Goal: Information Seeking & Learning: Learn about a topic

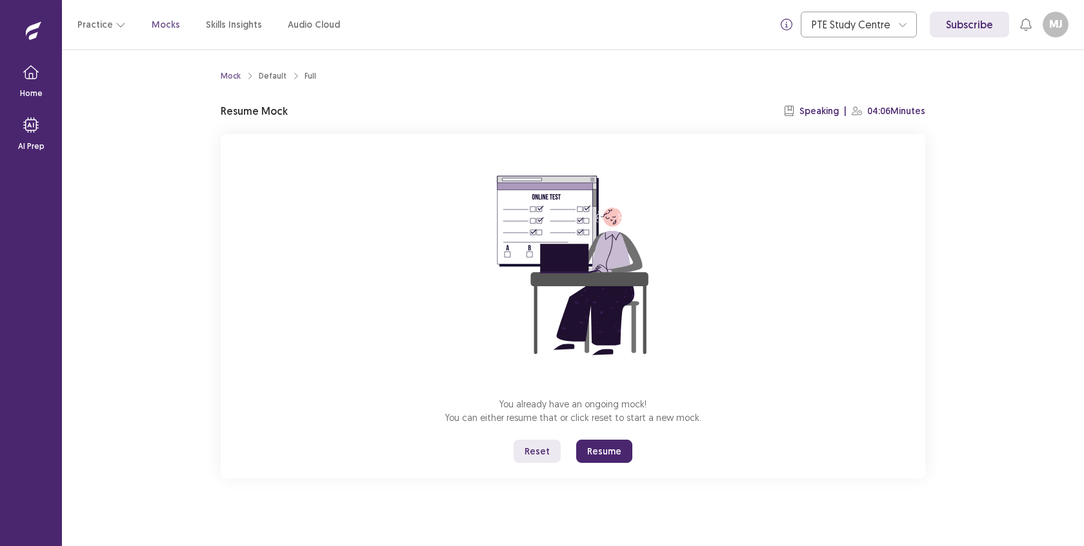
click at [527, 443] on button "Reset" at bounding box center [536, 451] width 47 height 23
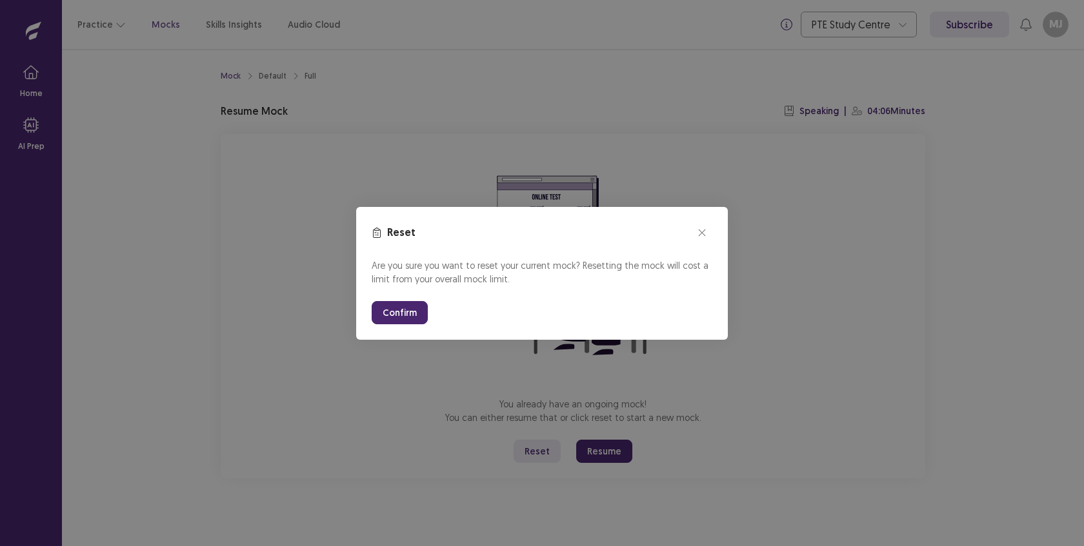
click at [407, 313] on button "Confirm" at bounding box center [400, 312] width 56 height 23
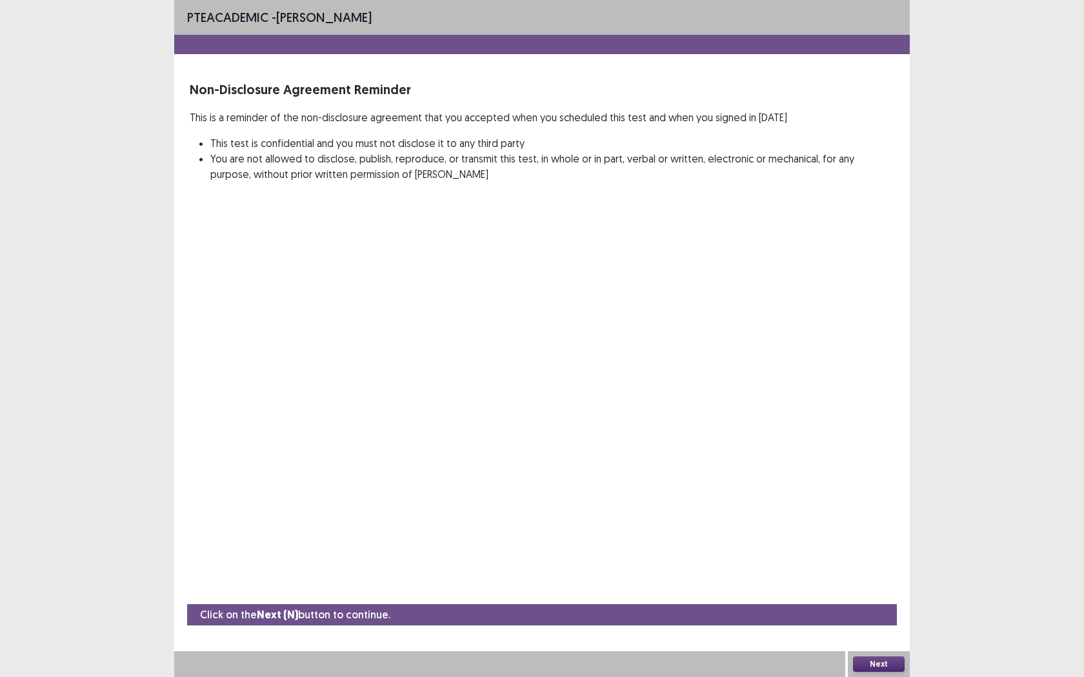
click at [884, 546] on button "Next" at bounding box center [879, 664] width 52 height 15
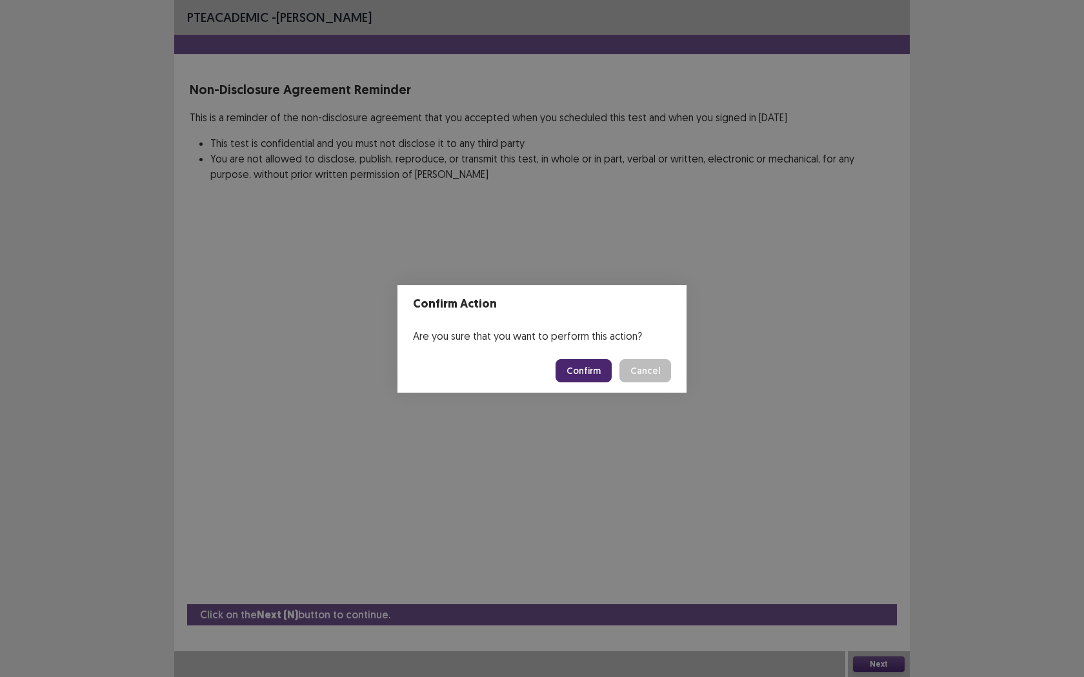
click at [585, 368] on button "Confirm" at bounding box center [583, 370] width 56 height 23
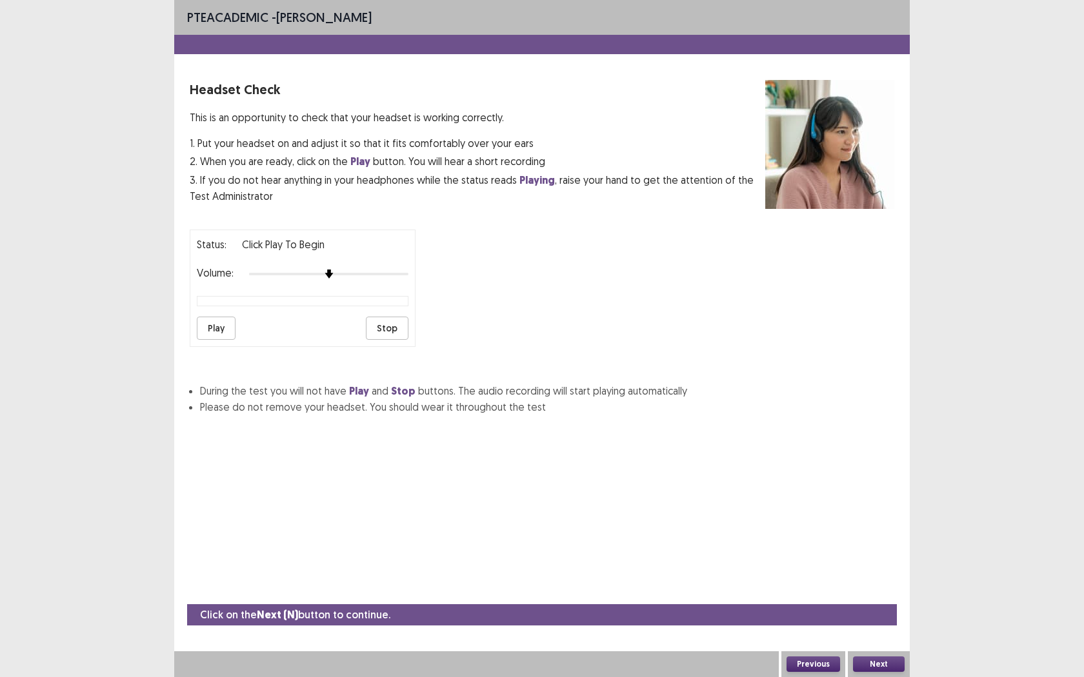
click at [212, 323] on button "Play" at bounding box center [216, 328] width 39 height 23
click at [222, 323] on button "Play" at bounding box center [216, 328] width 39 height 23
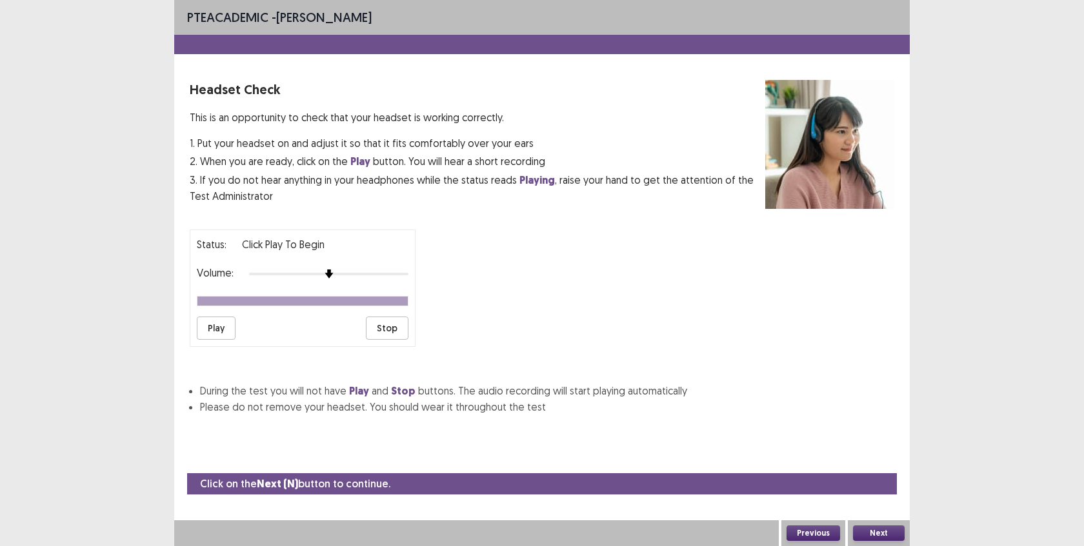
click at [548, 321] on div "Status: Click Play to Begin Volume: Play Stop" at bounding box center [542, 283] width 704 height 128
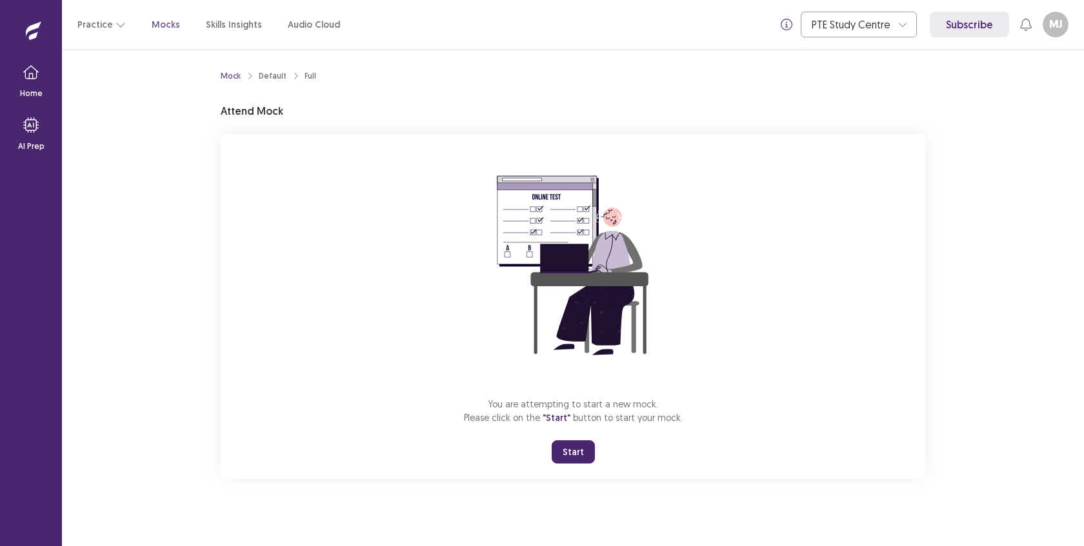
click at [579, 464] on div "You are attempting to start a new mock. Please click on the "Start" button to s…" at bounding box center [573, 306] width 704 height 345
click at [576, 449] on button "Start" at bounding box center [573, 452] width 43 height 23
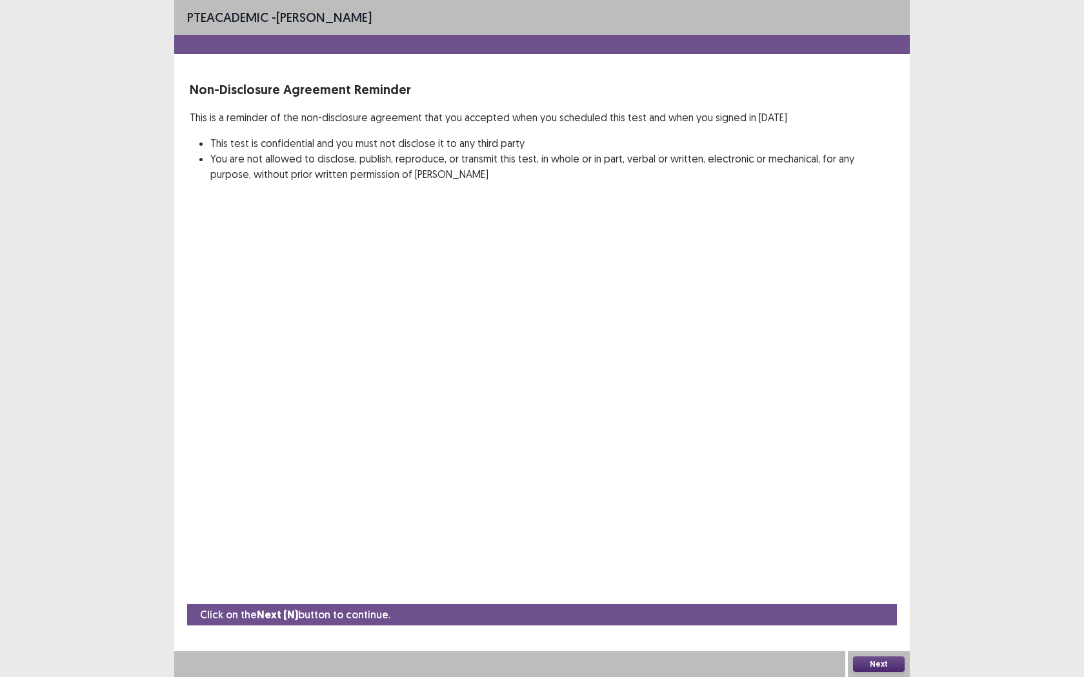
click at [867, 546] on button "Next" at bounding box center [879, 664] width 52 height 15
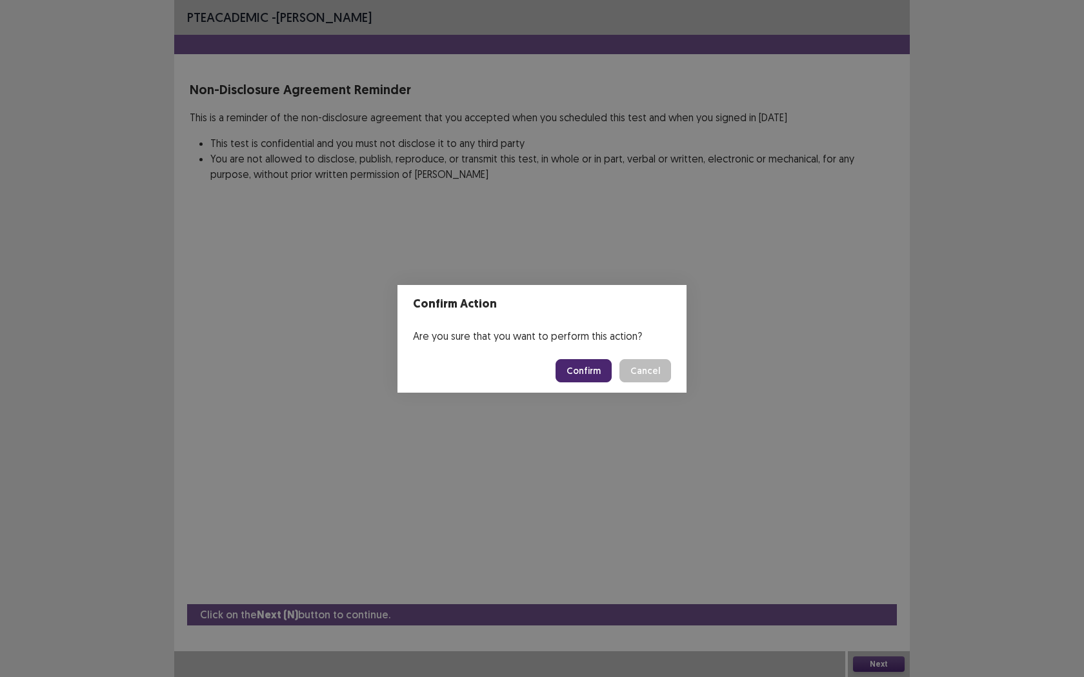
click at [580, 368] on button "Confirm" at bounding box center [583, 370] width 56 height 23
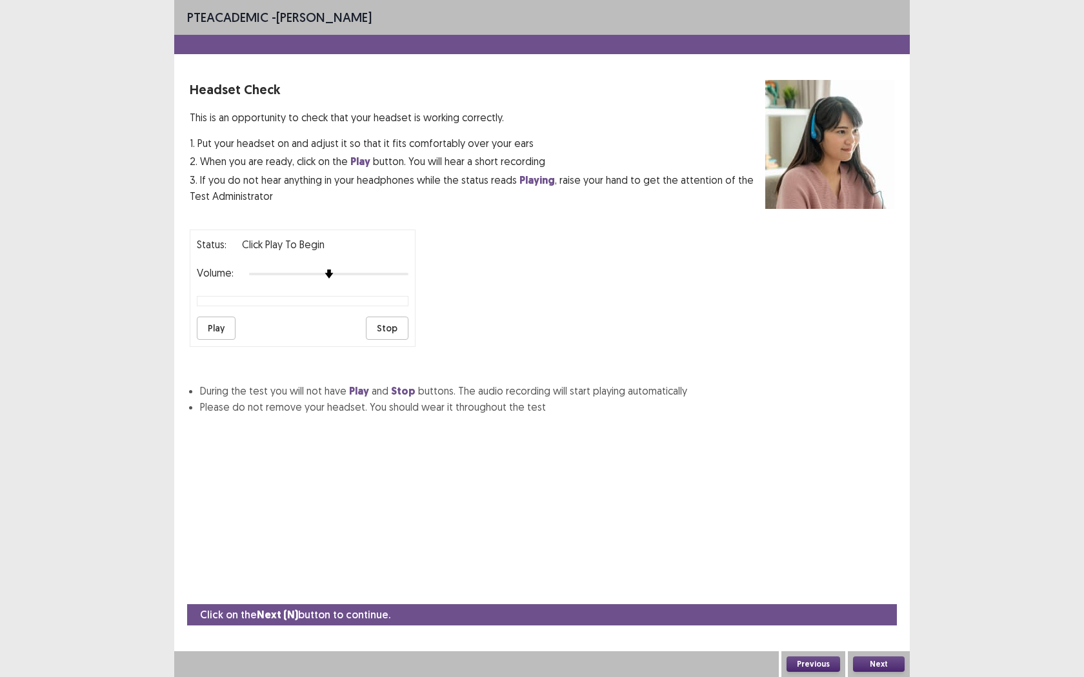
click at [209, 323] on button "Play" at bounding box center [216, 328] width 39 height 23
click at [869, 546] on button "Next" at bounding box center [879, 664] width 52 height 15
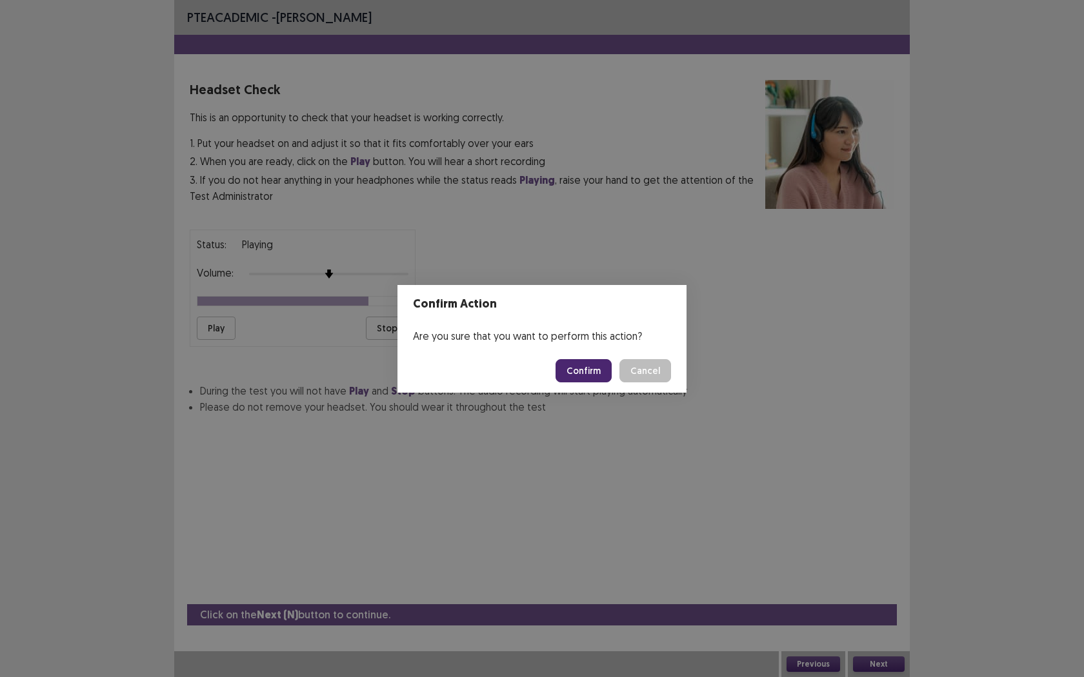
click at [588, 372] on button "Confirm" at bounding box center [583, 370] width 56 height 23
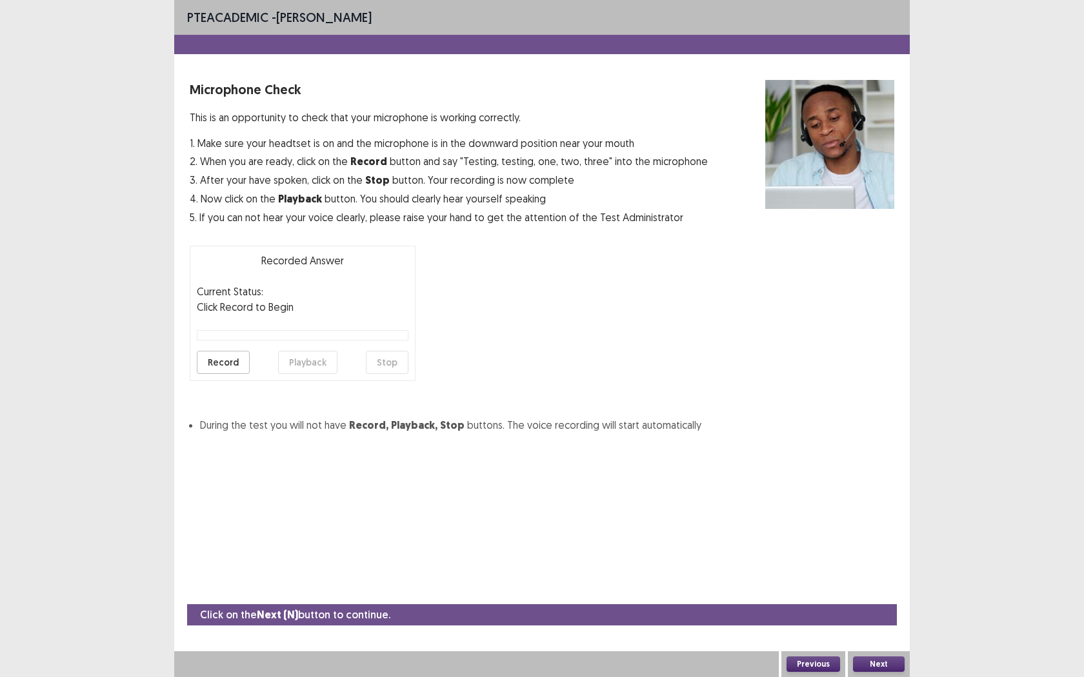
click at [219, 361] on button "Record" at bounding box center [223, 362] width 53 height 23
click at [374, 365] on button "Stop" at bounding box center [387, 362] width 43 height 23
click at [314, 356] on button "Playback" at bounding box center [307, 362] width 59 height 23
click at [875, 546] on button "Next" at bounding box center [879, 664] width 52 height 15
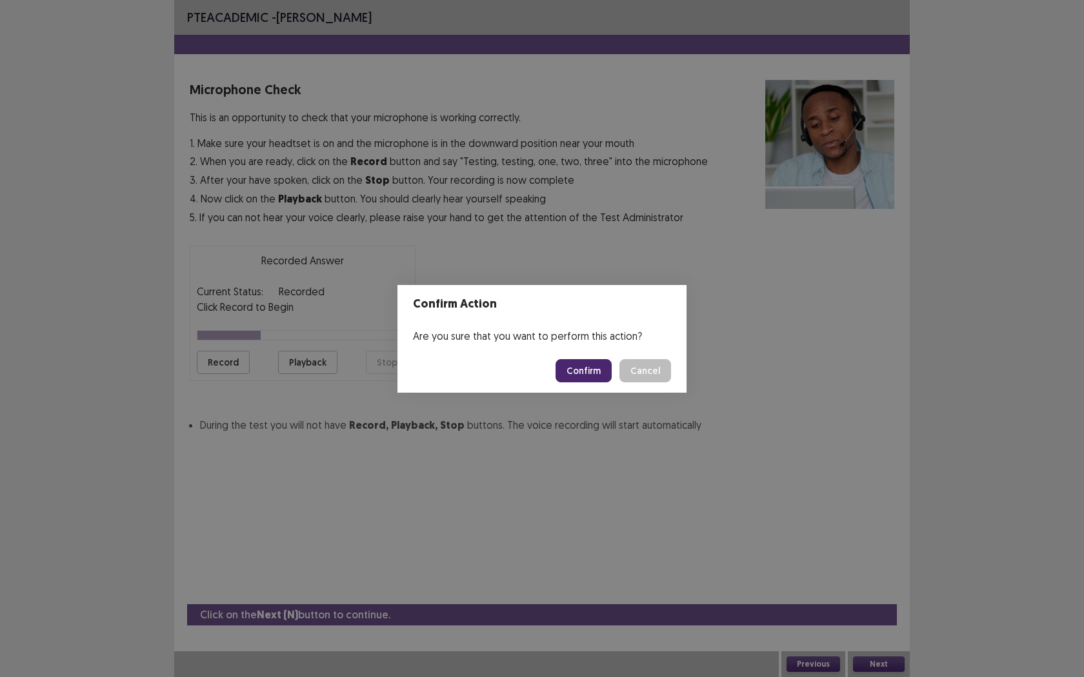
click at [592, 367] on button "Confirm" at bounding box center [583, 370] width 56 height 23
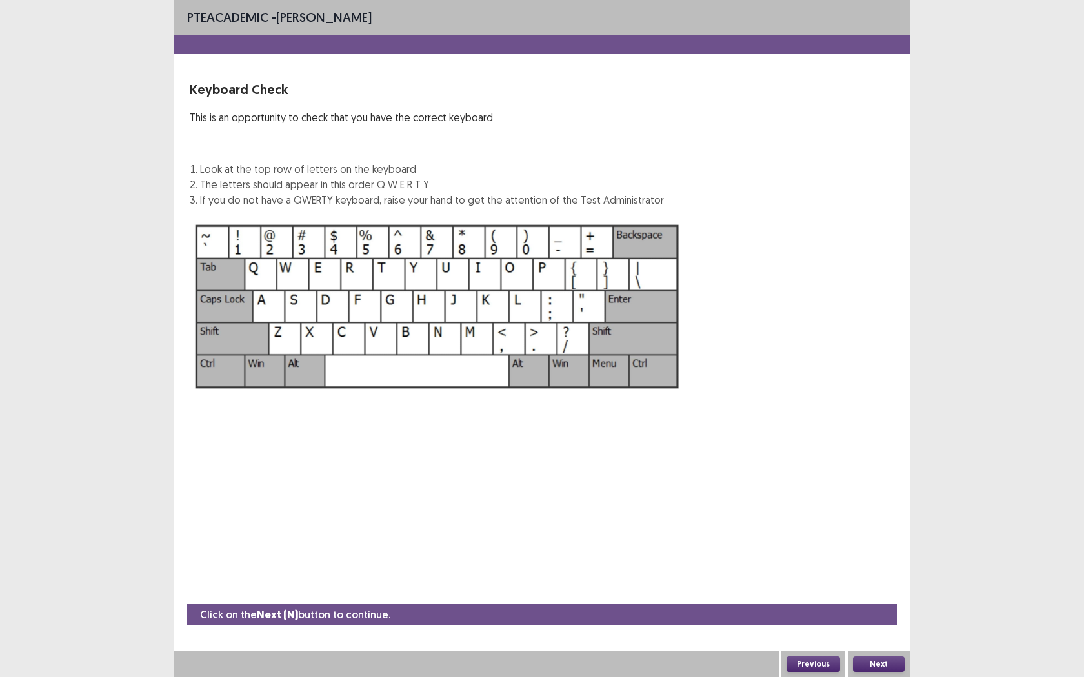
click at [880, 546] on button "Next" at bounding box center [879, 664] width 52 height 15
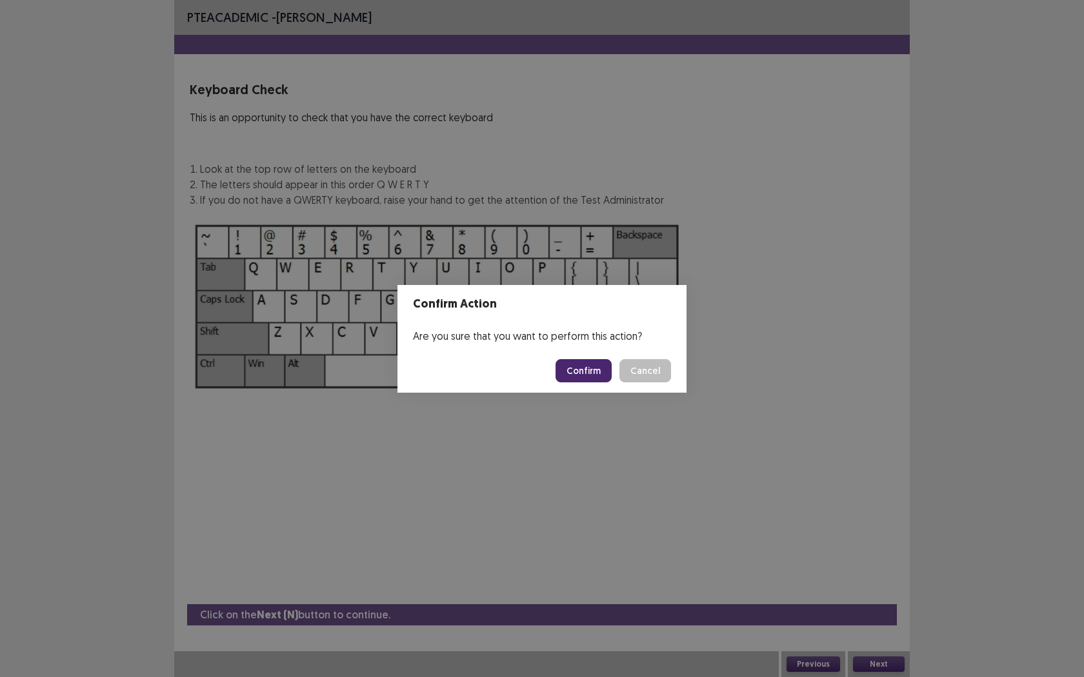
click at [572, 375] on button "Confirm" at bounding box center [583, 370] width 56 height 23
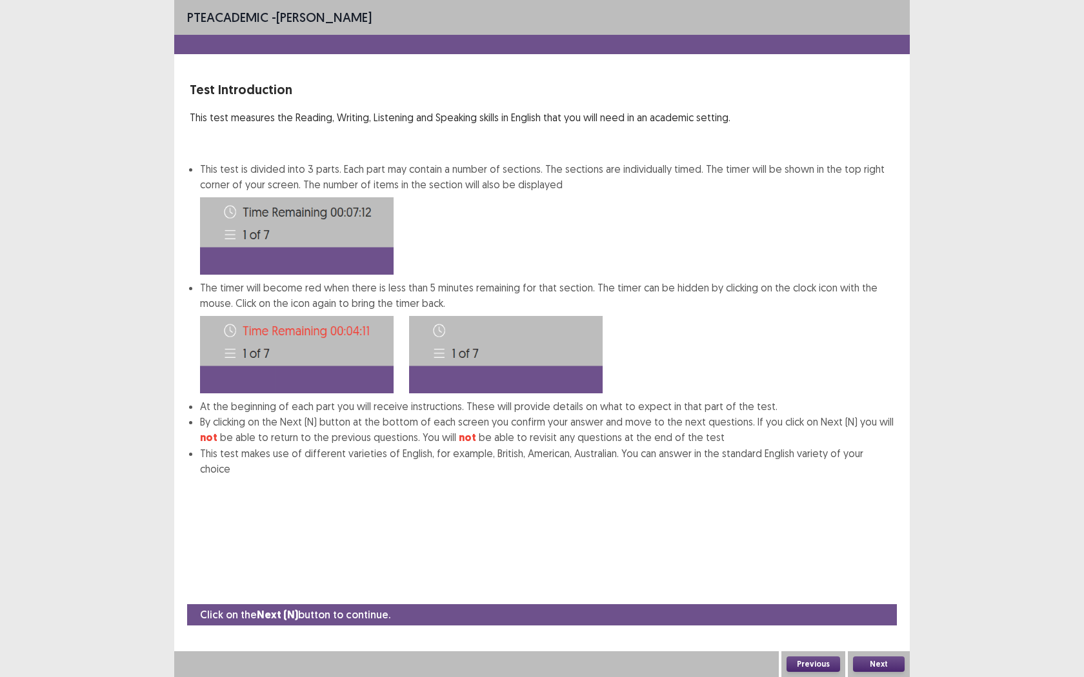
click at [873, 546] on button "Next" at bounding box center [879, 664] width 52 height 15
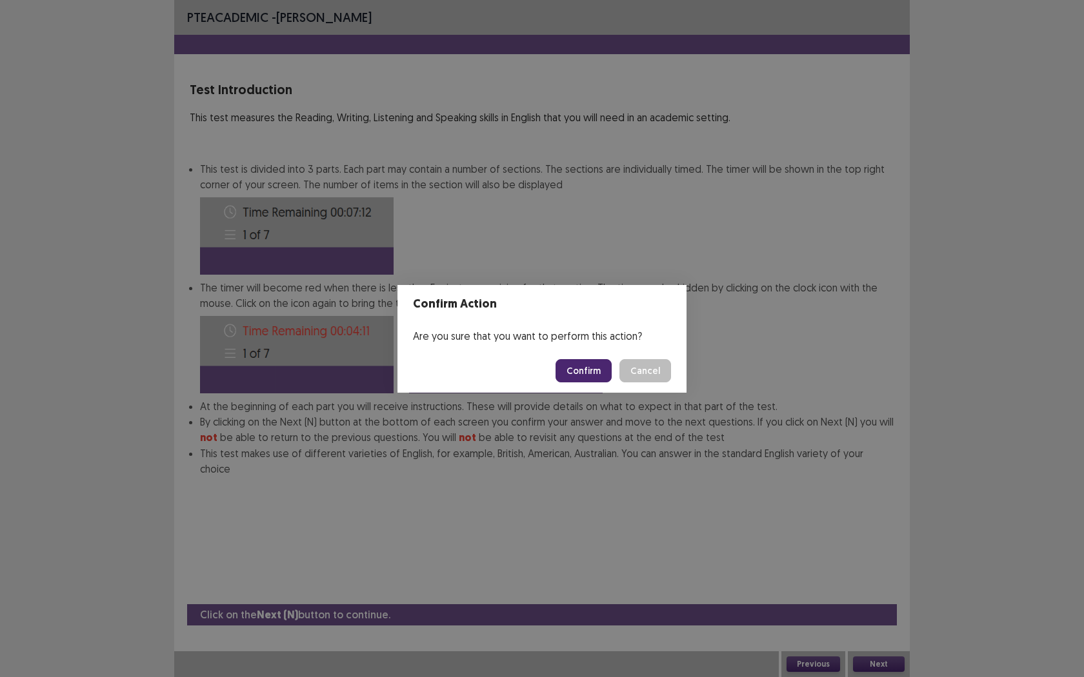
click at [592, 377] on button "Confirm" at bounding box center [583, 370] width 56 height 23
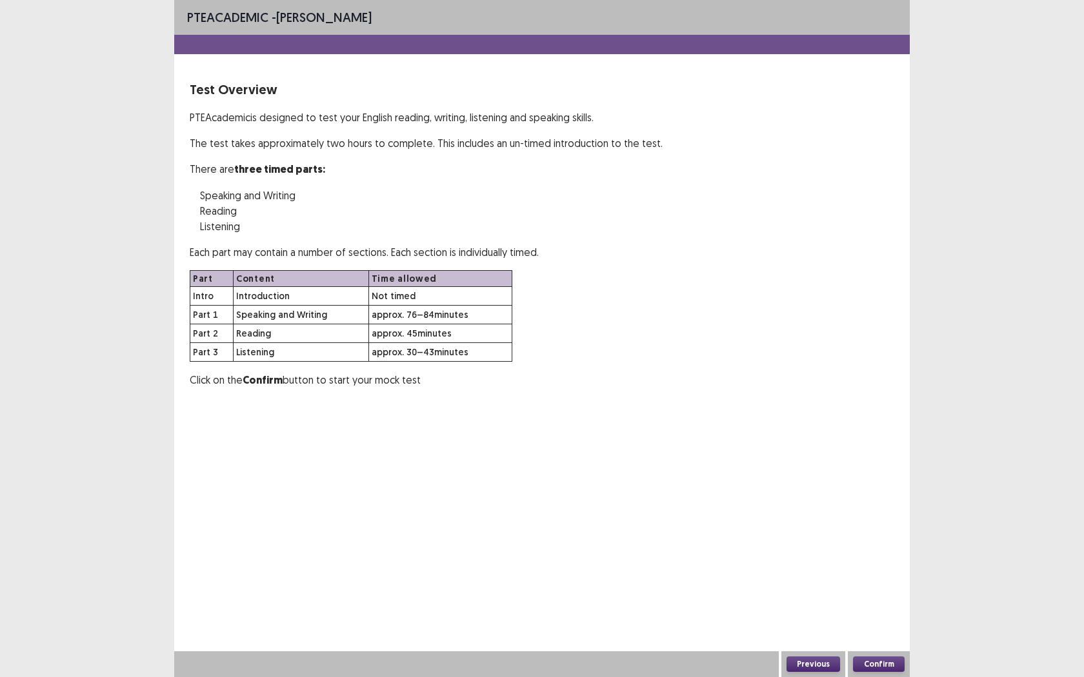
click at [879, 546] on button "Confirm" at bounding box center [879, 664] width 52 height 15
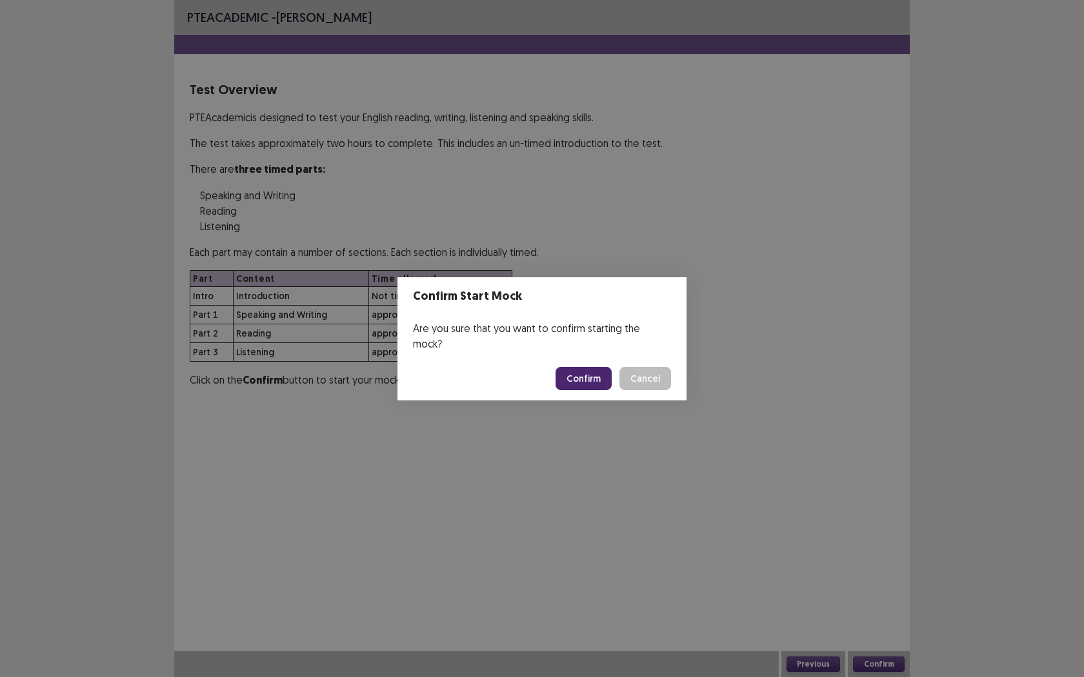
click at [603, 368] on button "Confirm" at bounding box center [583, 378] width 56 height 23
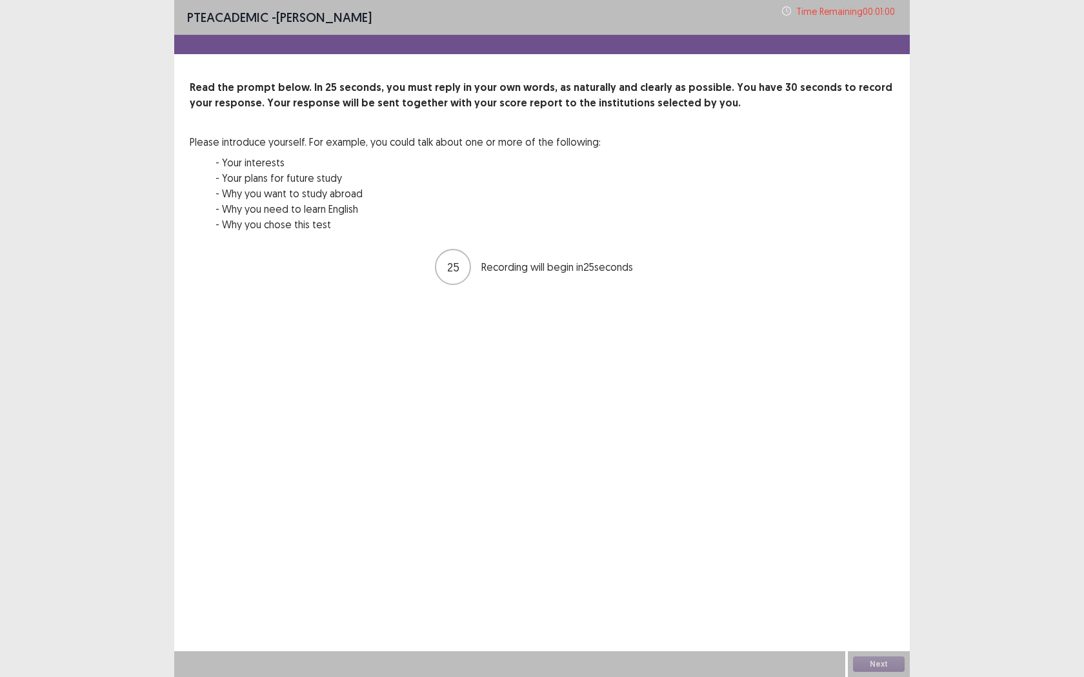
click at [603, 368] on div "PTE academic - [PERSON_NAME] Time Remaining 00 : 01 : 00 Read the prompt below.…" at bounding box center [541, 338] width 735 height 677
click at [860, 546] on button "Next" at bounding box center [879, 664] width 52 height 15
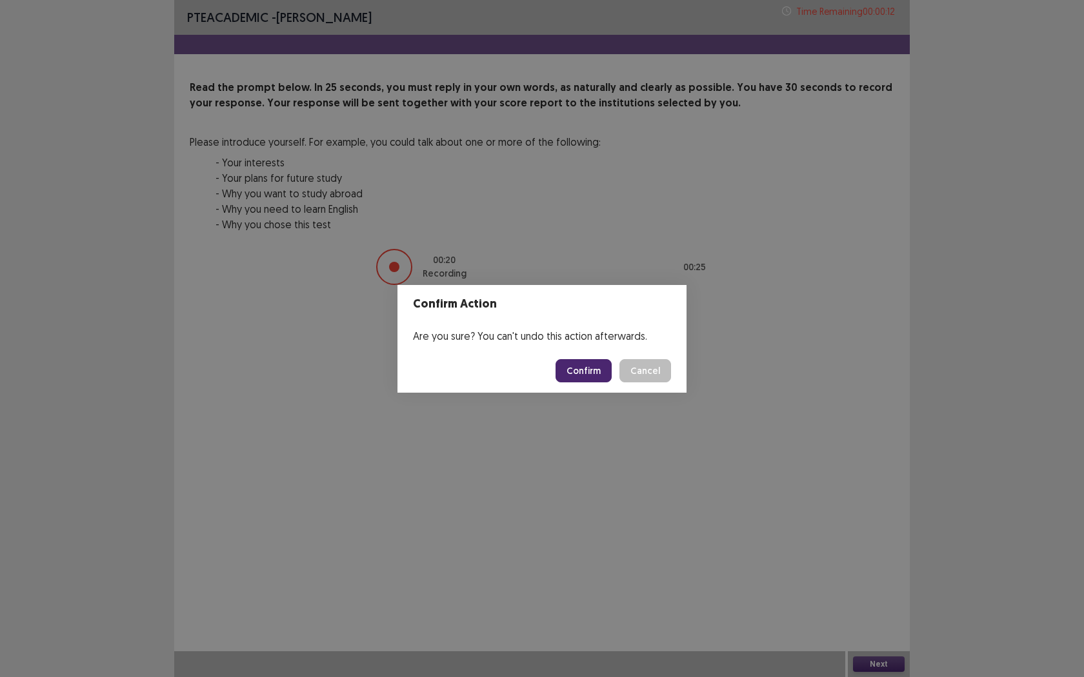
click at [573, 364] on button "Confirm" at bounding box center [583, 370] width 56 height 23
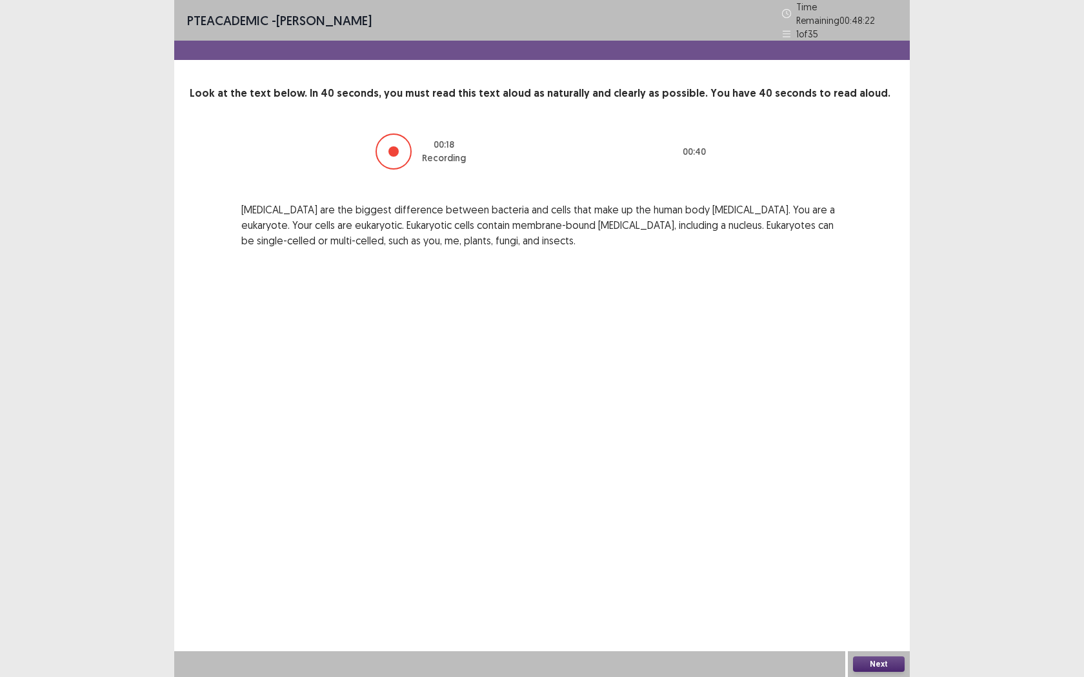
click at [862, 546] on button "Next" at bounding box center [879, 664] width 52 height 15
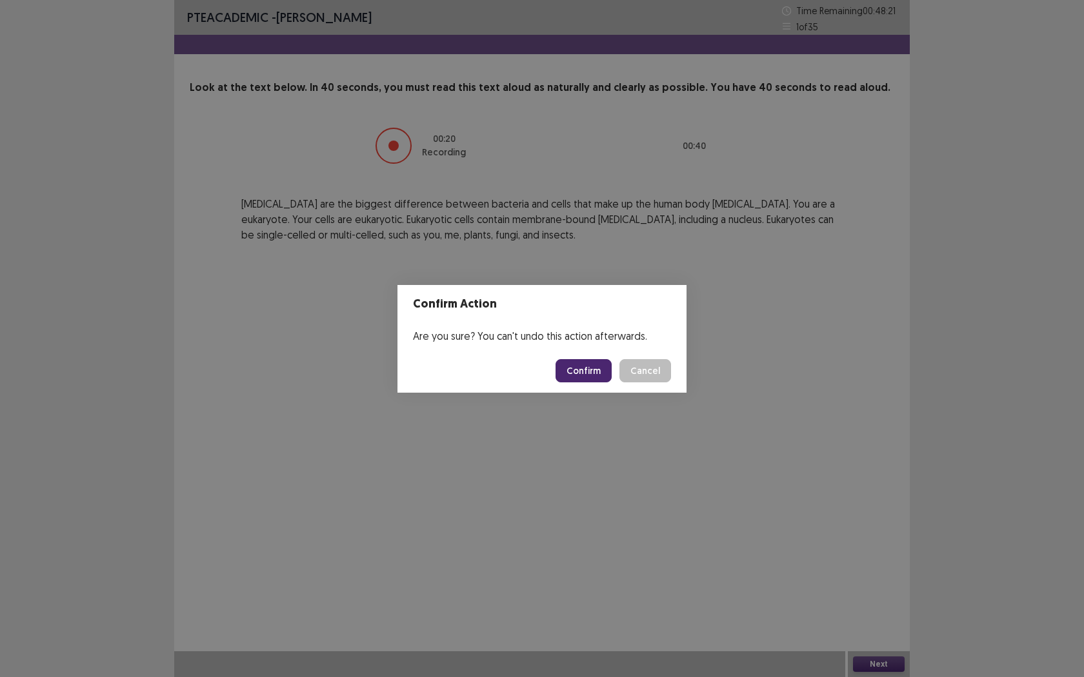
click at [581, 379] on button "Confirm" at bounding box center [583, 370] width 56 height 23
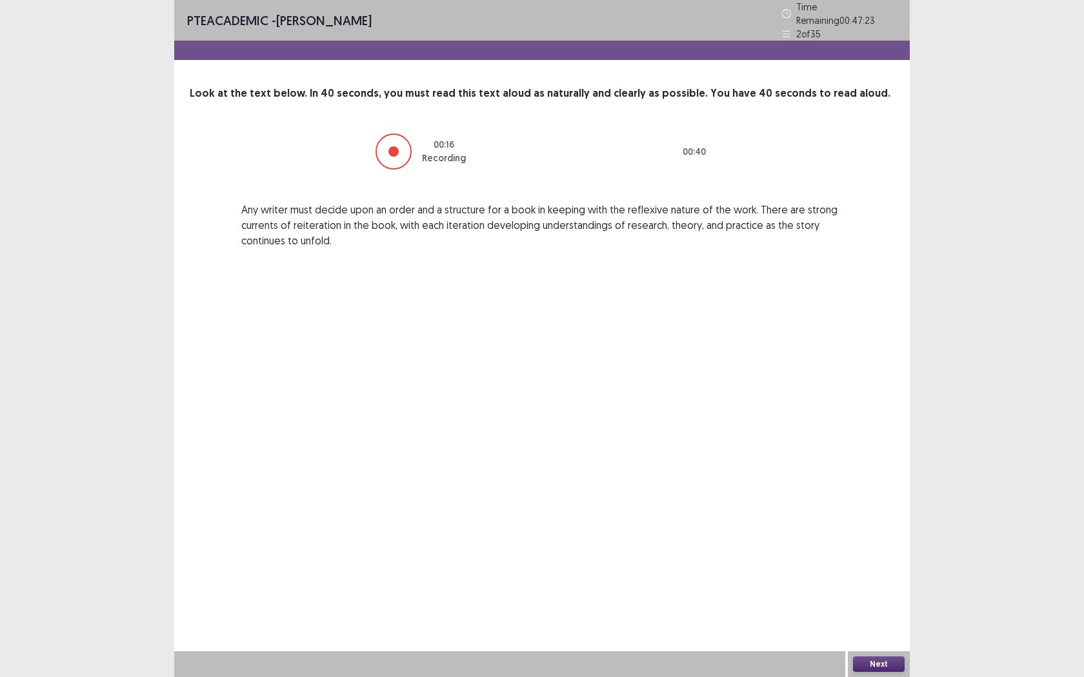
click at [881, 546] on button "Next" at bounding box center [879, 664] width 52 height 15
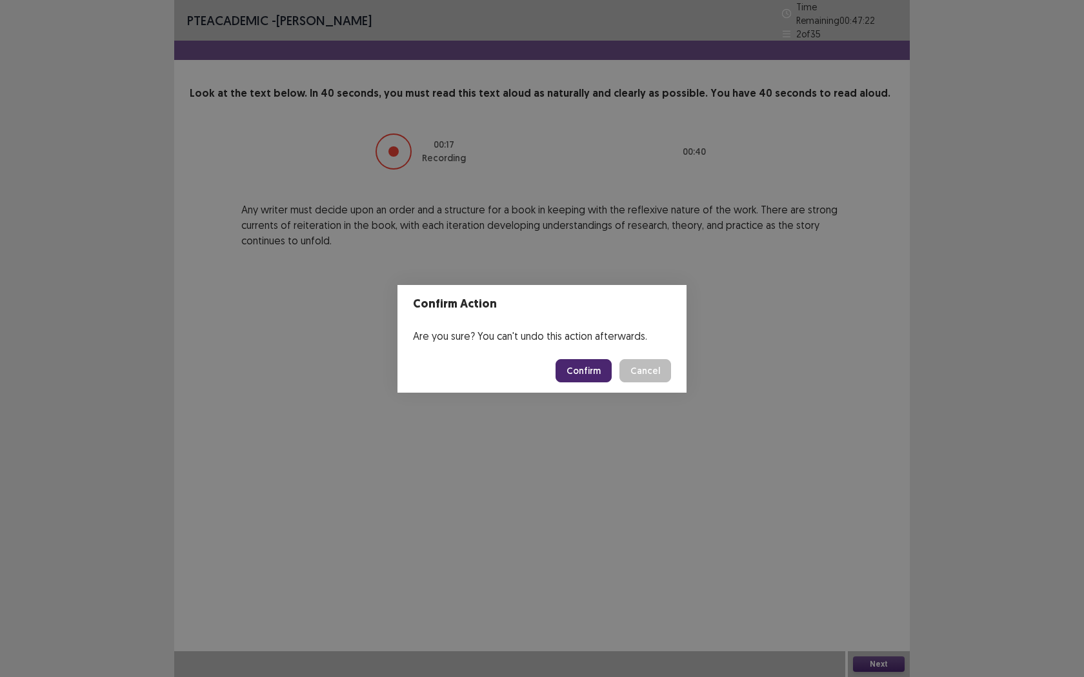
click at [590, 378] on button "Confirm" at bounding box center [583, 370] width 56 height 23
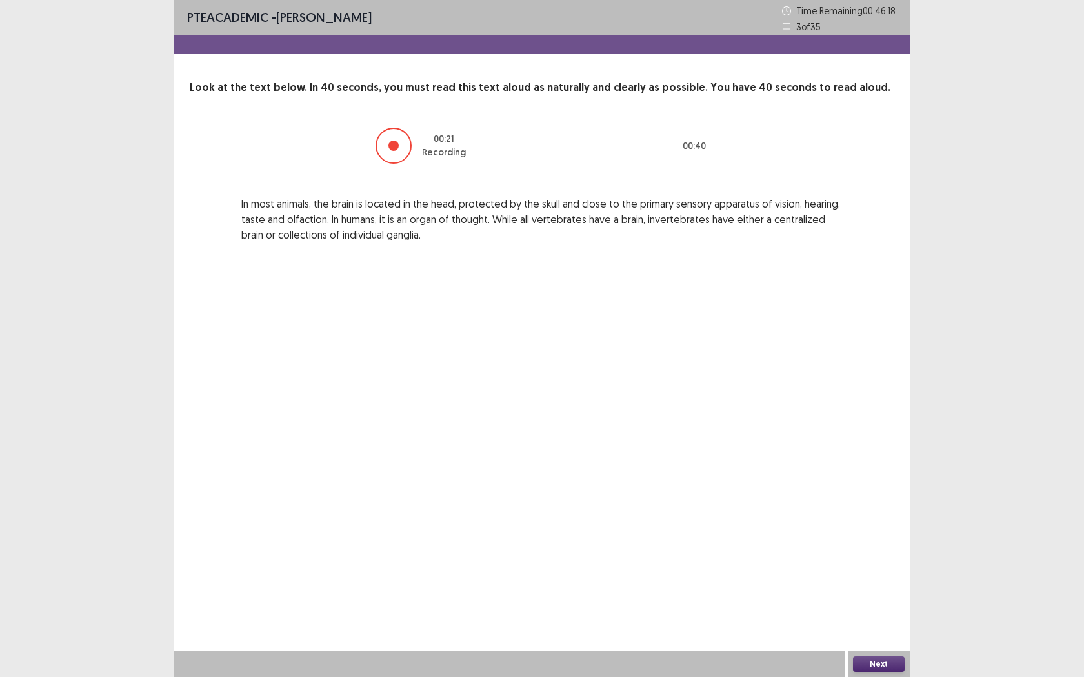
click at [870, 546] on button "Next" at bounding box center [879, 664] width 52 height 15
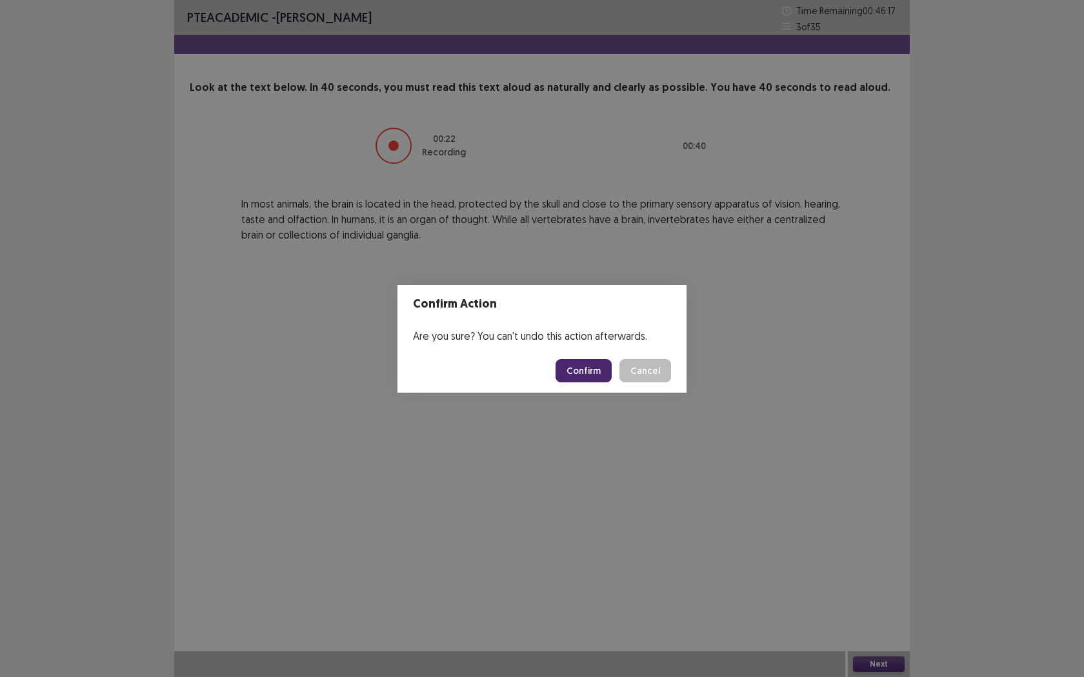
click at [592, 364] on button "Confirm" at bounding box center [583, 370] width 56 height 23
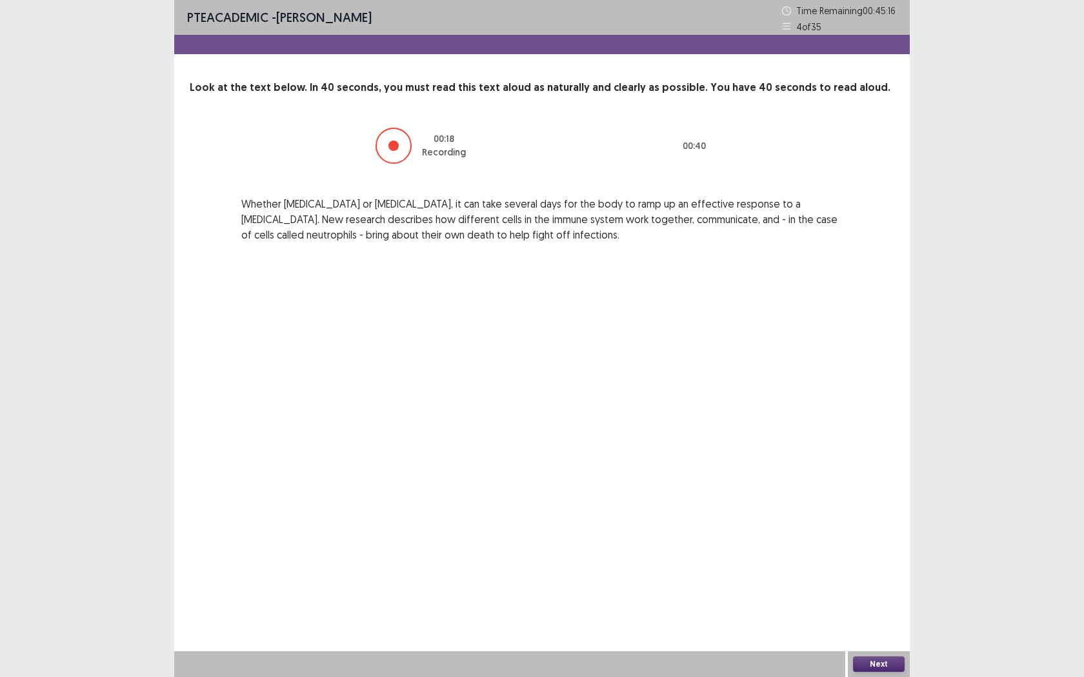
click at [868, 546] on button "Next" at bounding box center [879, 664] width 52 height 15
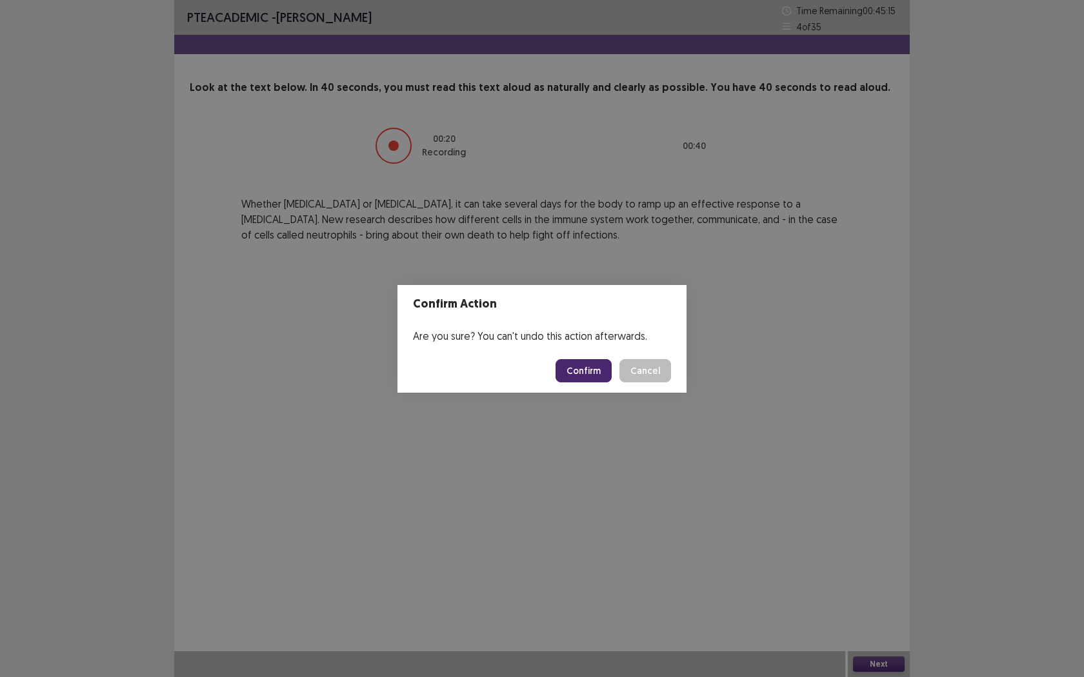
click at [595, 383] on footer "Confirm Cancel" at bounding box center [541, 371] width 289 height 44
click at [595, 378] on button "Confirm" at bounding box center [583, 370] width 56 height 23
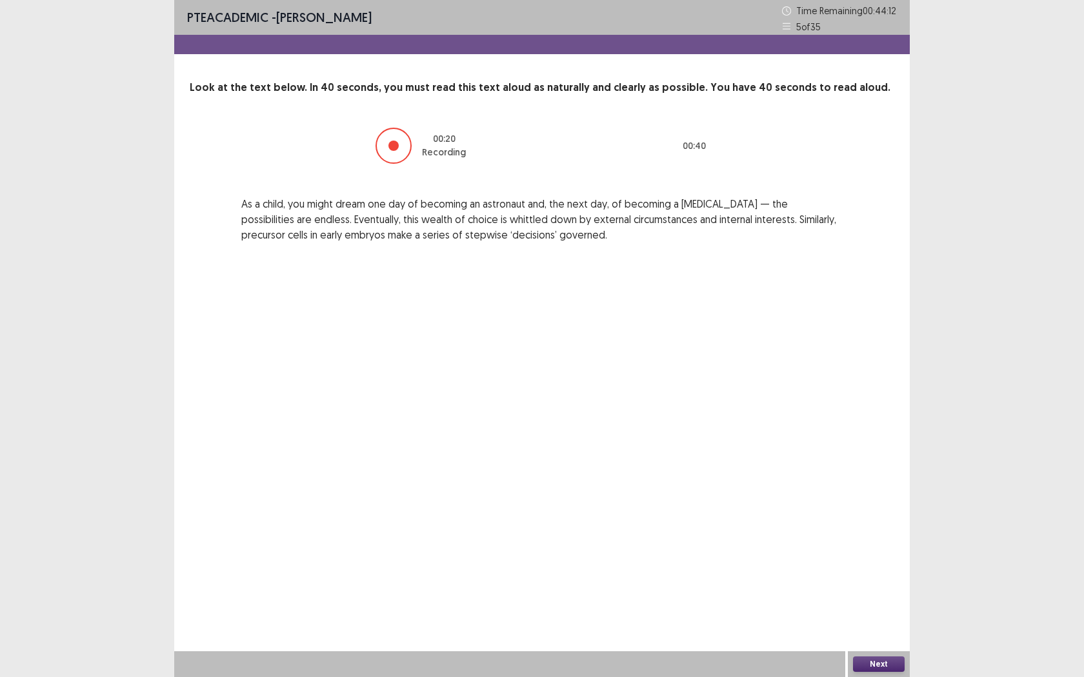
click at [897, 546] on button "Next" at bounding box center [879, 664] width 52 height 15
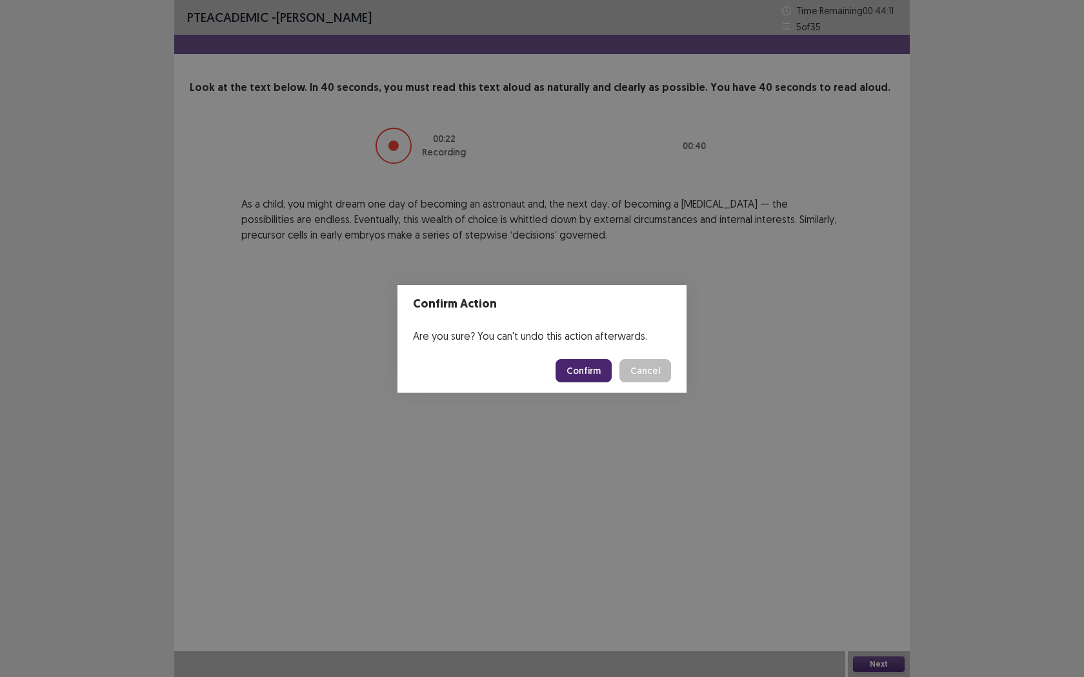
click at [592, 362] on button "Confirm" at bounding box center [583, 370] width 56 height 23
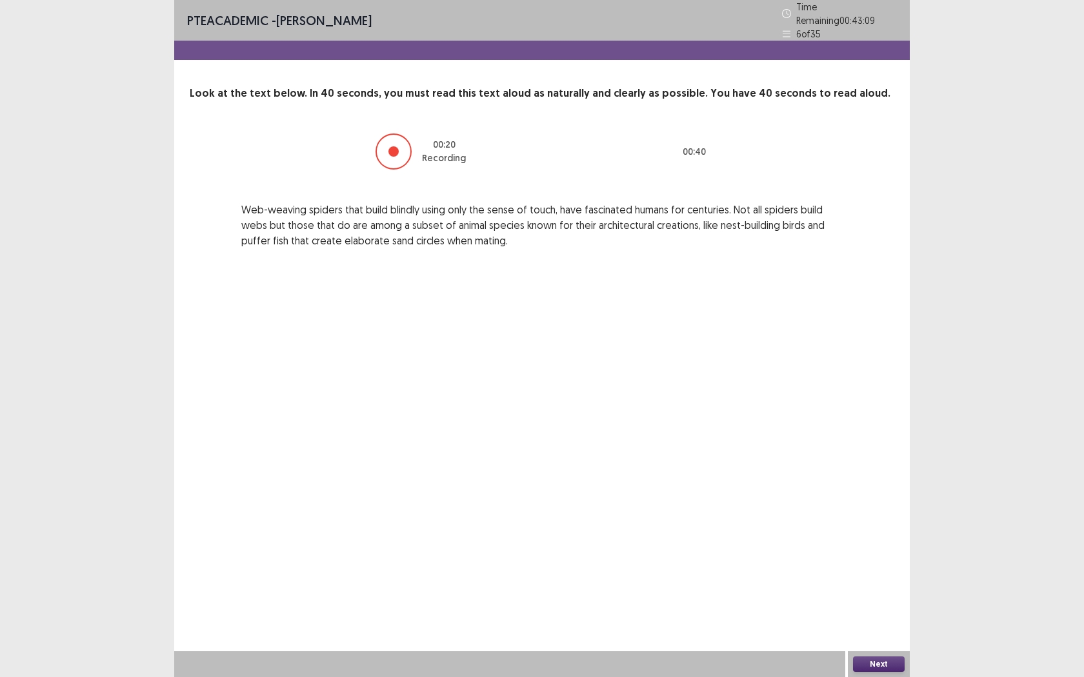
click at [879, 546] on button "Next" at bounding box center [879, 664] width 52 height 15
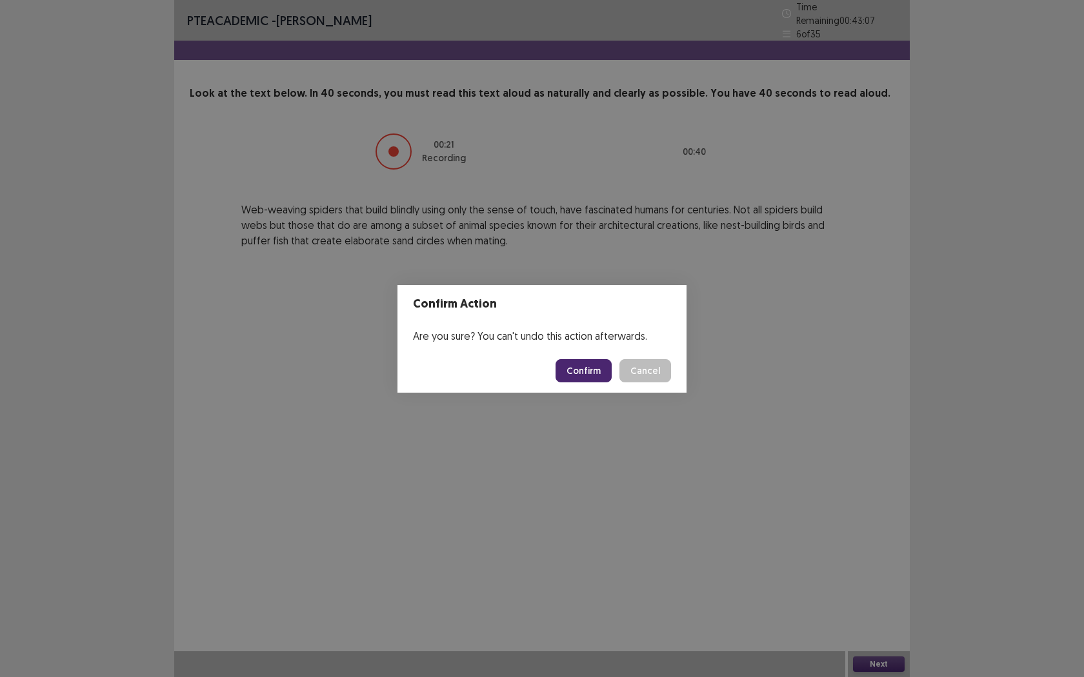
click at [566, 362] on button "Confirm" at bounding box center [583, 370] width 56 height 23
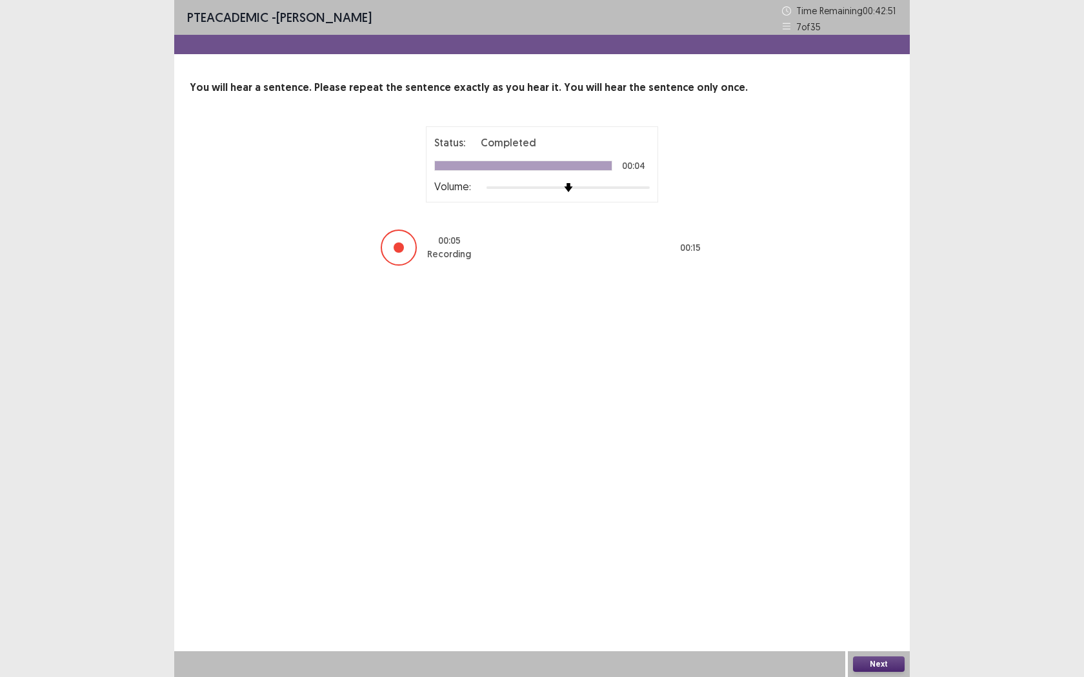
click at [872, 546] on button "Next" at bounding box center [879, 664] width 52 height 15
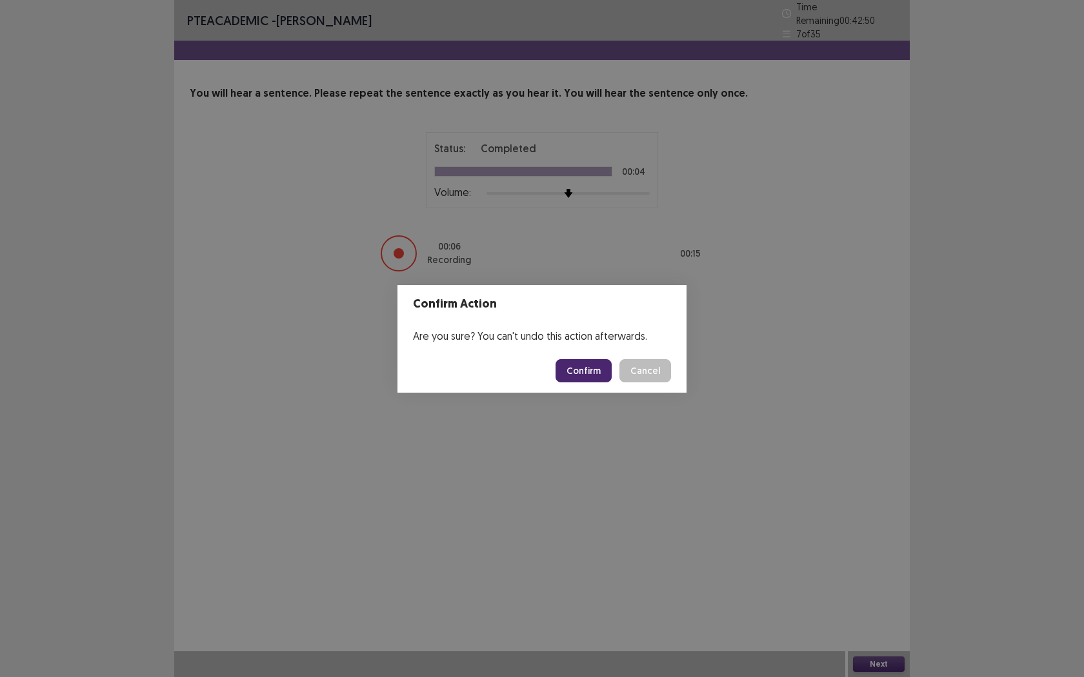
click at [593, 364] on button "Confirm" at bounding box center [583, 370] width 56 height 23
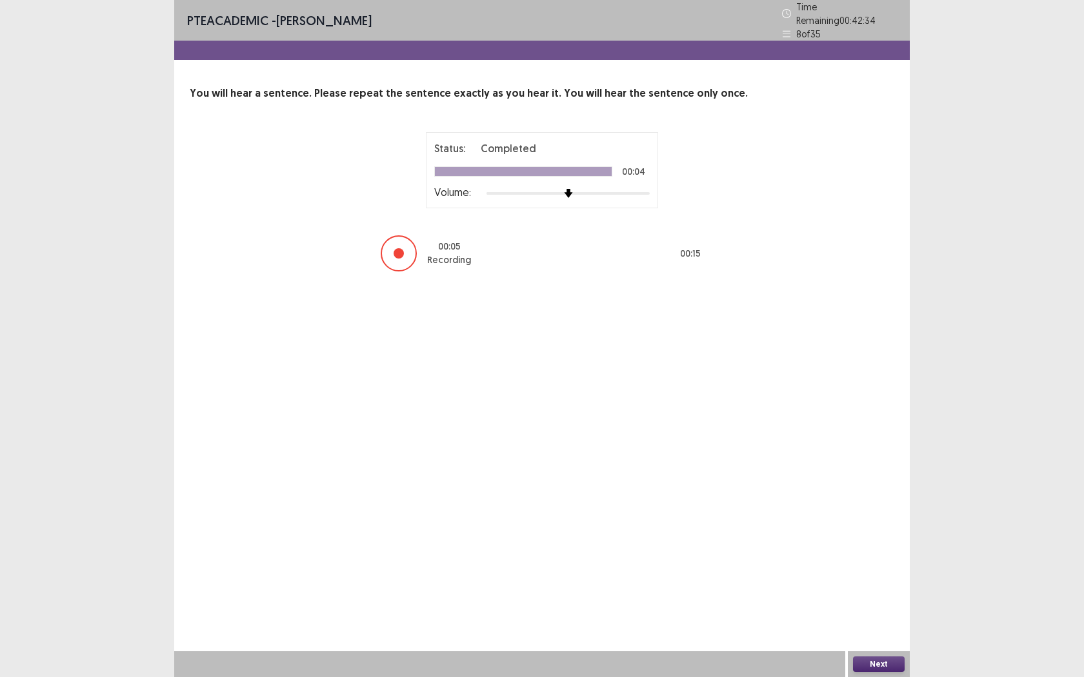
click at [883, 546] on button "Next" at bounding box center [879, 664] width 52 height 15
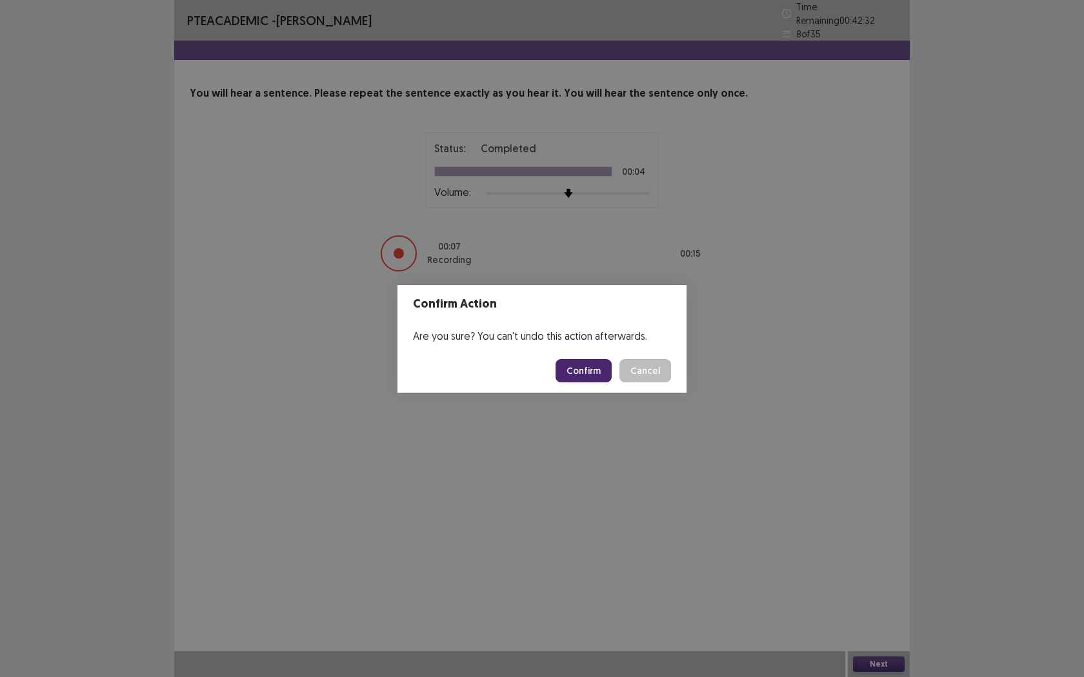
click at [575, 361] on button "Confirm" at bounding box center [583, 370] width 56 height 23
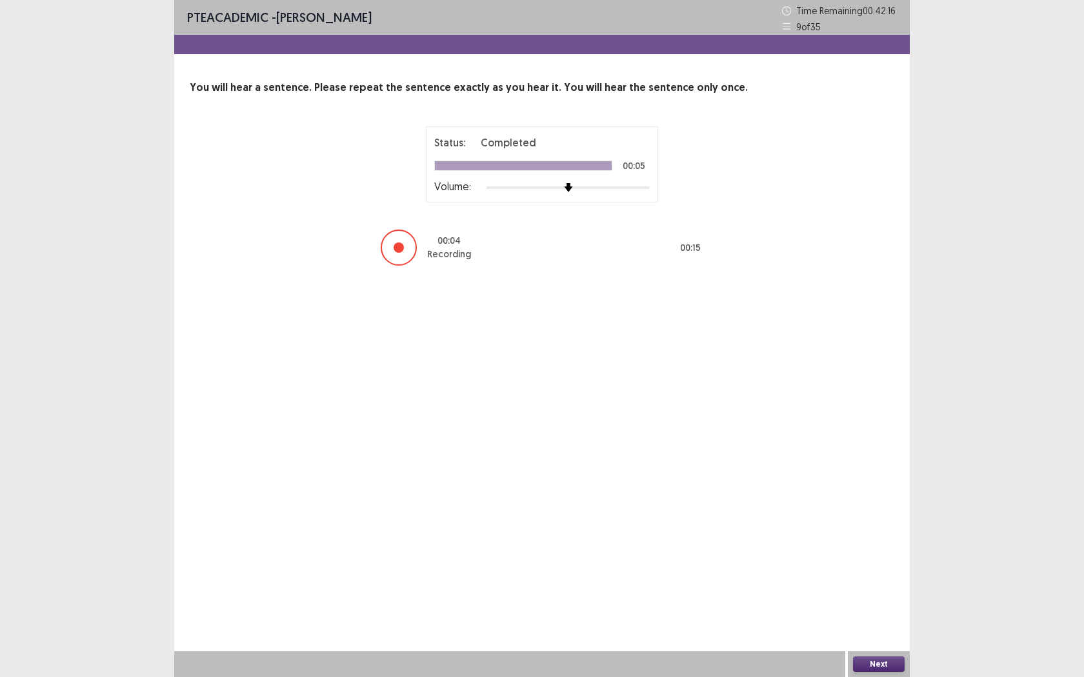
click at [881, 546] on button "Next" at bounding box center [879, 664] width 52 height 15
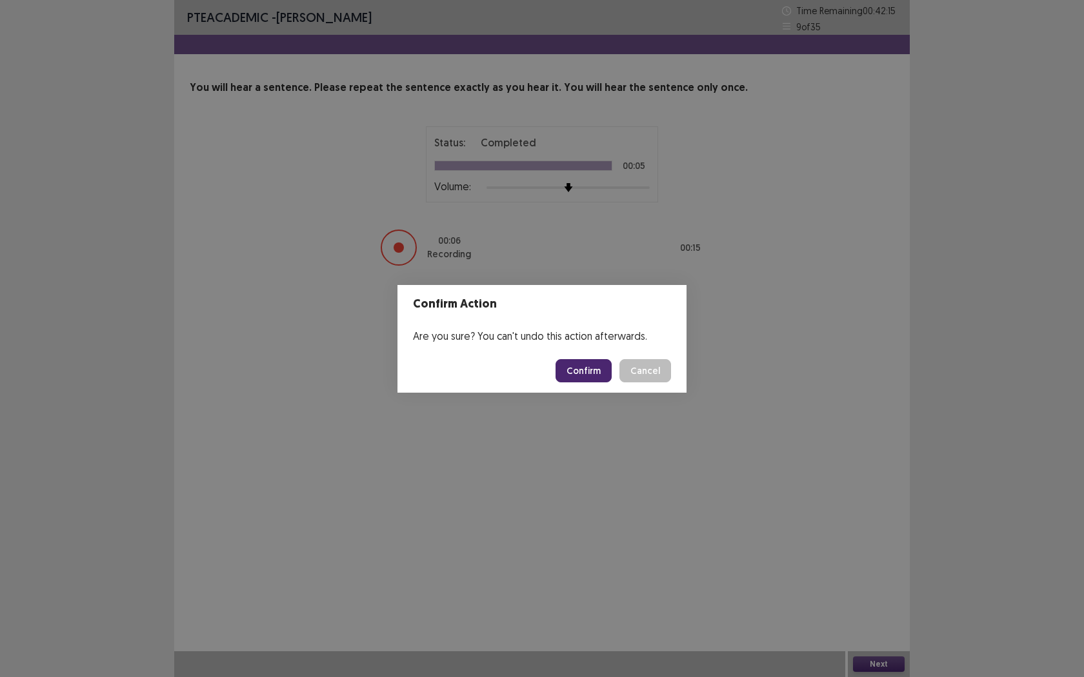
click at [566, 376] on button "Confirm" at bounding box center [583, 370] width 56 height 23
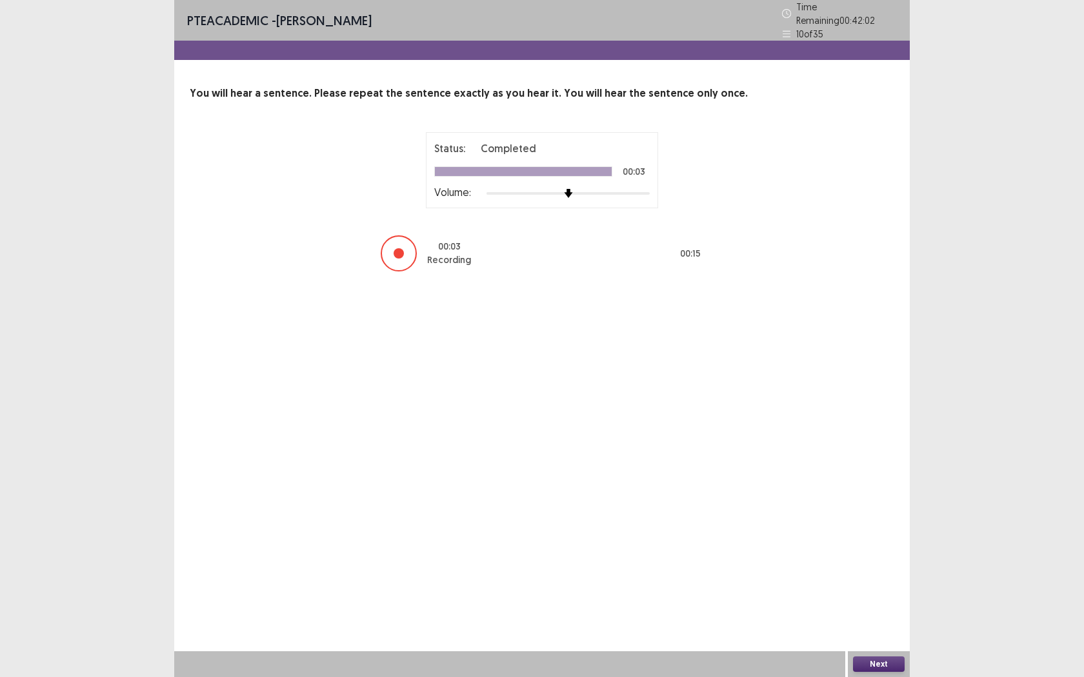
click at [881, 546] on button "Next" at bounding box center [879, 664] width 52 height 15
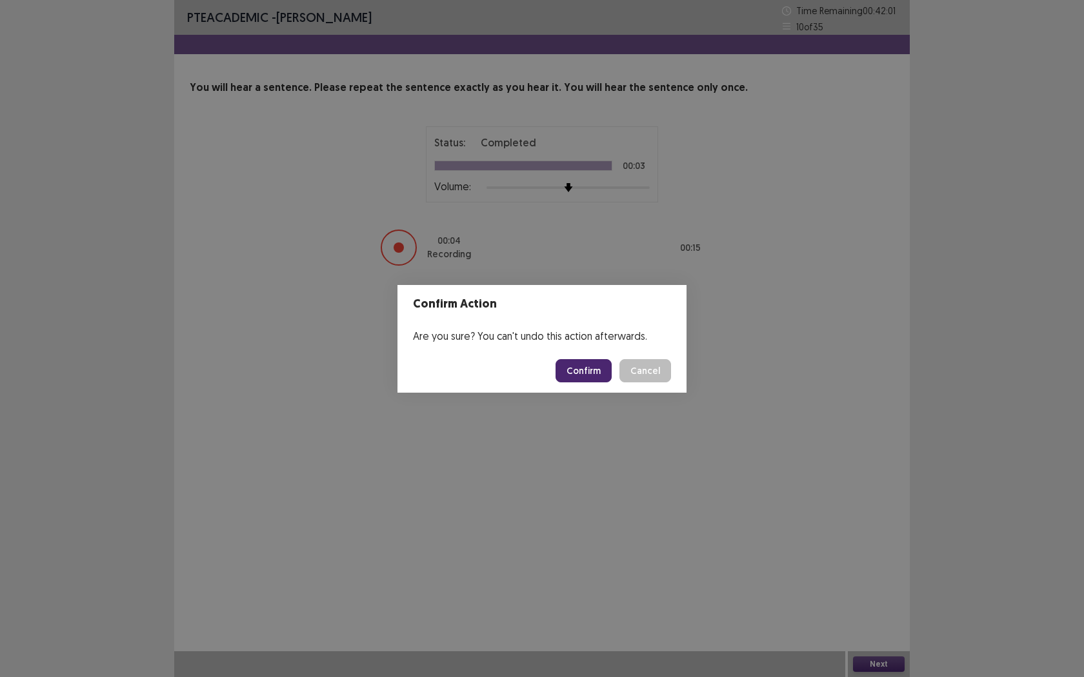
click at [599, 372] on button "Confirm" at bounding box center [583, 370] width 56 height 23
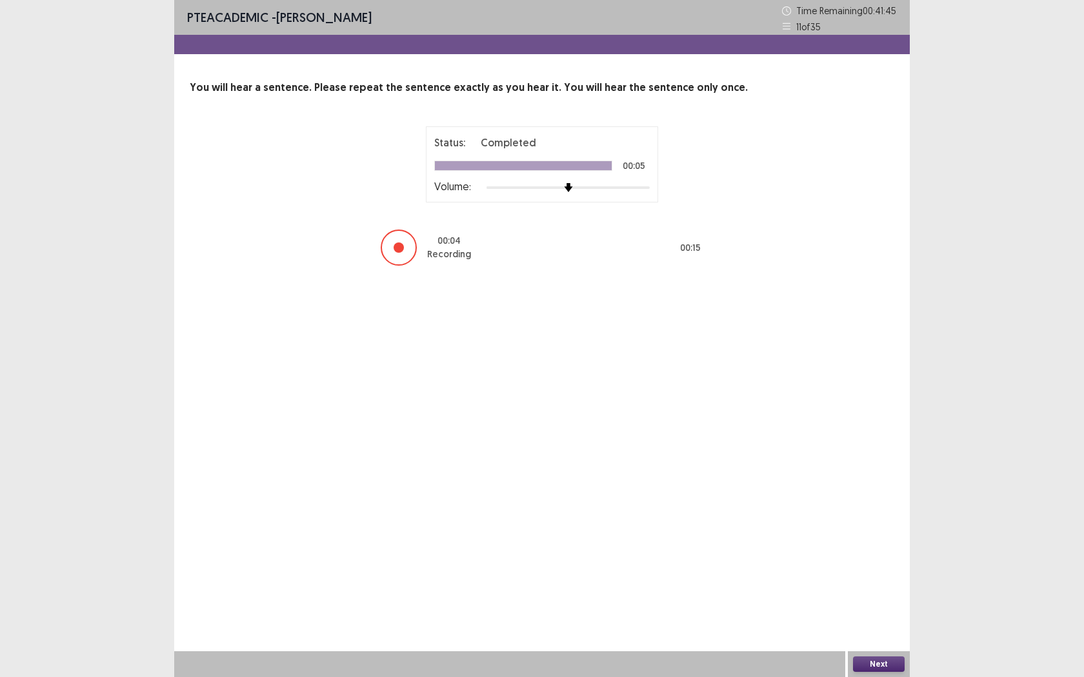
click at [879, 546] on button "Next" at bounding box center [879, 664] width 52 height 15
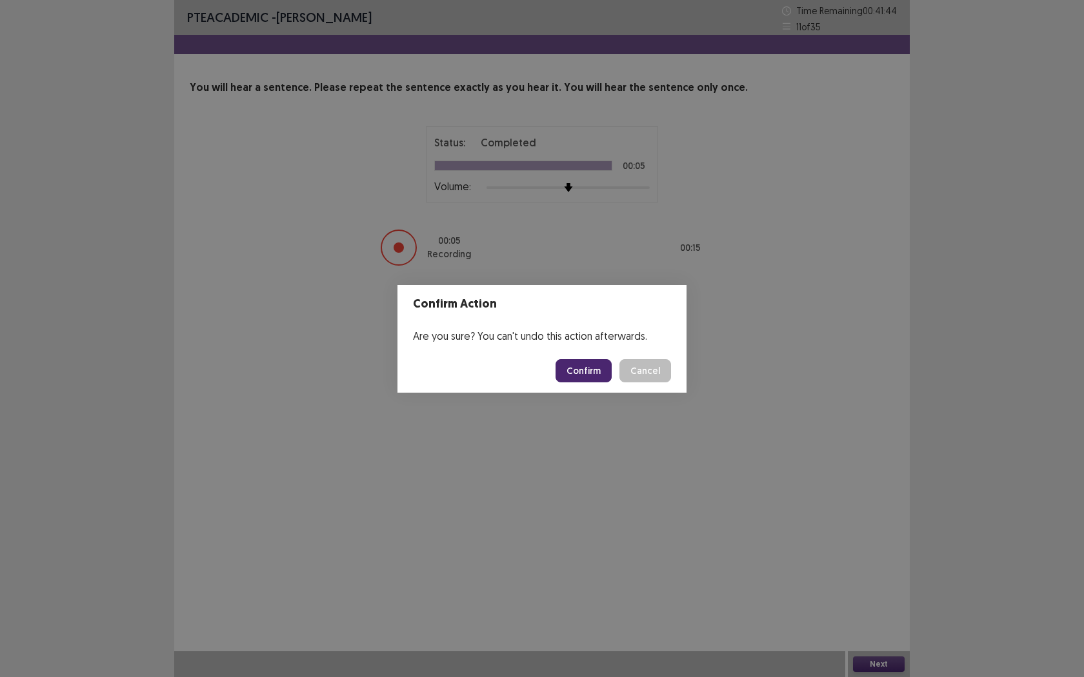
click at [601, 373] on button "Confirm" at bounding box center [583, 370] width 56 height 23
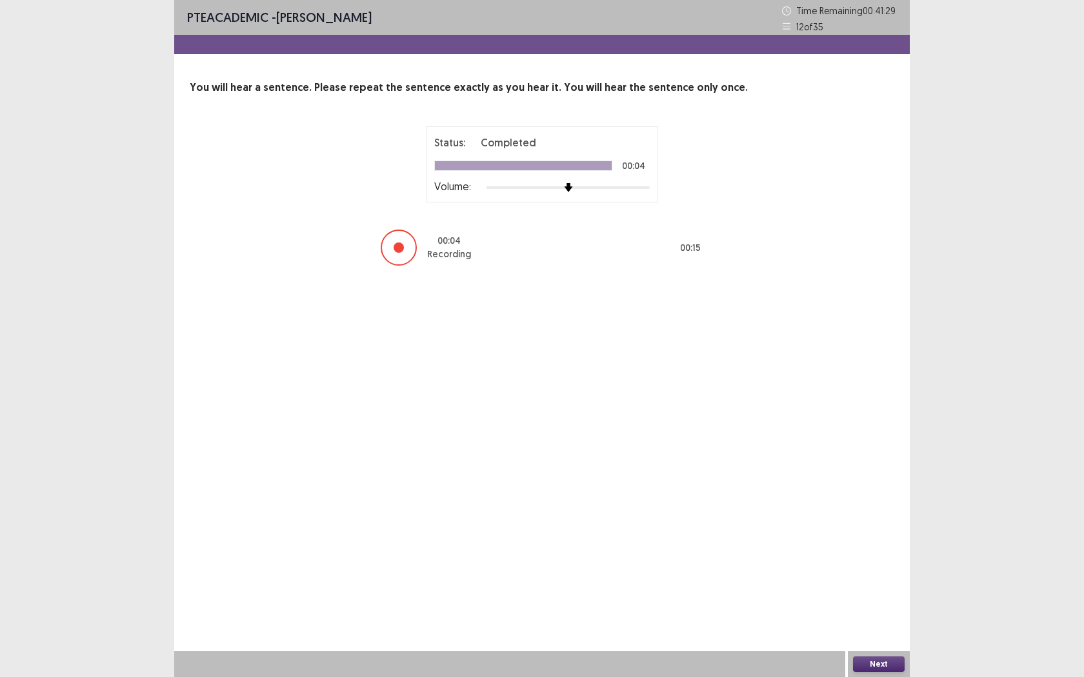
click at [877, 546] on button "Next" at bounding box center [879, 664] width 52 height 15
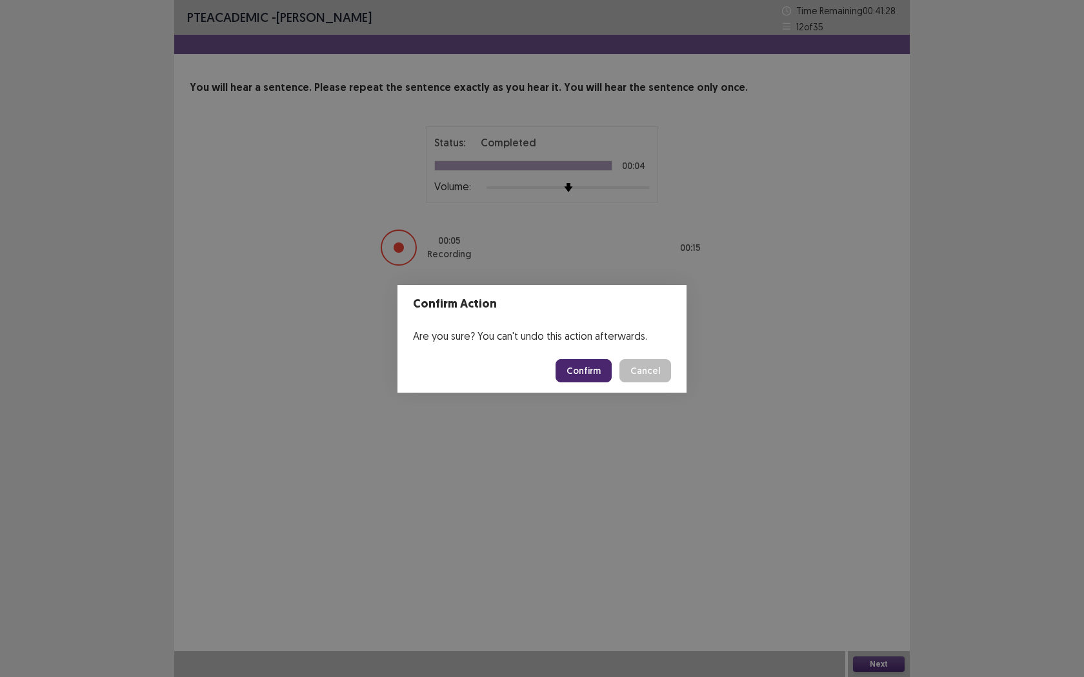
click at [597, 368] on button "Confirm" at bounding box center [583, 370] width 56 height 23
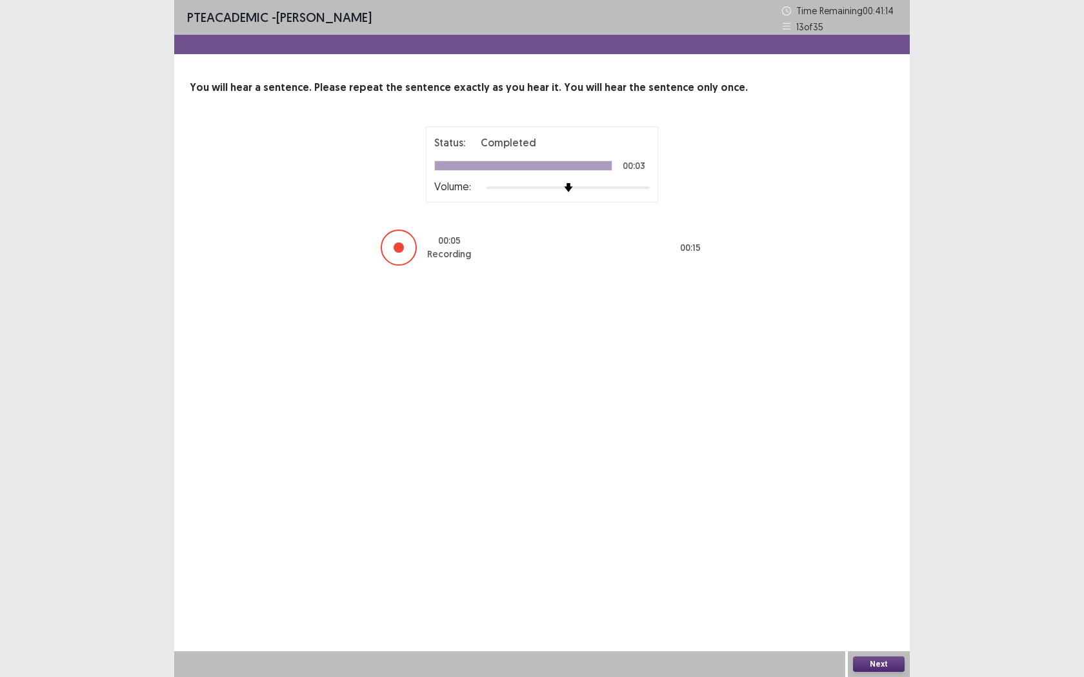
click at [862, 546] on button "Next" at bounding box center [879, 664] width 52 height 15
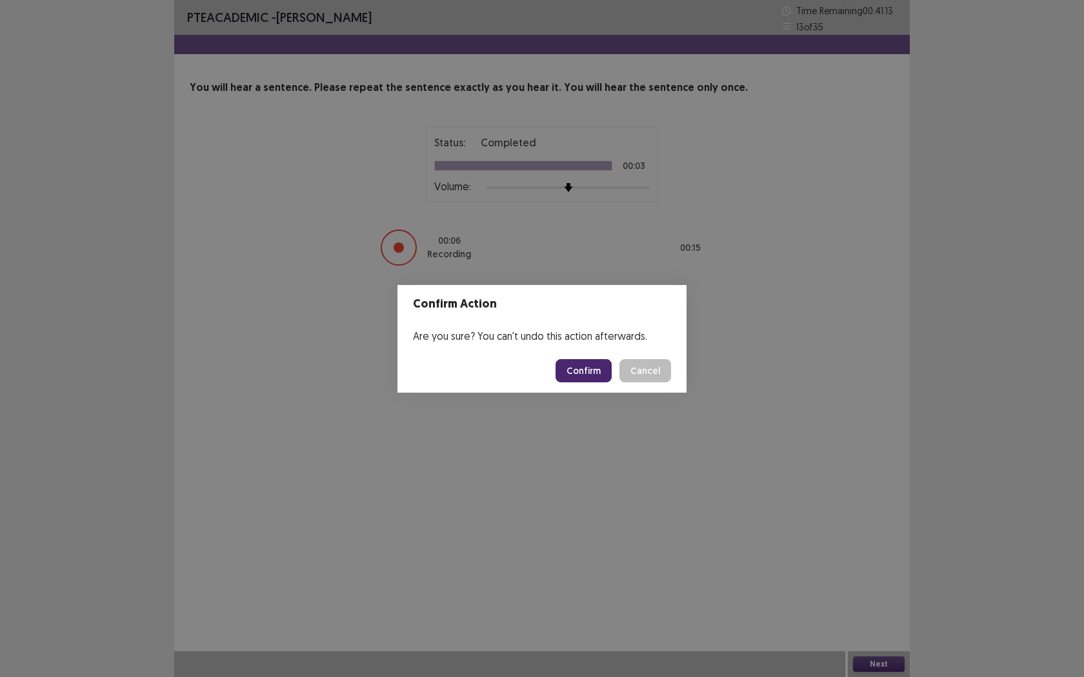
click at [595, 360] on button "Confirm" at bounding box center [583, 370] width 56 height 23
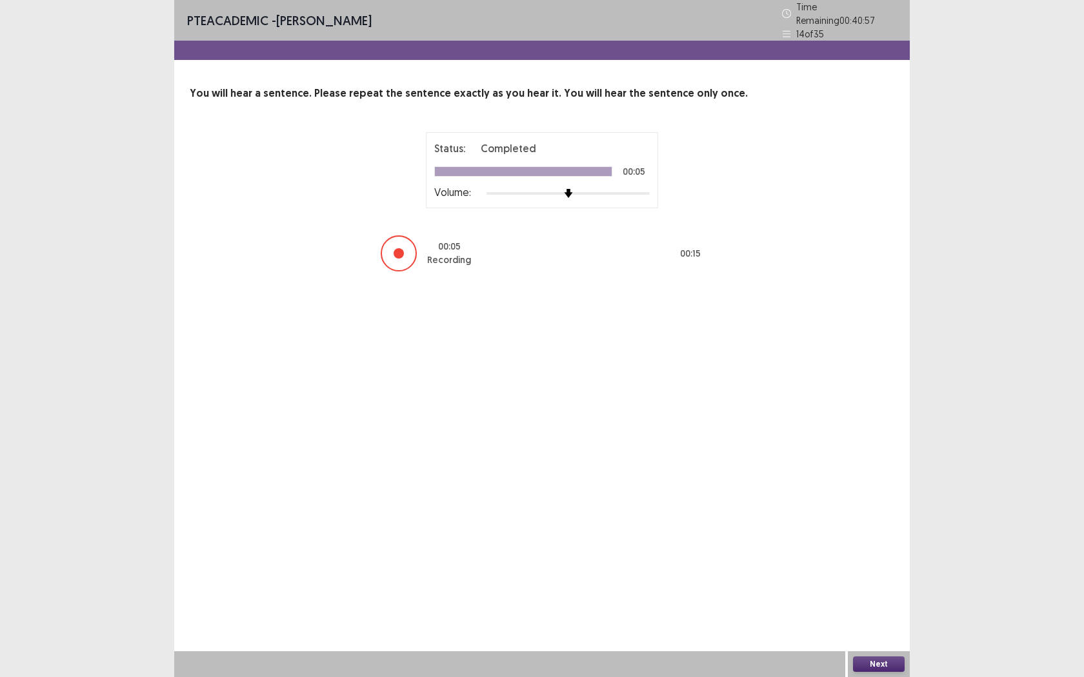
click at [879, 546] on button "Next" at bounding box center [879, 664] width 52 height 15
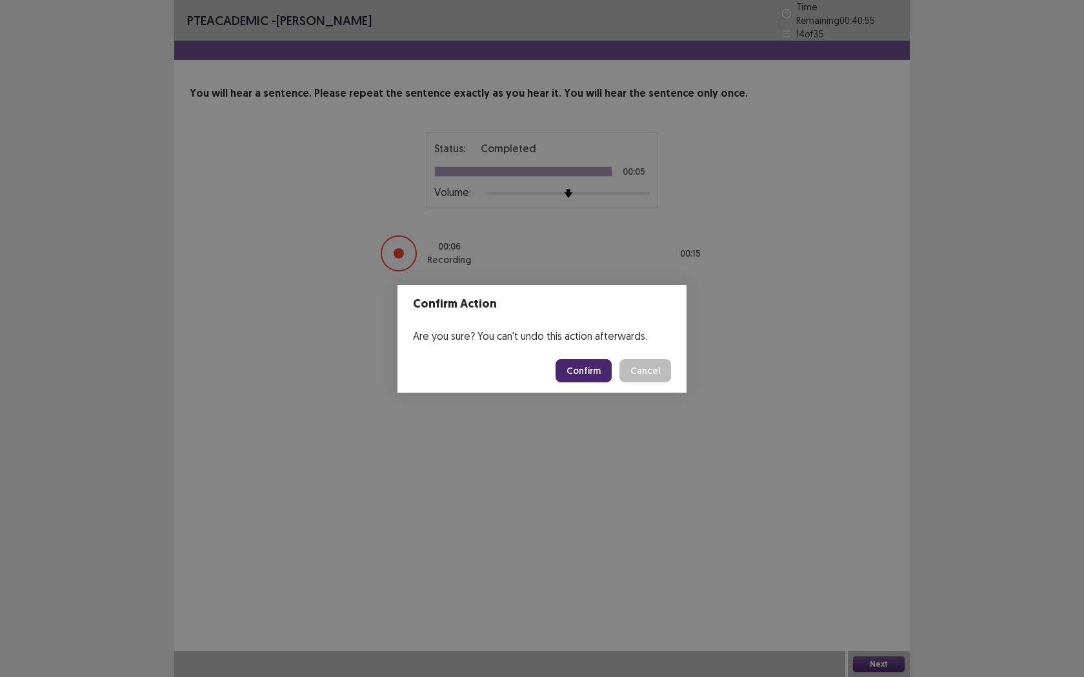
click at [591, 368] on button "Confirm" at bounding box center [583, 370] width 56 height 23
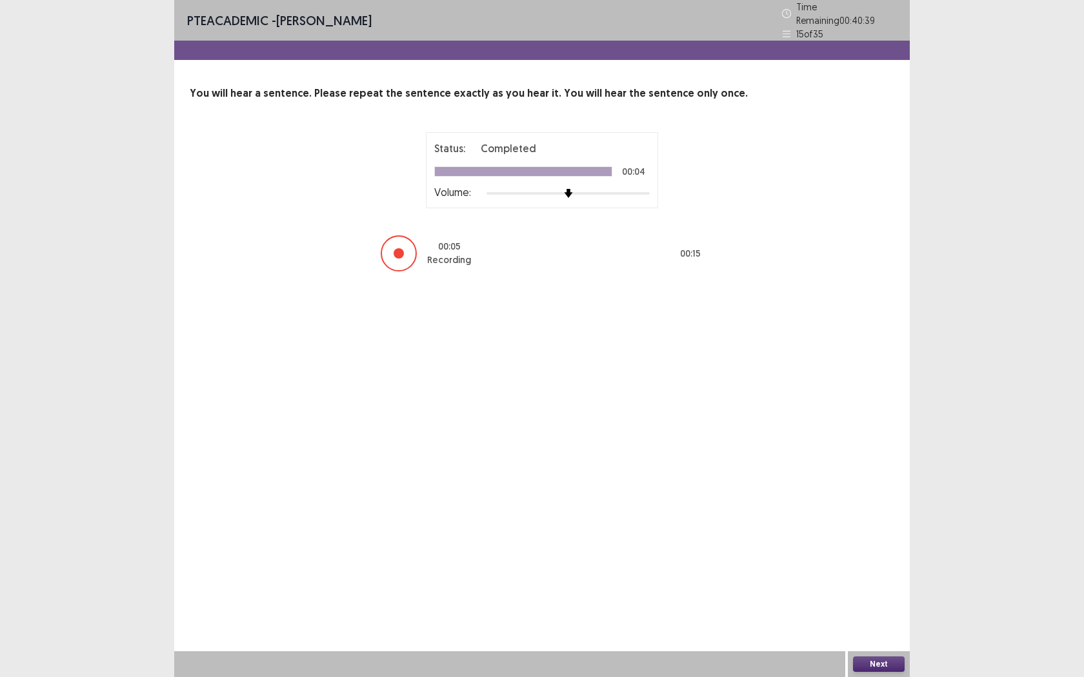
click at [874, 546] on button "Next" at bounding box center [879, 664] width 52 height 15
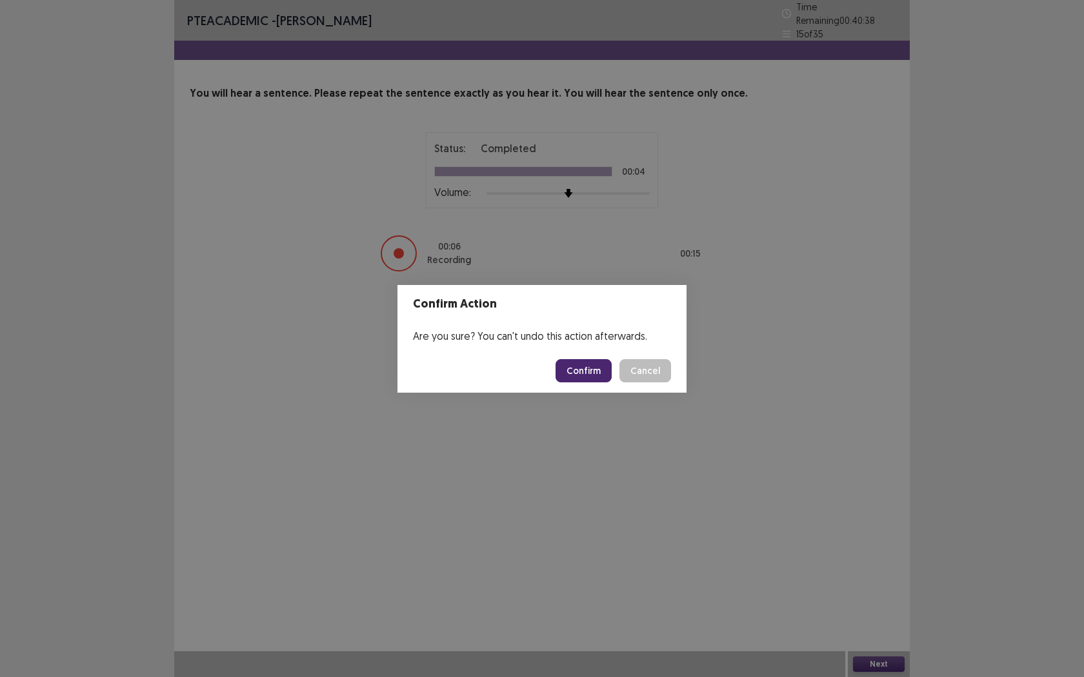
click at [579, 366] on button "Confirm" at bounding box center [583, 370] width 56 height 23
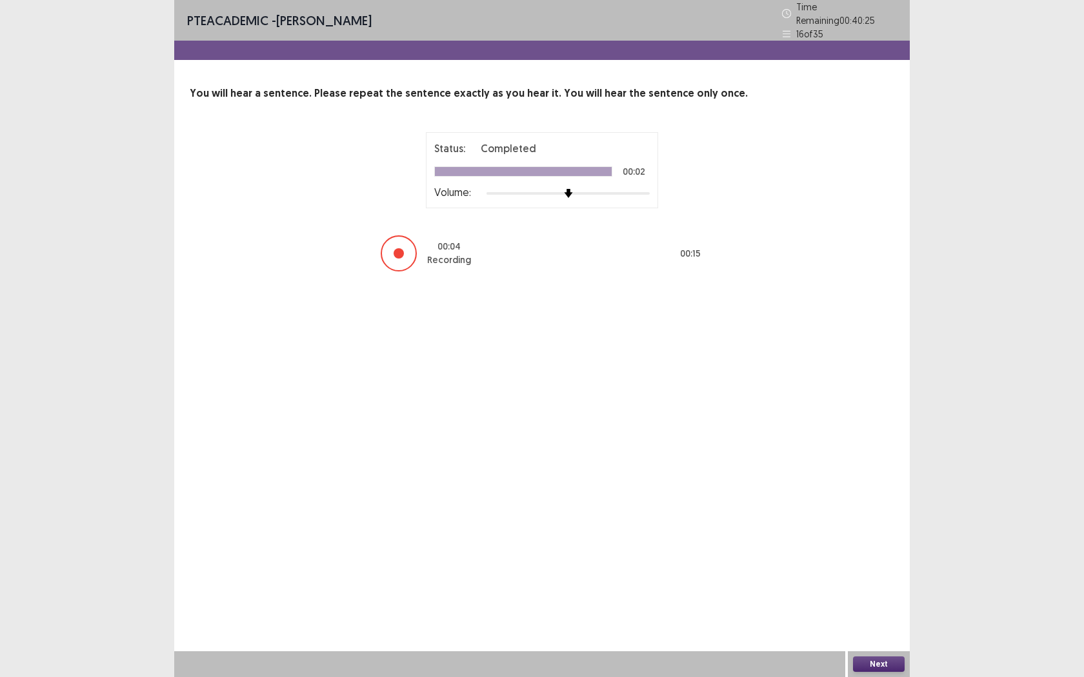
click at [864, 546] on button "Next" at bounding box center [879, 664] width 52 height 15
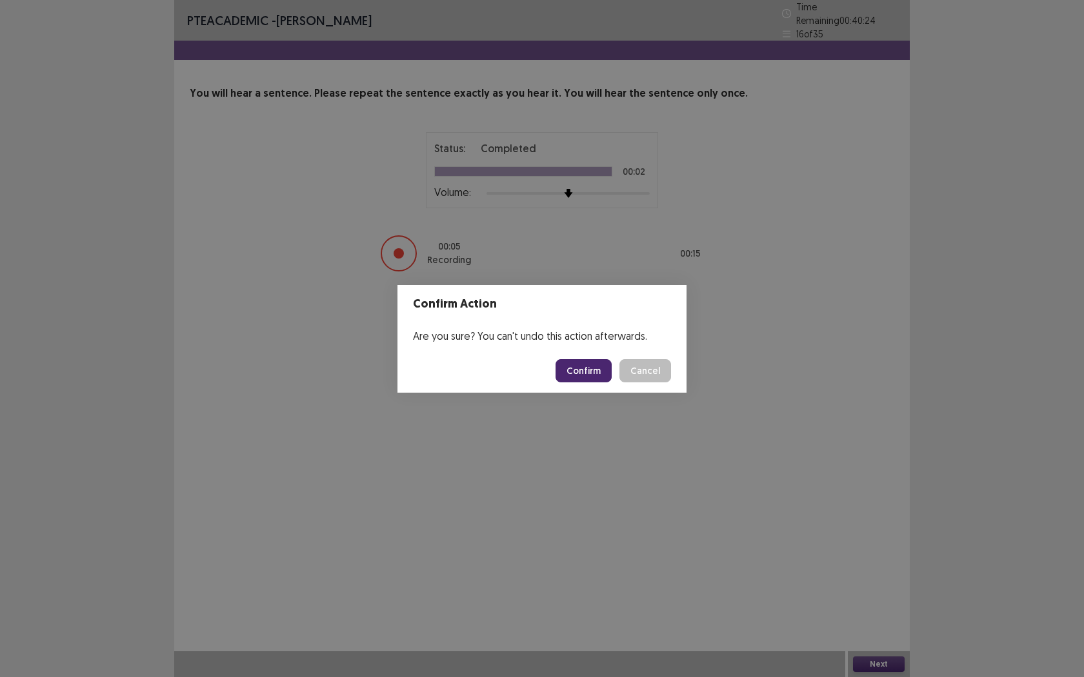
click at [603, 370] on button "Confirm" at bounding box center [583, 370] width 56 height 23
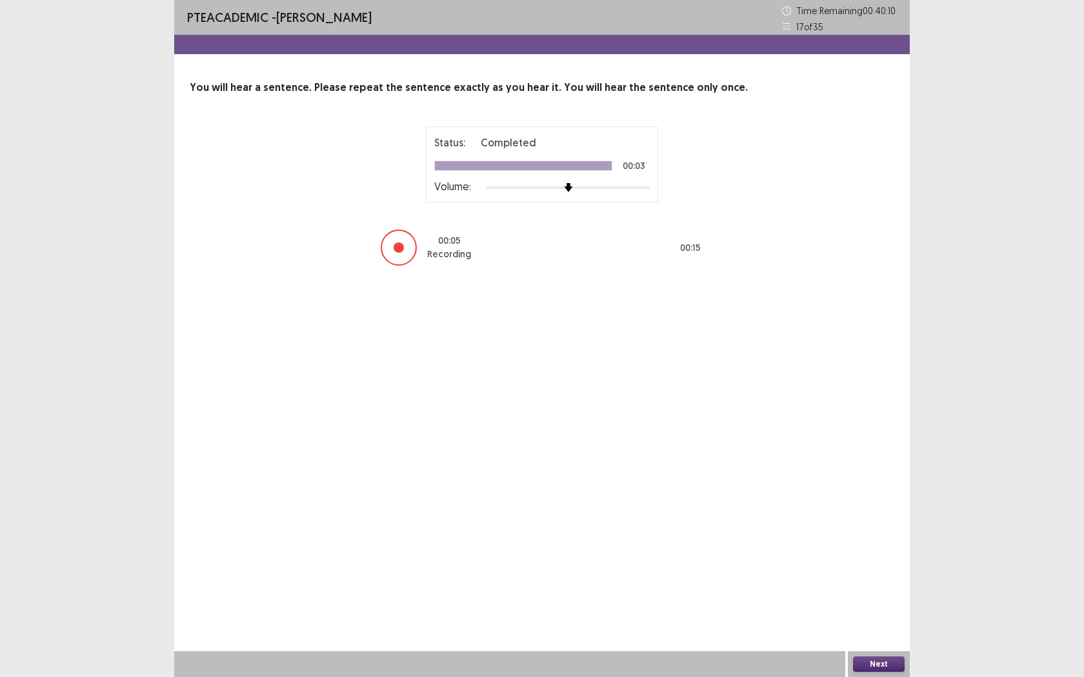
click at [867, 546] on button "Next" at bounding box center [879, 664] width 52 height 15
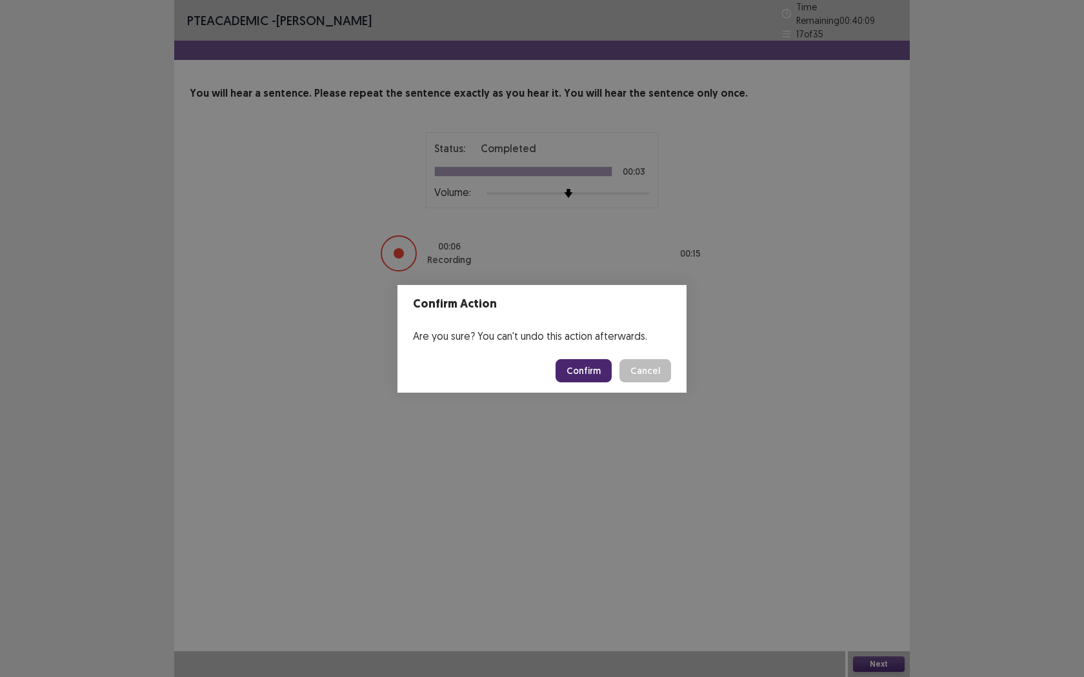
click at [586, 364] on button "Confirm" at bounding box center [583, 370] width 56 height 23
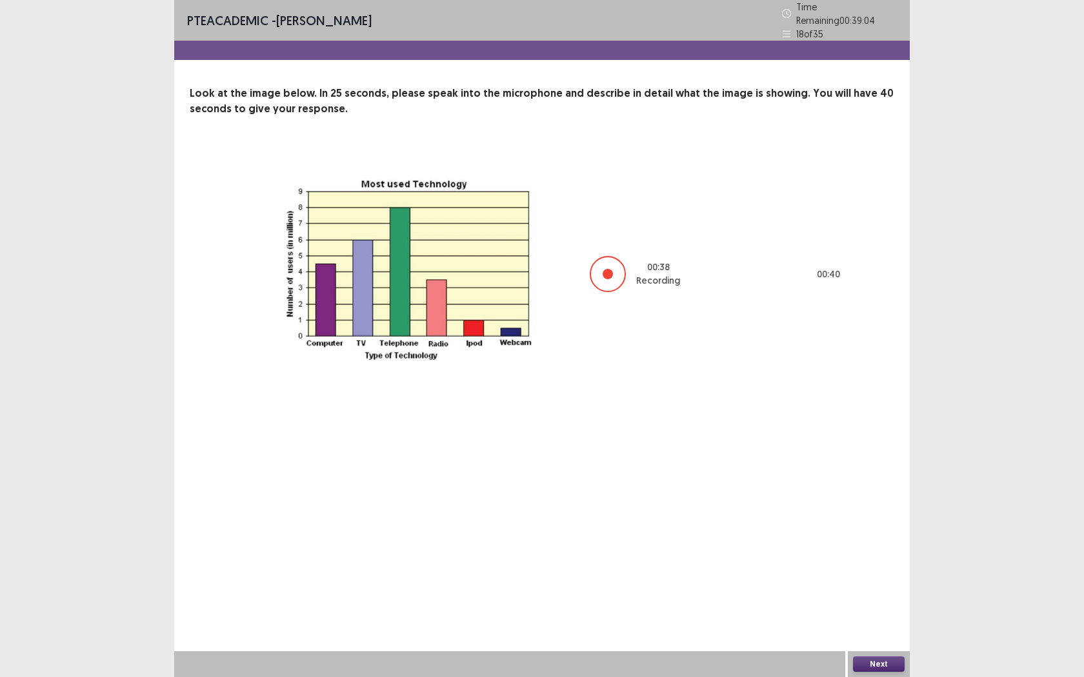
click at [873, 546] on button "Next" at bounding box center [879, 664] width 52 height 15
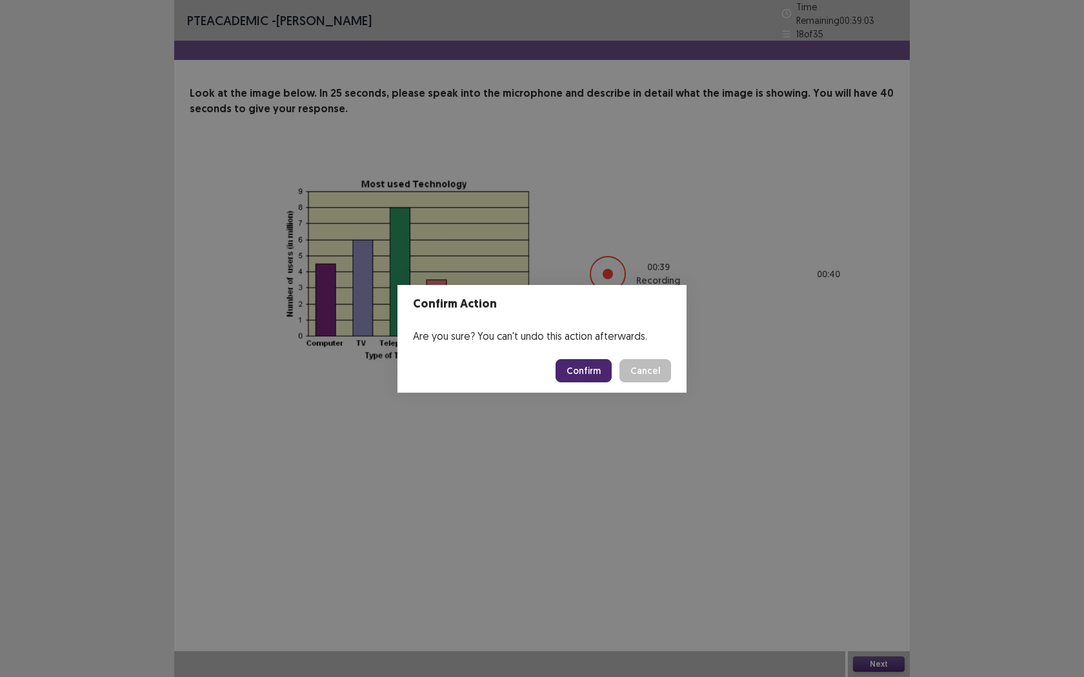
click at [603, 371] on button "Confirm" at bounding box center [583, 370] width 56 height 23
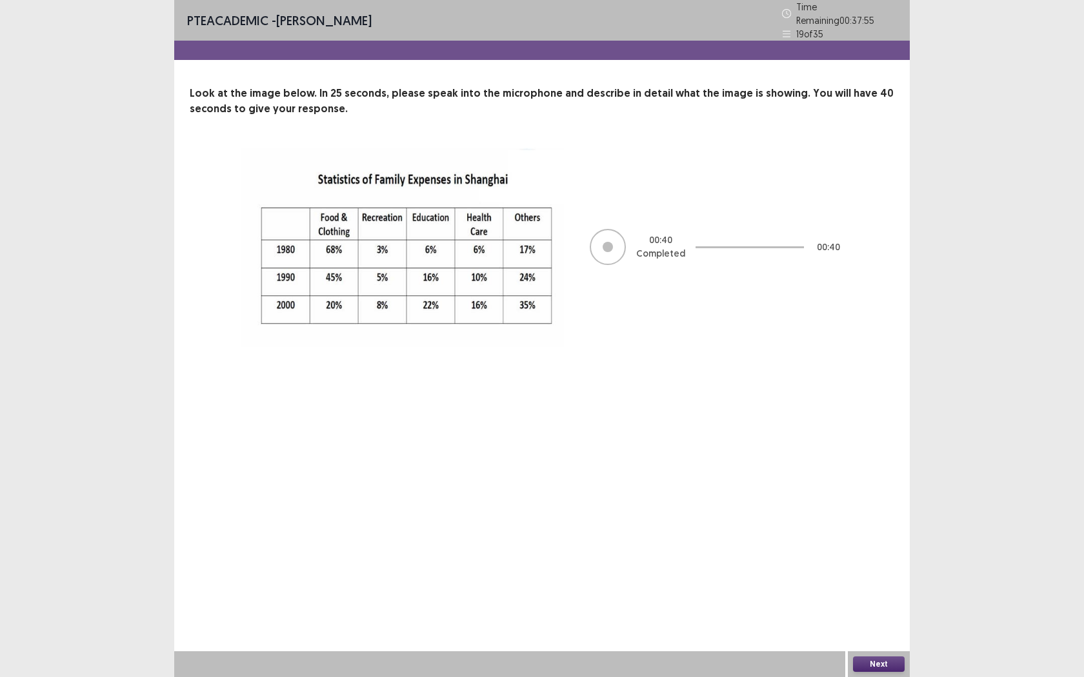
click at [879, 546] on button "Next" at bounding box center [879, 664] width 52 height 15
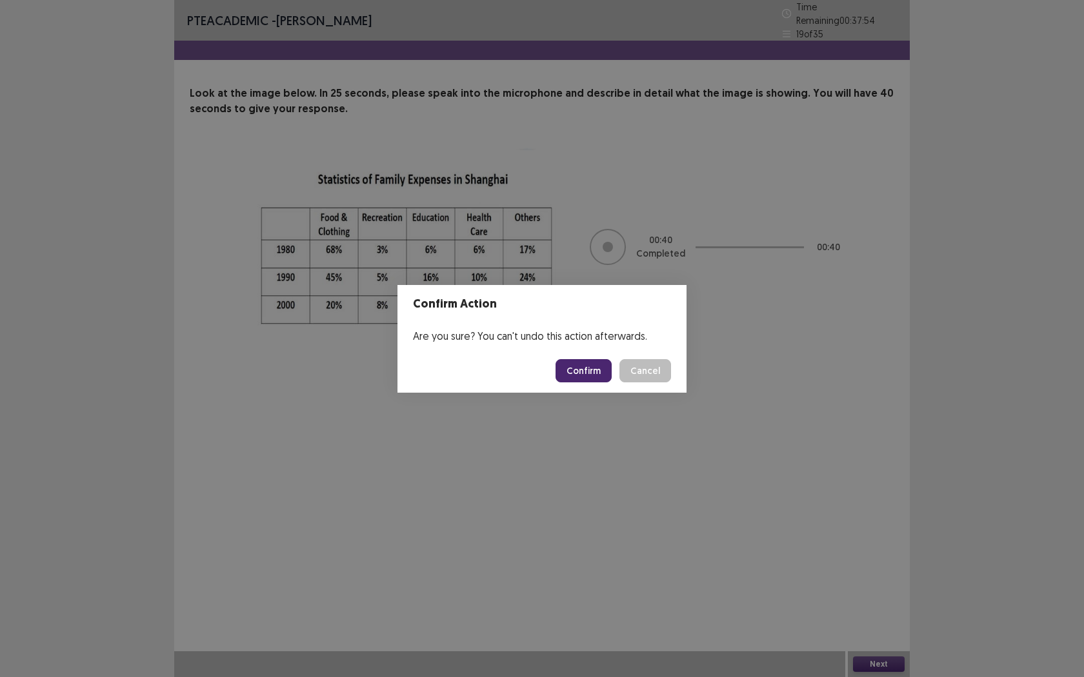
click at [592, 369] on button "Confirm" at bounding box center [583, 370] width 56 height 23
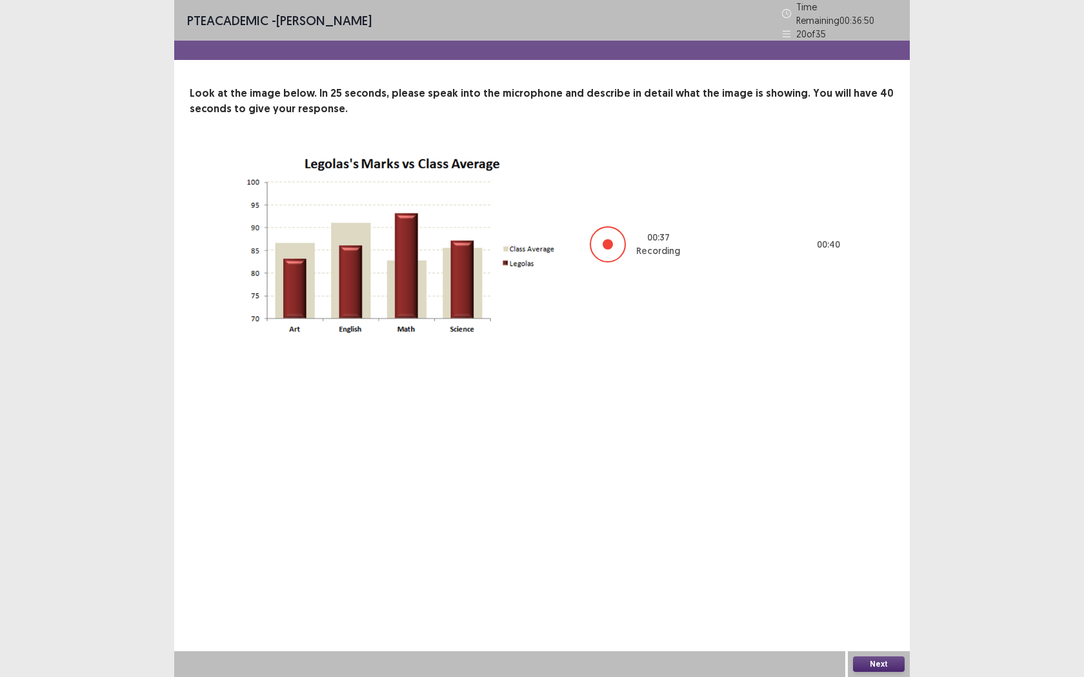
click at [868, 546] on button "Next" at bounding box center [879, 664] width 52 height 15
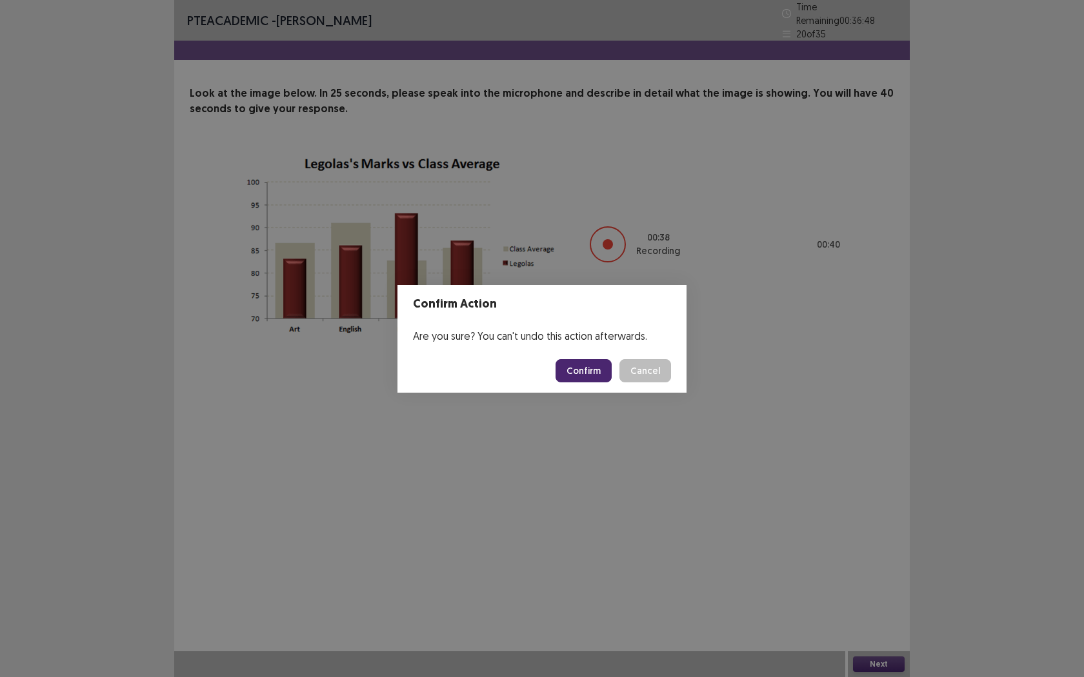
click at [586, 368] on button "Confirm" at bounding box center [583, 370] width 56 height 23
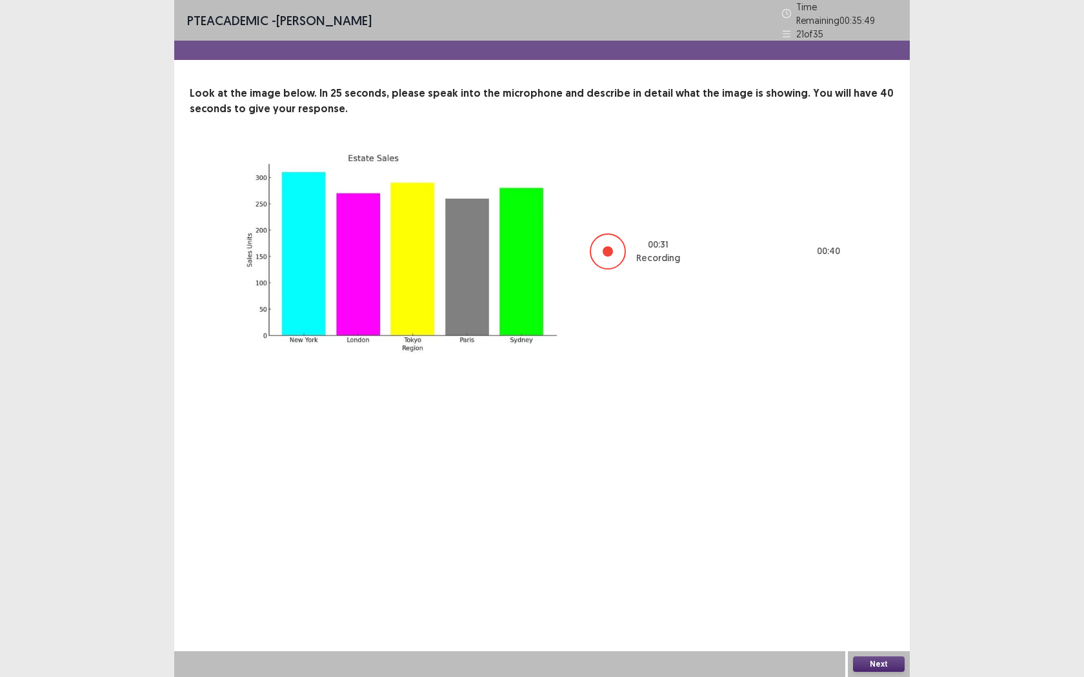
click at [874, 546] on button "Next" at bounding box center [879, 664] width 52 height 15
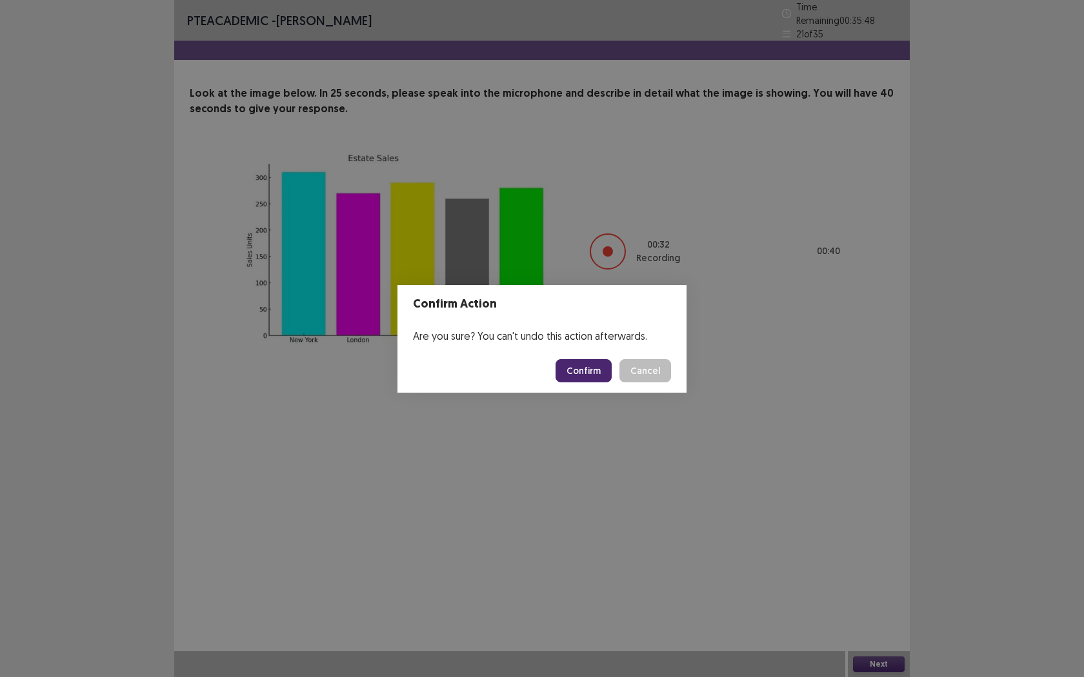
click at [574, 369] on button "Confirm" at bounding box center [583, 370] width 56 height 23
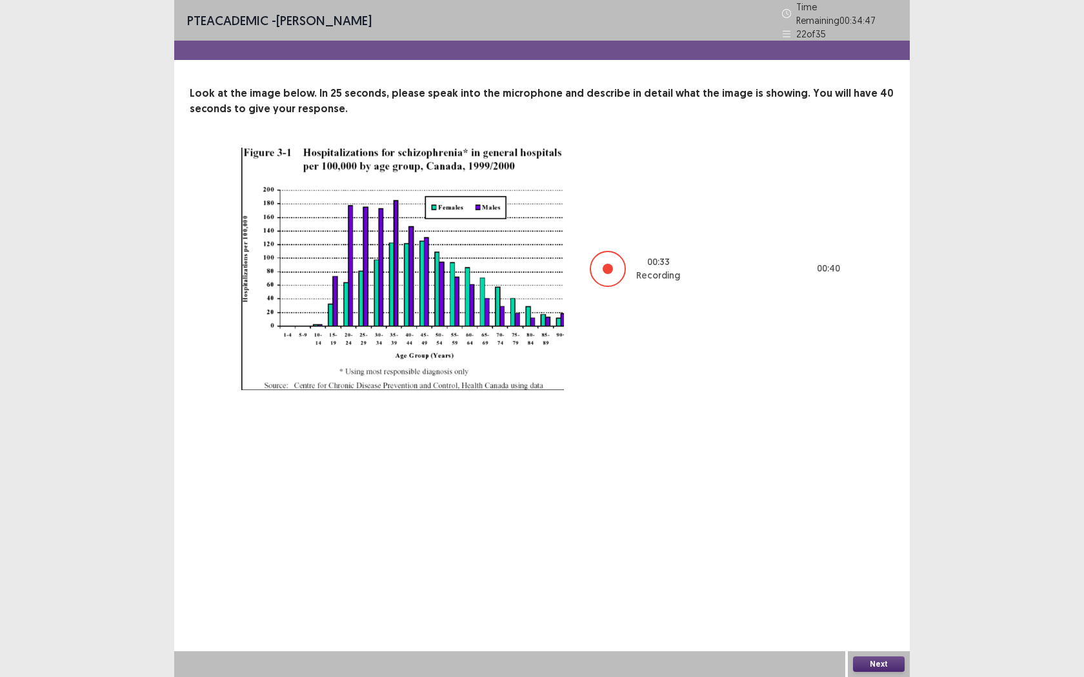
click at [871, 546] on button "Next" at bounding box center [879, 664] width 52 height 15
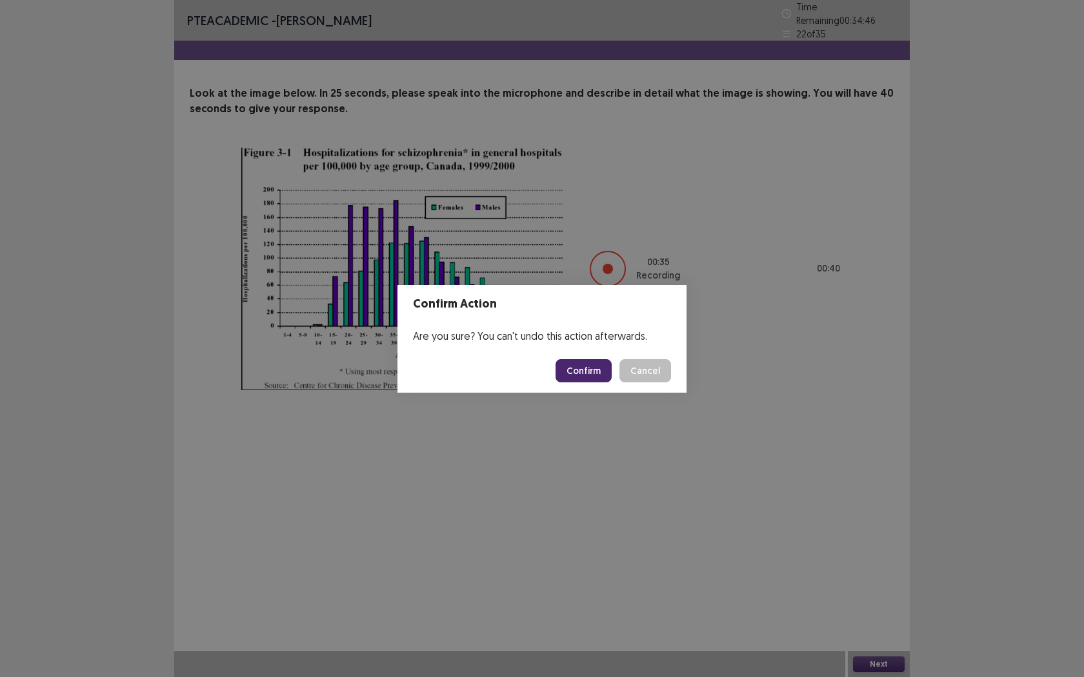
click at [589, 366] on button "Confirm" at bounding box center [583, 370] width 56 height 23
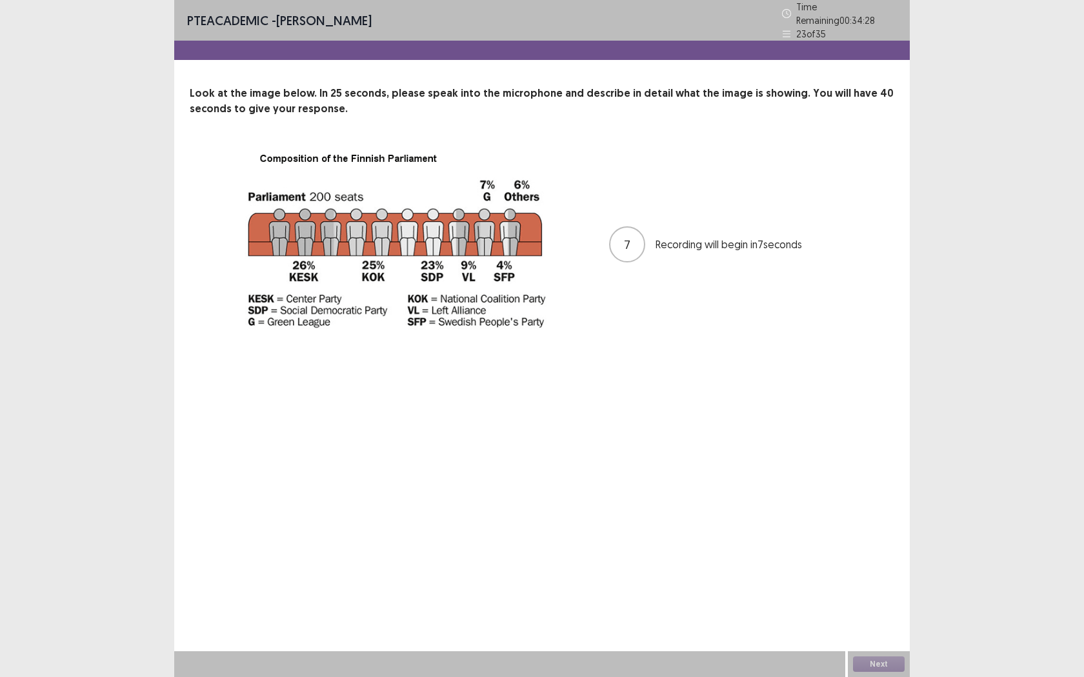
click at [381, 490] on div "PTE academic - Mohammad Jubair Time Remaining 00 : 34 : 28 23 of 35 Look at the…" at bounding box center [541, 338] width 735 height 677
click at [881, 546] on button "Next" at bounding box center [879, 664] width 52 height 15
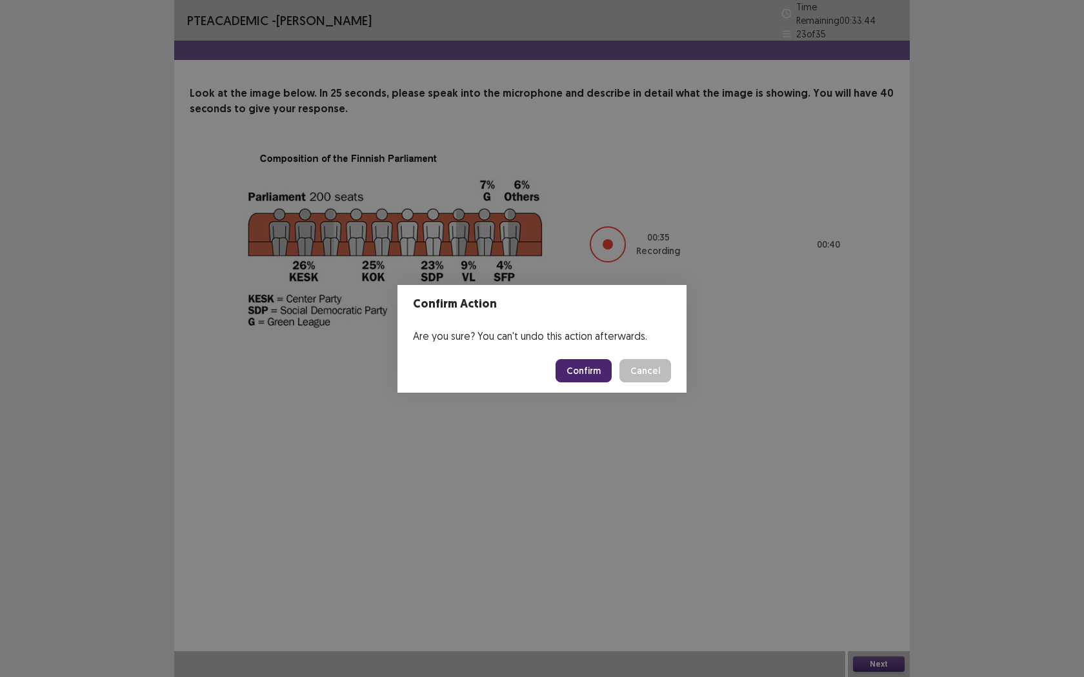
click at [599, 361] on button "Confirm" at bounding box center [583, 370] width 56 height 23
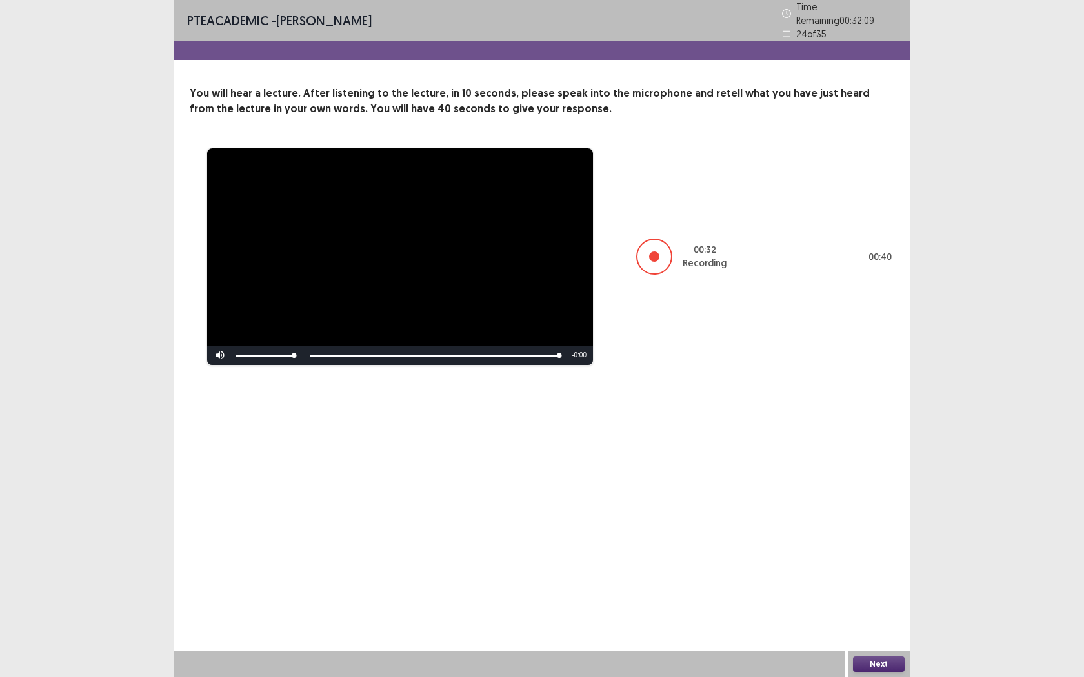
click at [868, 546] on button "Next" at bounding box center [879, 664] width 52 height 15
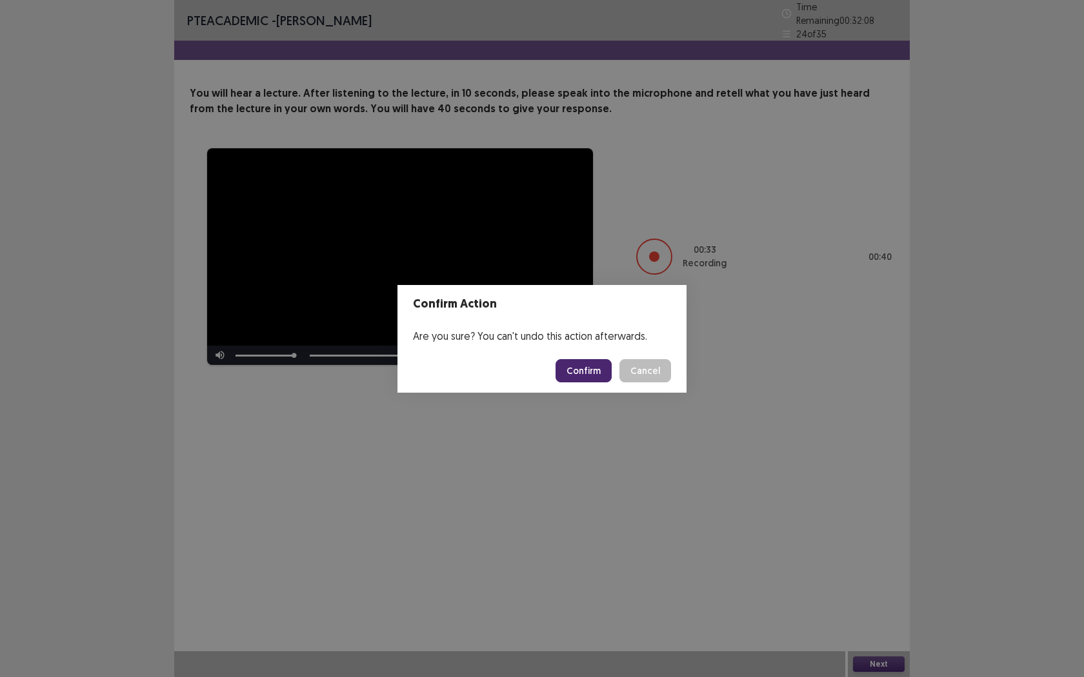
click at [572, 368] on button "Confirm" at bounding box center [583, 370] width 56 height 23
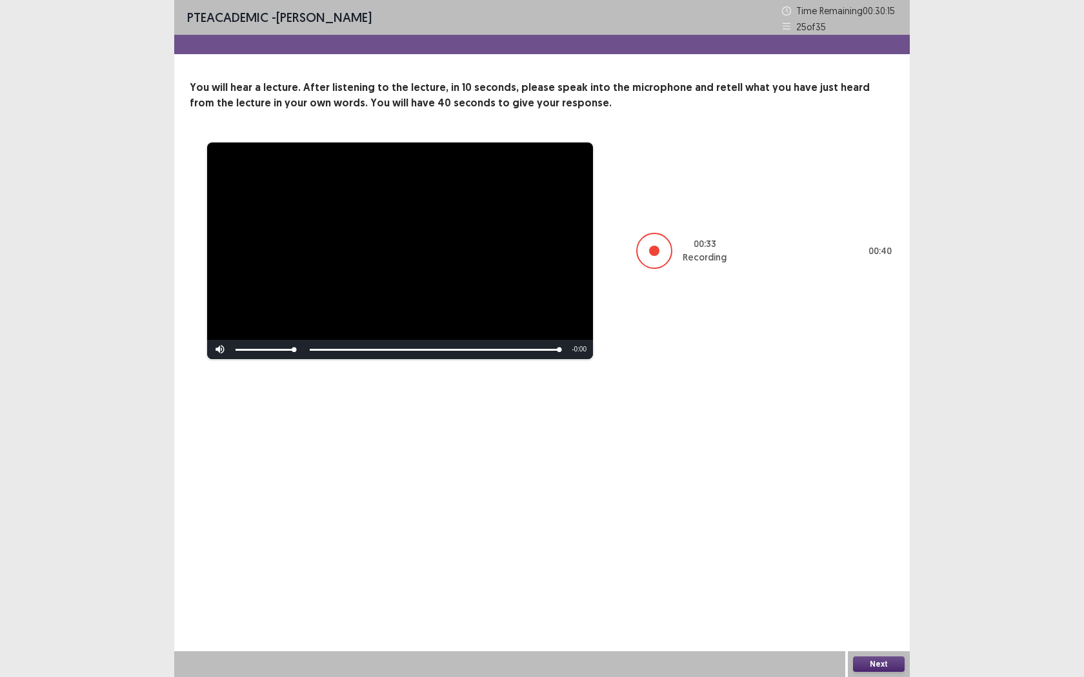
click at [864, 546] on button "Next" at bounding box center [879, 664] width 52 height 15
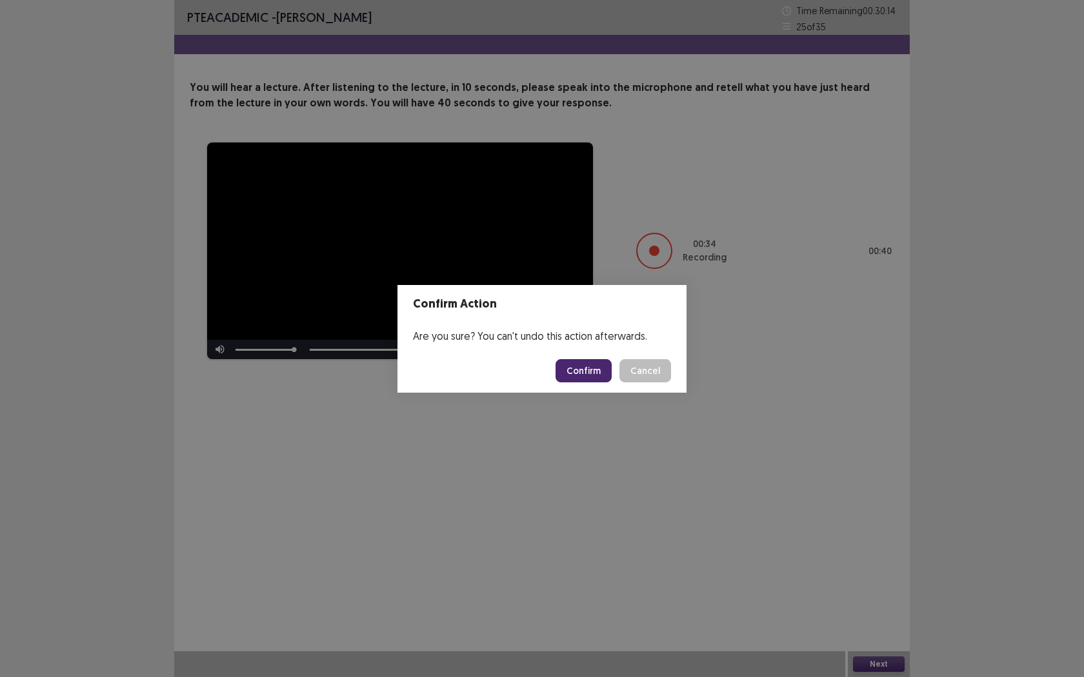
click at [586, 370] on button "Confirm" at bounding box center [583, 370] width 56 height 23
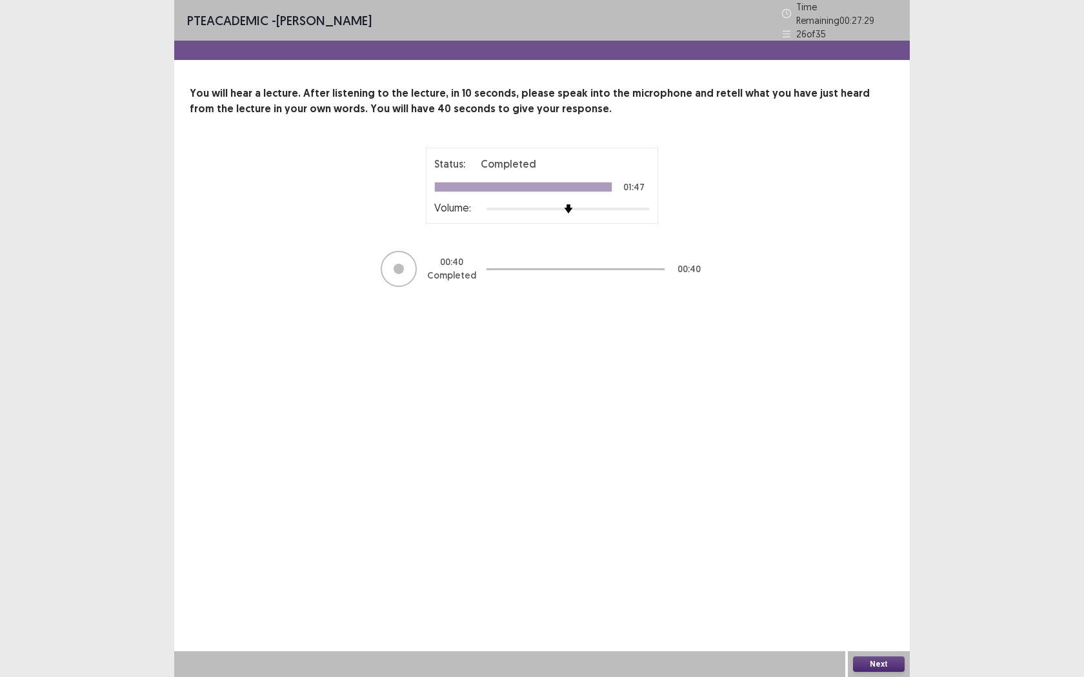
click at [882, 546] on button "Next" at bounding box center [879, 664] width 52 height 15
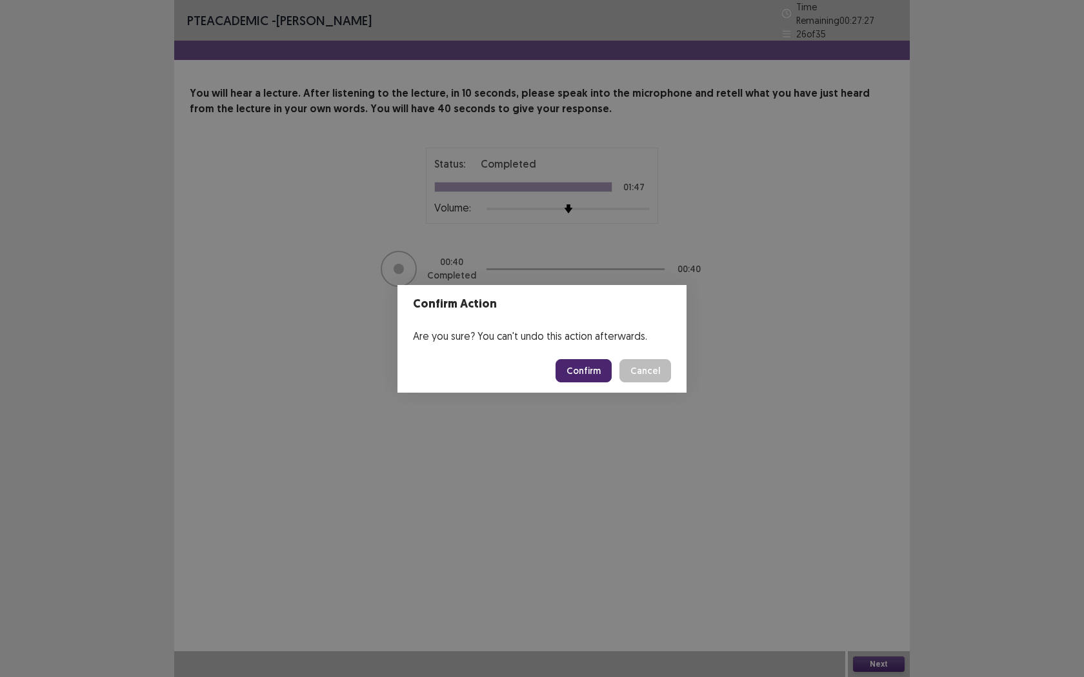
click at [584, 374] on button "Confirm" at bounding box center [583, 370] width 56 height 23
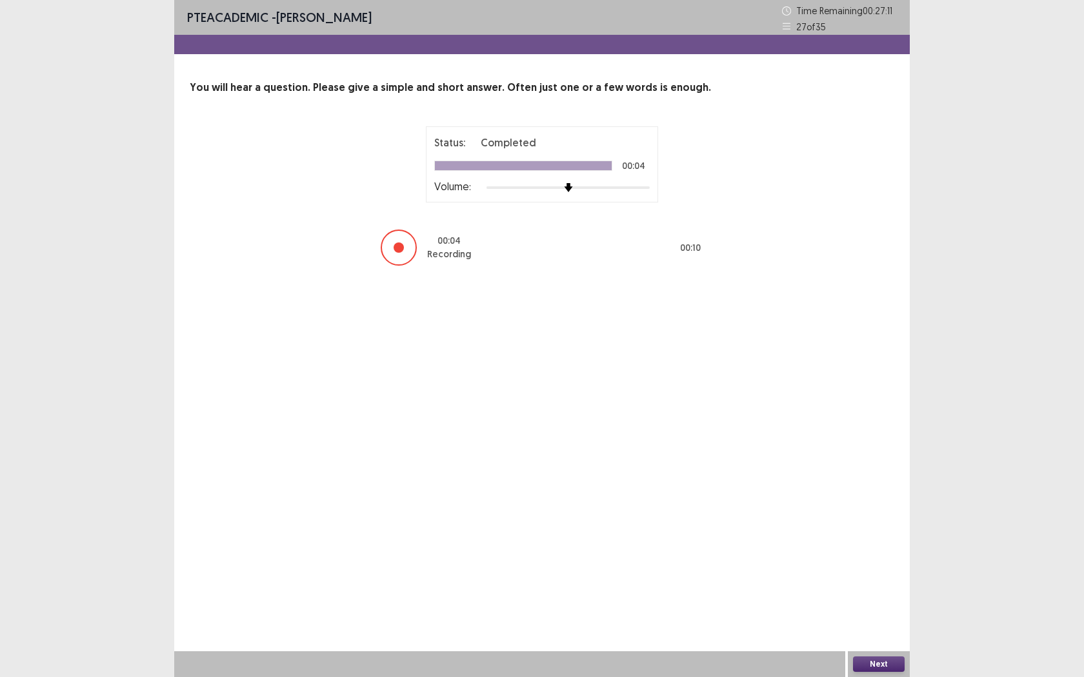
click at [881, 546] on button "Next" at bounding box center [879, 664] width 52 height 15
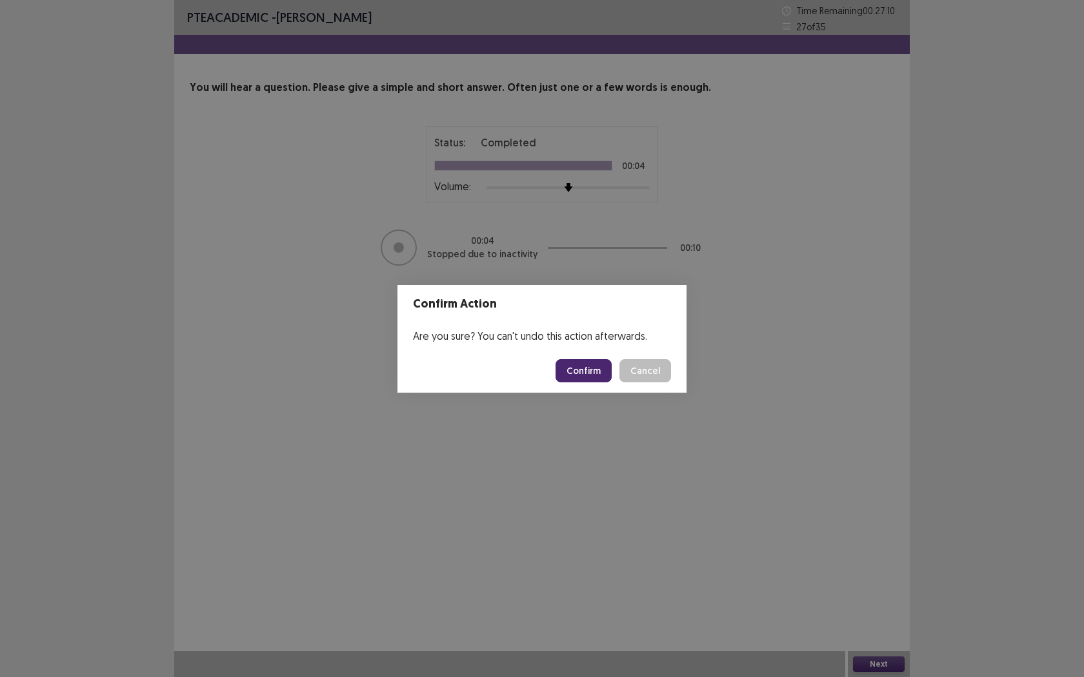
click at [593, 370] on button "Confirm" at bounding box center [583, 370] width 56 height 23
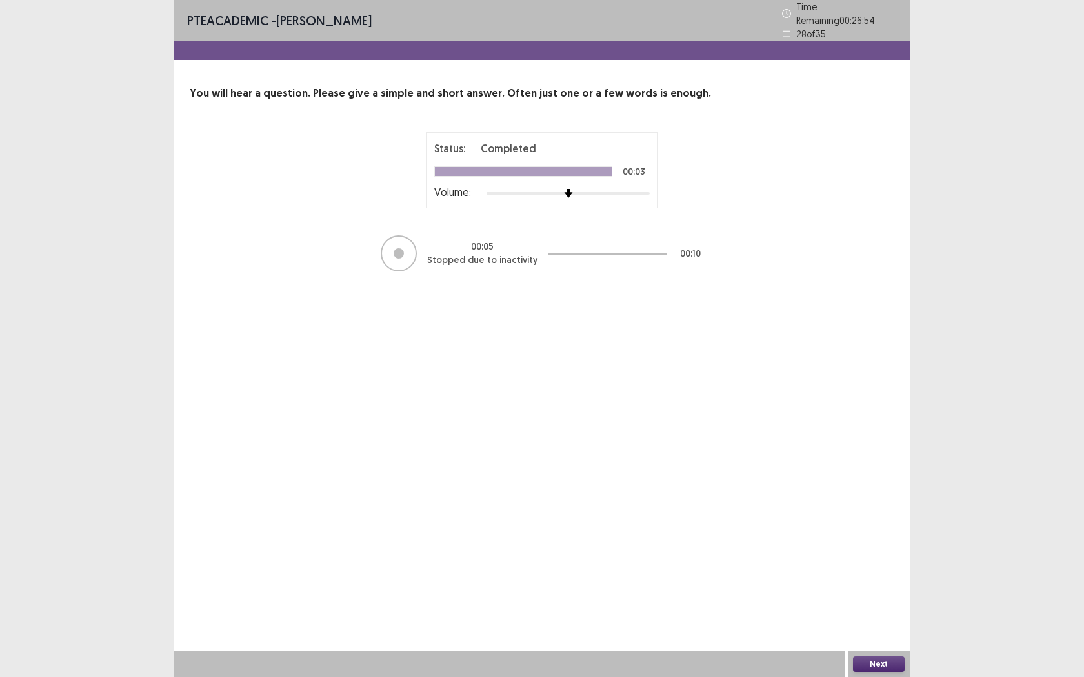
click at [859, 546] on button "Next" at bounding box center [879, 664] width 52 height 15
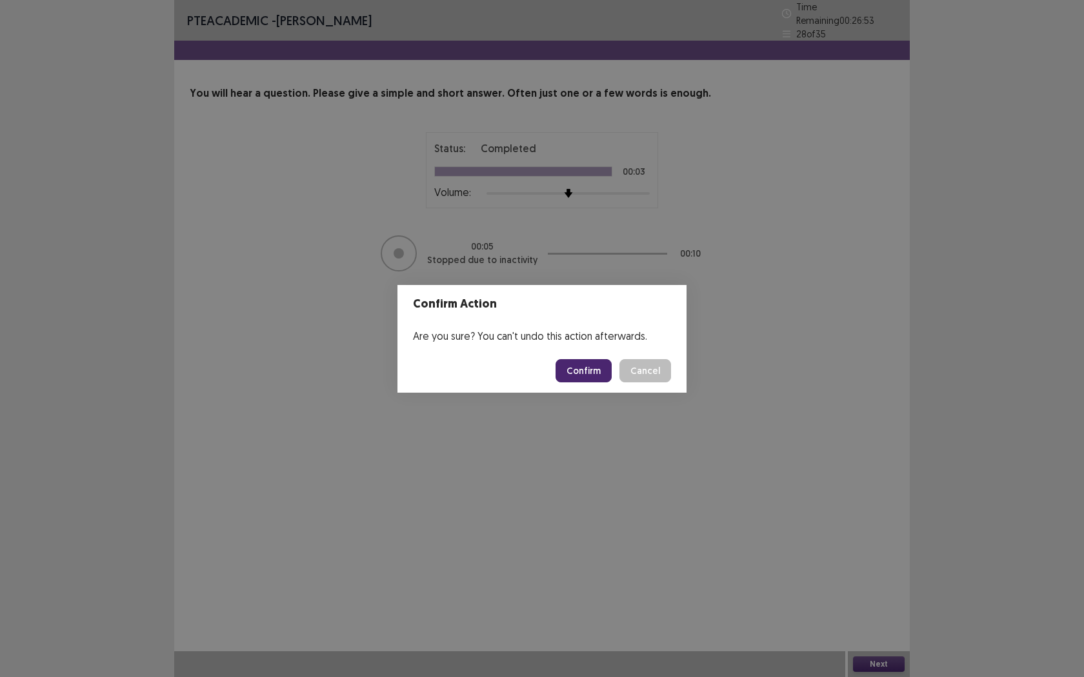
click at [577, 369] on button "Confirm" at bounding box center [583, 370] width 56 height 23
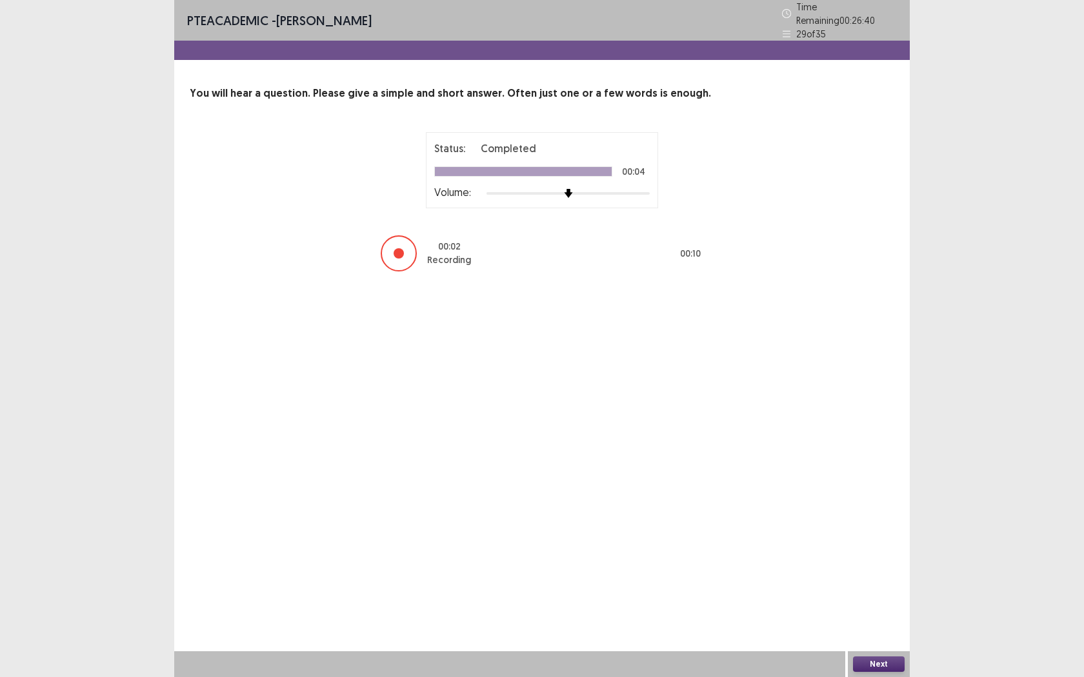
click at [879, 546] on button "Next" at bounding box center [879, 664] width 52 height 15
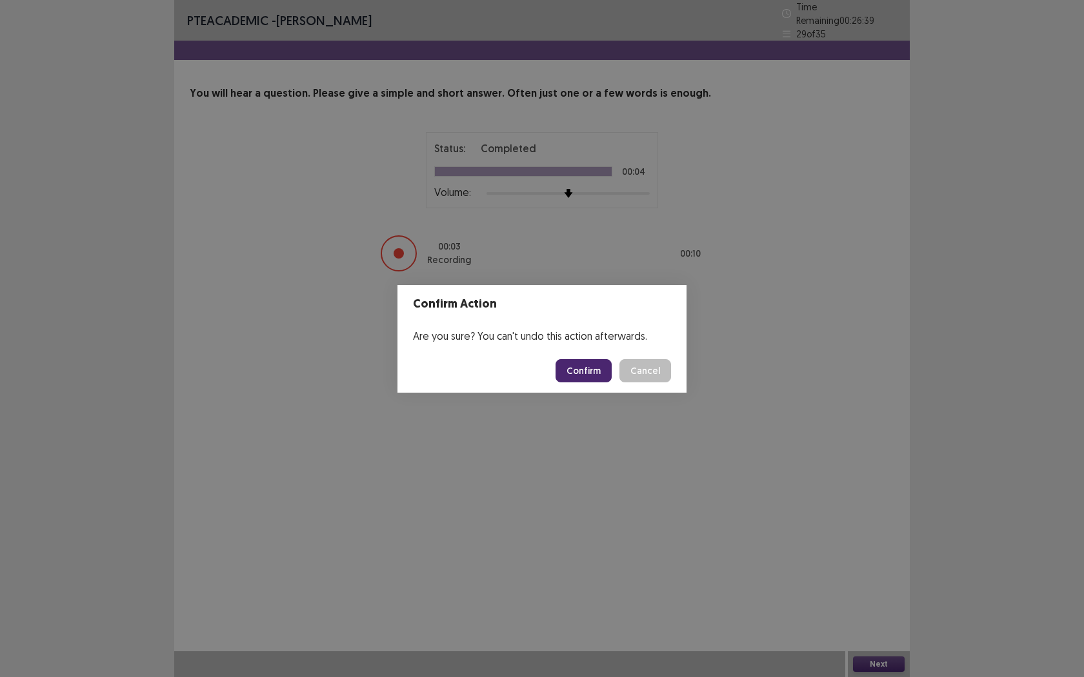
click at [583, 363] on button "Confirm" at bounding box center [583, 370] width 56 height 23
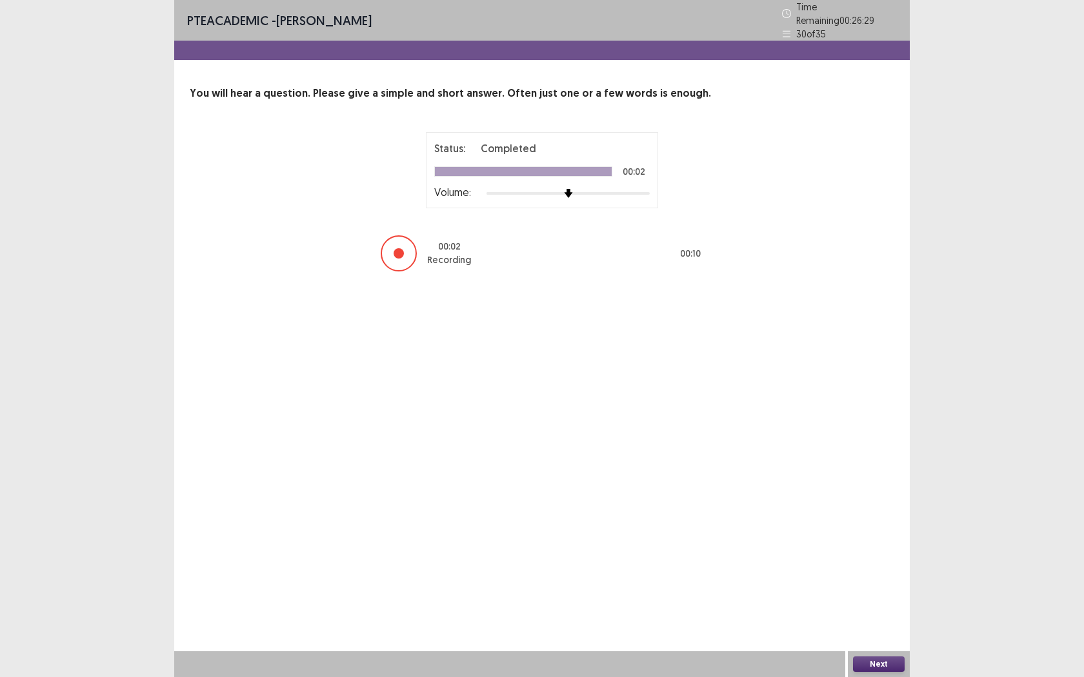
click at [867, 546] on button "Next" at bounding box center [879, 664] width 52 height 15
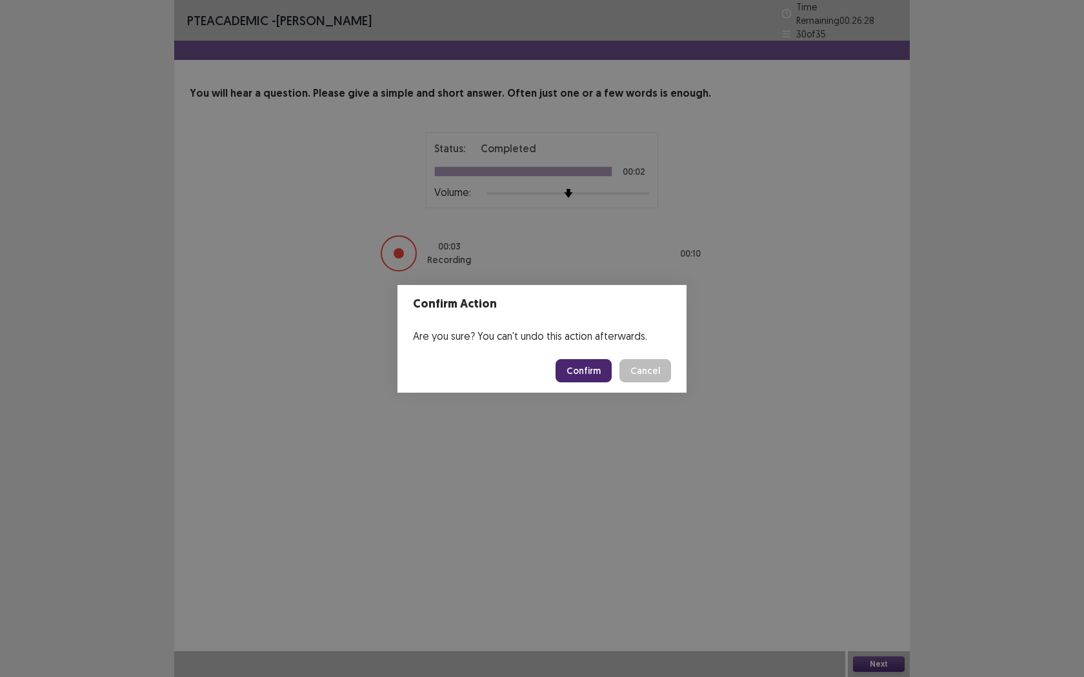
click at [592, 374] on button "Confirm" at bounding box center [583, 370] width 56 height 23
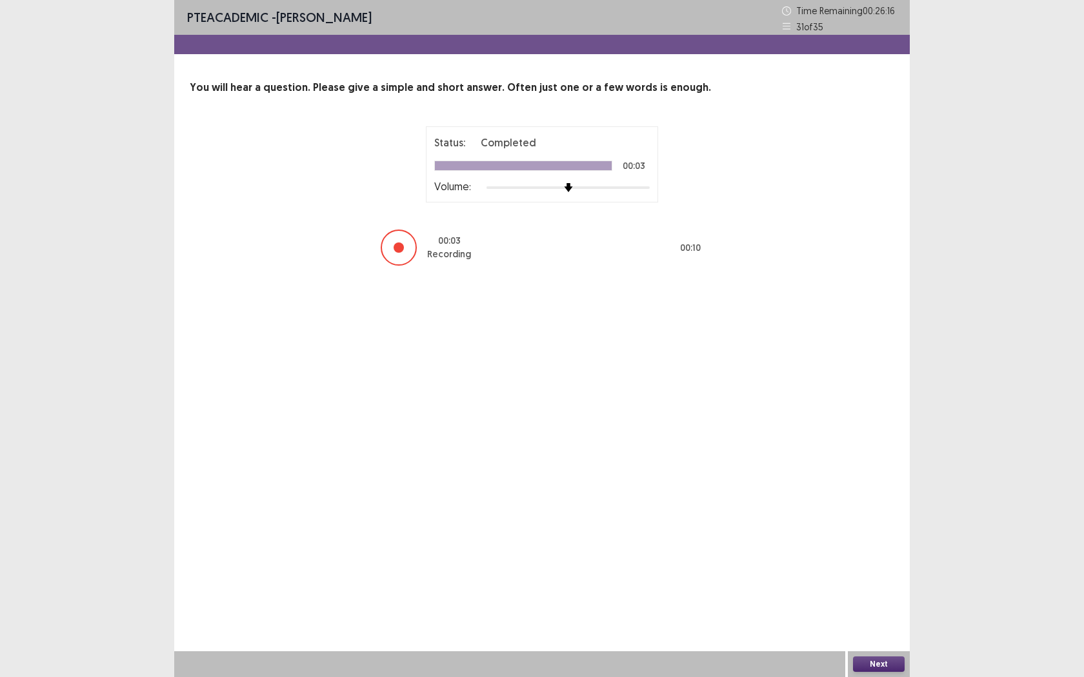
click at [873, 546] on button "Next" at bounding box center [879, 664] width 52 height 15
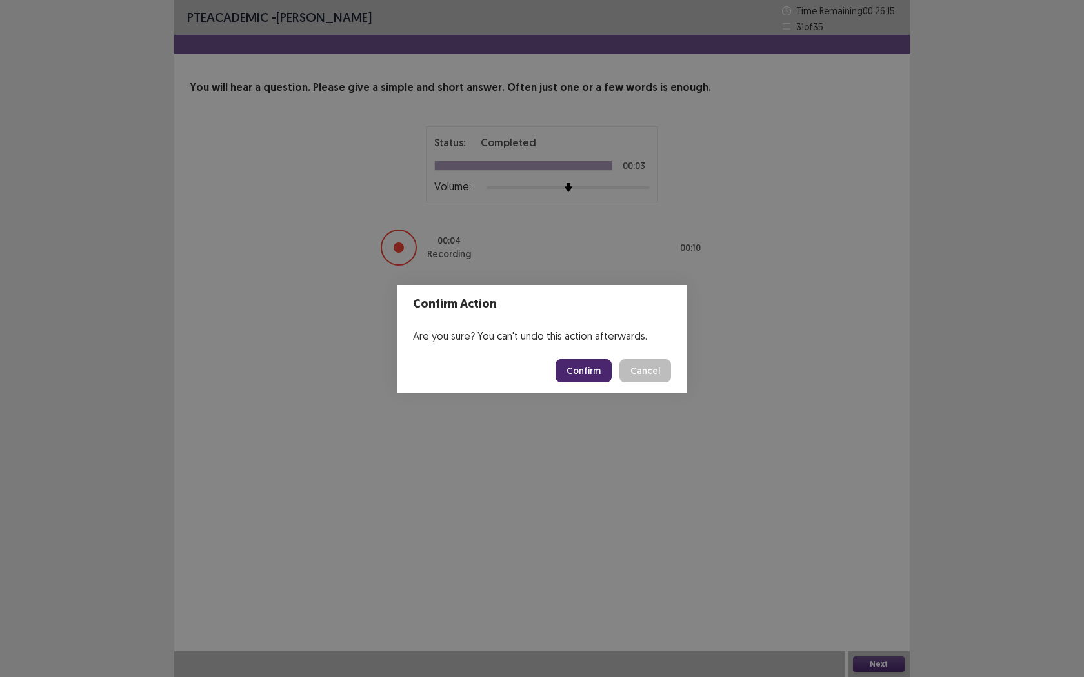
click at [595, 370] on button "Confirm" at bounding box center [583, 370] width 56 height 23
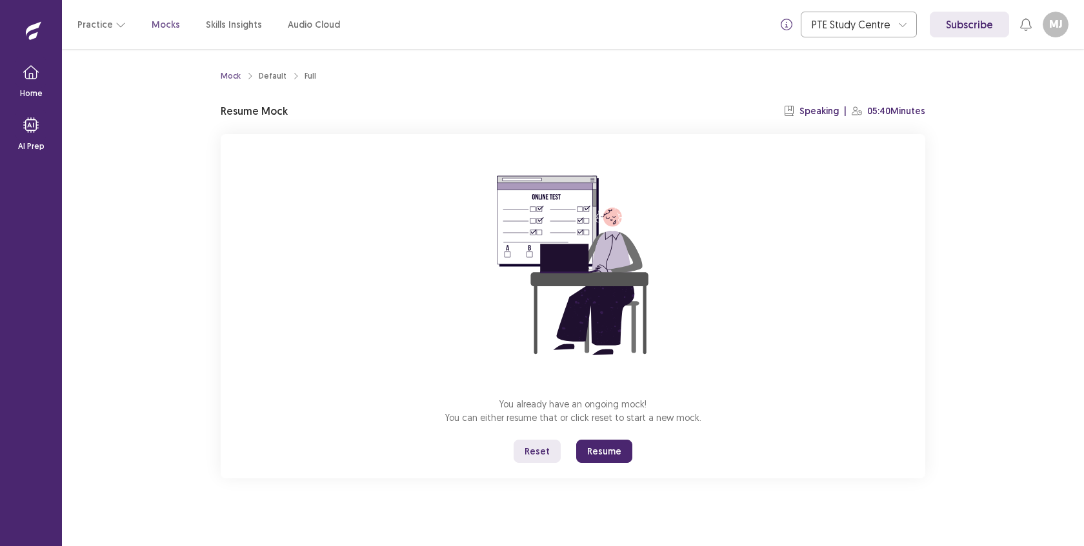
click at [604, 441] on button "Resume" at bounding box center [604, 451] width 56 height 23
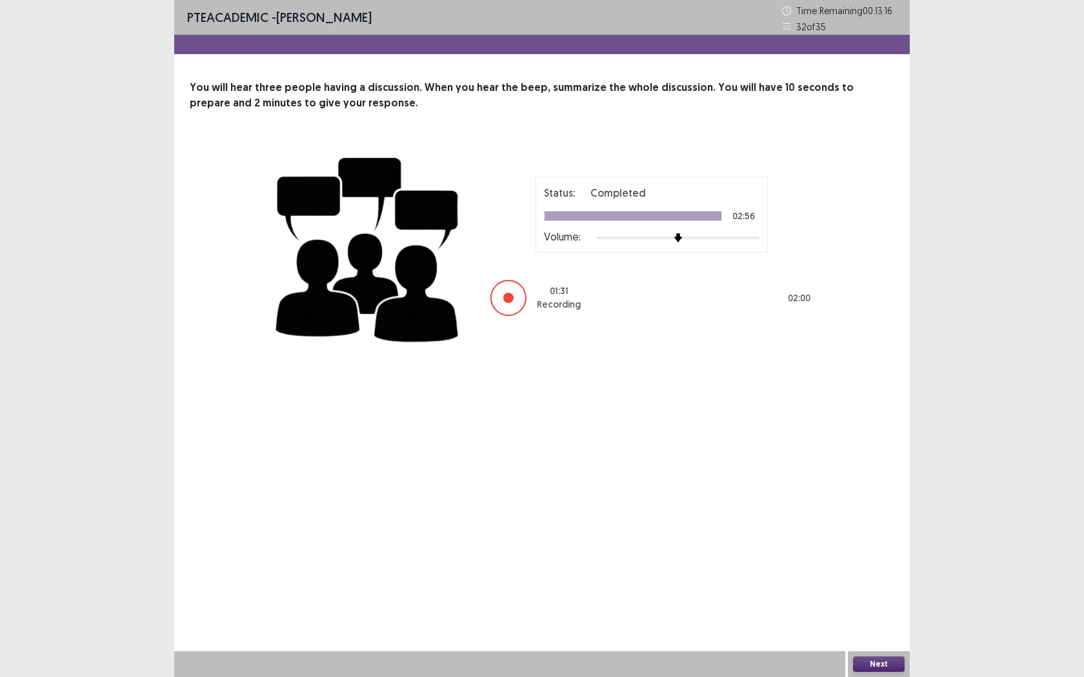
click at [871, 546] on button "Next" at bounding box center [879, 664] width 52 height 15
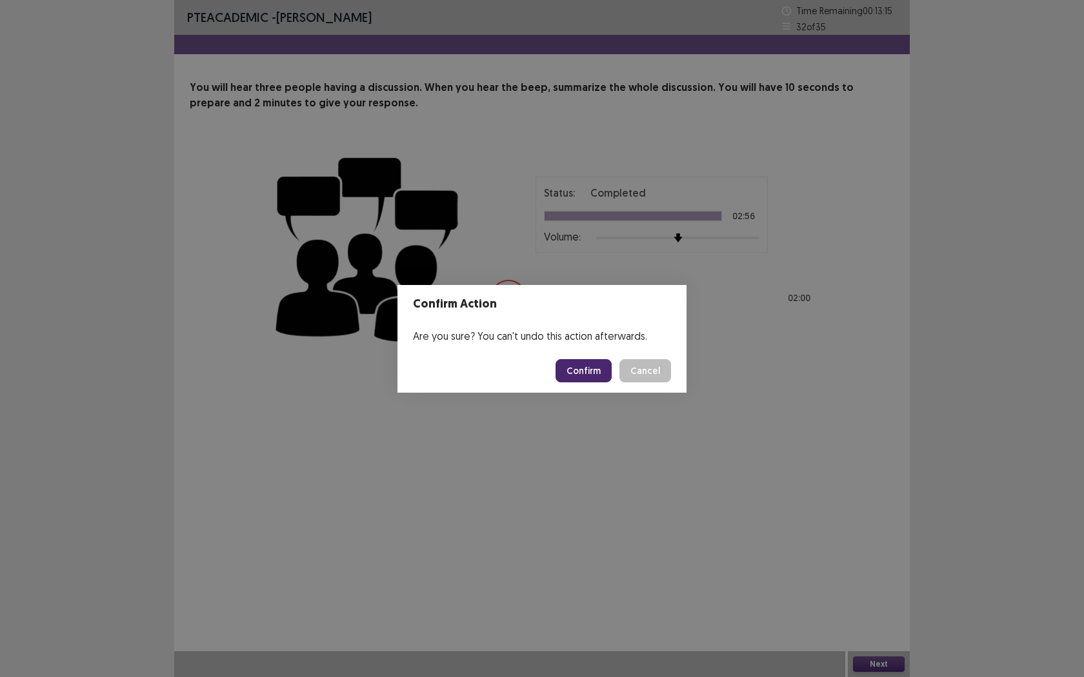
click at [591, 366] on button "Confirm" at bounding box center [583, 370] width 56 height 23
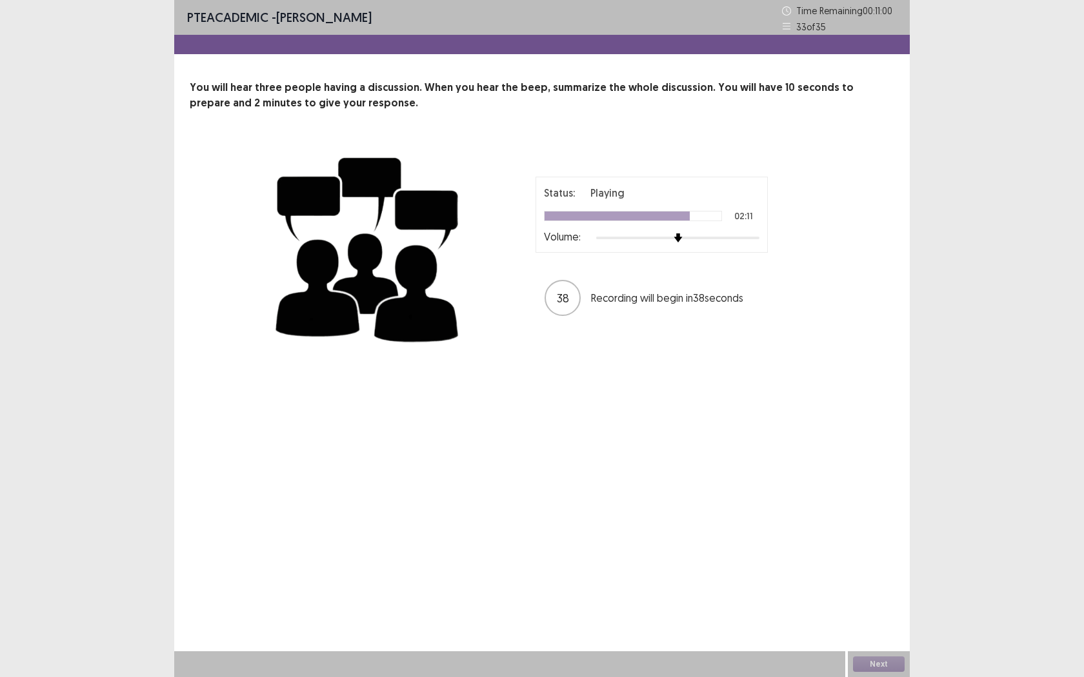
click at [591, 366] on div "PTE academic - [PERSON_NAME] Time Remaining 00 : 11 : 00 33 of 35 You will hear…" at bounding box center [541, 189] width 735 height 379
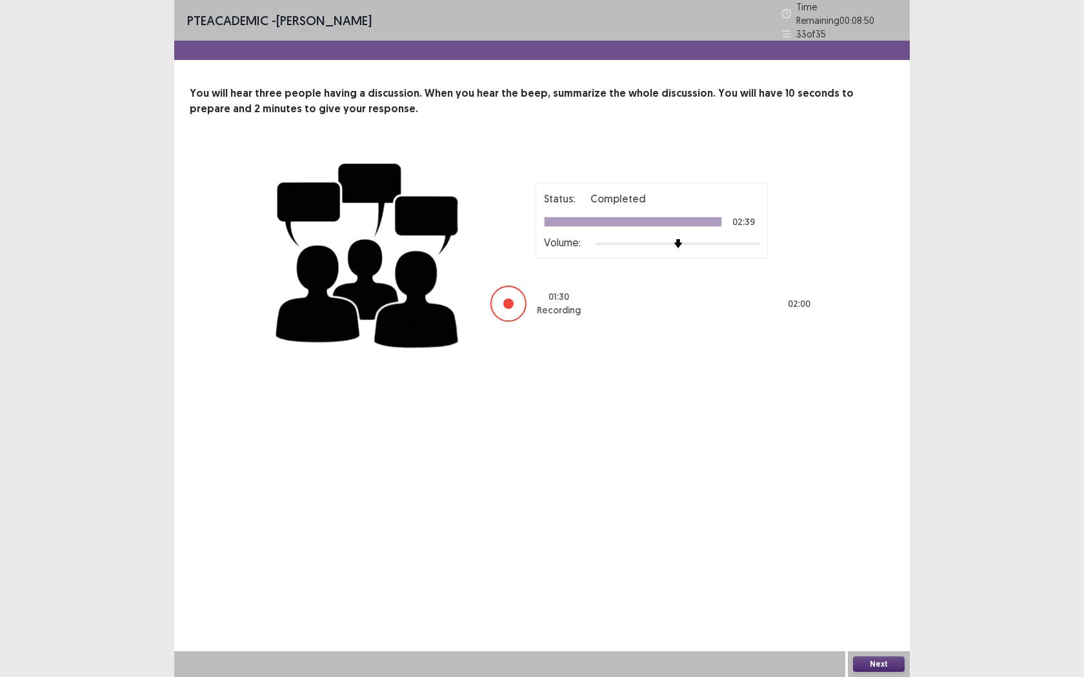
click at [868, 546] on button "Next" at bounding box center [879, 664] width 52 height 15
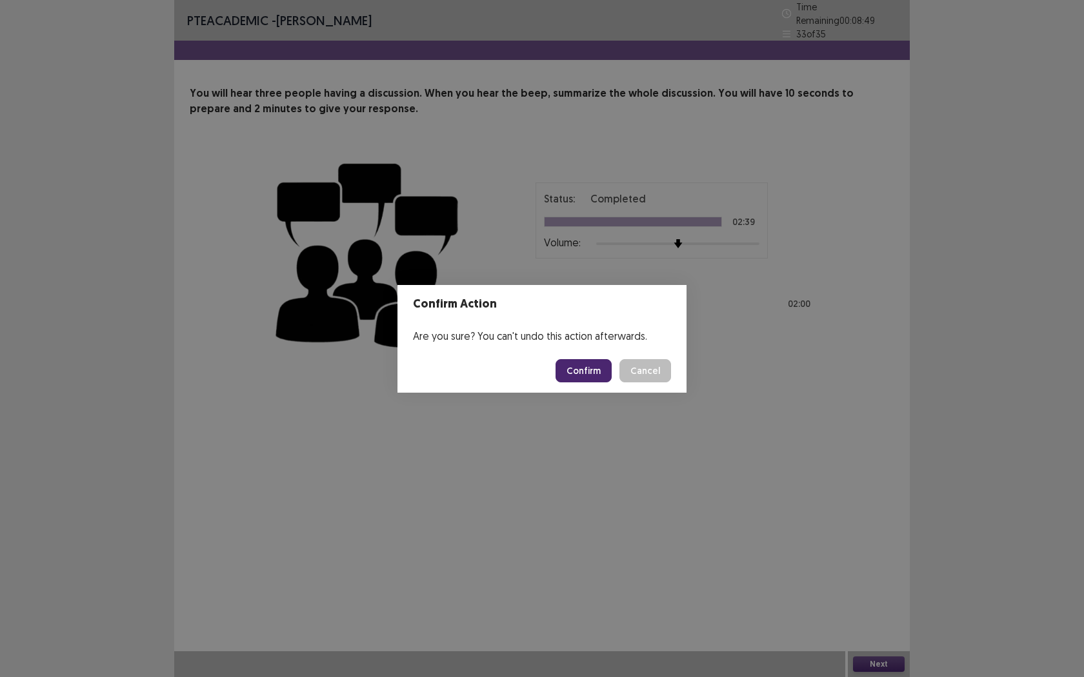
click at [597, 366] on button "Confirm" at bounding box center [583, 370] width 56 height 23
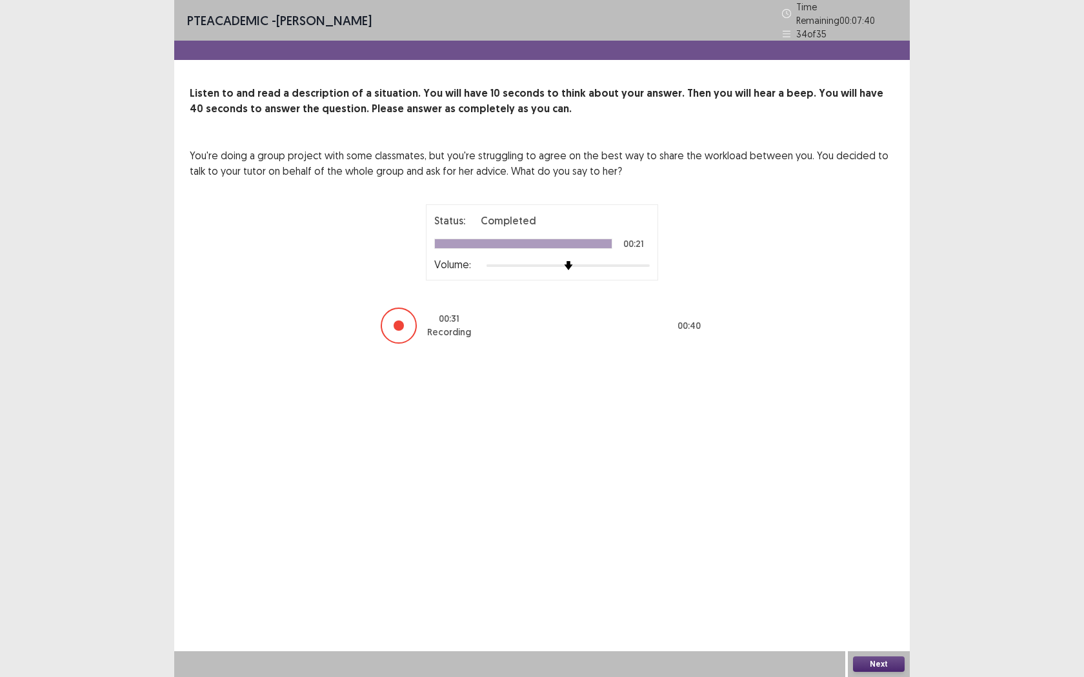
click at [868, 546] on button "Next" at bounding box center [879, 664] width 52 height 15
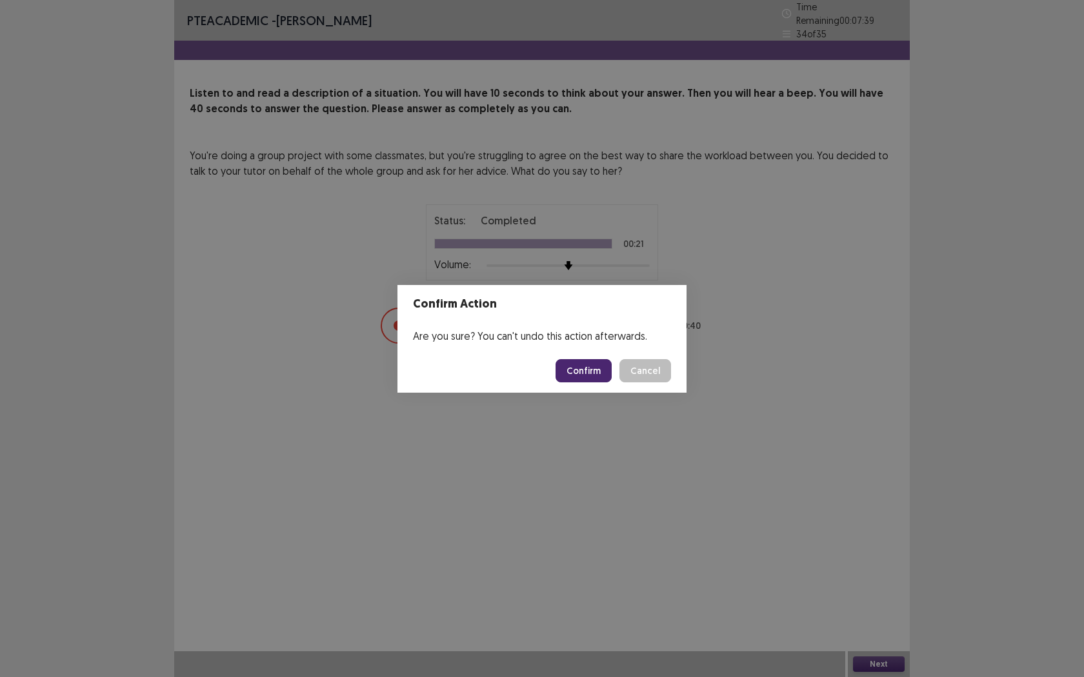
click at [606, 373] on button "Confirm" at bounding box center [583, 370] width 56 height 23
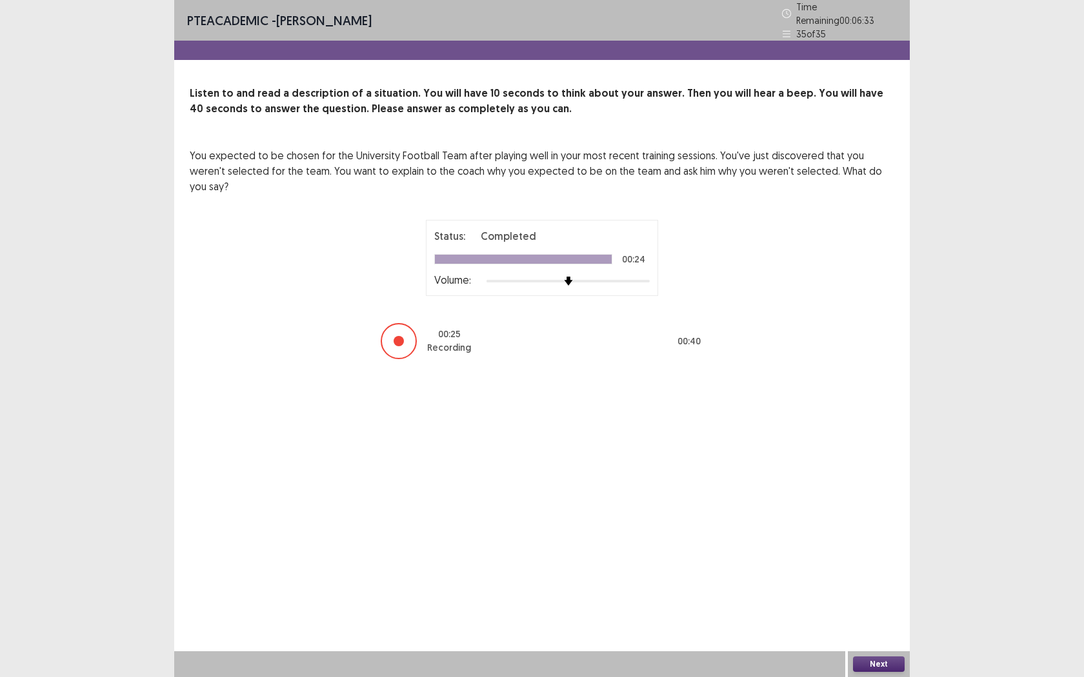
click at [896, 546] on button "Next" at bounding box center [879, 664] width 52 height 15
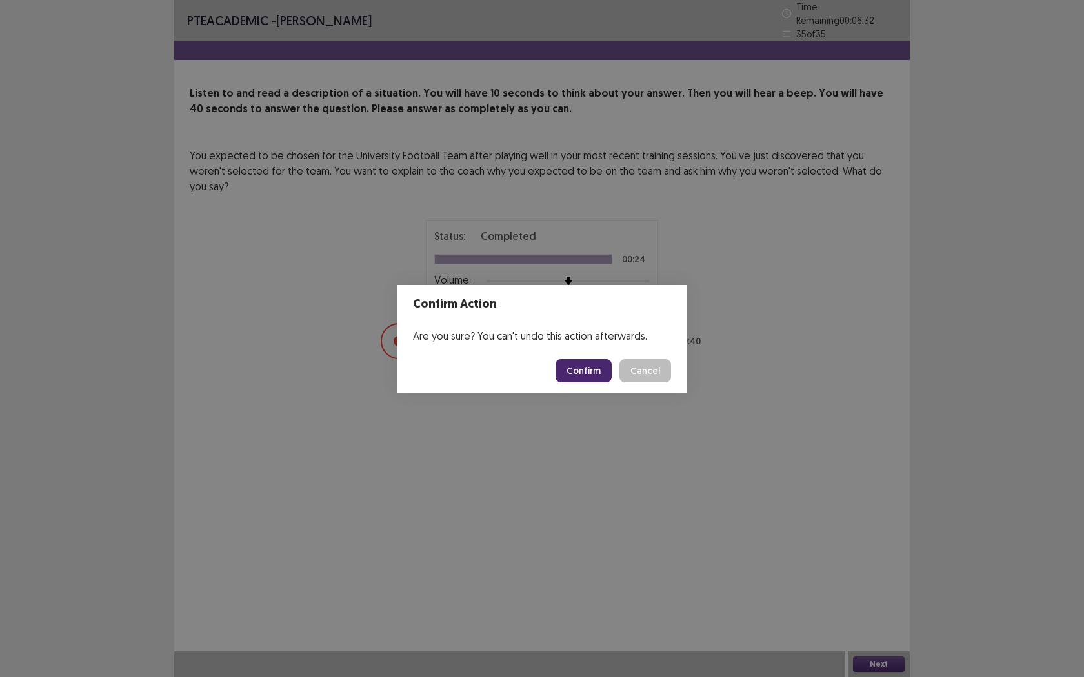
click at [601, 358] on footer "Confirm Cancel" at bounding box center [541, 371] width 289 height 44
click at [593, 363] on button "Confirm" at bounding box center [583, 370] width 56 height 23
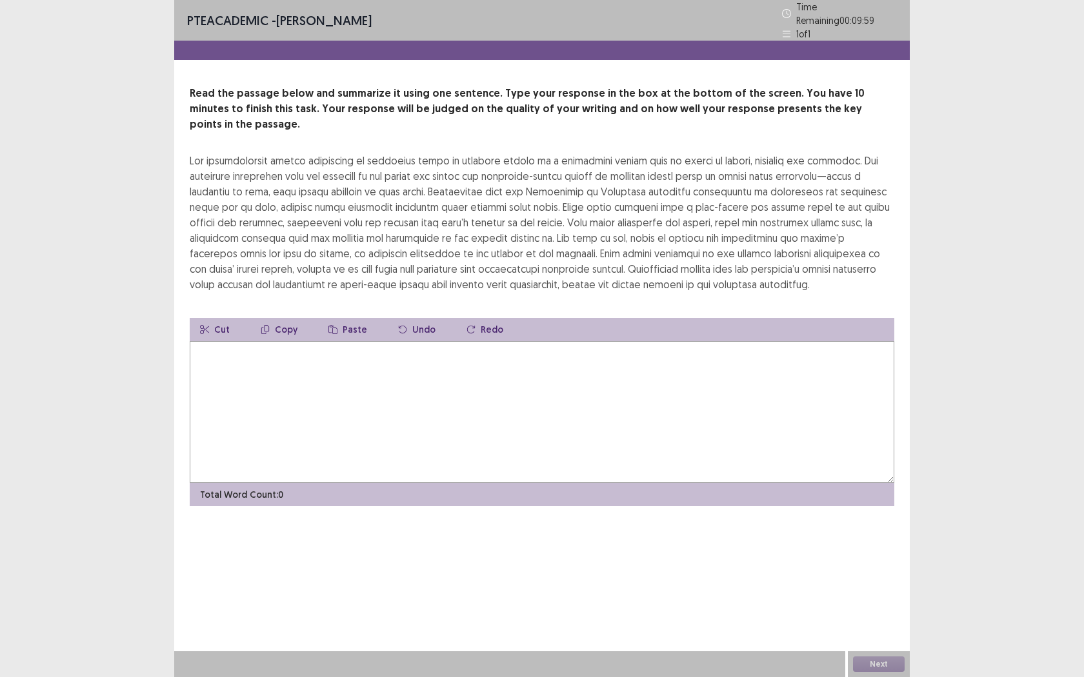
click at [593, 363] on textarea at bounding box center [542, 412] width 704 height 142
type textarea "*"
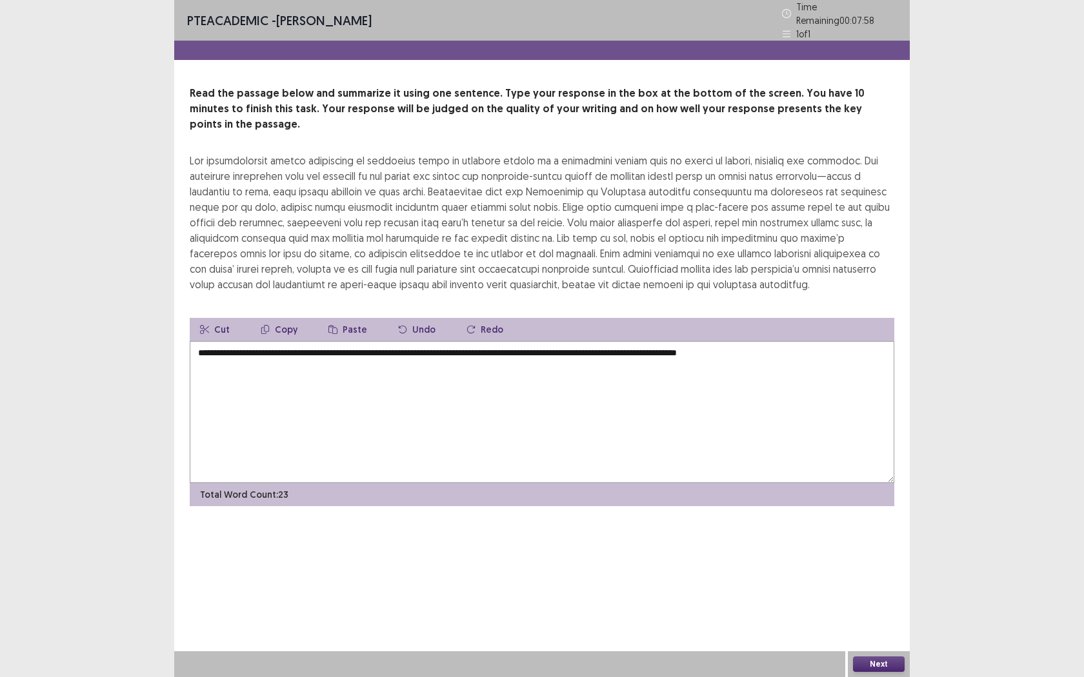
click at [257, 341] on textarea "**********" at bounding box center [542, 412] width 704 height 142
click at [771, 341] on textarea "**********" at bounding box center [542, 412] width 704 height 142
click at [256, 341] on textarea "**********" at bounding box center [542, 412] width 704 height 142
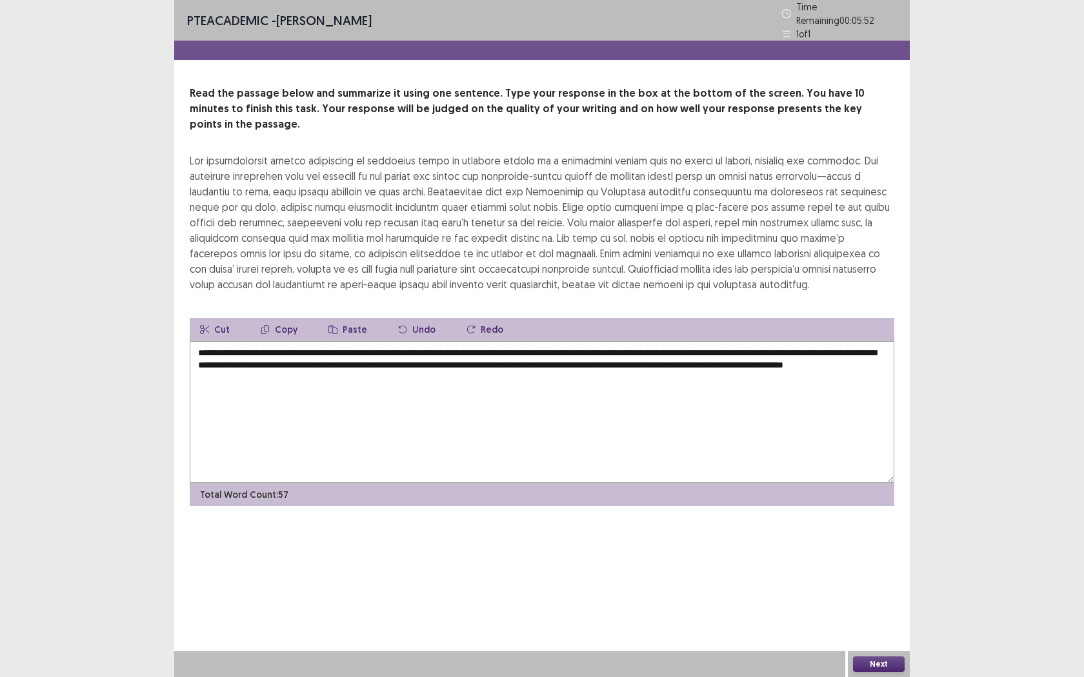
click at [552, 344] on textarea "**********" at bounding box center [542, 412] width 704 height 142
click at [769, 343] on textarea "**********" at bounding box center [542, 412] width 704 height 142
click at [840, 346] on textarea "**********" at bounding box center [542, 412] width 704 height 142
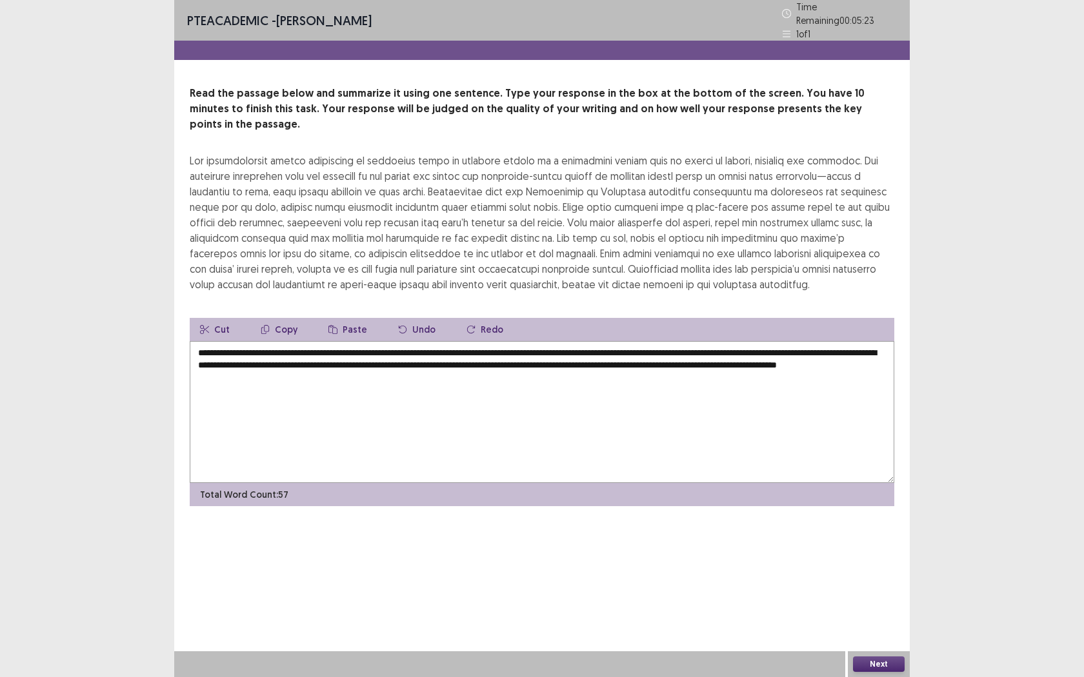
click at [318, 361] on textarea "**********" at bounding box center [542, 412] width 704 height 142
type textarea "**********"
click at [875, 546] on button "Next" at bounding box center [879, 664] width 52 height 15
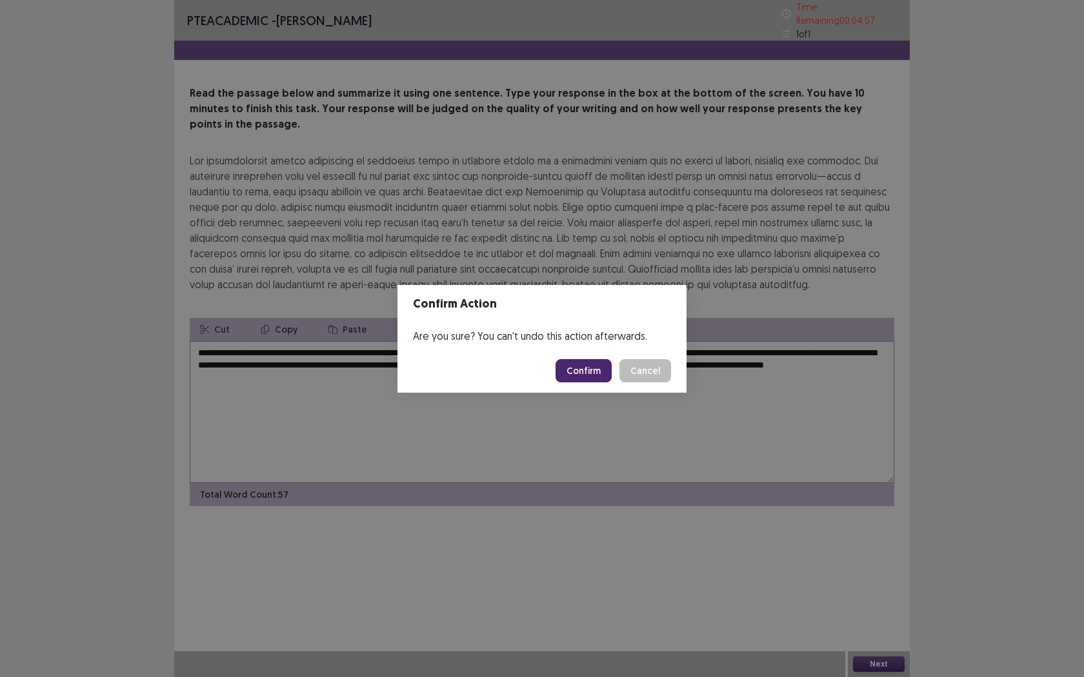
click at [591, 372] on button "Confirm" at bounding box center [583, 370] width 56 height 23
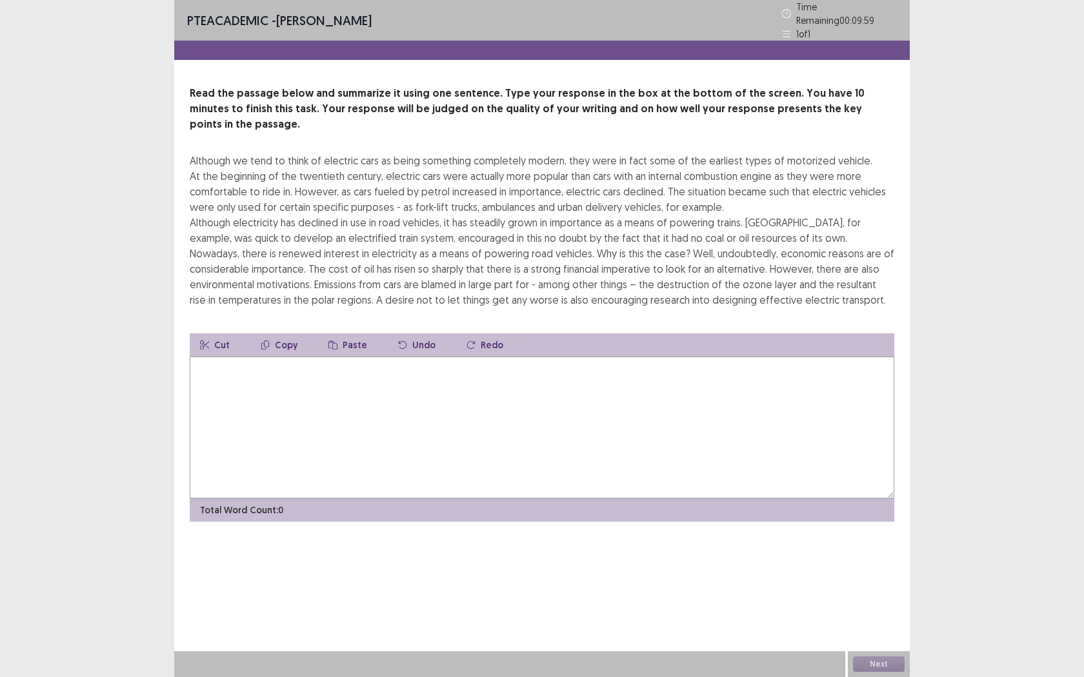
click at [591, 372] on textarea at bounding box center [542, 428] width 704 height 142
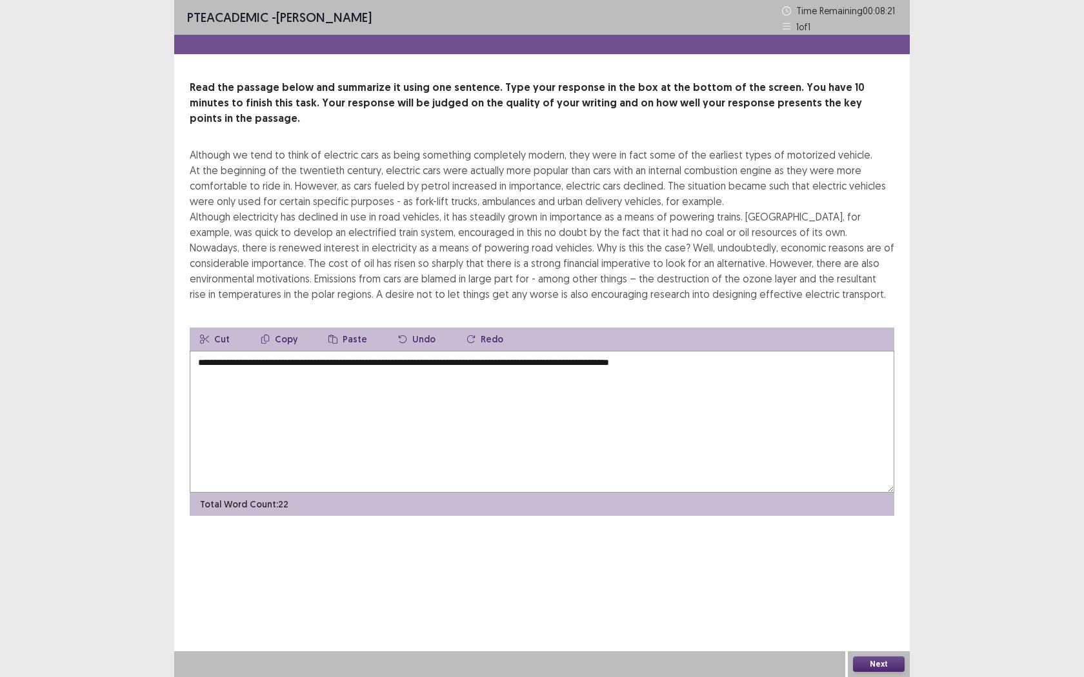
drag, startPoint x: 489, startPoint y: 346, endPoint x: 441, endPoint y: 348, distance: 47.8
click at [441, 351] on textarea "**********" at bounding box center [542, 422] width 704 height 142
click at [715, 351] on textarea "**********" at bounding box center [542, 422] width 704 height 142
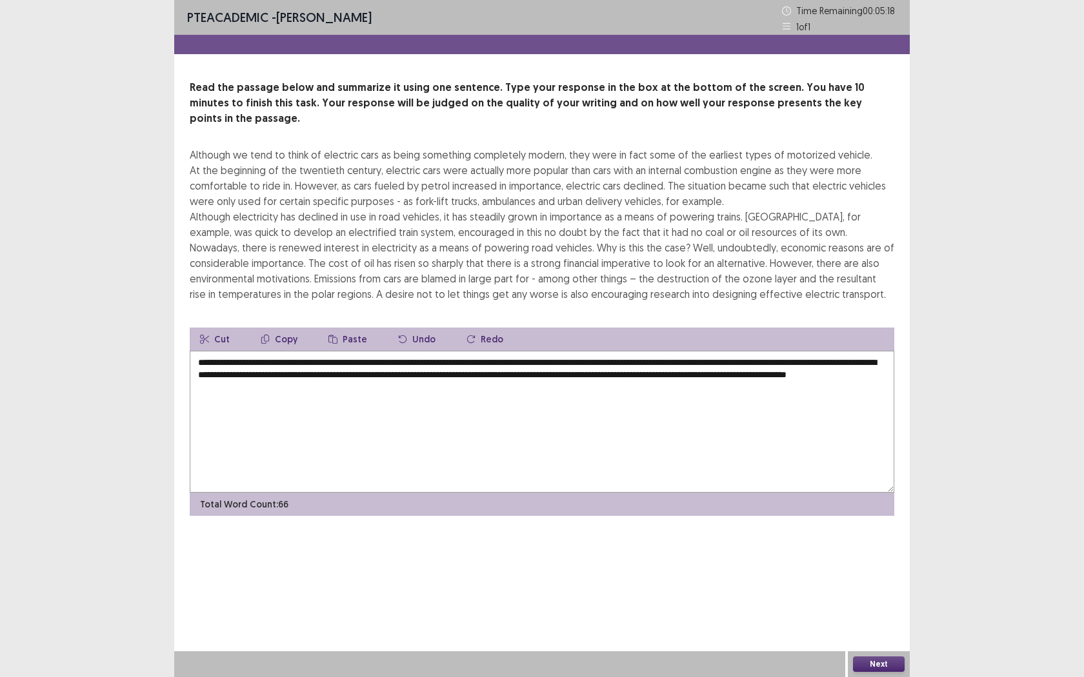
click at [226, 351] on textarea "**********" at bounding box center [542, 422] width 704 height 142
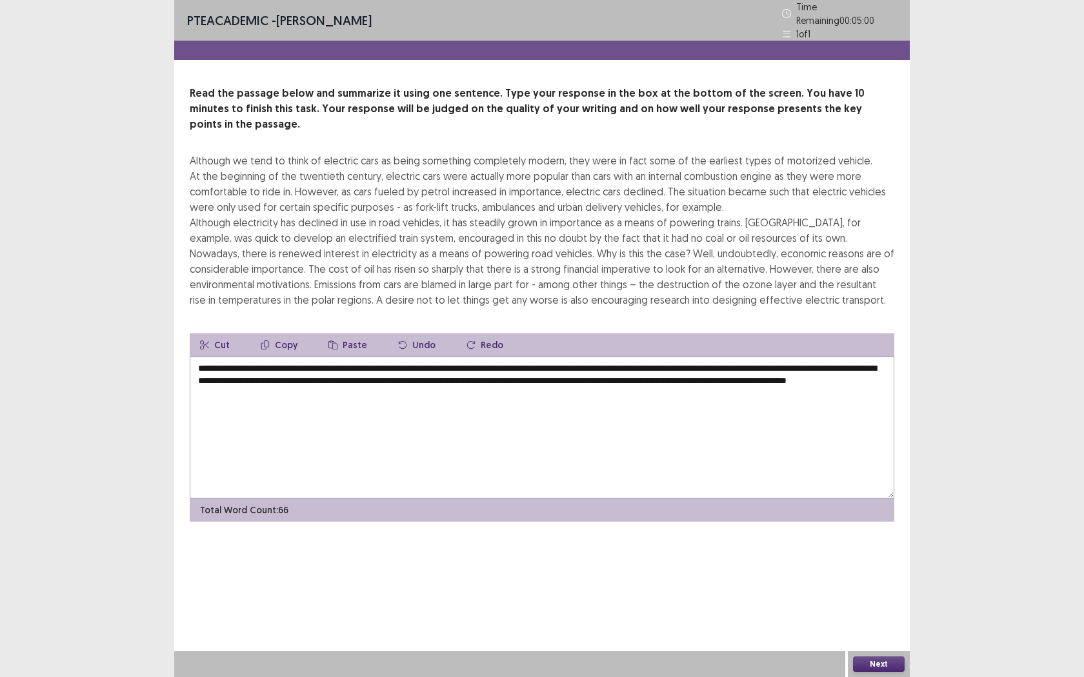
click at [355, 357] on textarea "**********" at bounding box center [542, 428] width 704 height 142
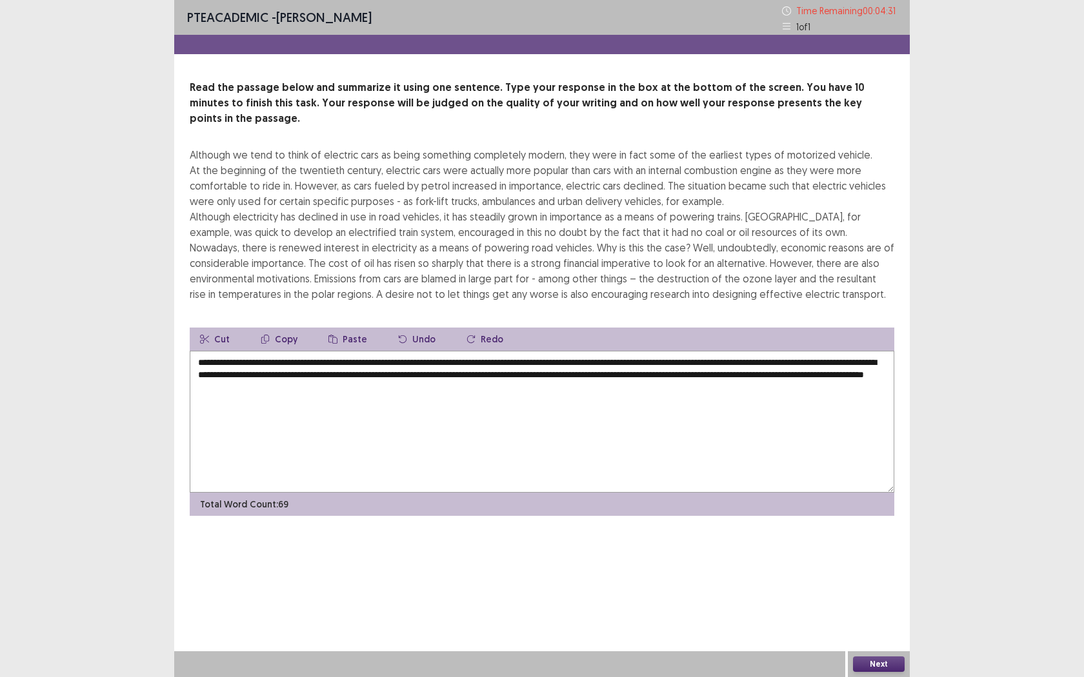
click at [218, 351] on textarea "**********" at bounding box center [542, 422] width 704 height 142
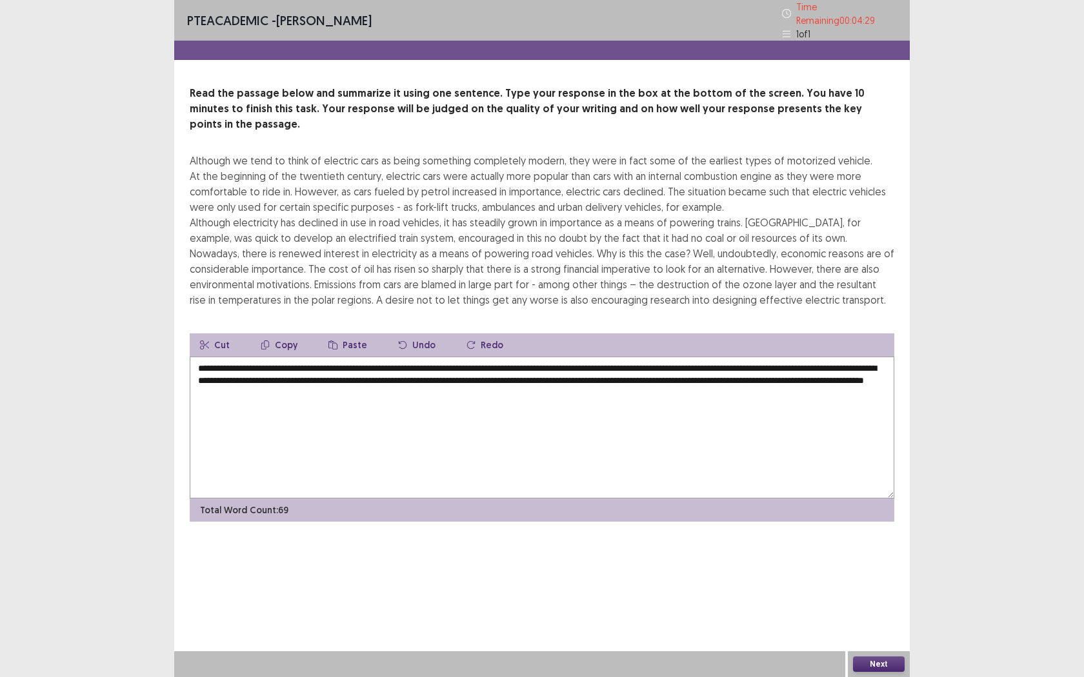
click at [204, 357] on textarea "**********" at bounding box center [542, 428] width 704 height 142
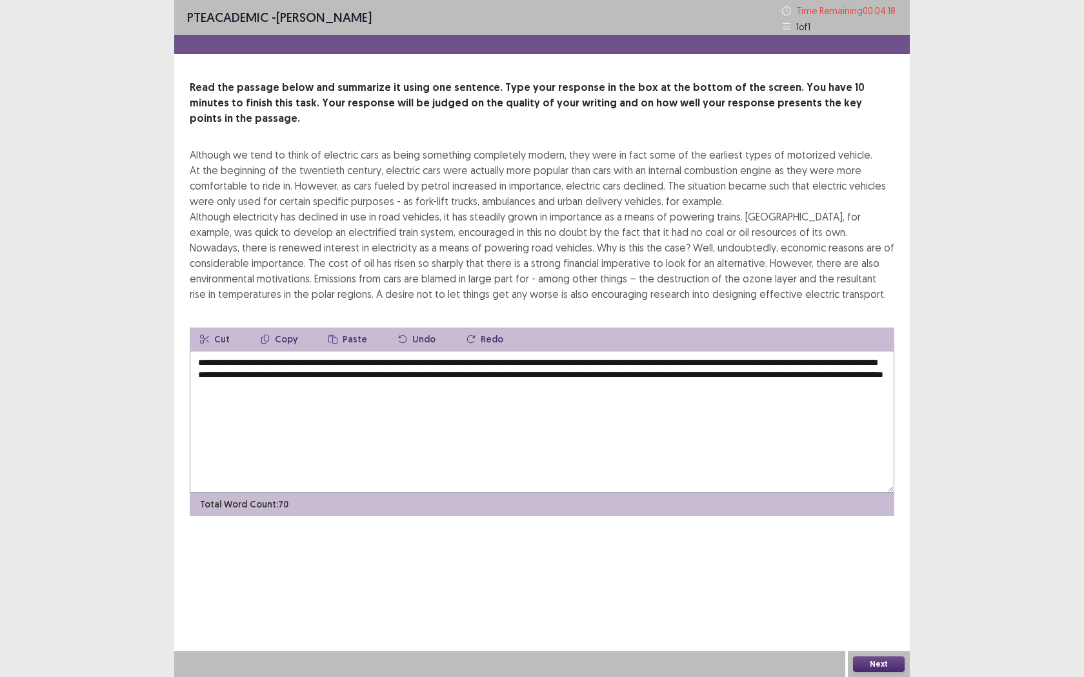
click at [584, 351] on textarea "**********" at bounding box center [542, 422] width 704 height 142
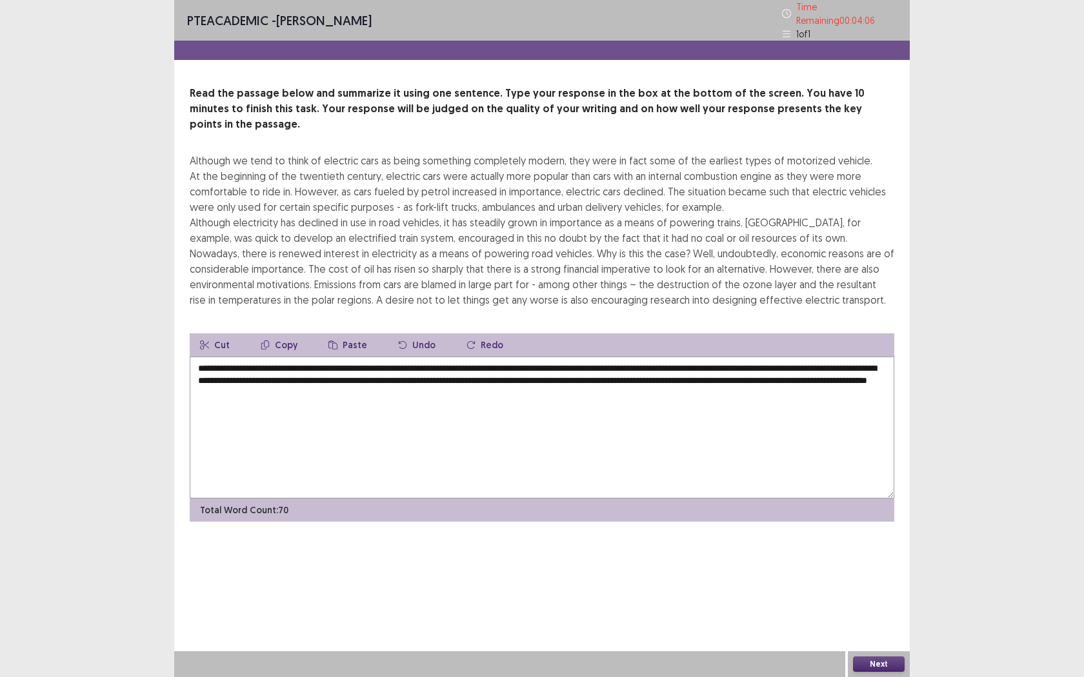
type textarea "**********"
click at [879, 546] on button "Next" at bounding box center [879, 664] width 52 height 15
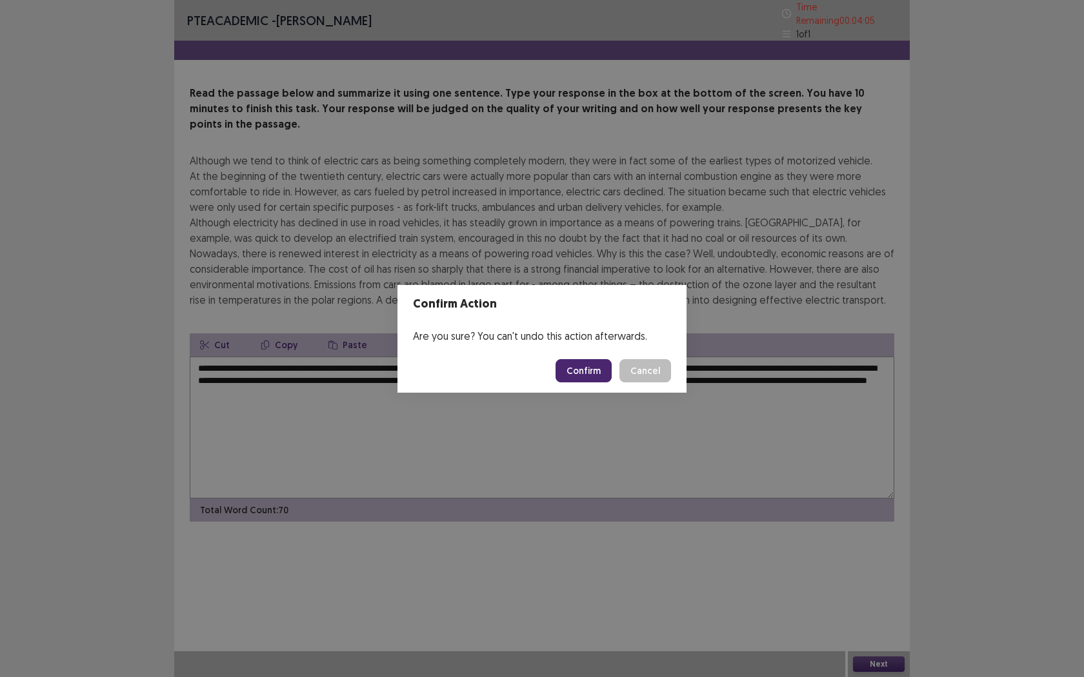
click at [599, 369] on button "Confirm" at bounding box center [583, 370] width 56 height 23
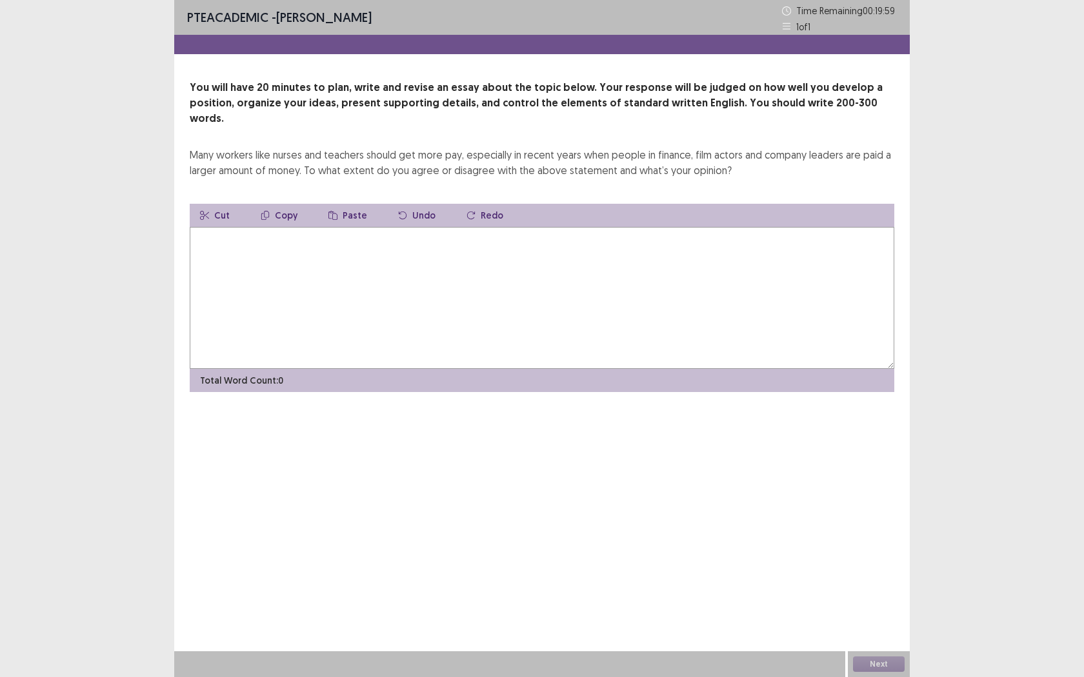
click at [461, 297] on textarea at bounding box center [542, 298] width 704 height 142
click at [543, 227] on textarea "**********" at bounding box center [542, 298] width 704 height 142
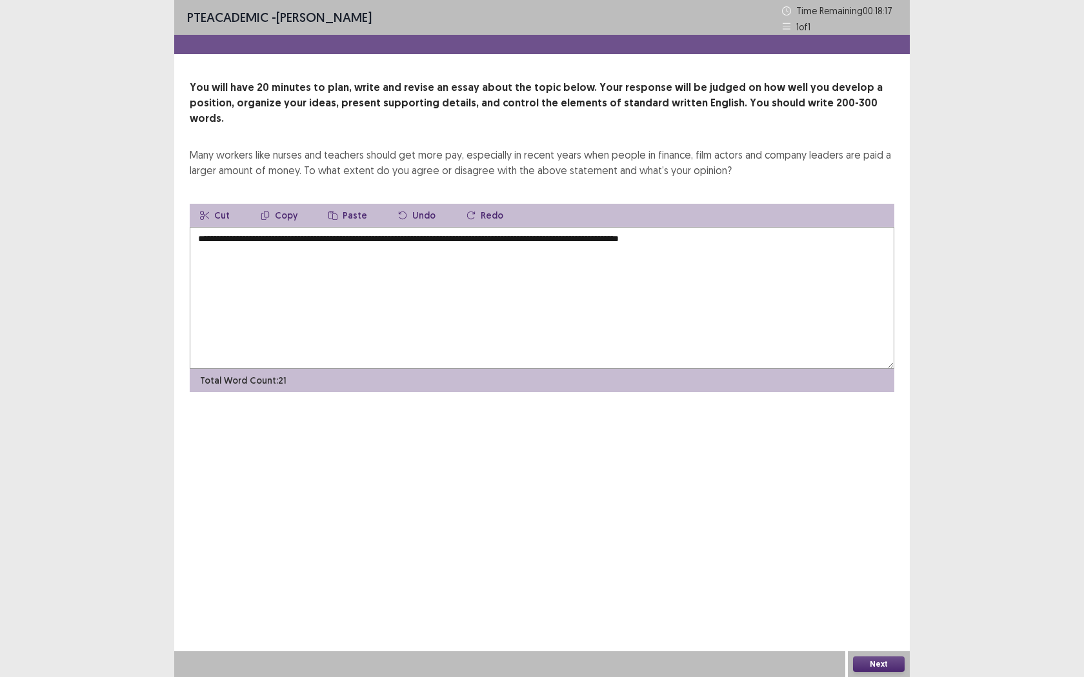
click at [659, 227] on textarea "**********" at bounding box center [542, 298] width 704 height 142
click at [710, 227] on textarea "**********" at bounding box center [542, 298] width 704 height 142
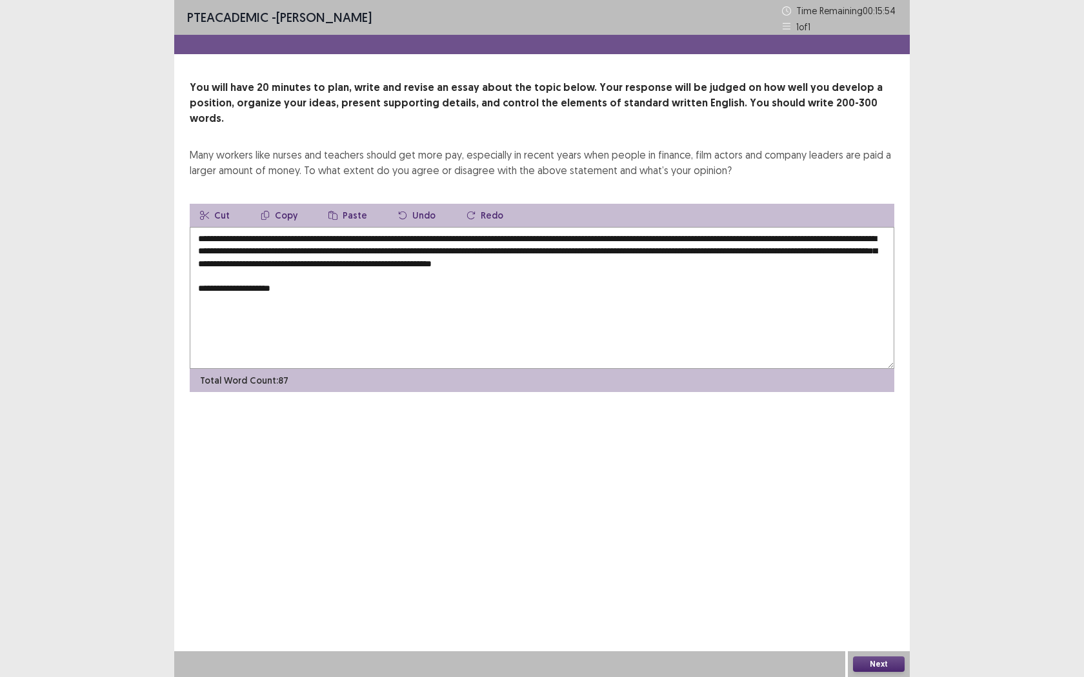
drag, startPoint x: 234, startPoint y: 272, endPoint x: 189, endPoint y: 271, distance: 45.2
click at [190, 271] on textarea "**********" at bounding box center [542, 298] width 704 height 142
click at [436, 270] on textarea "**********" at bounding box center [542, 298] width 704 height 142
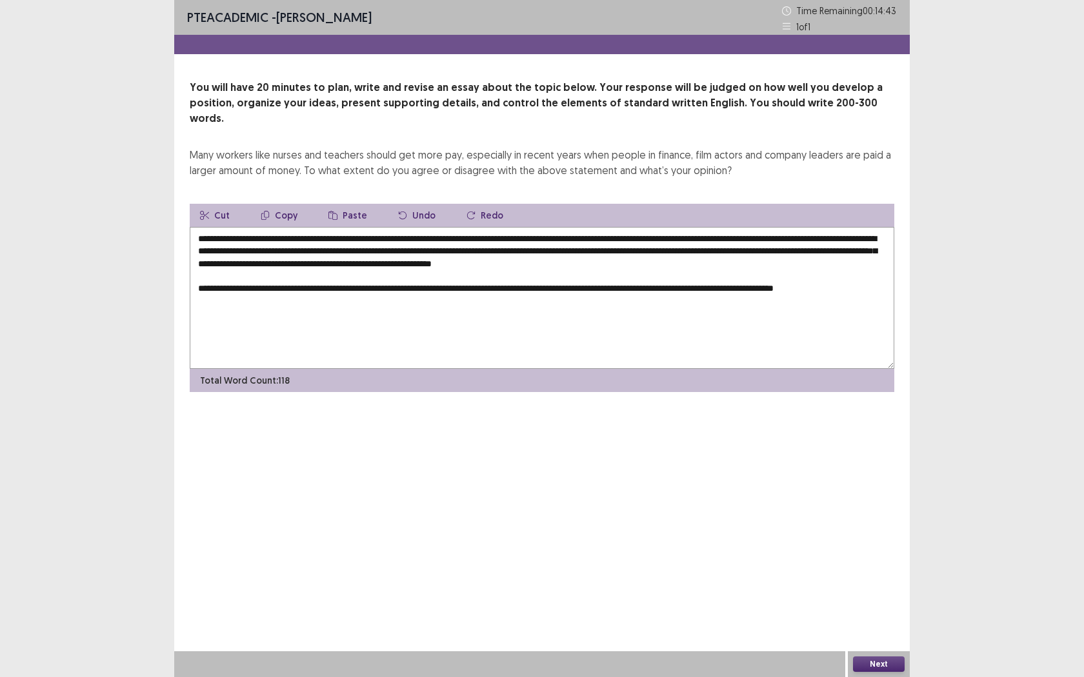
click at [853, 274] on textarea "**********" at bounding box center [542, 298] width 704 height 142
click at [883, 273] on textarea "**********" at bounding box center [542, 298] width 704 height 142
click at [772, 272] on textarea "**********" at bounding box center [542, 298] width 704 height 142
click at [776, 272] on textarea "**********" at bounding box center [542, 298] width 704 height 142
click at [419, 297] on textarea "**********" at bounding box center [542, 298] width 704 height 142
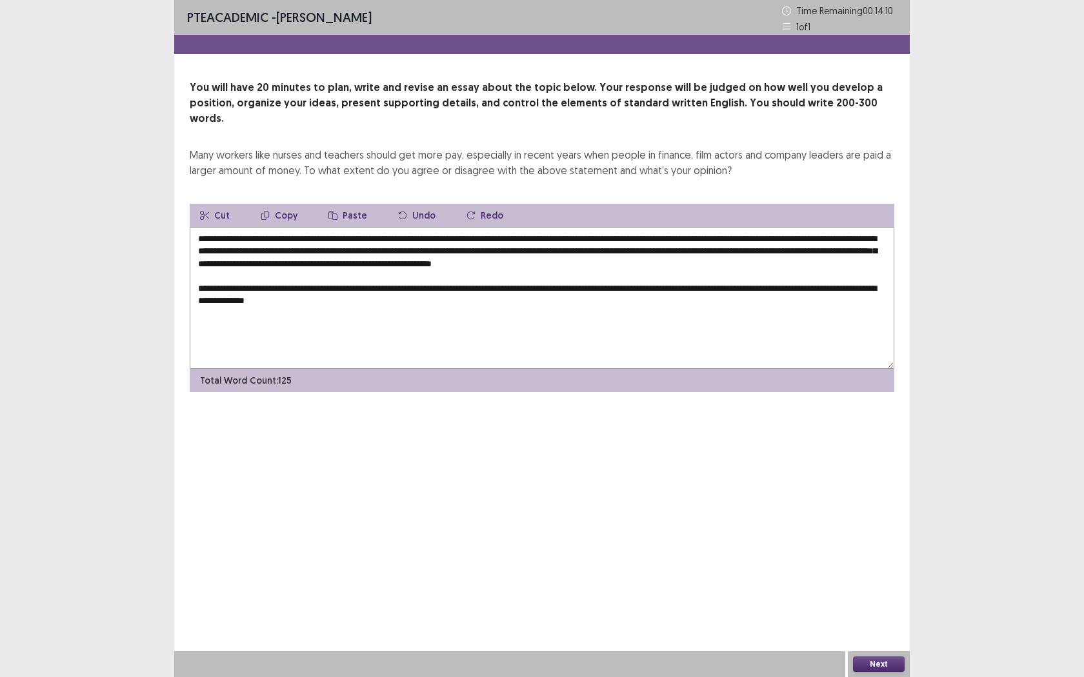
click at [385, 284] on textarea "**********" at bounding box center [542, 298] width 704 height 142
click at [770, 289] on textarea "**********" at bounding box center [542, 298] width 704 height 142
click at [824, 286] on textarea "**********" at bounding box center [542, 298] width 704 height 142
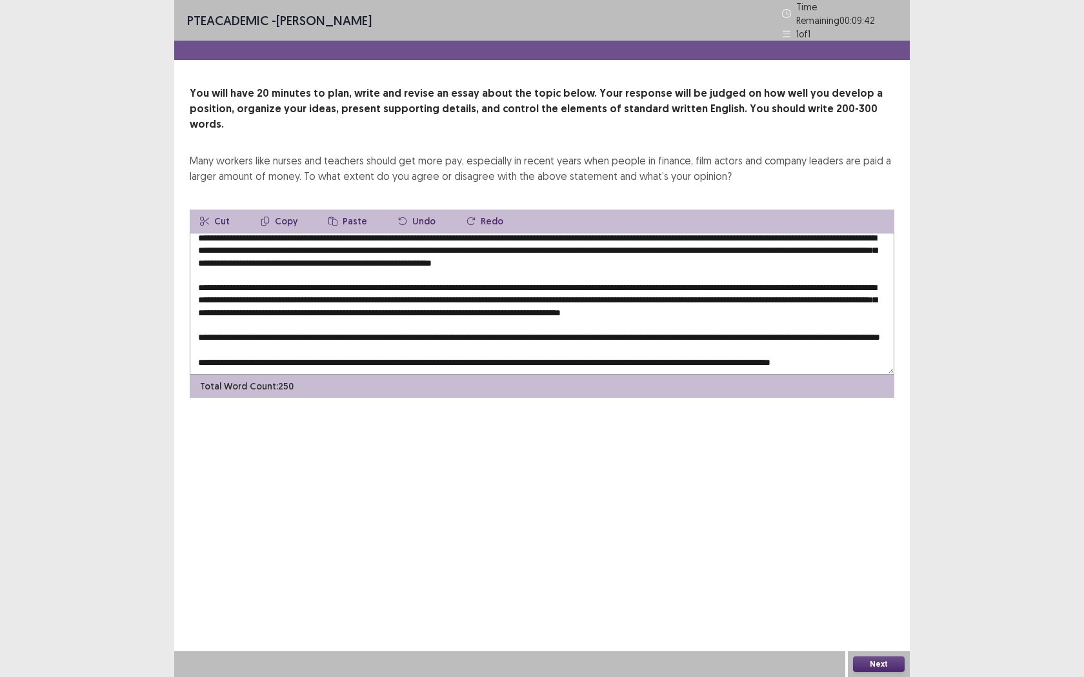
scroll to position [37, 0]
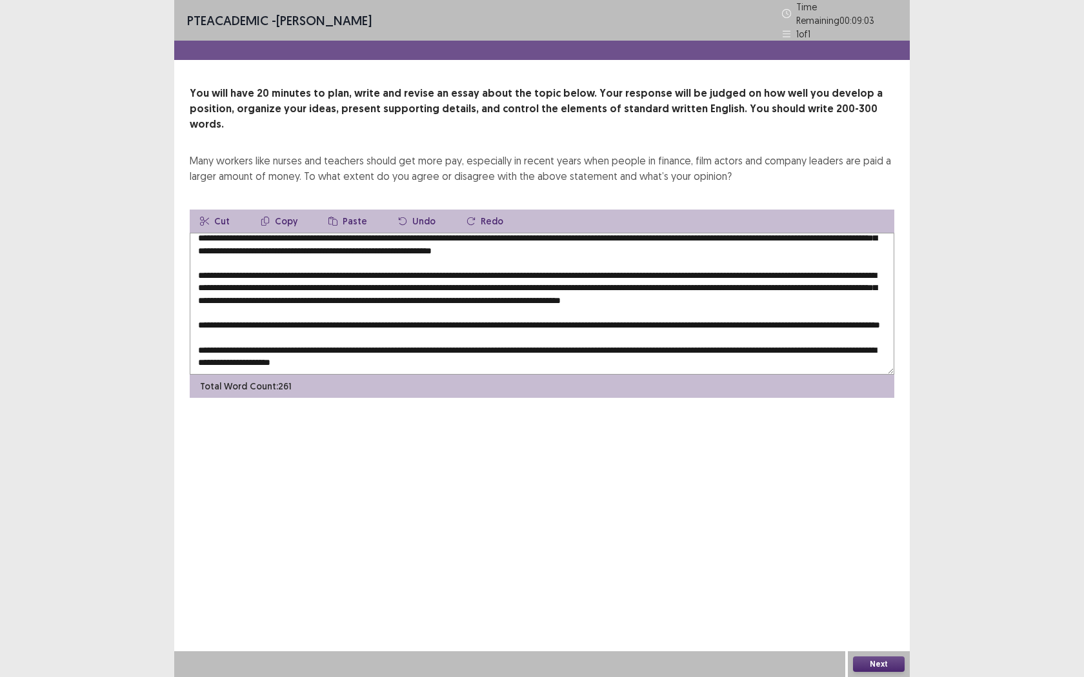
click at [363, 308] on textarea at bounding box center [542, 304] width 704 height 142
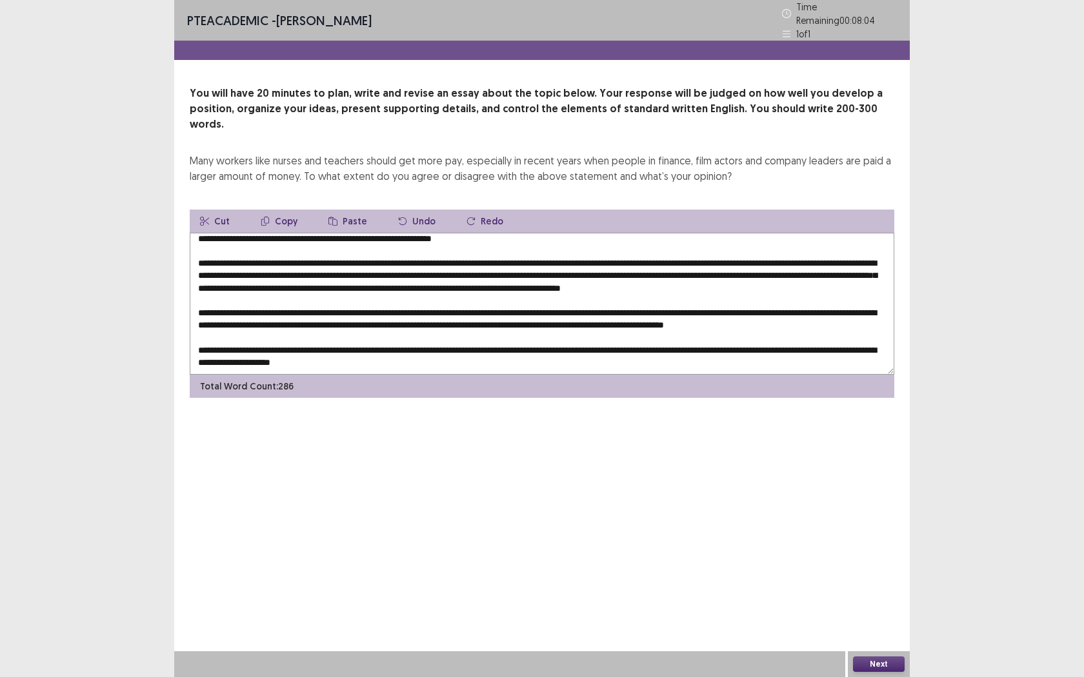
scroll to position [56, 0]
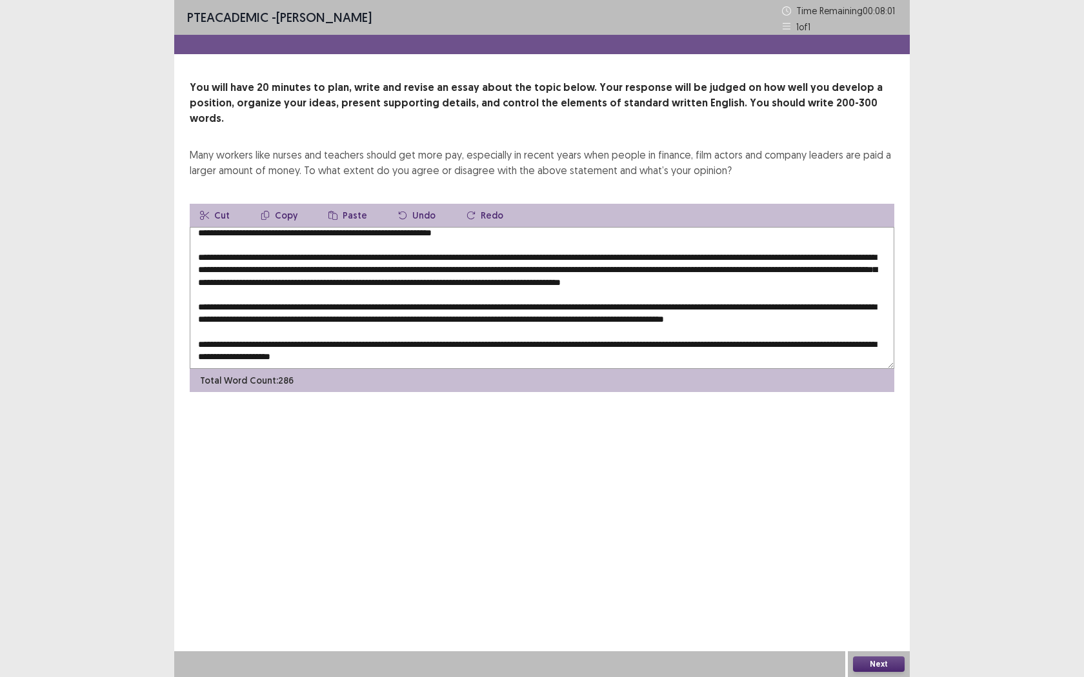
click at [741, 292] on textarea at bounding box center [542, 298] width 704 height 142
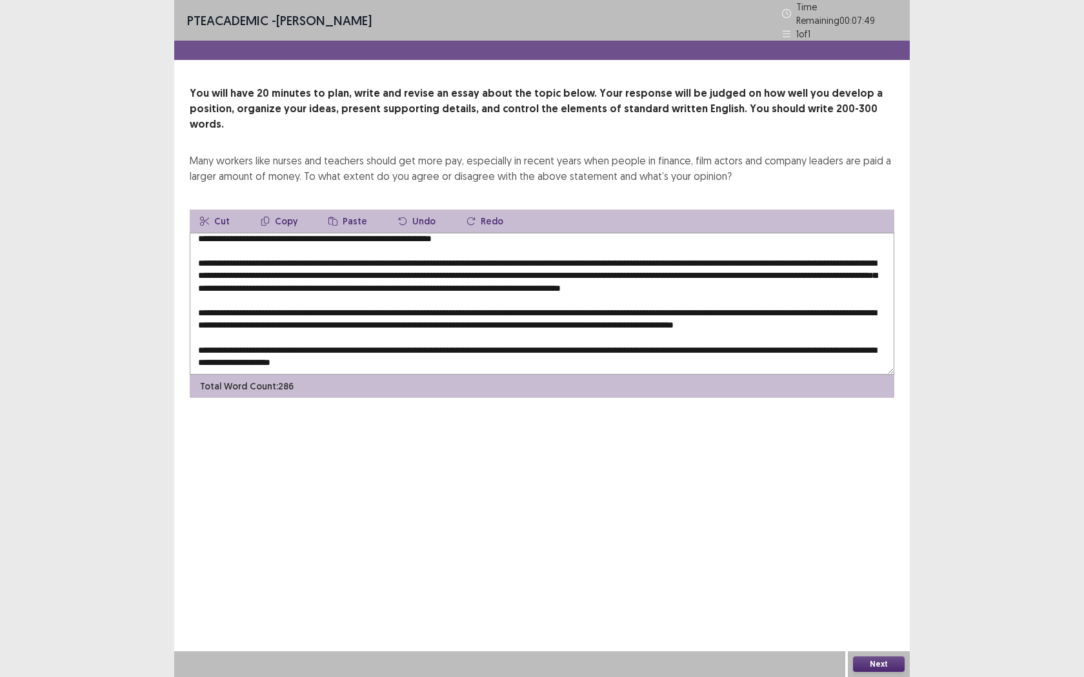
click at [812, 291] on textarea at bounding box center [542, 304] width 704 height 142
click at [817, 291] on textarea at bounding box center [542, 304] width 704 height 142
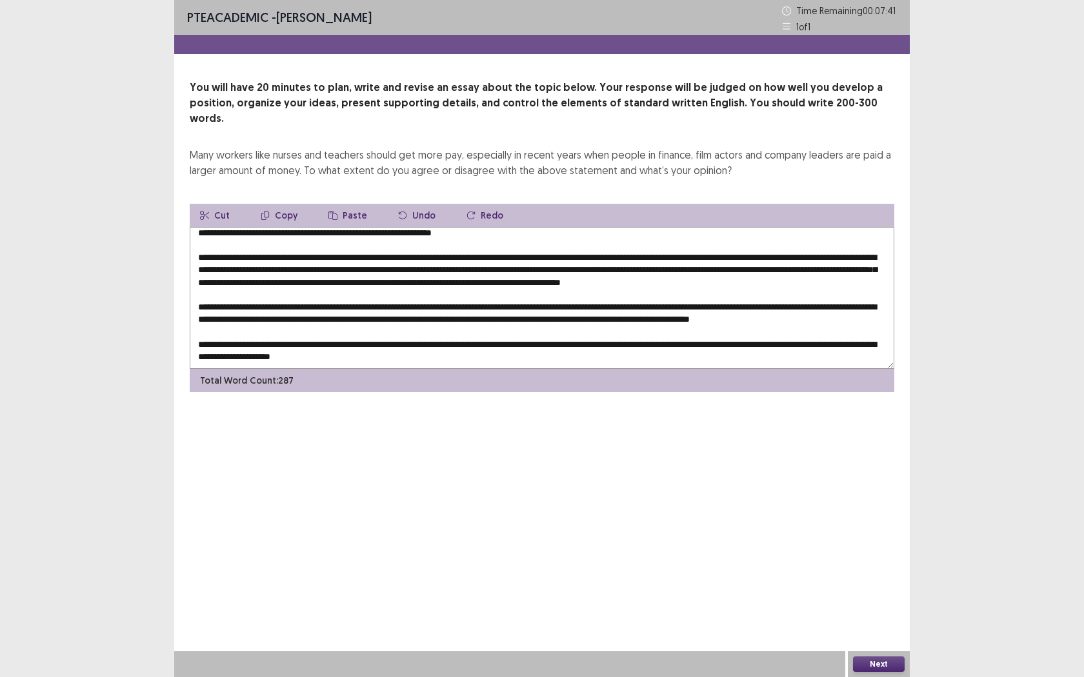
type textarea "**********"
click at [871, 546] on button "Next" at bounding box center [879, 664] width 52 height 15
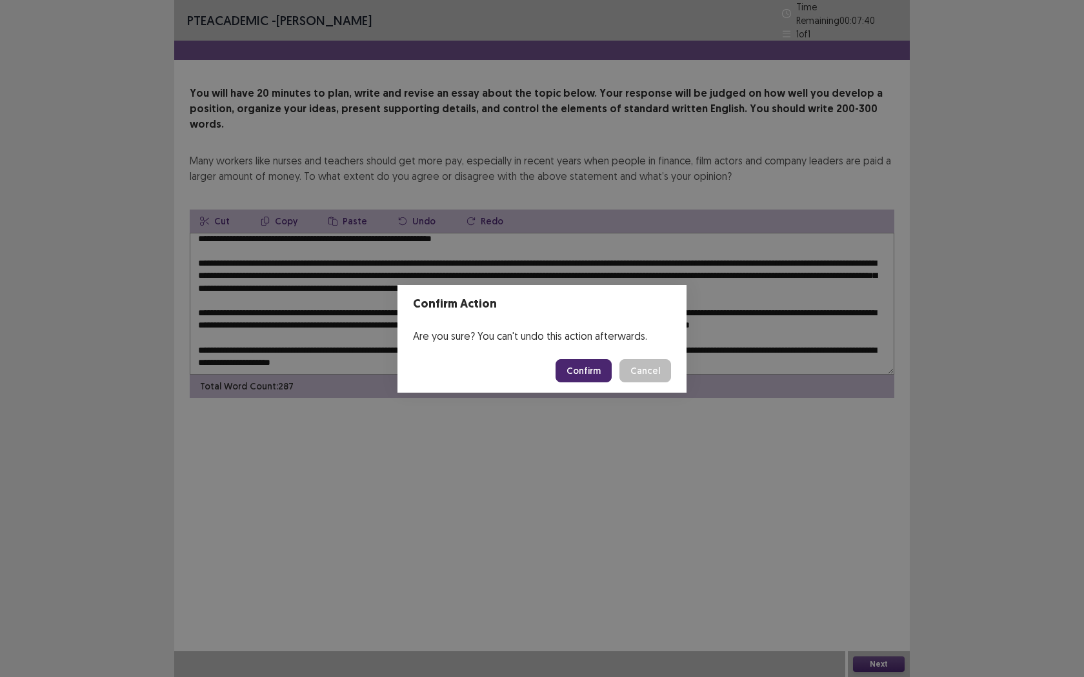
click at [573, 368] on button "Confirm" at bounding box center [583, 370] width 56 height 23
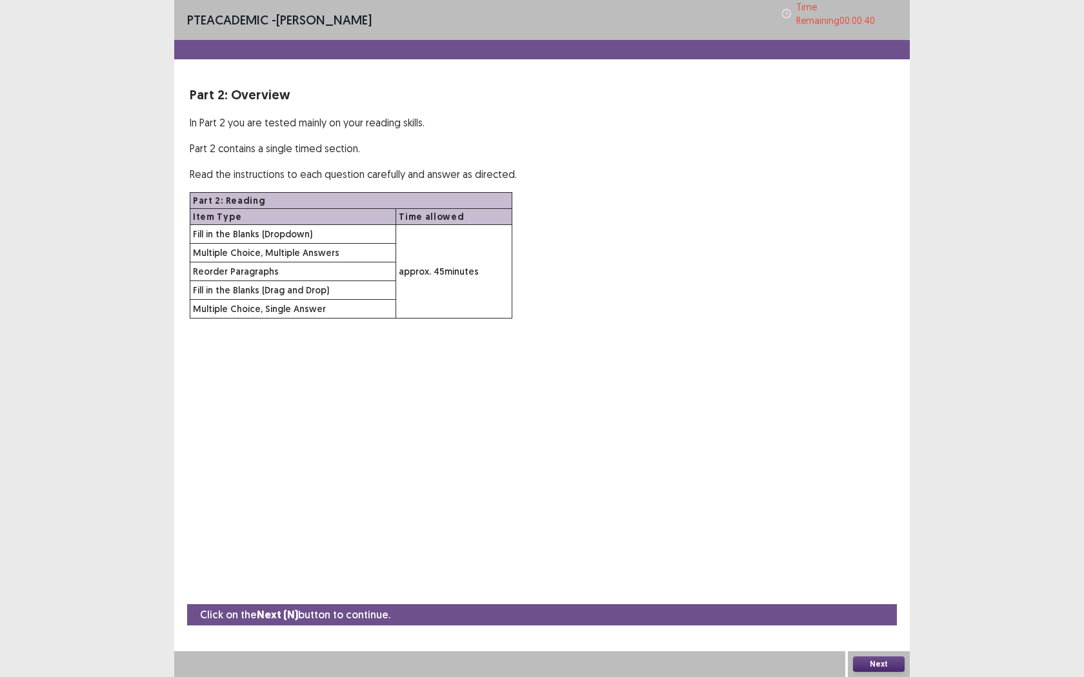
click at [877, 546] on button "Next" at bounding box center [879, 664] width 52 height 15
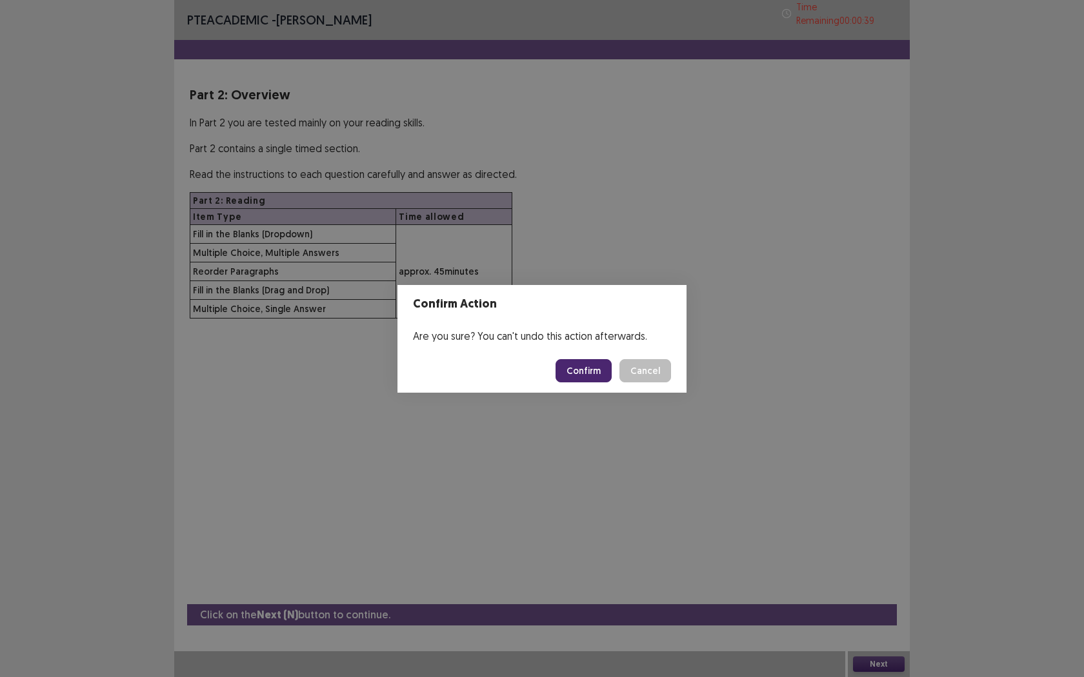
click at [591, 375] on button "Confirm" at bounding box center [583, 370] width 56 height 23
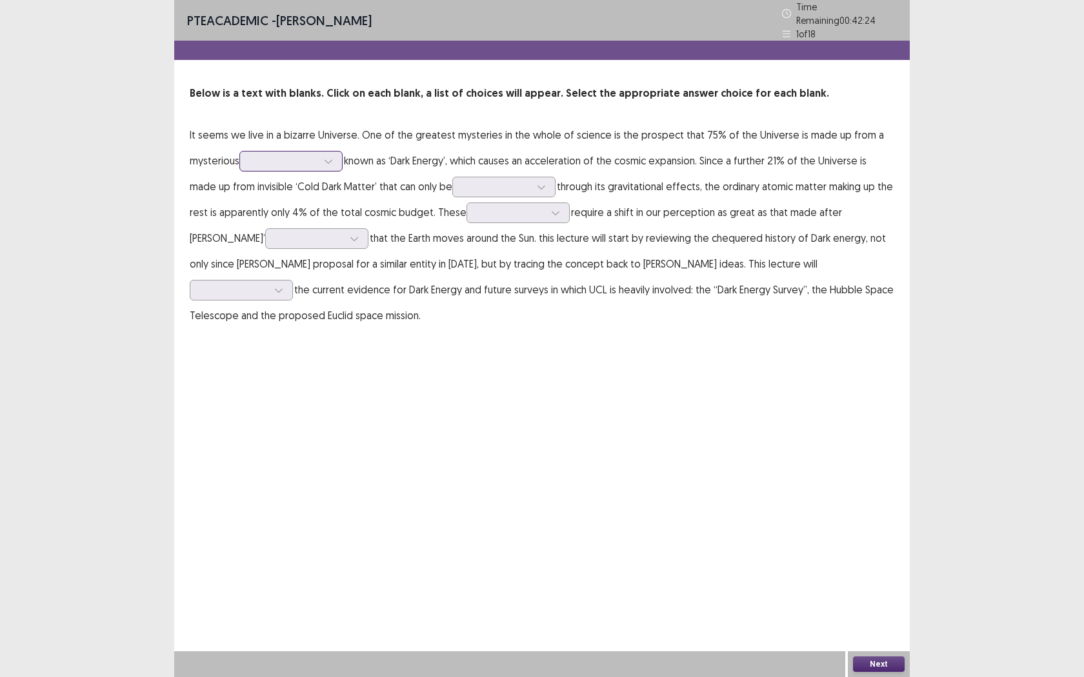
click at [330, 157] on icon at bounding box center [328, 161] width 9 height 9
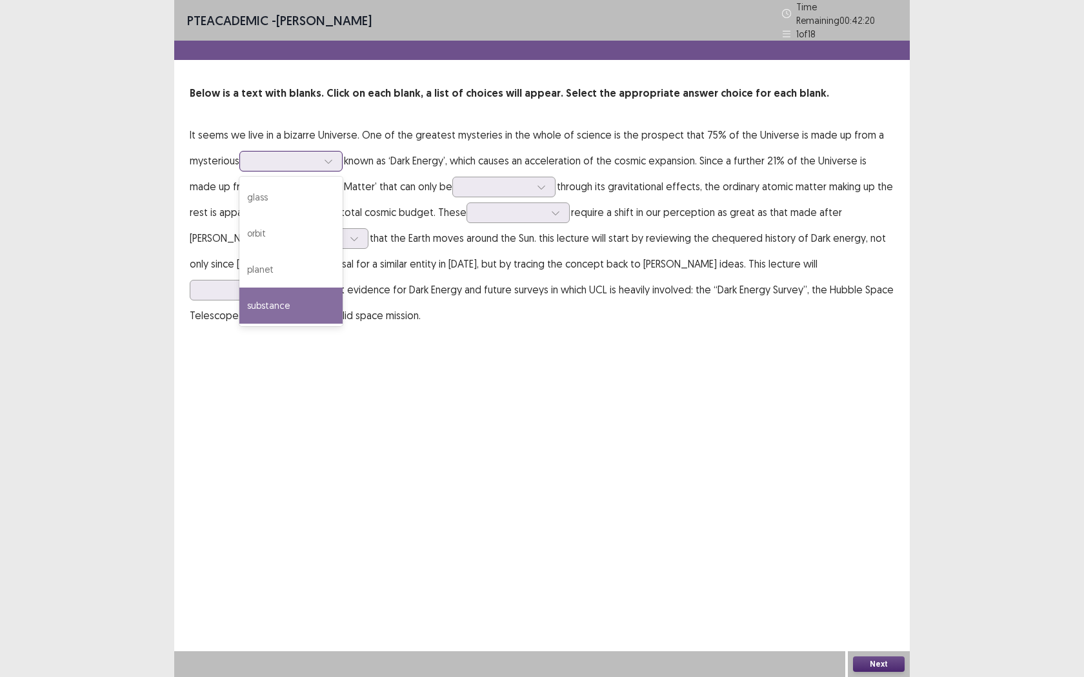
click at [311, 308] on div "substance" at bounding box center [290, 306] width 103 height 36
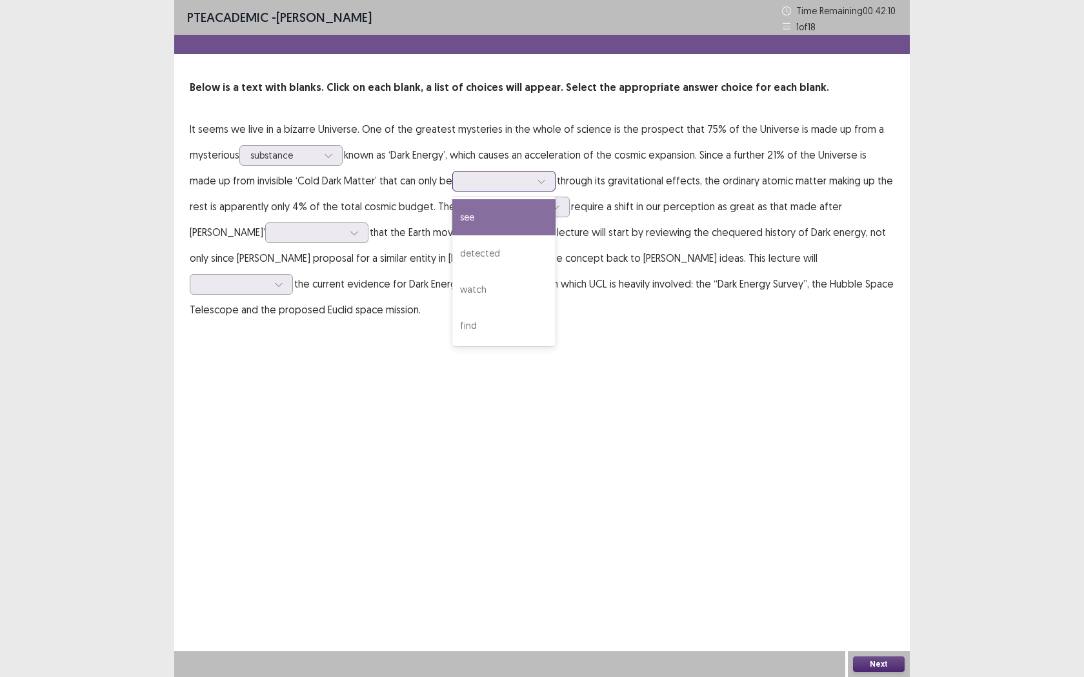
click at [503, 182] on div at bounding box center [496, 181] width 67 height 12
click at [521, 246] on div "detected" at bounding box center [503, 253] width 103 height 36
click at [503, 175] on div at bounding box center [496, 181] width 67 height 12
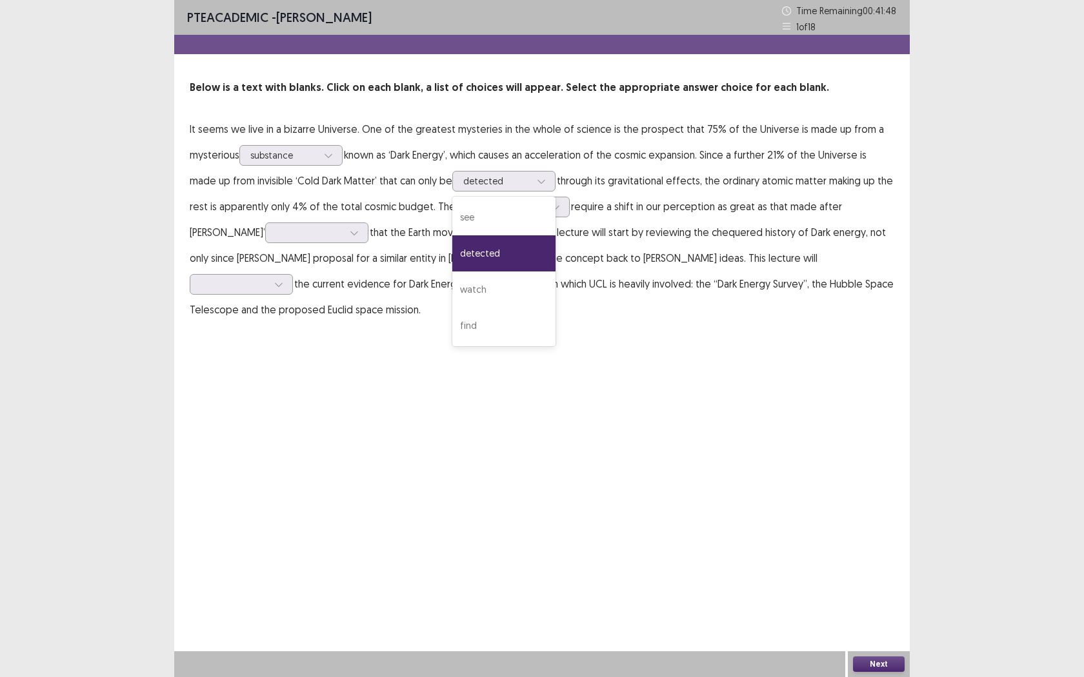
click at [673, 196] on p "It seems we live in a bizarre Universe. One of the greatest mysteries in the wh…" at bounding box center [542, 219] width 704 height 206
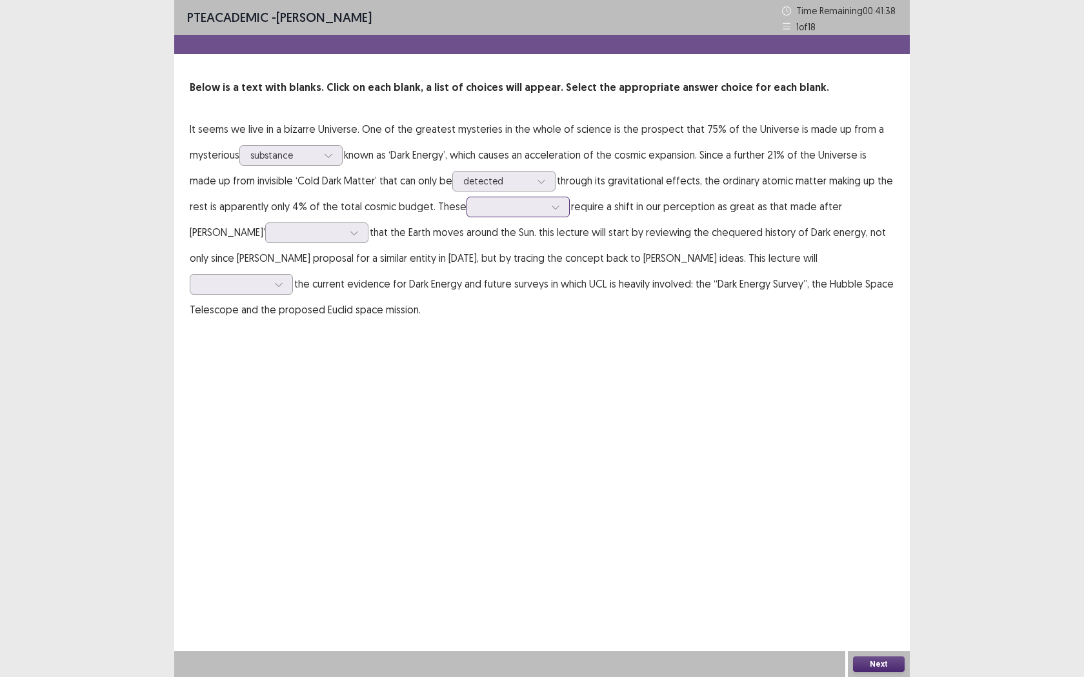
click at [516, 206] on div at bounding box center [510, 207] width 67 height 12
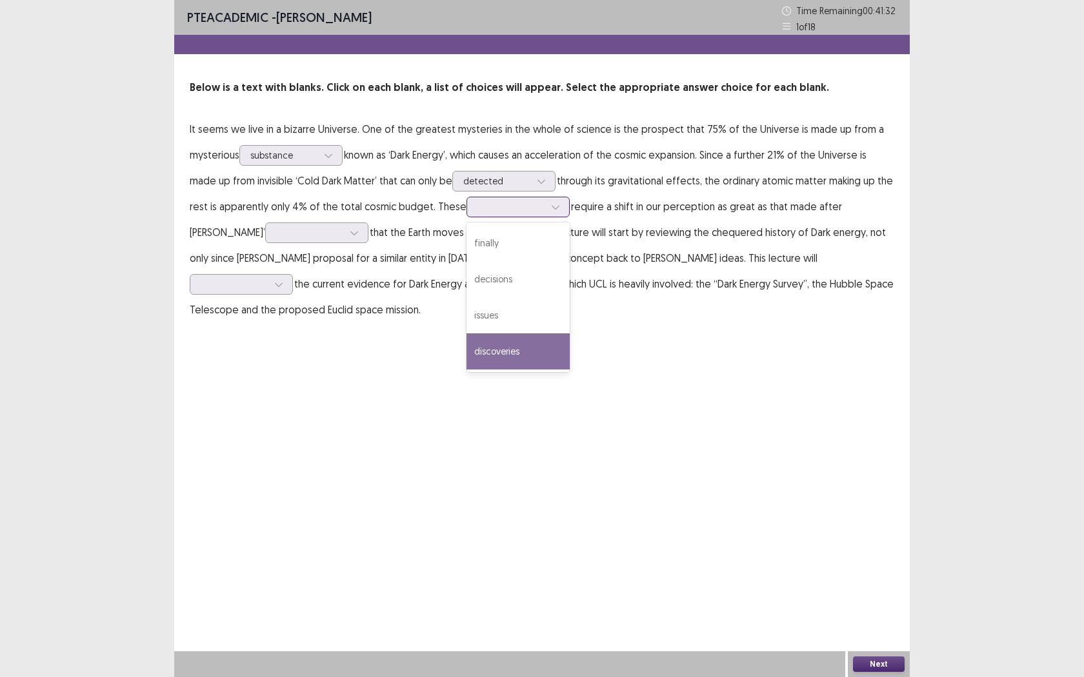
click at [553, 347] on div "discoveries" at bounding box center [517, 352] width 103 height 36
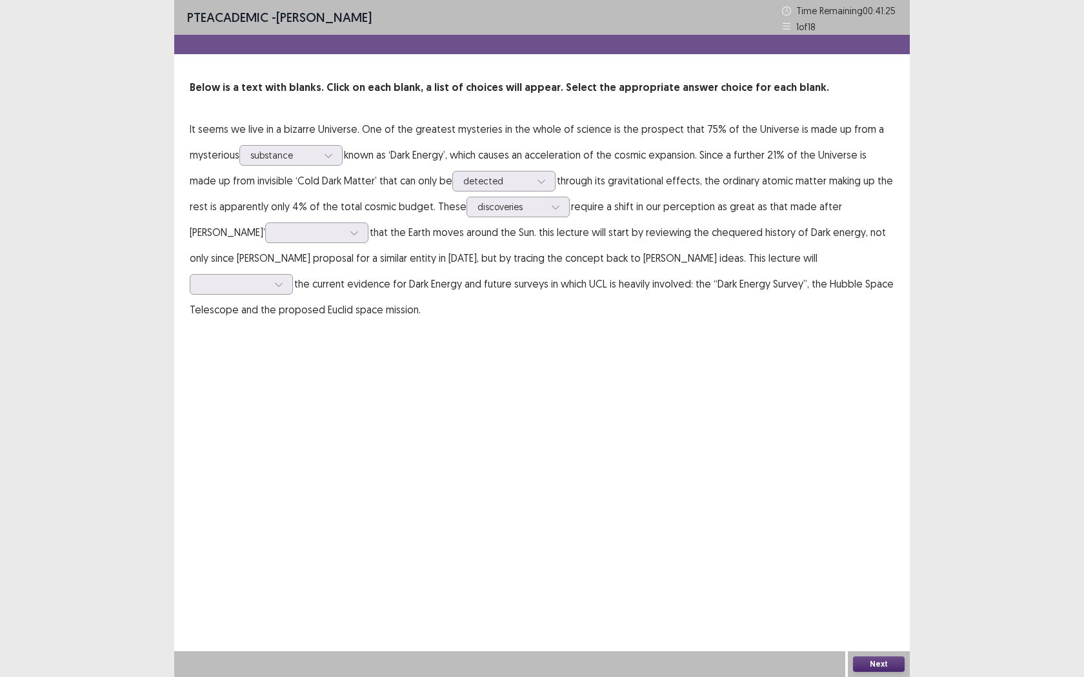
click at [271, 248] on p "It seems we live in a bizarre Universe. One of the greatest mysteries in the wh…" at bounding box center [542, 219] width 704 height 206
click at [344, 238] on div at bounding box center [353, 232] width 19 height 19
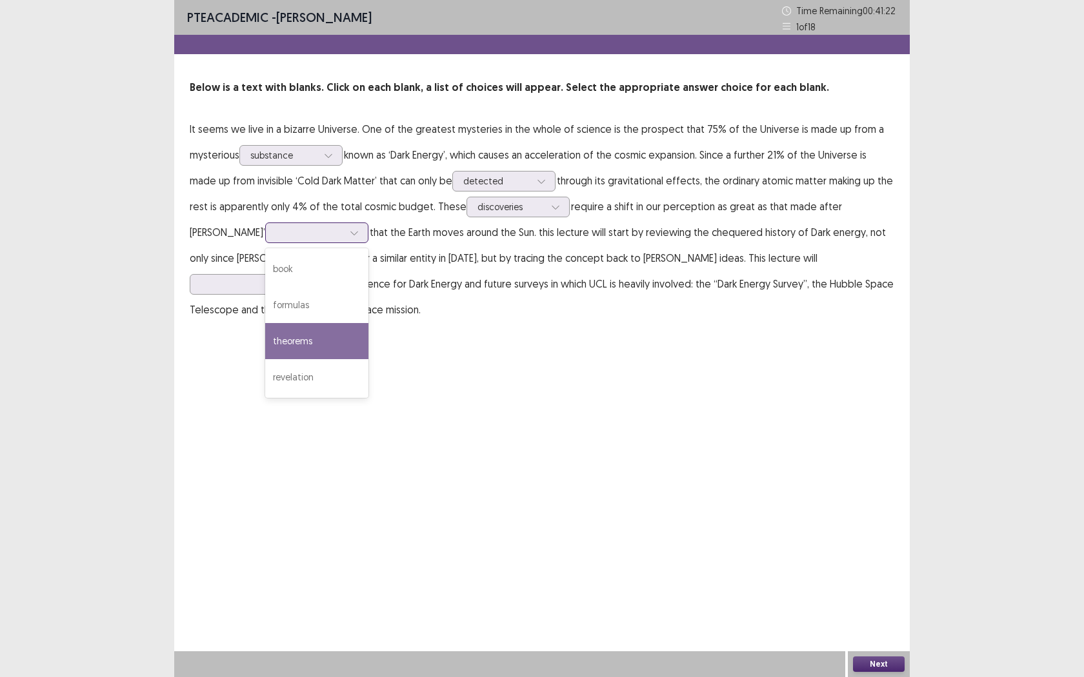
click at [278, 332] on div "theorems" at bounding box center [316, 341] width 103 height 36
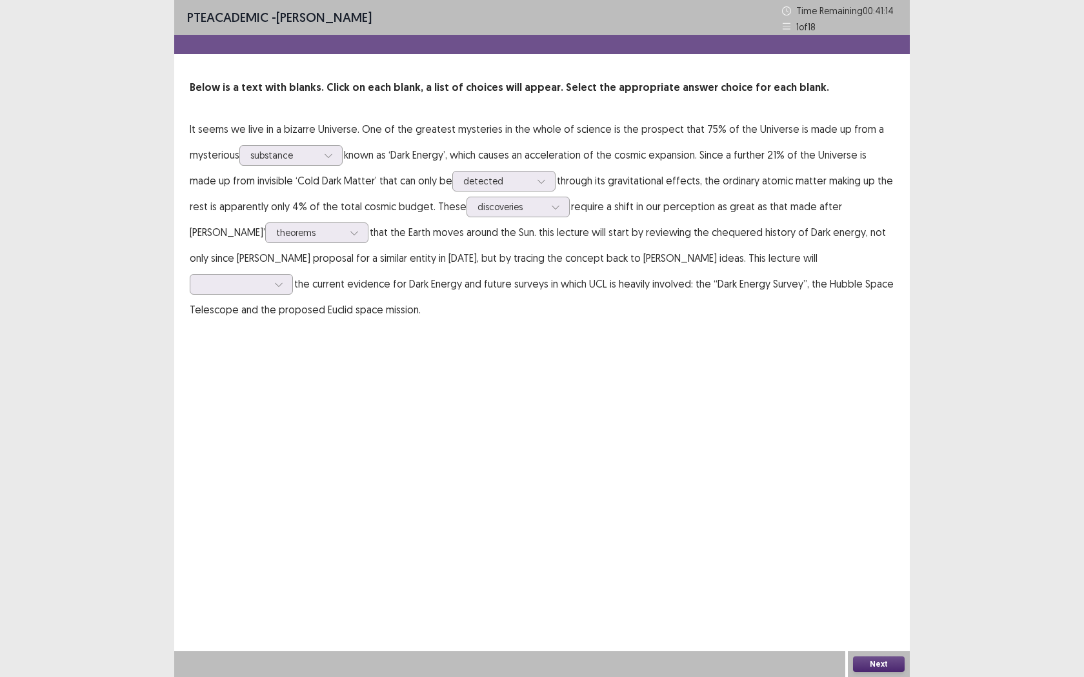
click at [266, 216] on p "It seems we live in a bizarre Universe. One of the greatest mysteries in the wh…" at bounding box center [542, 219] width 704 height 206
click at [276, 228] on div at bounding box center [309, 232] width 67 height 12
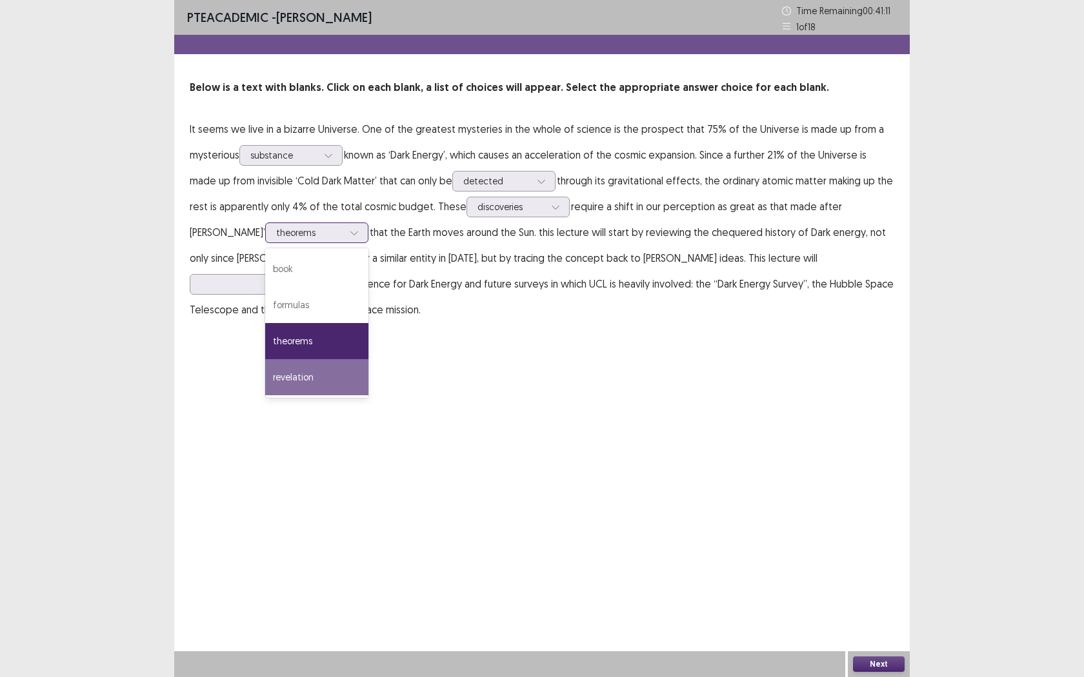
click at [275, 374] on div "revelation" at bounding box center [316, 377] width 103 height 36
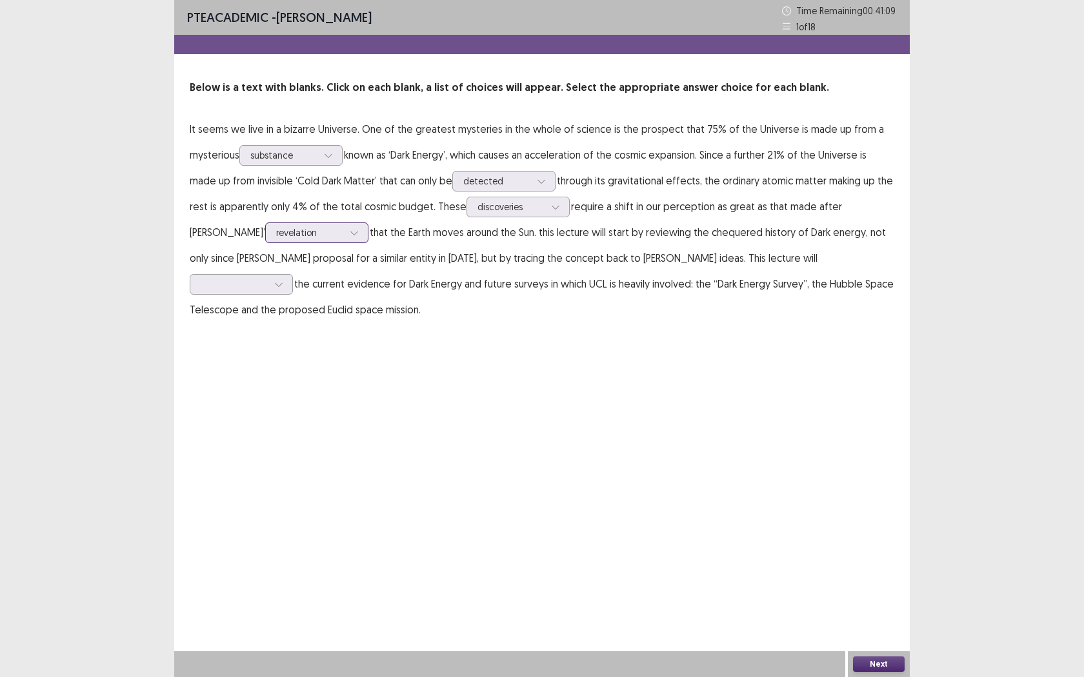
click at [276, 242] on div "revelation" at bounding box center [309, 232] width 67 height 19
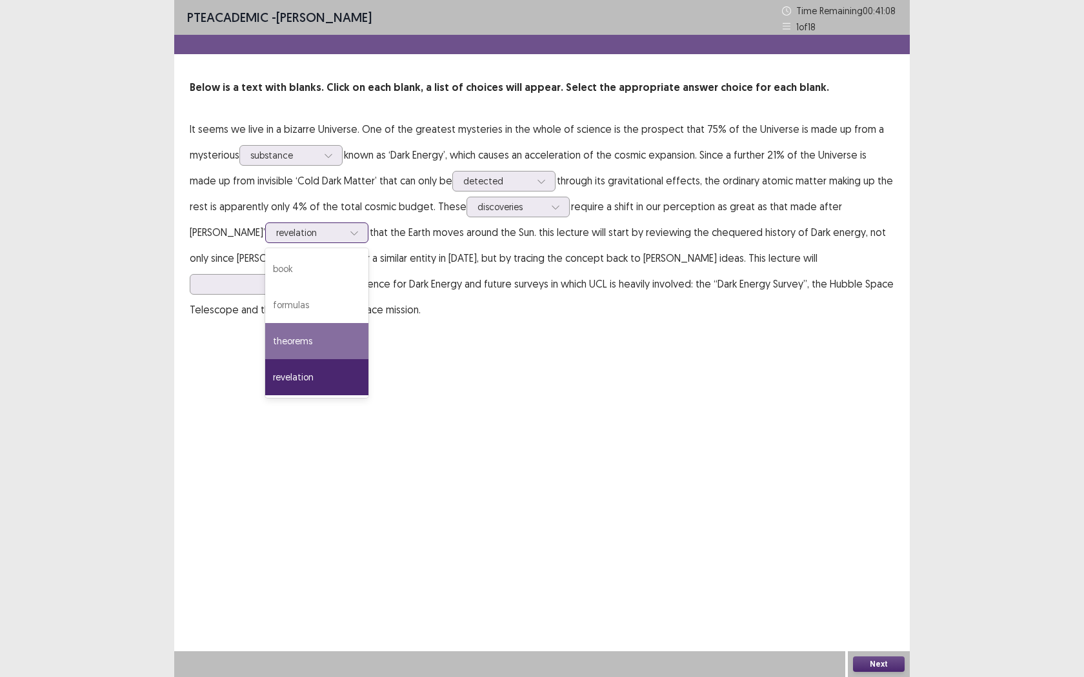
click at [265, 346] on div "theorems" at bounding box center [316, 341] width 103 height 36
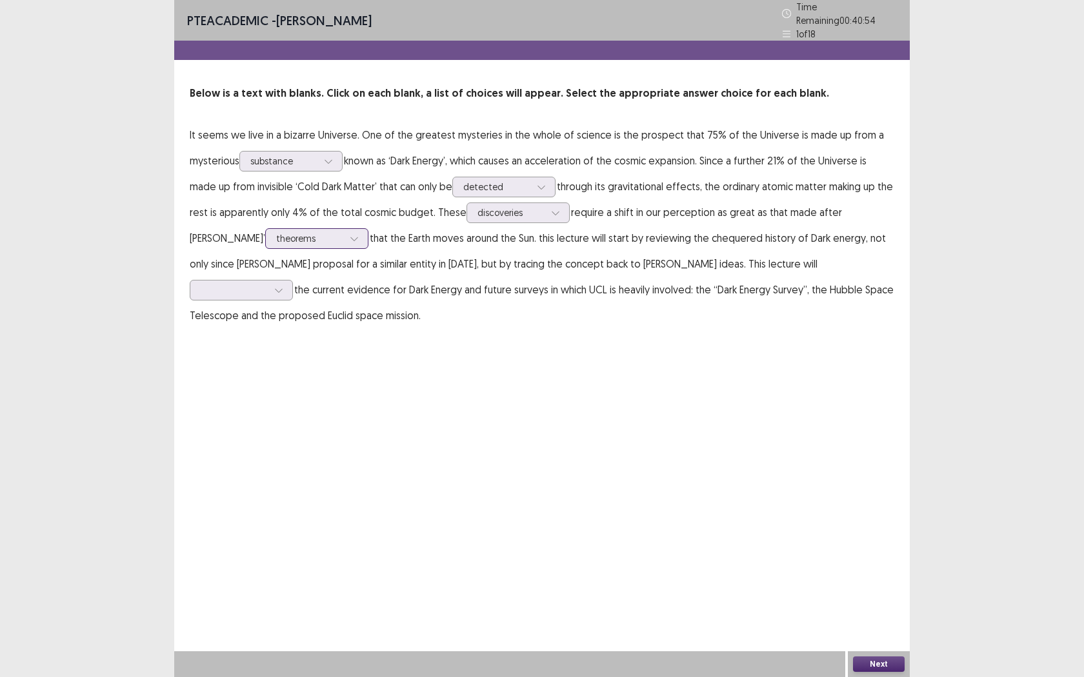
click at [276, 229] on div "theorems" at bounding box center [309, 238] width 67 height 19
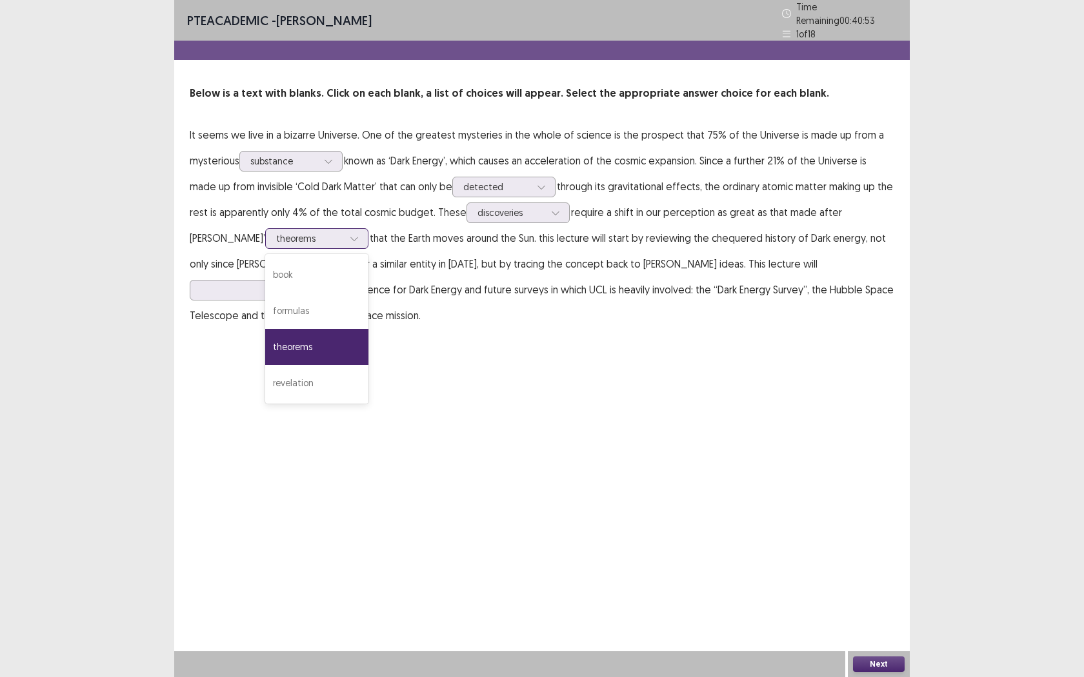
click at [276, 229] on div "theorems" at bounding box center [309, 238] width 67 height 19
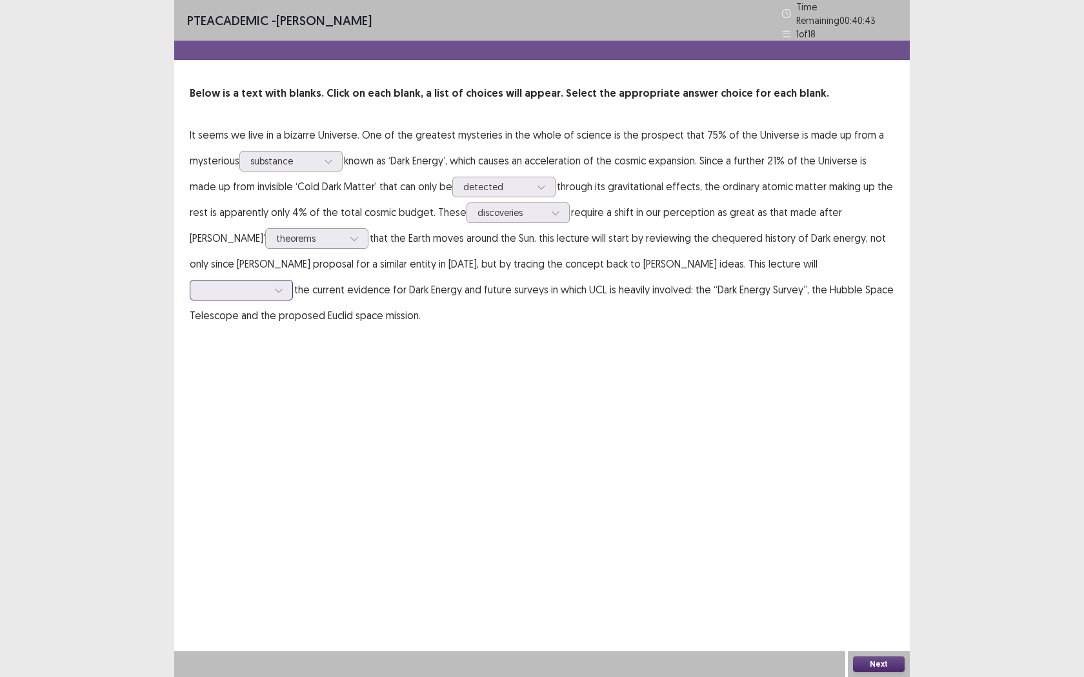
click at [268, 284] on div at bounding box center [234, 290] width 67 height 12
click at [293, 344] on div "summarize" at bounding box center [241, 362] width 103 height 36
click at [887, 546] on button "Next" at bounding box center [879, 664] width 52 height 15
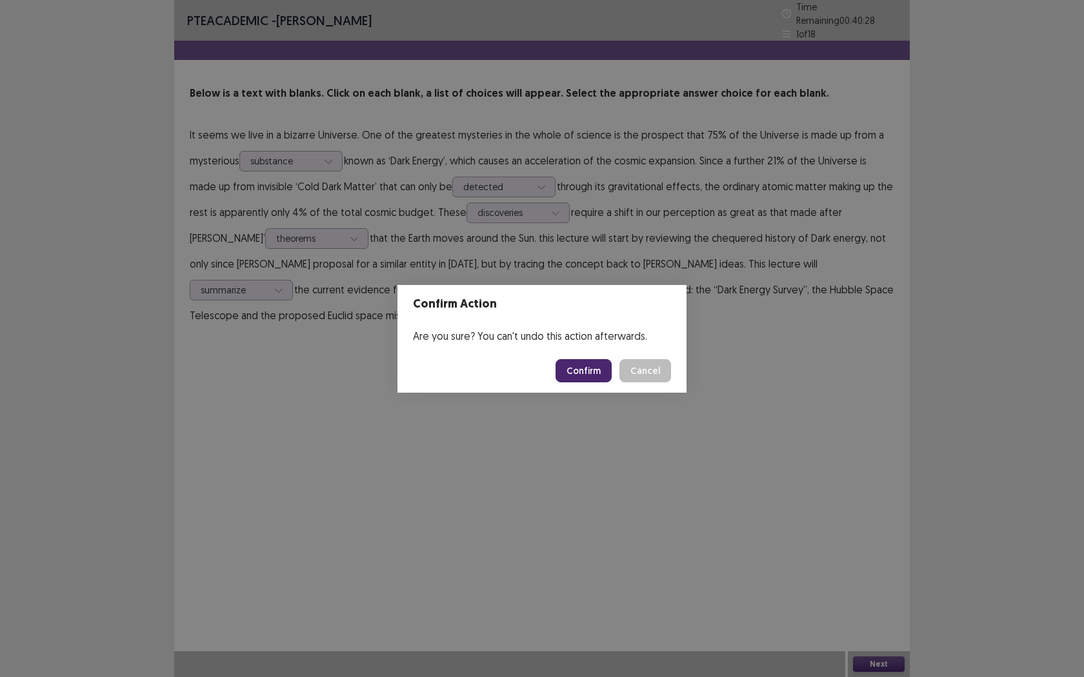
click at [588, 369] on button "Confirm" at bounding box center [583, 370] width 56 height 23
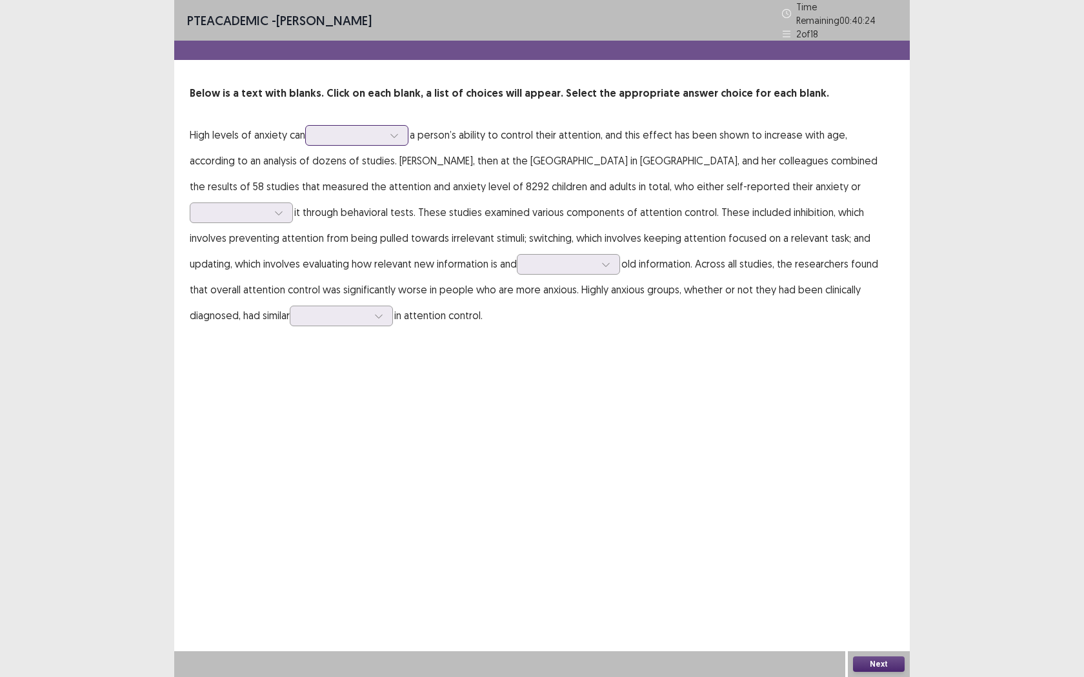
click at [374, 139] on div at bounding box center [356, 135] width 103 height 21
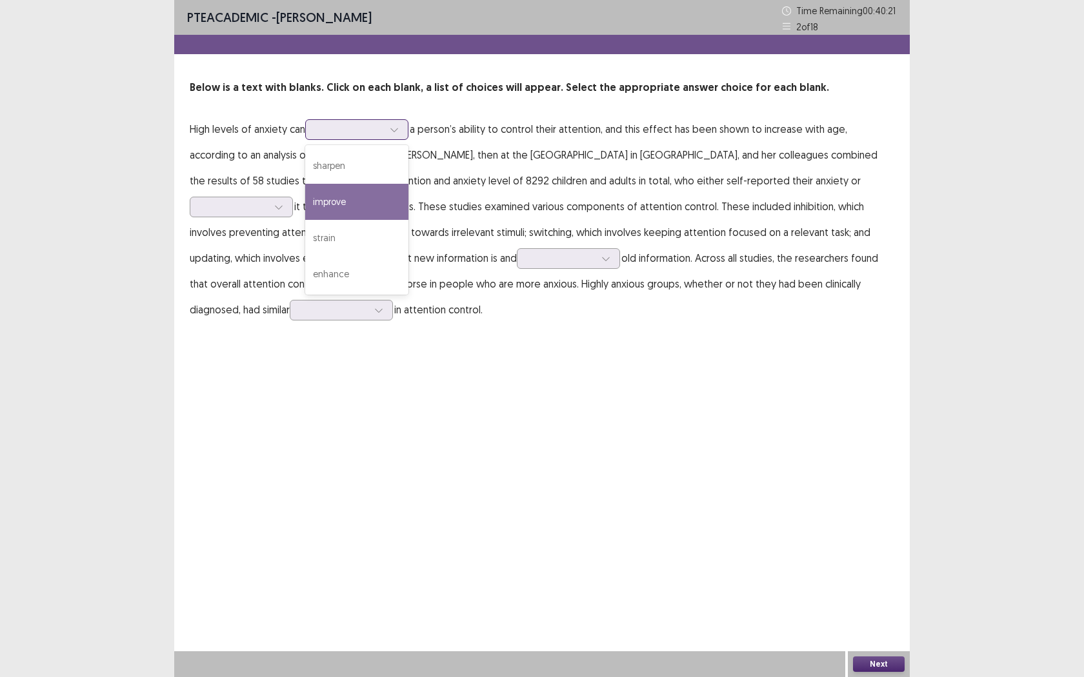
click at [355, 212] on div "improve" at bounding box center [356, 202] width 103 height 36
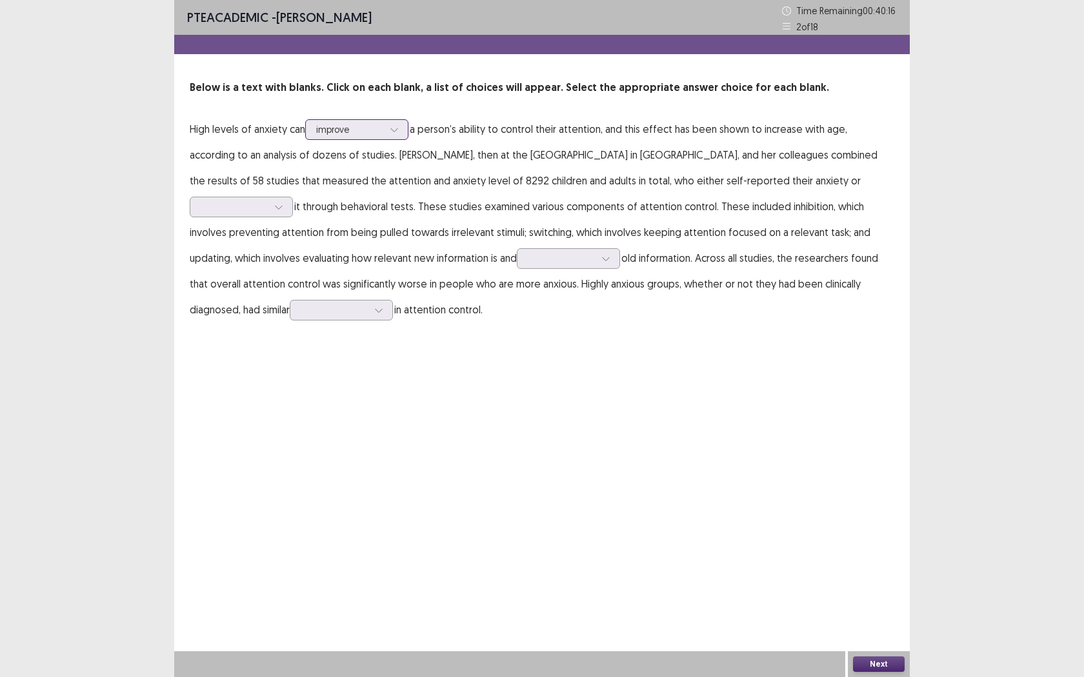
click at [402, 139] on p "High levels of anxiety can option improve, selected. improve a person’s ability…" at bounding box center [542, 219] width 704 height 206
click at [402, 139] on div "improve" at bounding box center [356, 129] width 103 height 21
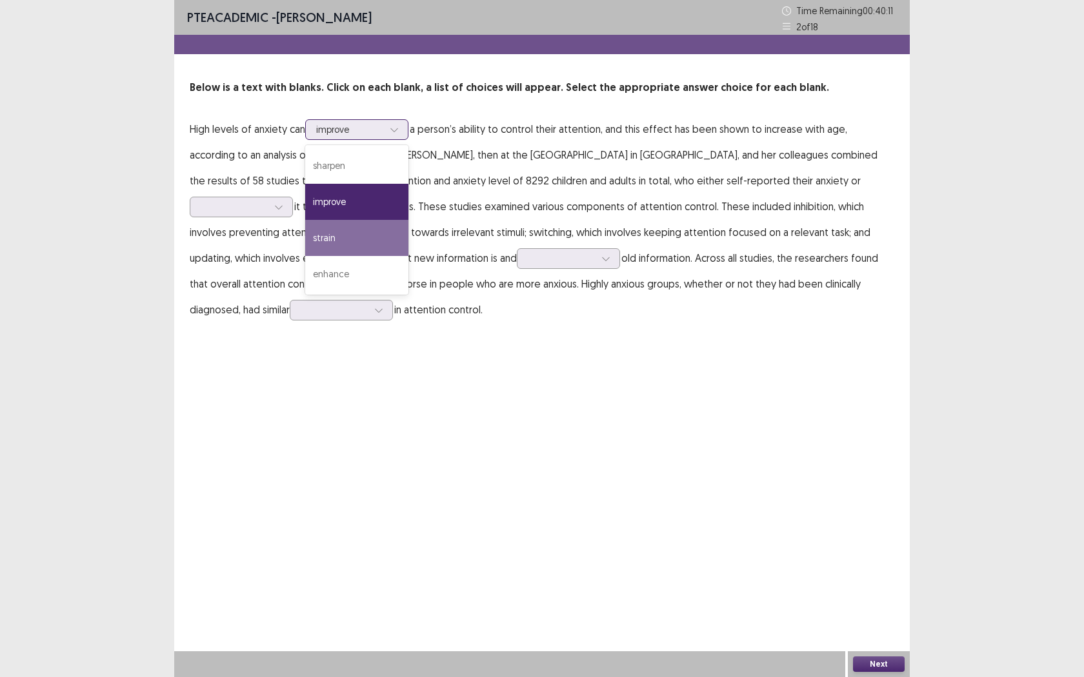
click at [377, 239] on div "strain" at bounding box center [356, 238] width 103 height 36
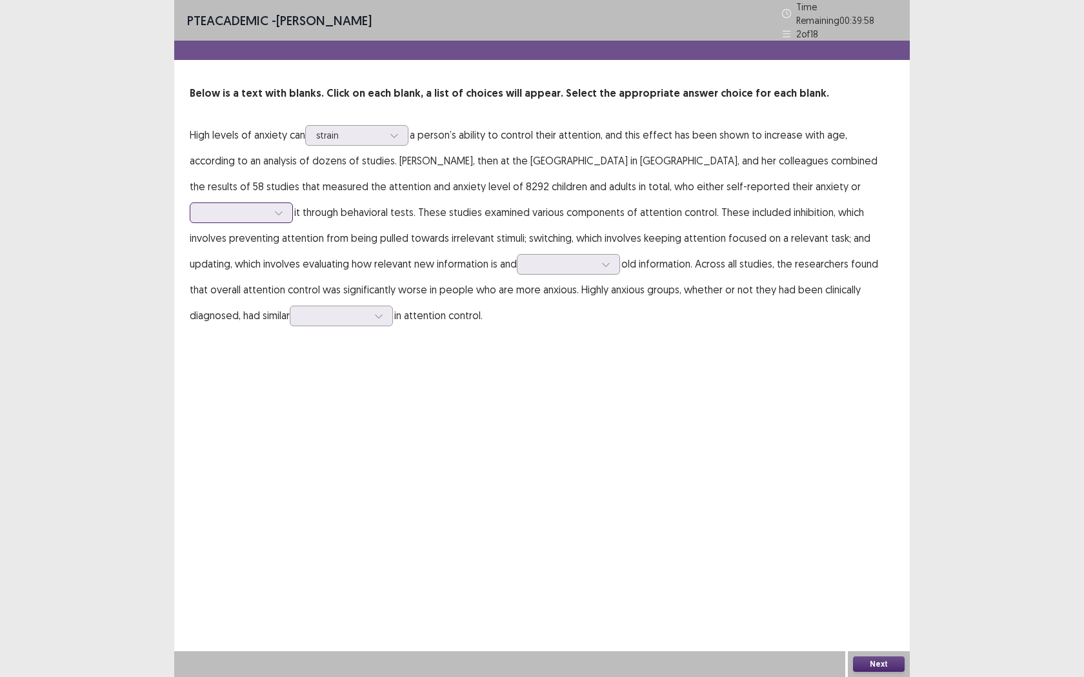
click at [288, 203] on div at bounding box center [278, 212] width 19 height 19
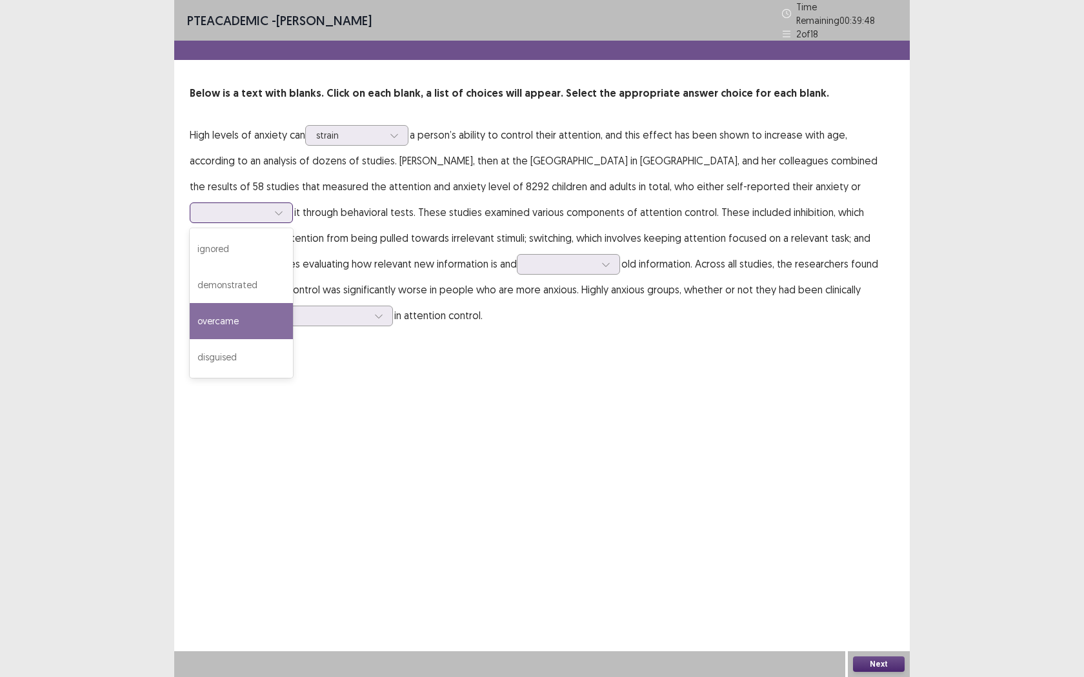
click at [293, 303] on div "overcame" at bounding box center [241, 321] width 103 height 36
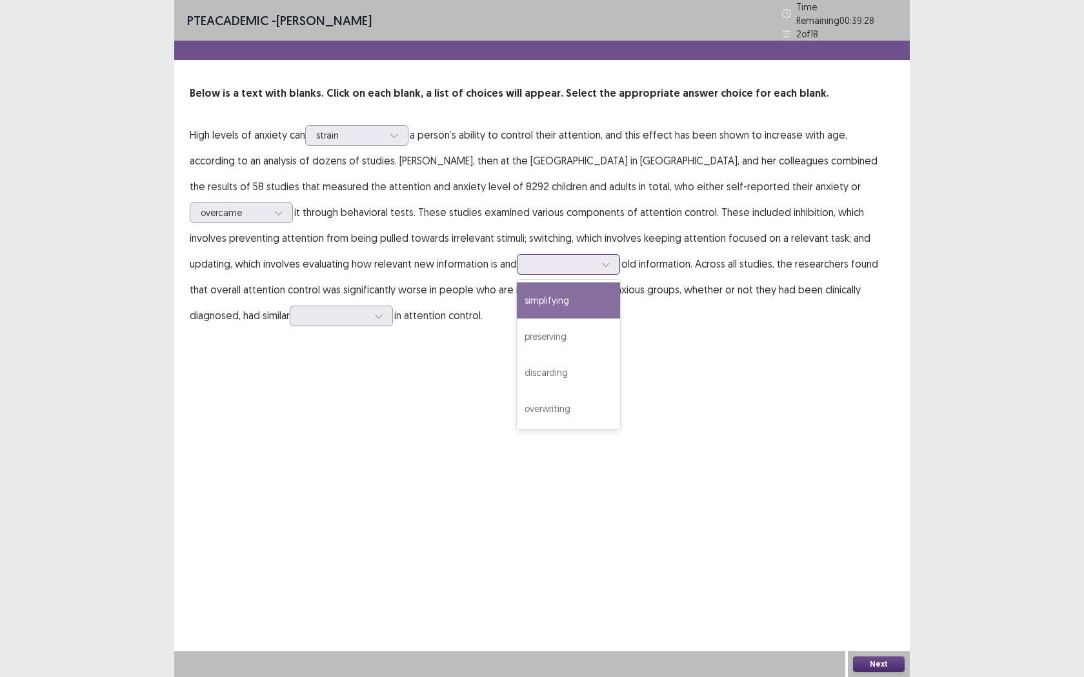
click at [528, 258] on div at bounding box center [561, 264] width 67 height 12
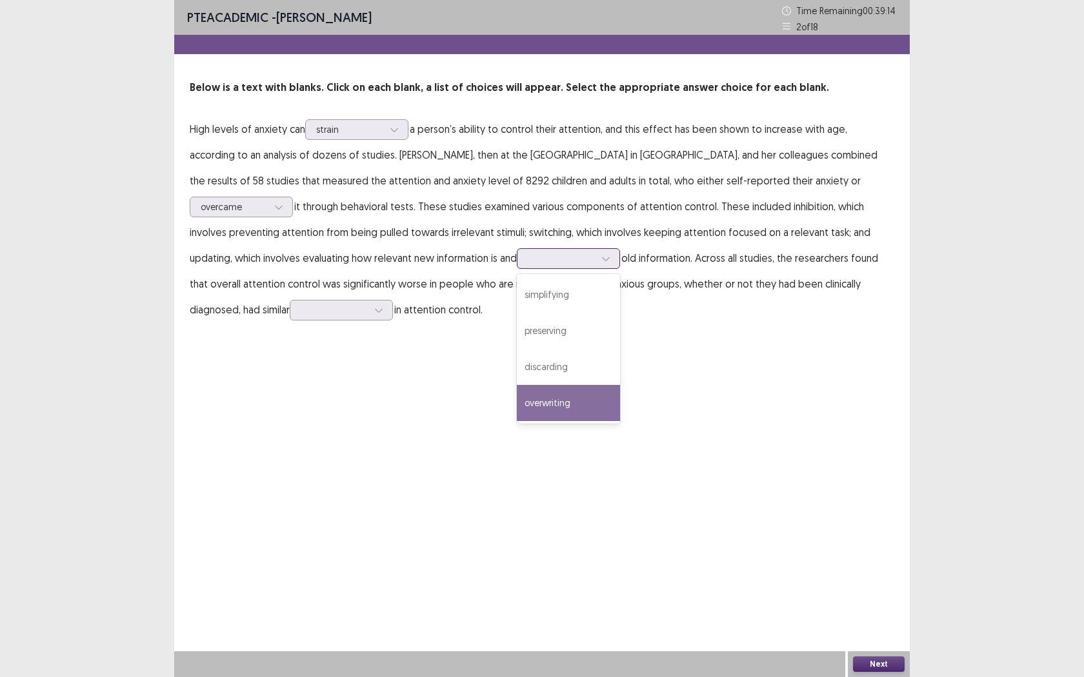
click at [517, 388] on div "overwriting" at bounding box center [568, 403] width 103 height 36
click at [505, 331] on div "PTE academic - [PERSON_NAME] Time Remaining 00 : 39 : 13 2 of 18 Below is a tex…" at bounding box center [541, 174] width 735 height 348
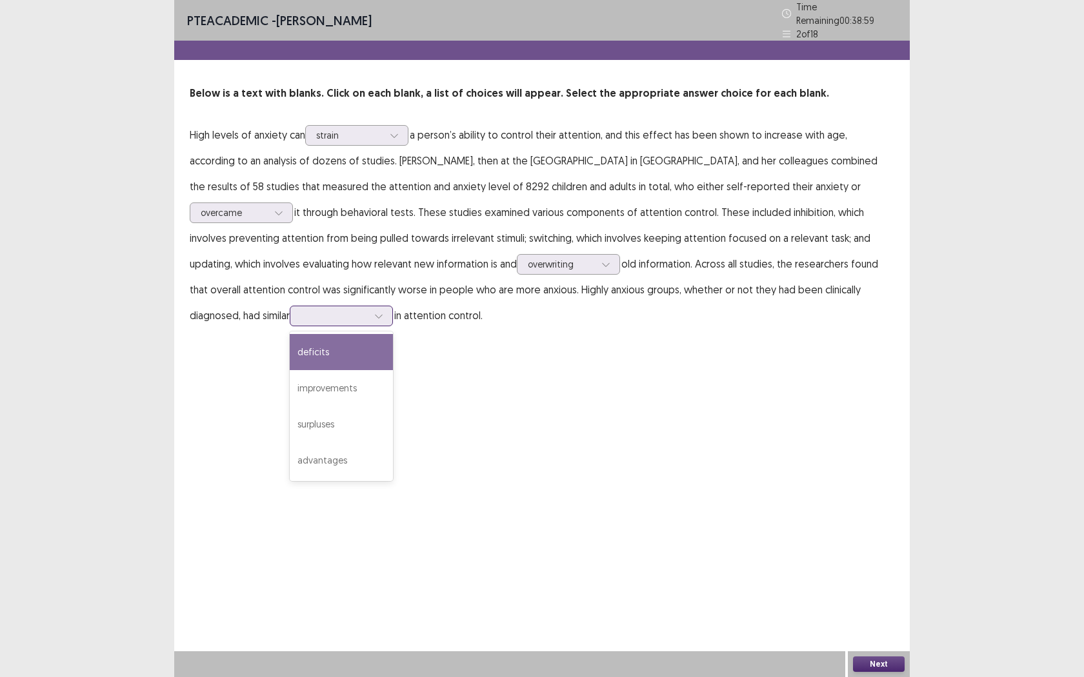
click at [369, 315] on div at bounding box center [378, 315] width 19 height 19
click at [290, 355] on div "deficits" at bounding box center [341, 352] width 103 height 36
click at [865, 546] on button "Next" at bounding box center [879, 664] width 52 height 15
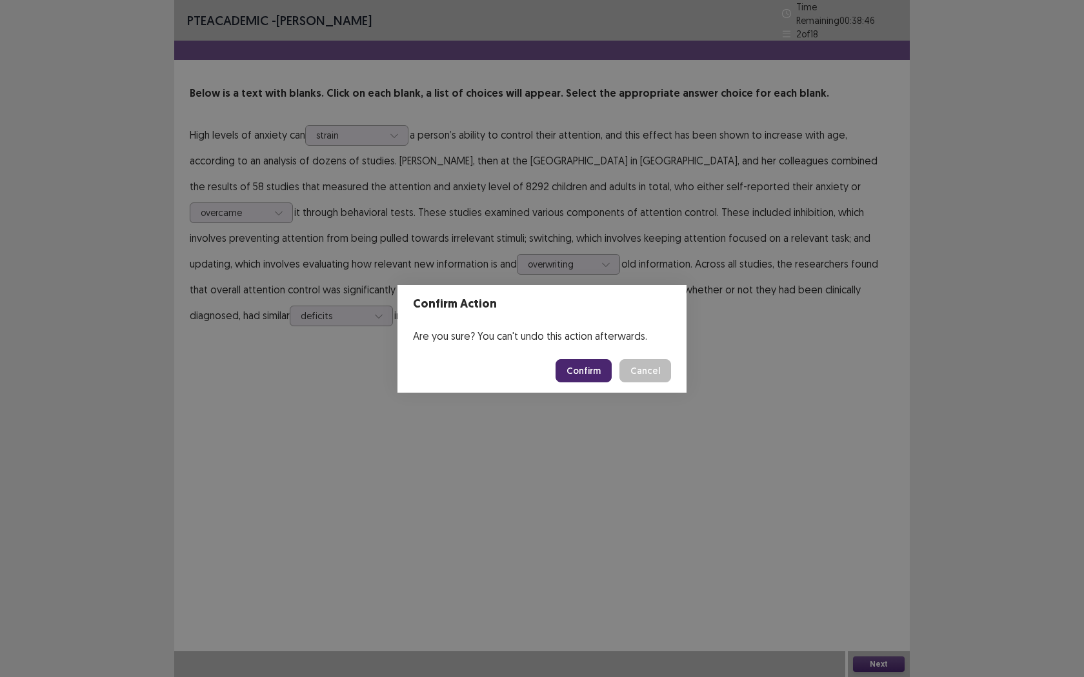
click at [574, 374] on button "Confirm" at bounding box center [583, 370] width 56 height 23
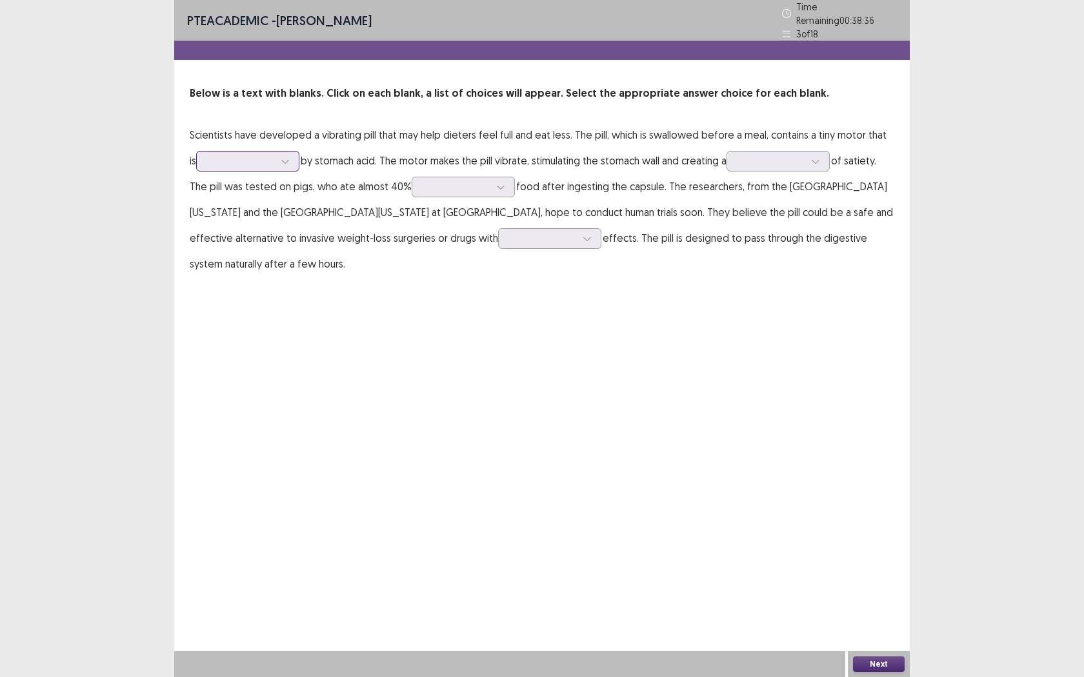
click at [260, 155] on div at bounding box center [240, 161] width 67 height 12
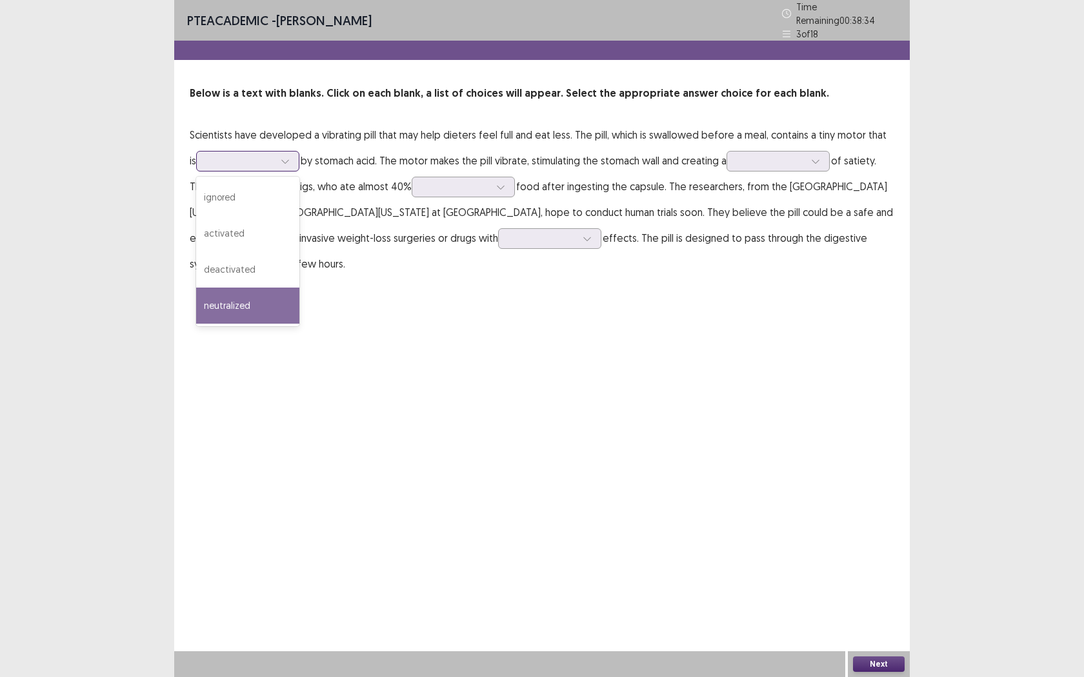
click at [254, 292] on div "neutralized" at bounding box center [247, 306] width 103 height 36
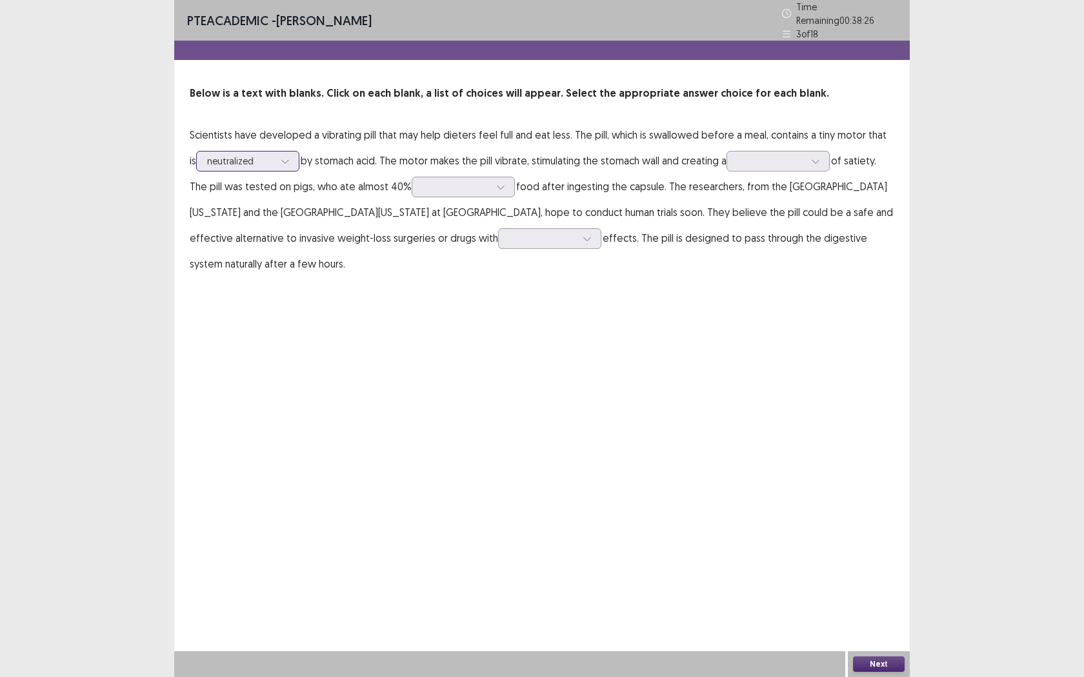
click at [275, 152] on div at bounding box center [284, 161] width 19 height 19
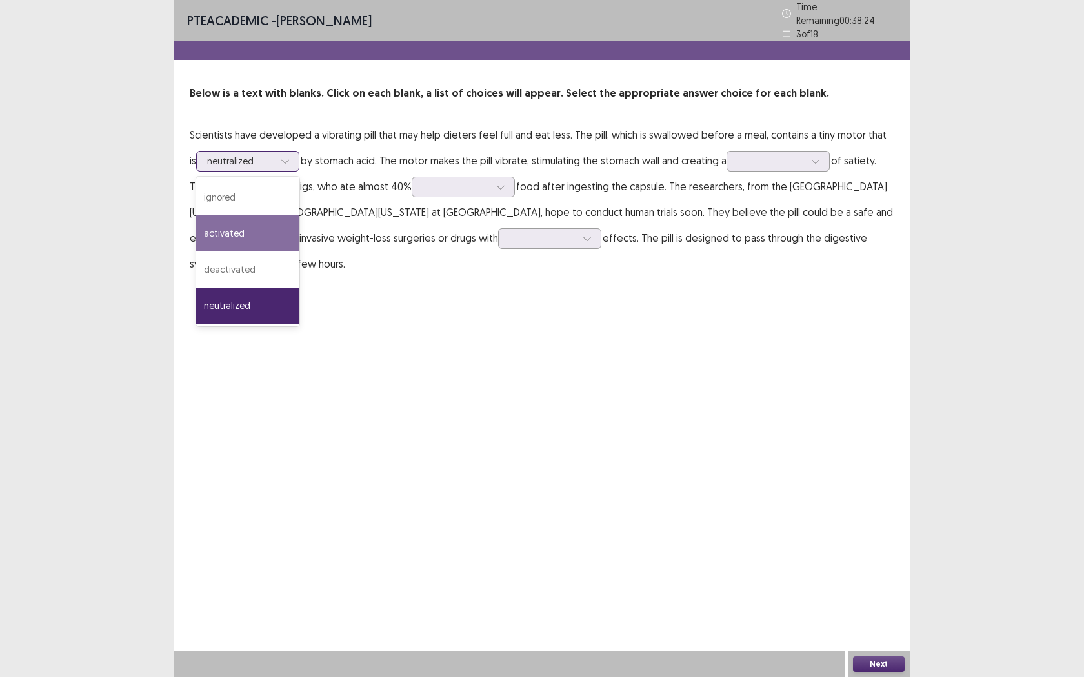
click at [252, 219] on div "activated" at bounding box center [247, 233] width 103 height 36
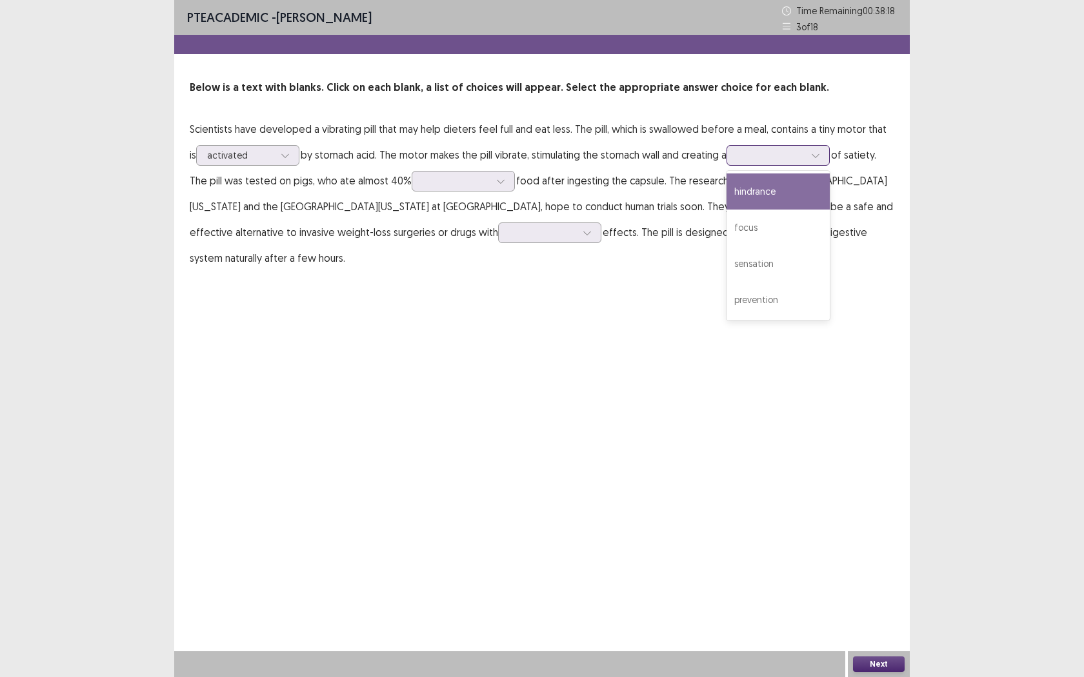
click at [767, 164] on div at bounding box center [777, 155] width 103 height 21
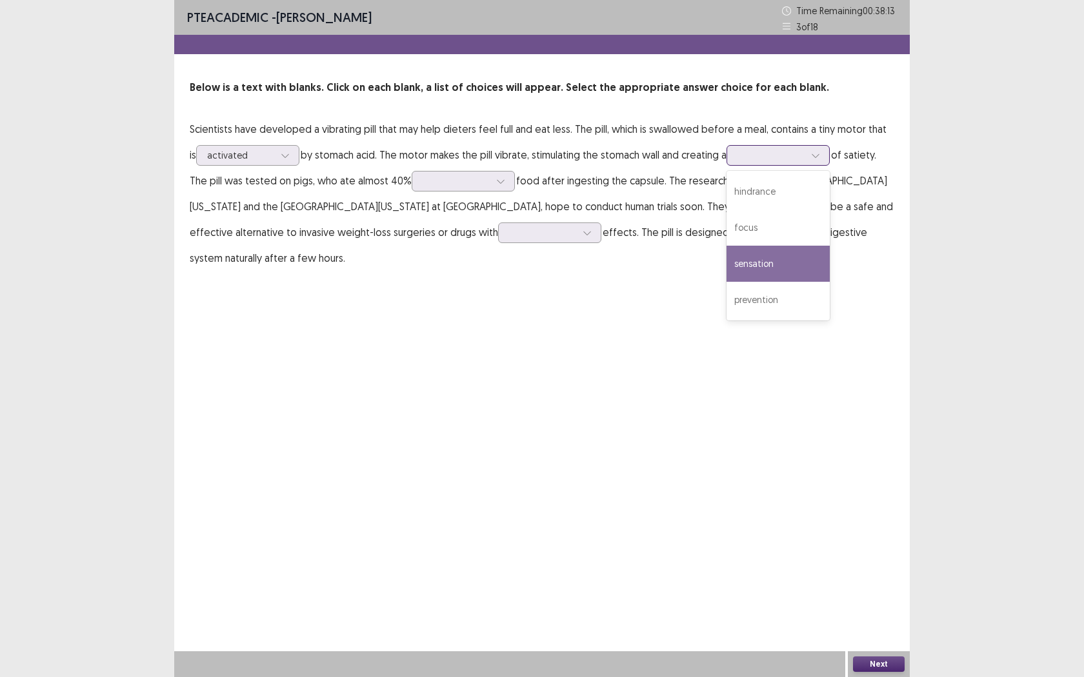
click at [786, 268] on div "sensation" at bounding box center [777, 264] width 103 height 36
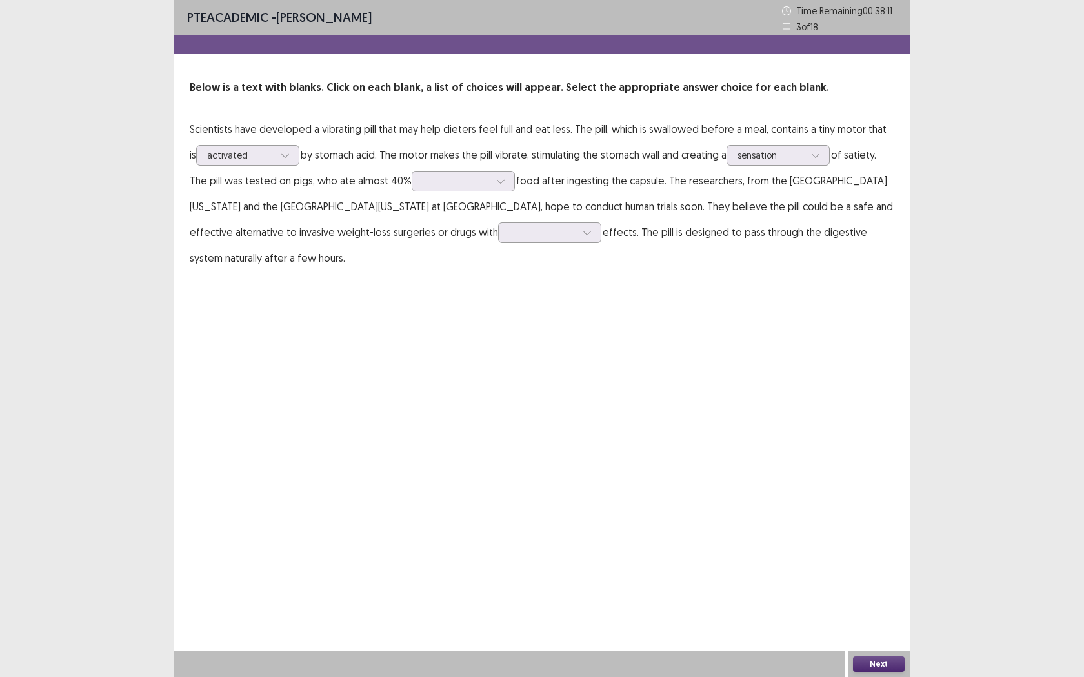
click at [792, 166] on p "Scientists have developed a vibrating pill that may help dieters feel full and …" at bounding box center [542, 193] width 704 height 155
click at [791, 164] on div "sensation" at bounding box center [770, 155] width 67 height 19
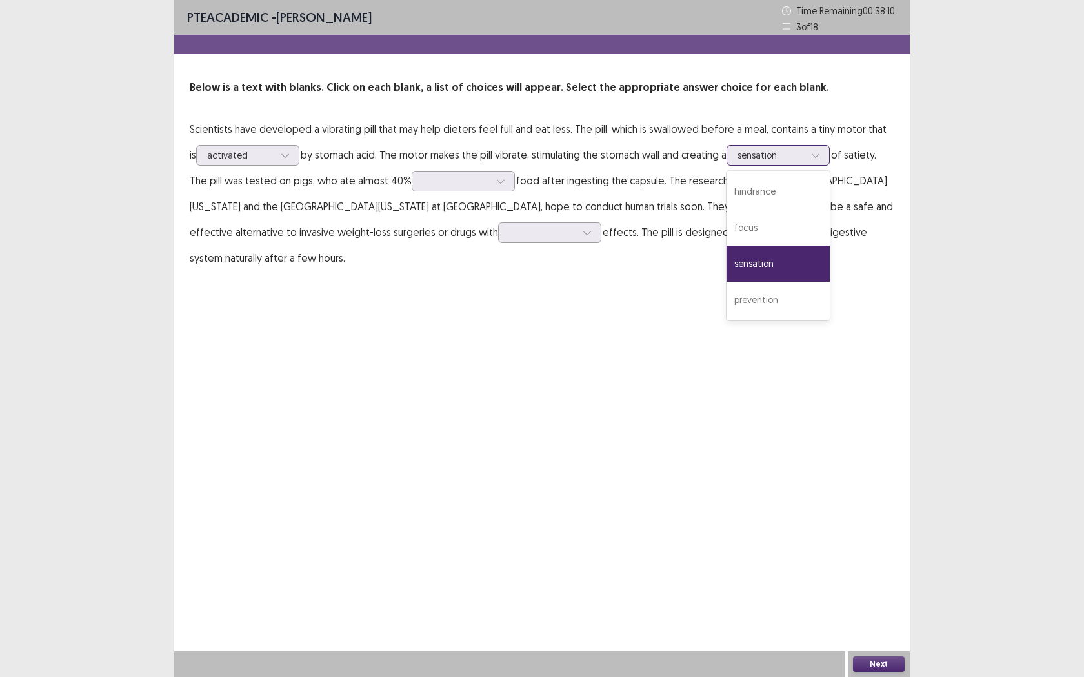
click at [791, 164] on div "sensation" at bounding box center [770, 155] width 67 height 19
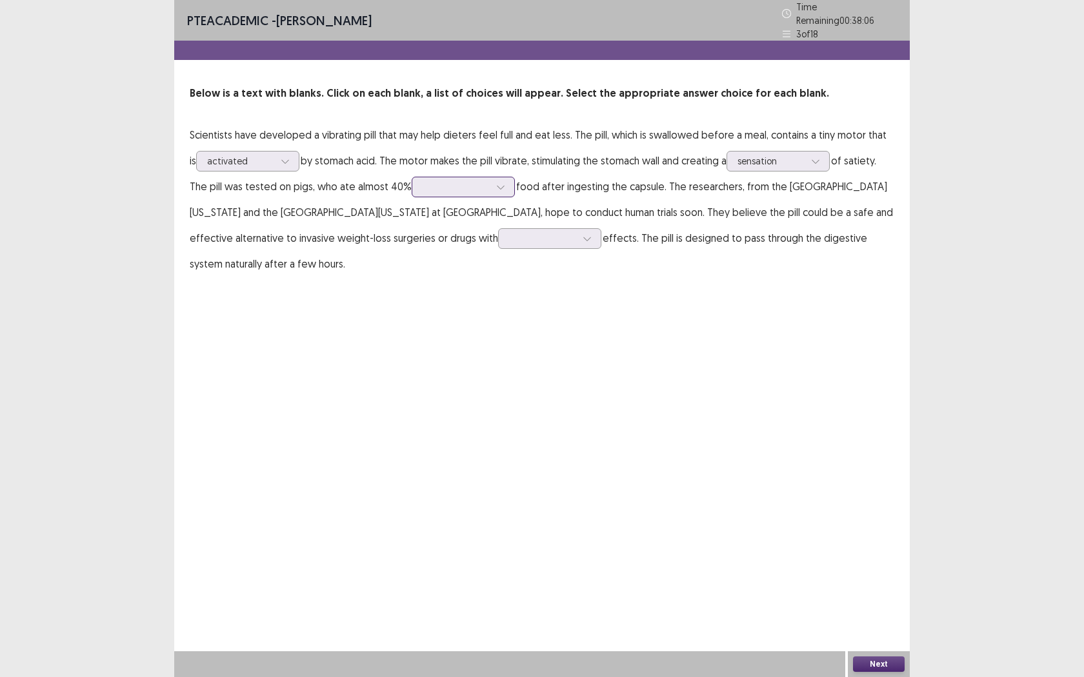
click at [491, 186] on div at bounding box center [500, 186] width 19 height 19
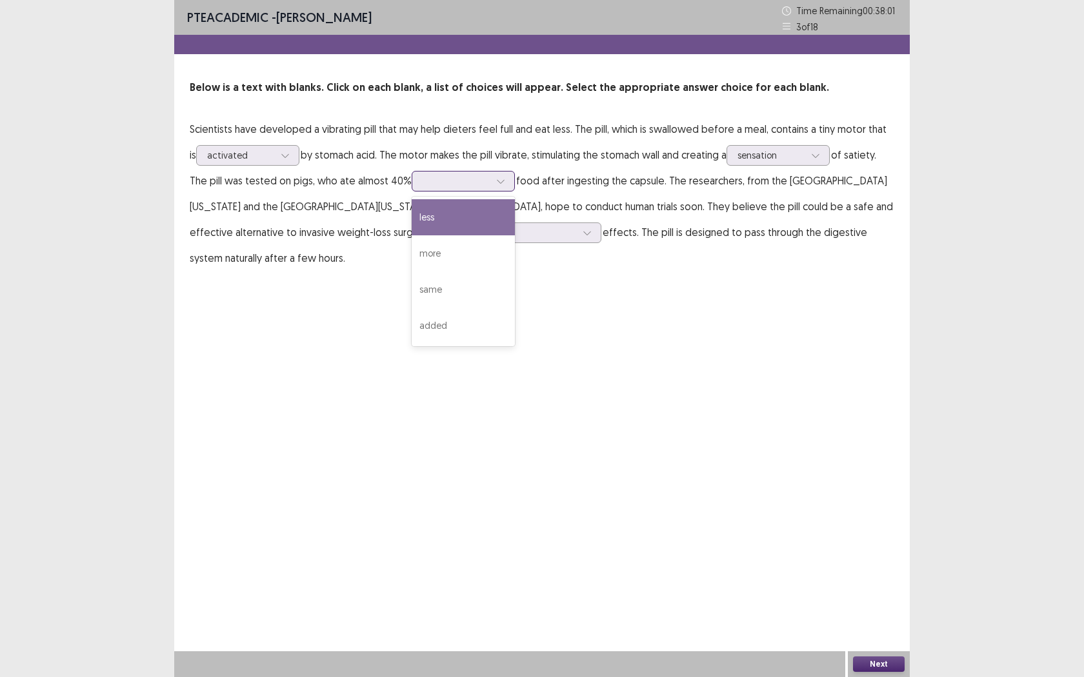
click at [419, 222] on div "less" at bounding box center [463, 217] width 103 height 36
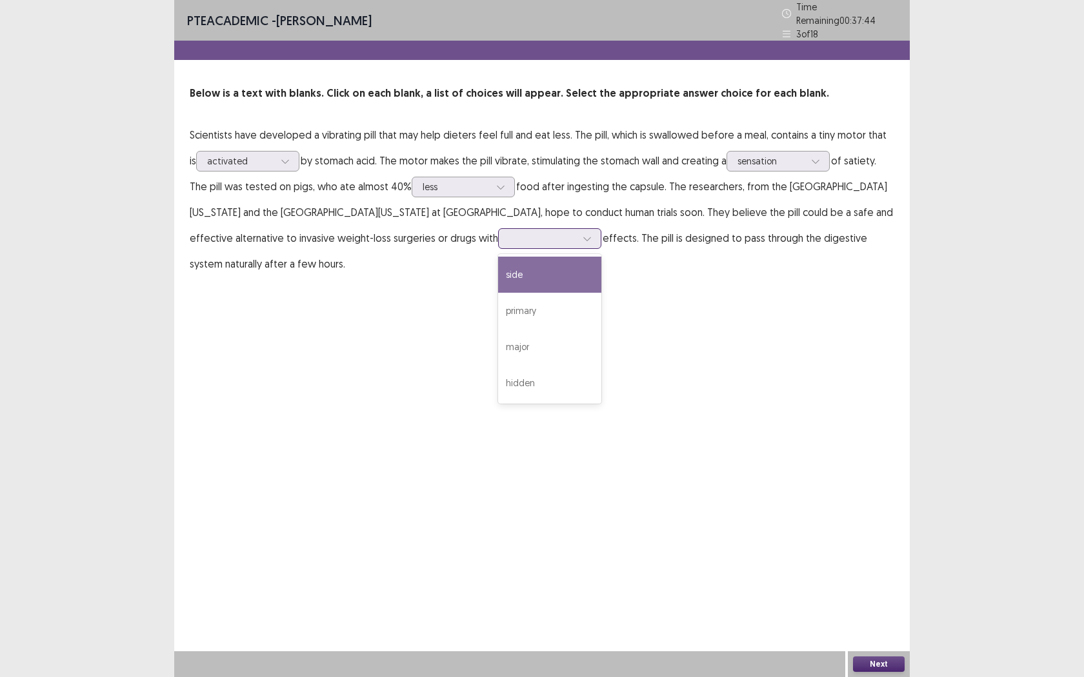
click at [498, 241] on div at bounding box center [549, 238] width 103 height 21
click at [498, 275] on div "side" at bounding box center [549, 275] width 103 height 36
click at [530, 294] on div "PTE academic - [PERSON_NAME] Time Remaining 00 : 37 : 38 3 of 18 Below is a tex…" at bounding box center [541, 151] width 735 height 303
click at [882, 546] on button "Next" at bounding box center [879, 664] width 52 height 15
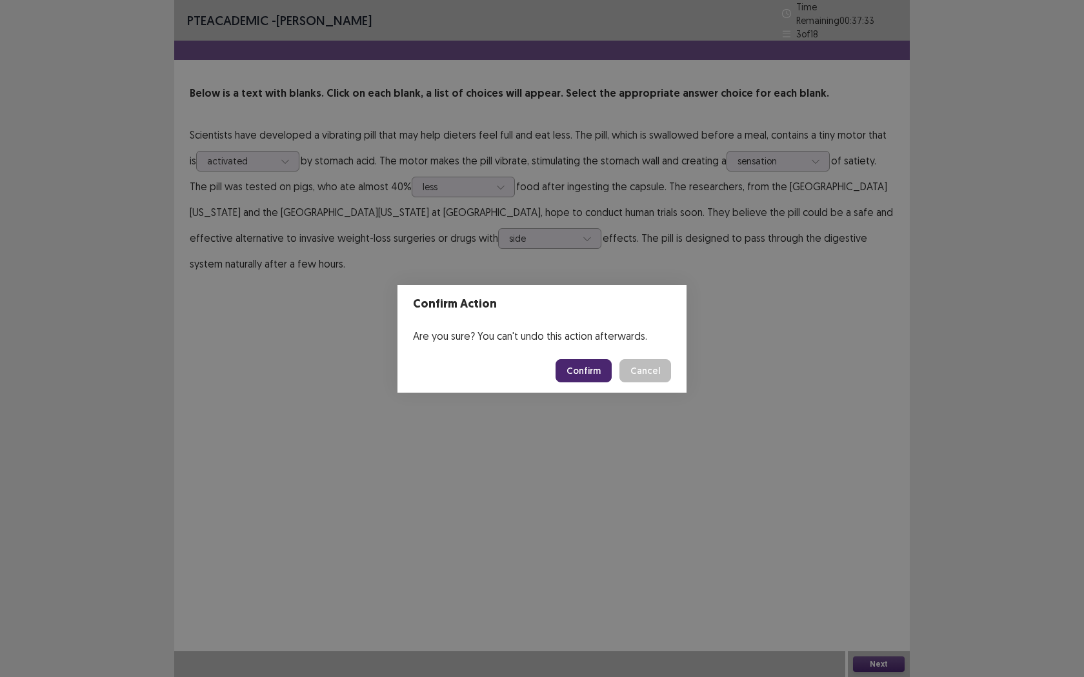
click at [602, 372] on button "Confirm" at bounding box center [583, 370] width 56 height 23
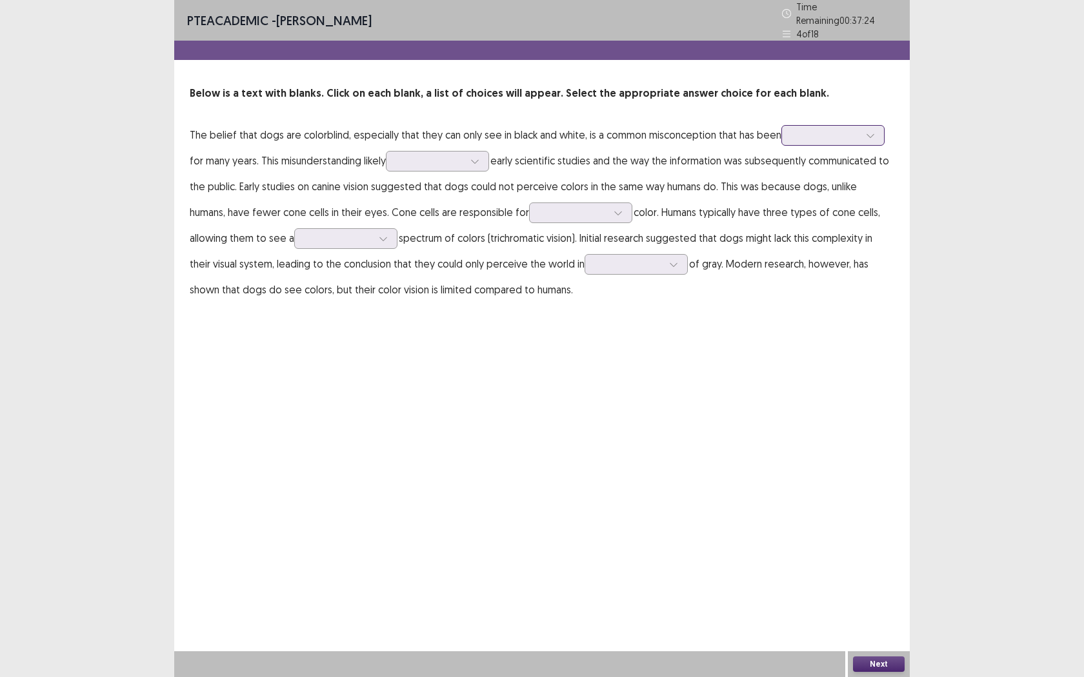
click at [804, 129] on div at bounding box center [825, 135] width 67 height 12
click at [813, 210] on div "highlighted" at bounding box center [832, 208] width 103 height 36
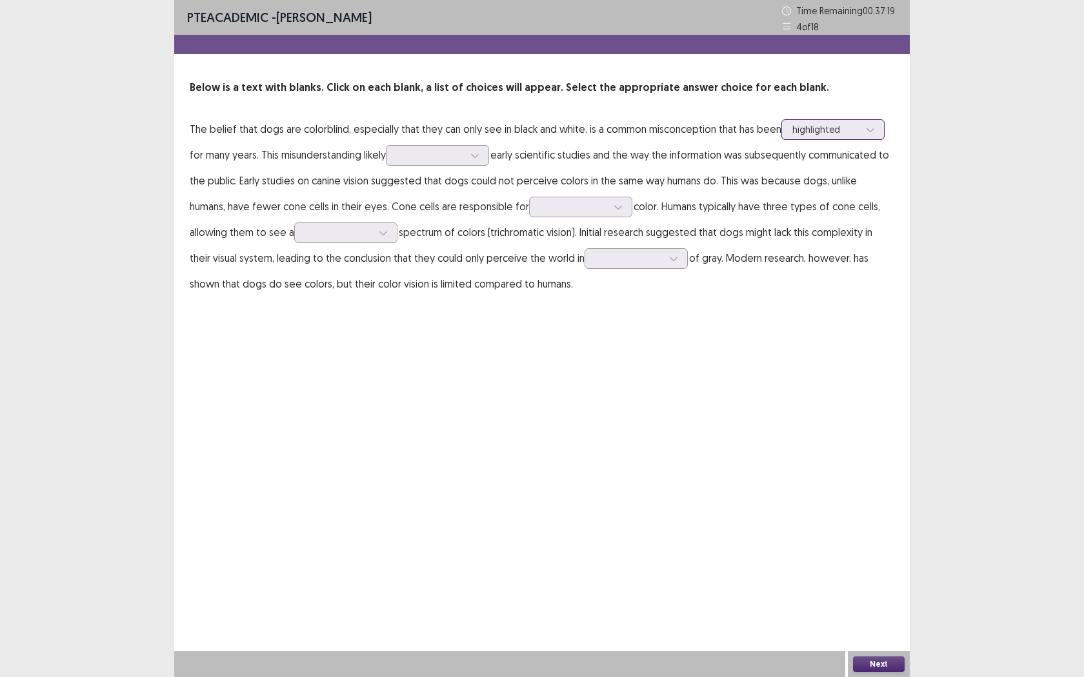
click at [804, 124] on div at bounding box center [825, 129] width 67 height 12
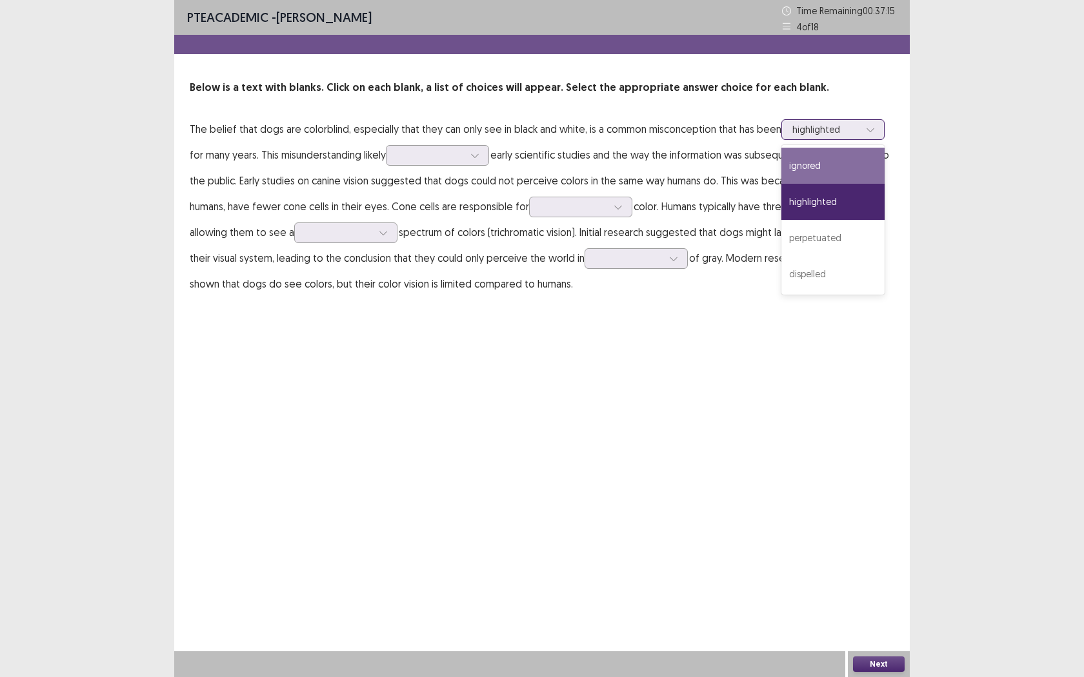
click at [804, 157] on div "ignored" at bounding box center [832, 166] width 103 height 36
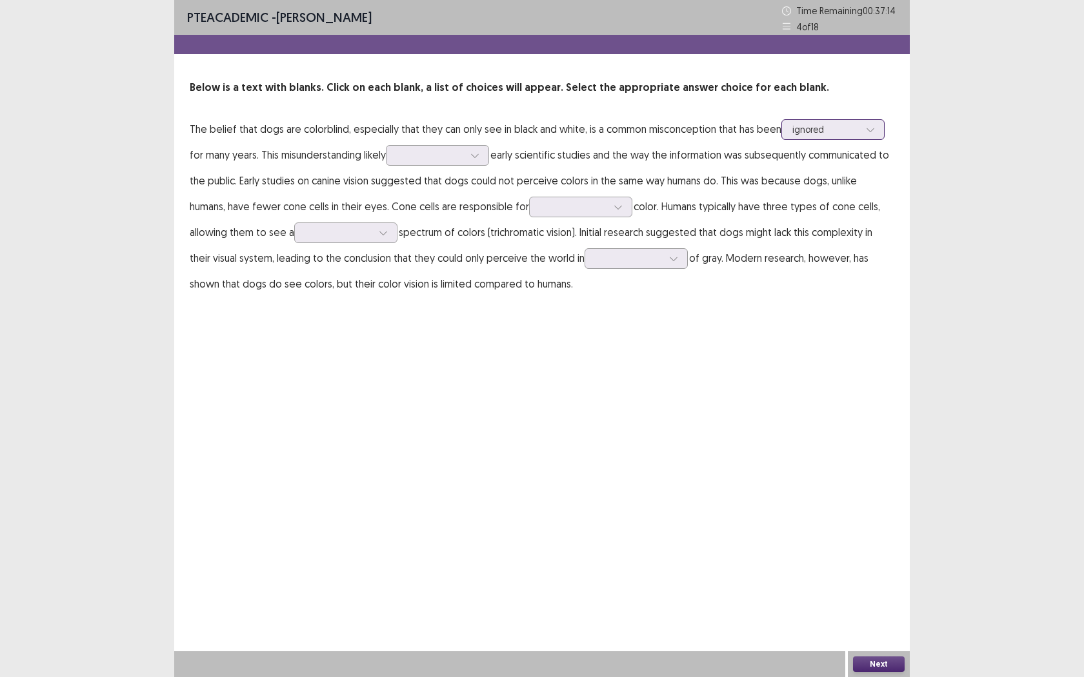
click at [815, 131] on div at bounding box center [825, 129] width 67 height 12
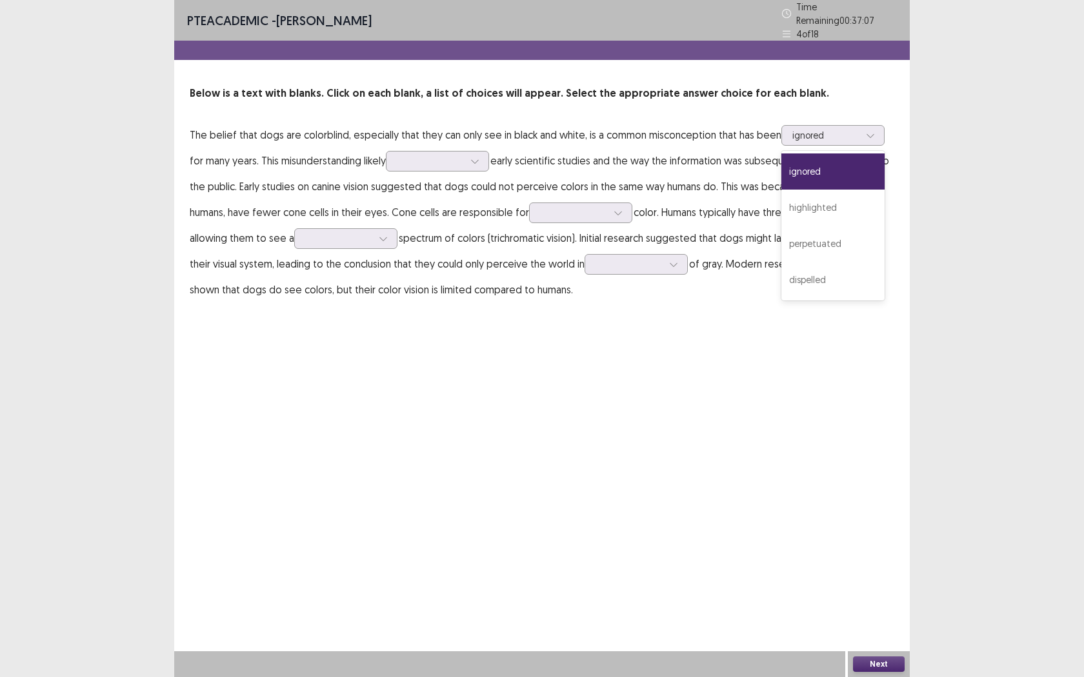
click at [683, 279] on p "The belief that dogs are colorblind, especially that they can only see in black…" at bounding box center [542, 212] width 704 height 181
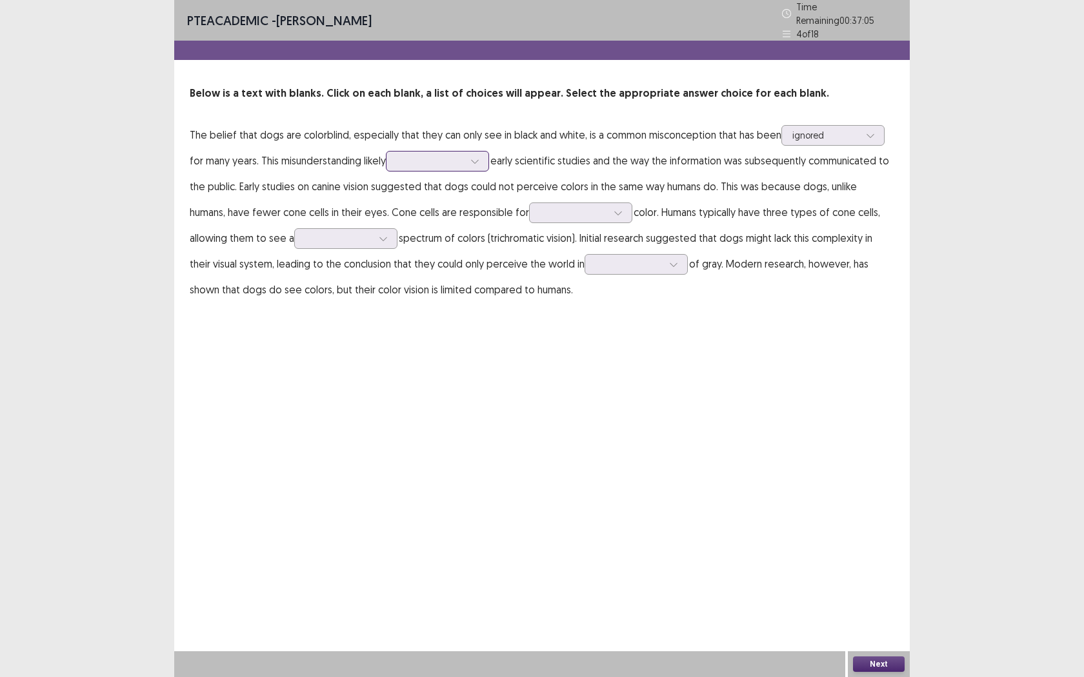
click at [457, 160] on div at bounding box center [430, 161] width 67 height 12
click at [450, 206] on div "aligns with" at bounding box center [437, 197] width 103 height 36
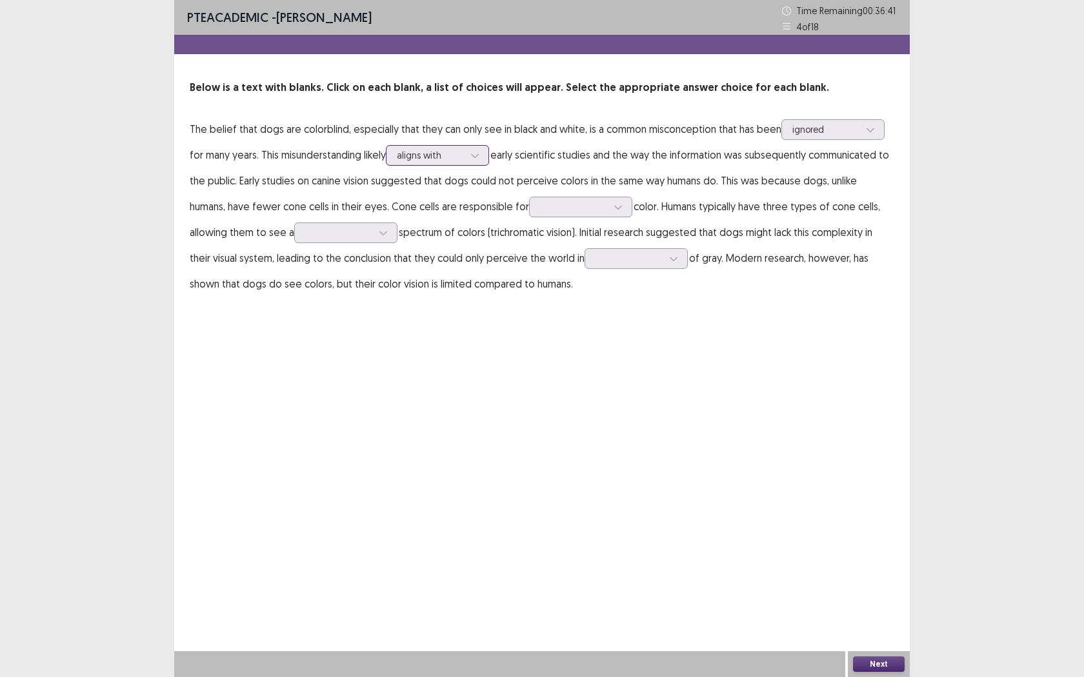
click at [473, 163] on div at bounding box center [474, 155] width 19 height 19
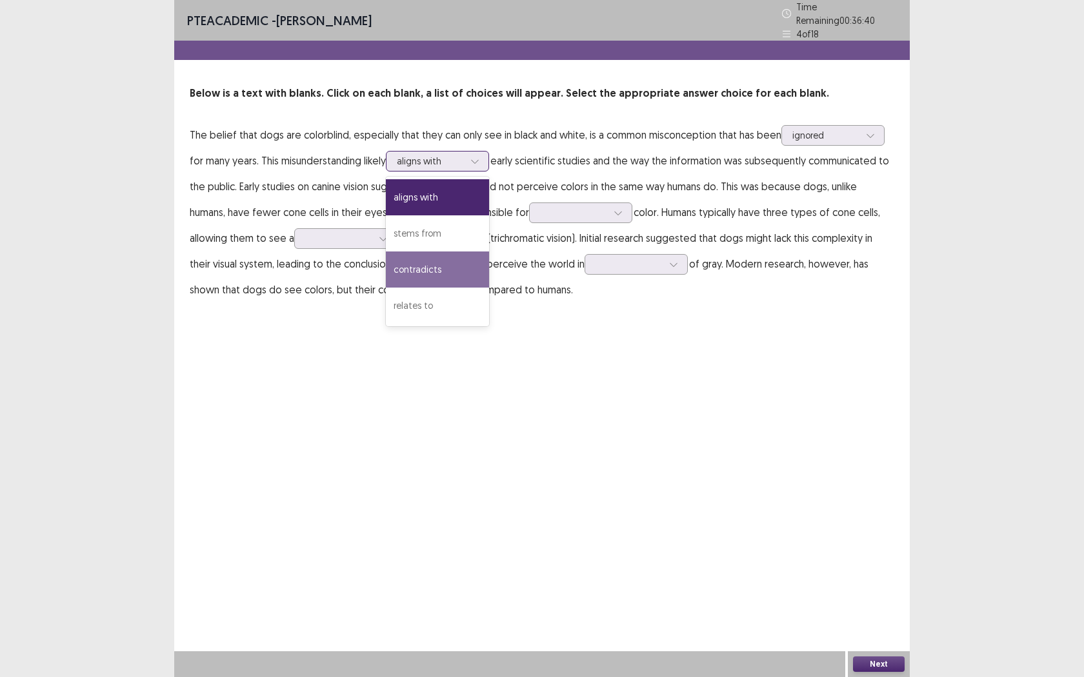
click at [446, 277] on div "contradicts" at bounding box center [437, 270] width 103 height 36
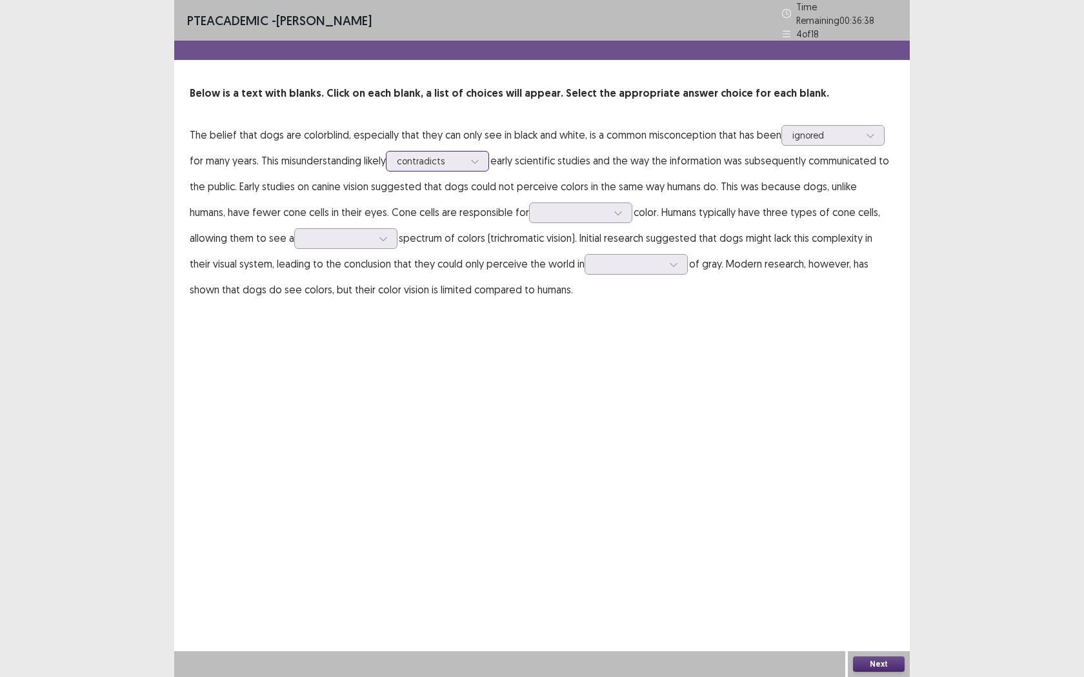
click at [469, 156] on div at bounding box center [474, 161] width 19 height 19
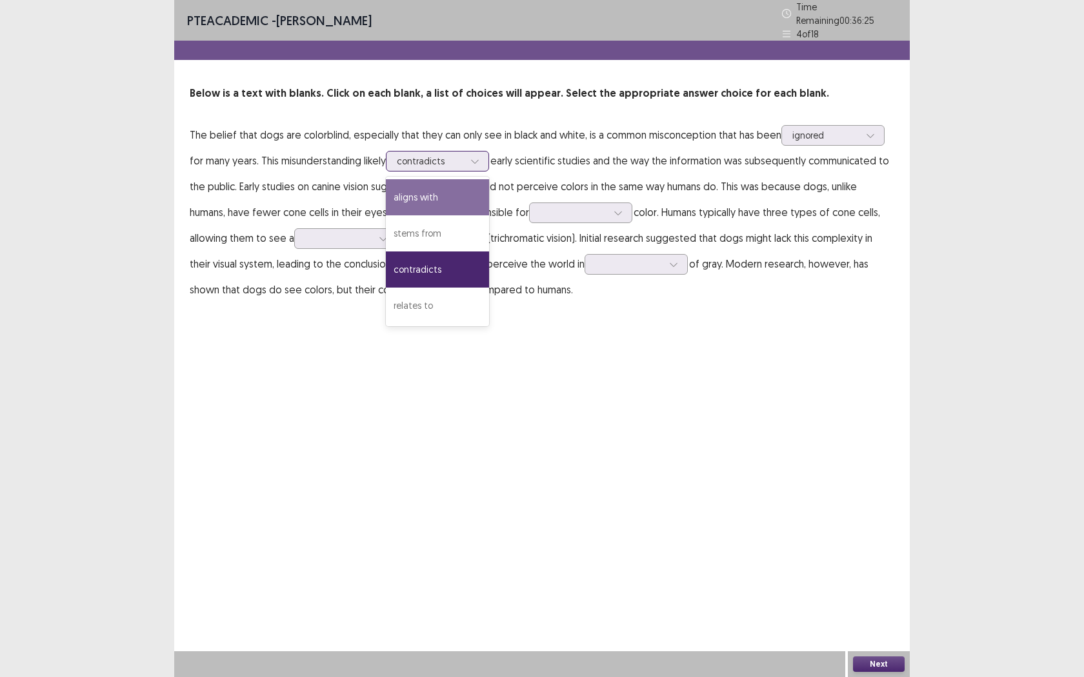
click at [452, 204] on div "aligns with" at bounding box center [437, 197] width 103 height 36
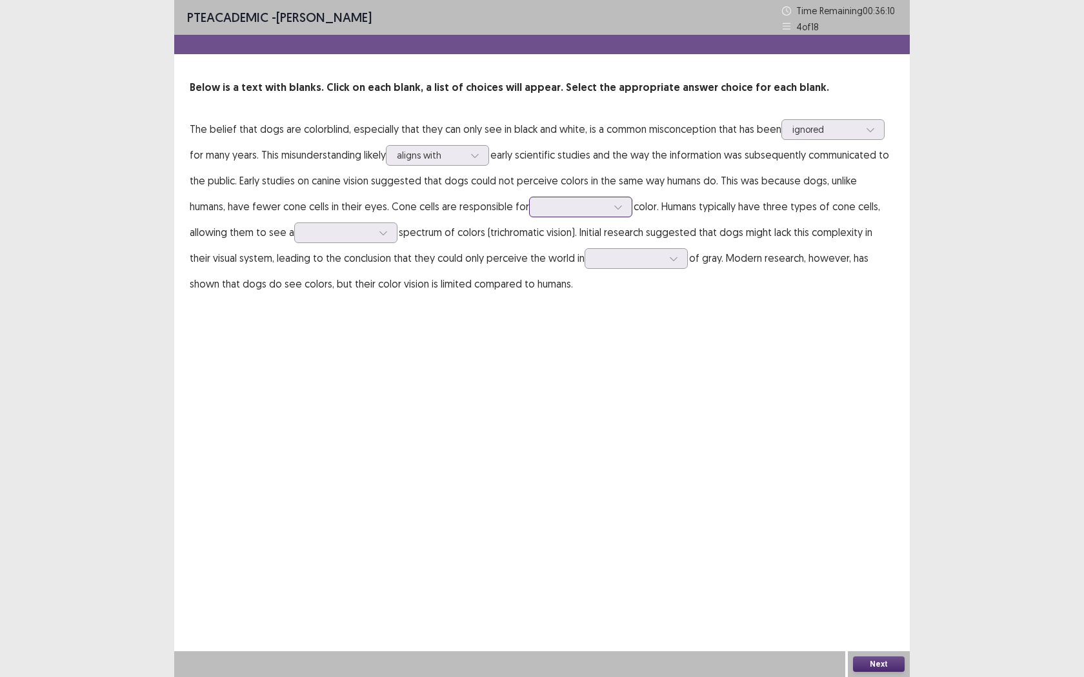
click at [569, 214] on div at bounding box center [574, 206] width 70 height 15
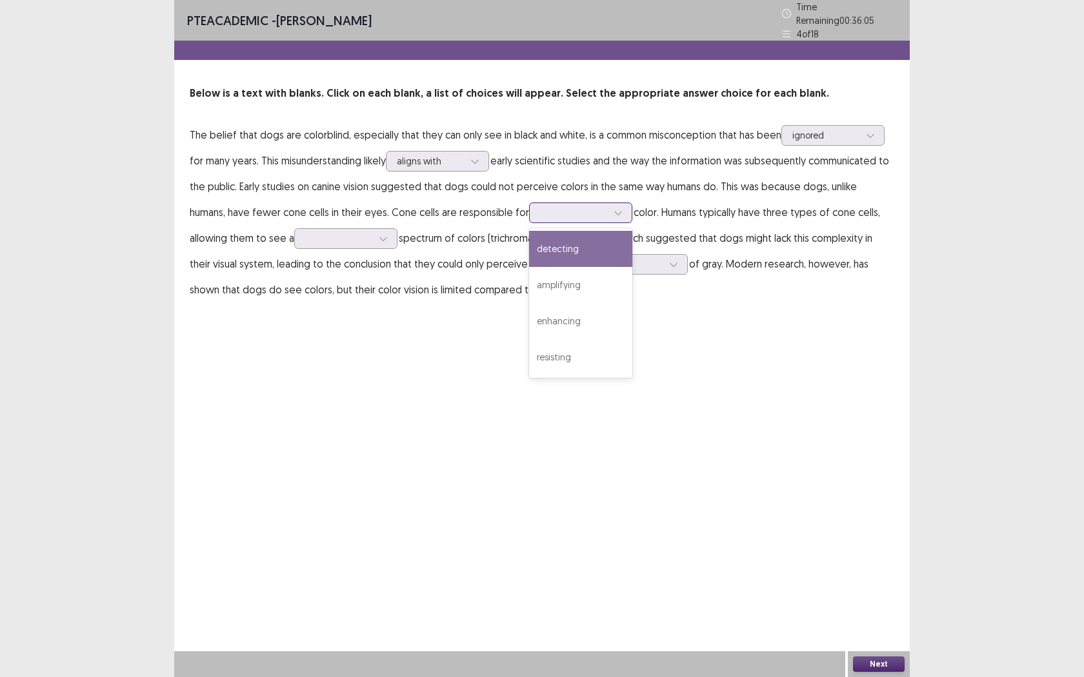
click at [564, 248] on div "detecting" at bounding box center [580, 249] width 103 height 36
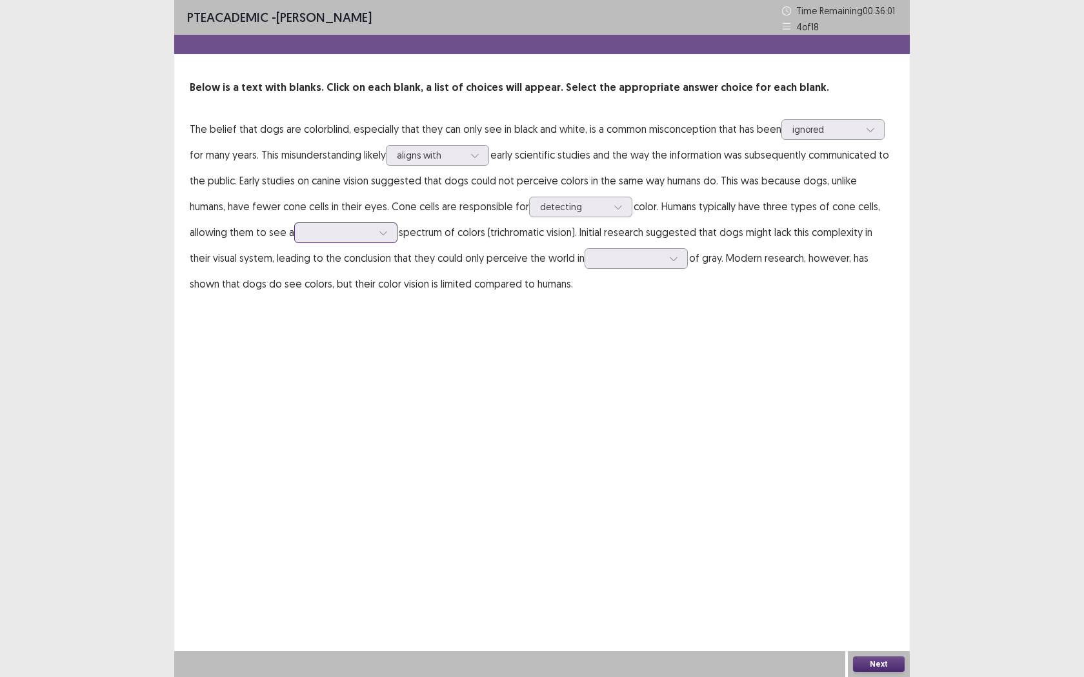
click at [324, 236] on div at bounding box center [338, 232] width 67 height 12
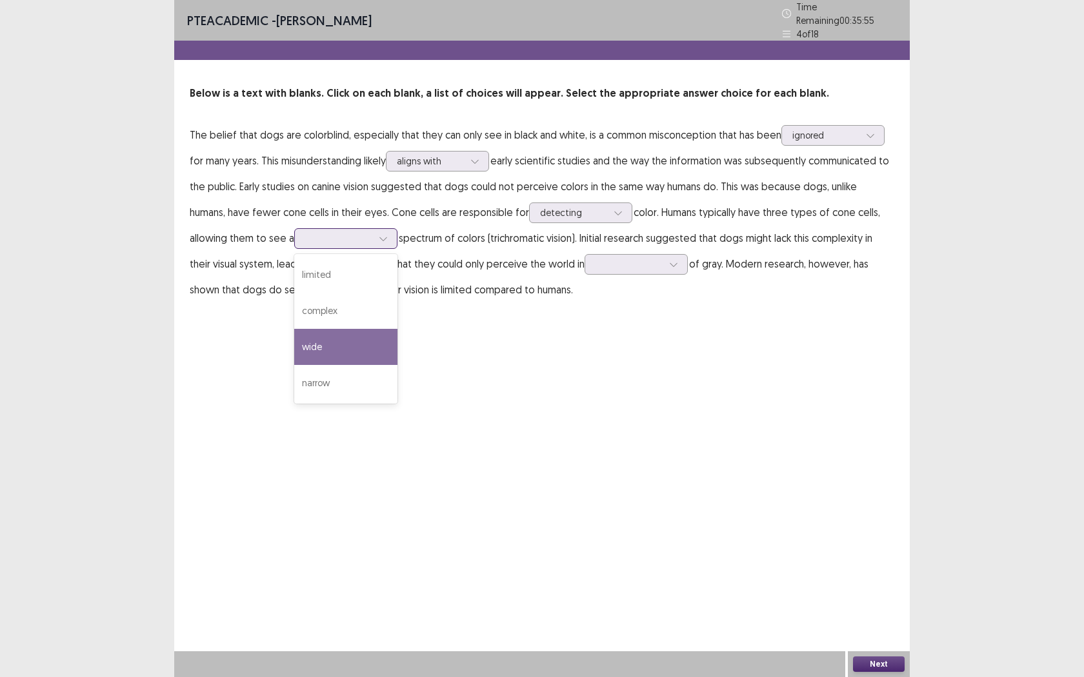
click at [325, 329] on div "wide" at bounding box center [345, 347] width 103 height 36
click at [350, 239] on div at bounding box center [338, 238] width 67 height 12
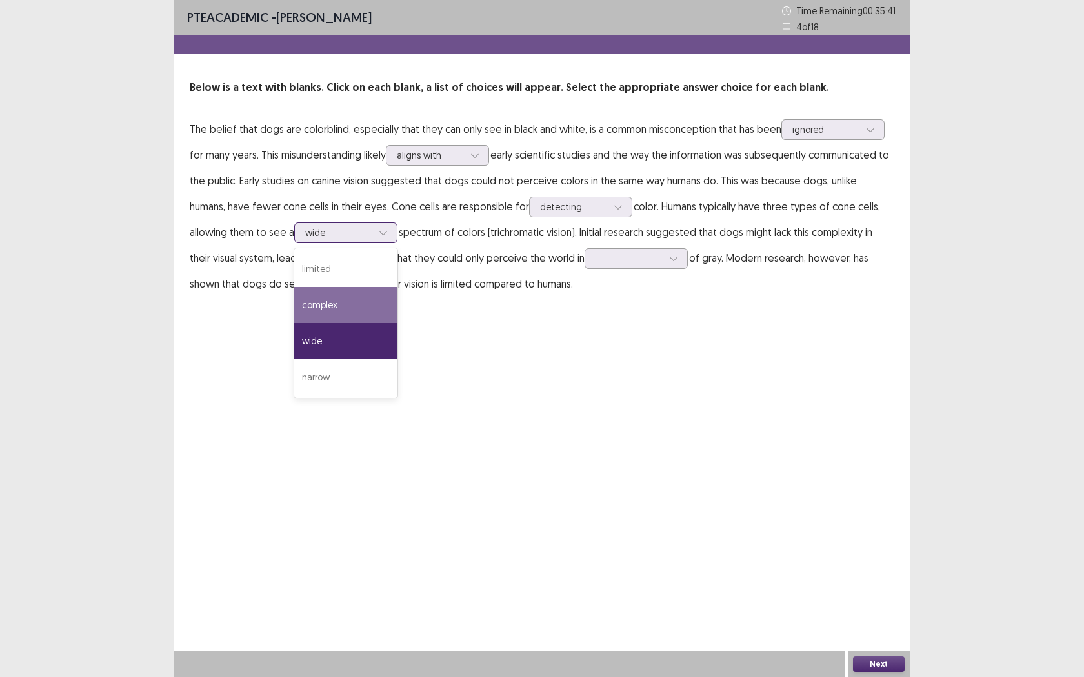
click at [344, 299] on div "complex" at bounding box center [345, 305] width 103 height 36
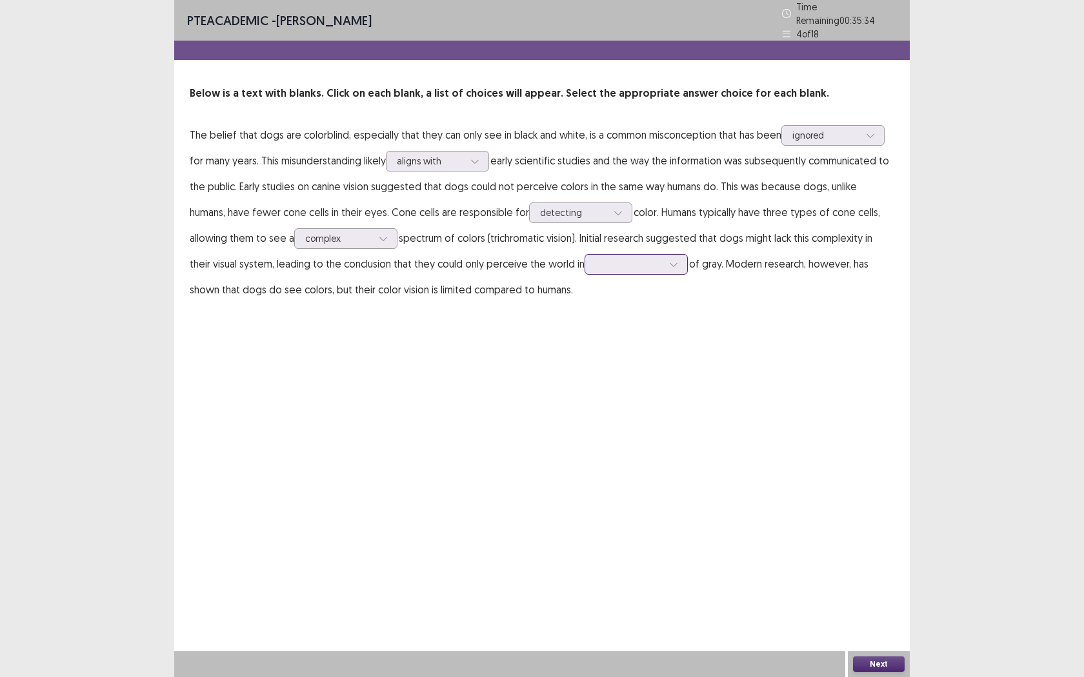
click at [614, 262] on div at bounding box center [628, 264] width 67 height 12
click at [630, 298] on div "shades" at bounding box center [635, 301] width 103 height 36
click at [898, 546] on button "Next" at bounding box center [879, 664] width 52 height 15
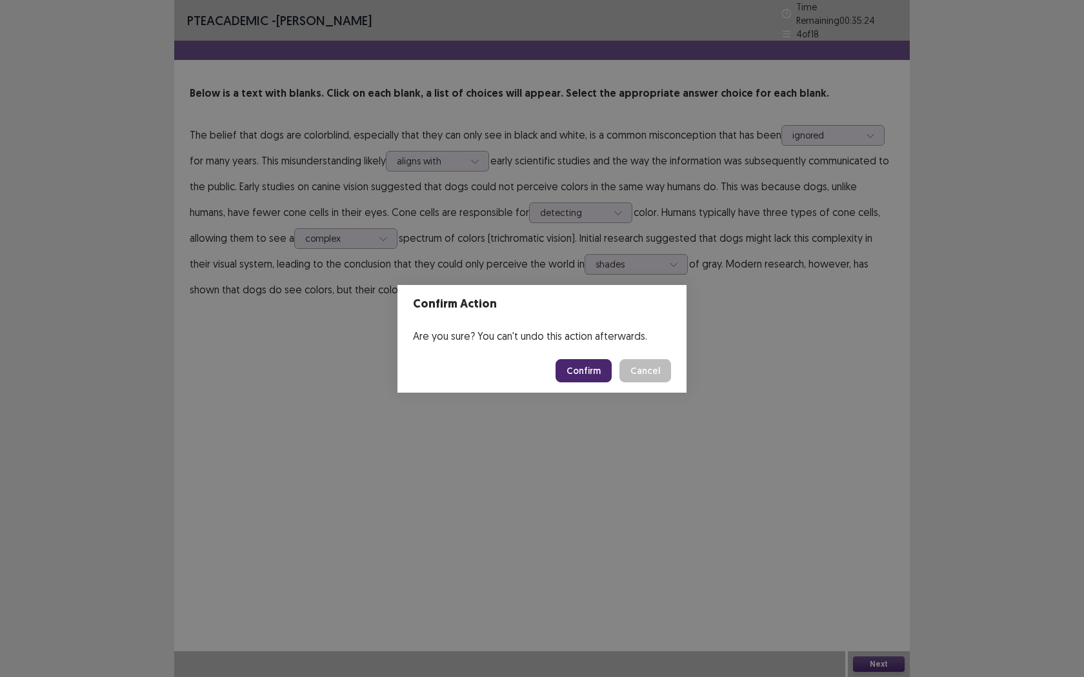
click at [598, 372] on button "Confirm" at bounding box center [583, 370] width 56 height 23
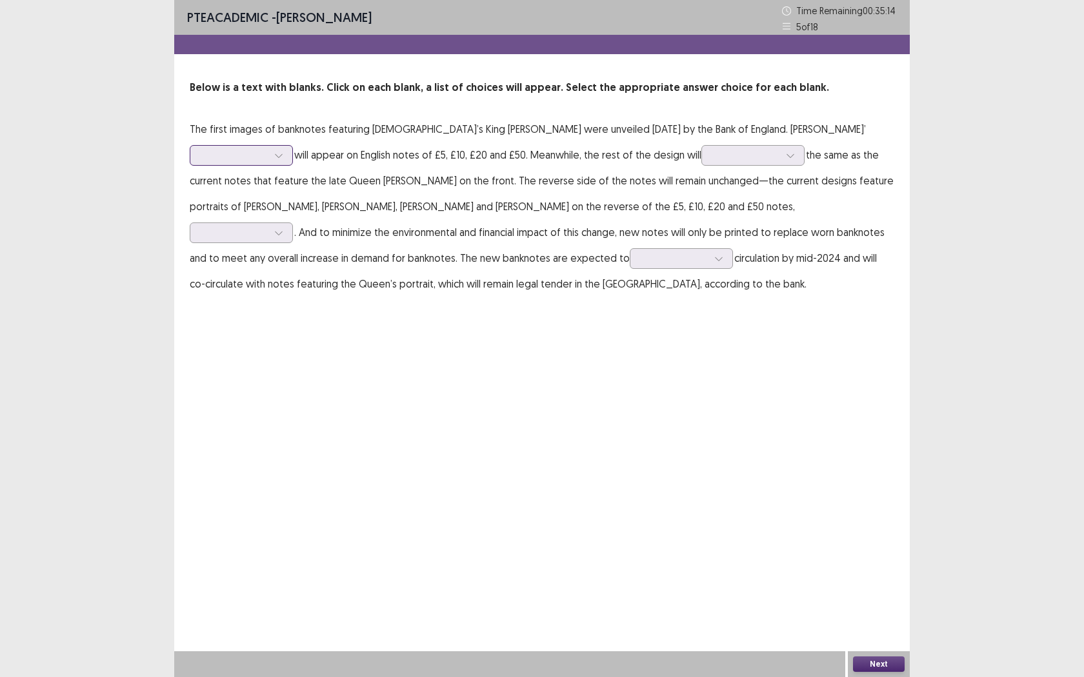
click at [268, 149] on div at bounding box center [234, 155] width 67 height 12
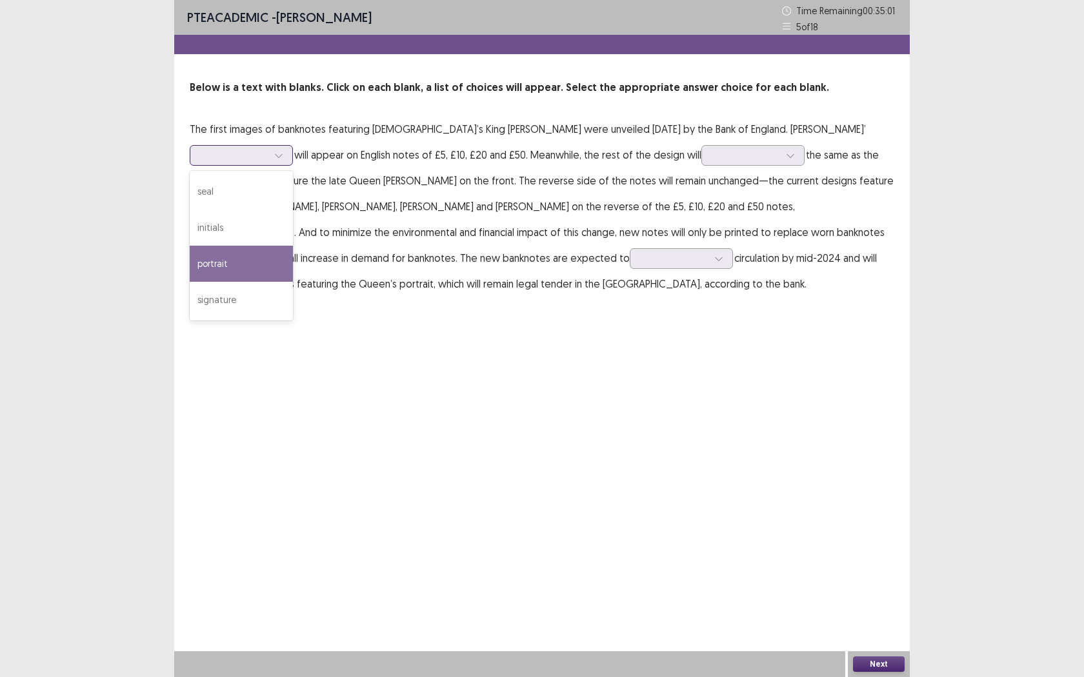
click at [293, 246] on div "portrait" at bounding box center [241, 264] width 103 height 36
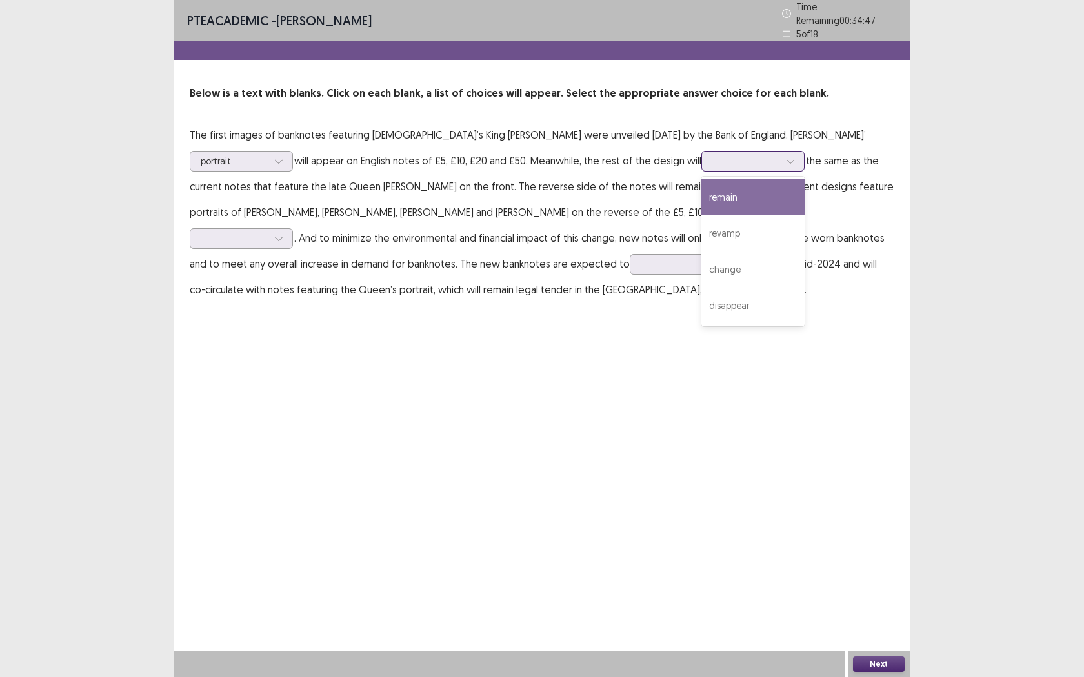
click at [712, 161] on div at bounding box center [745, 161] width 67 height 12
click at [701, 187] on div "remain" at bounding box center [752, 197] width 103 height 36
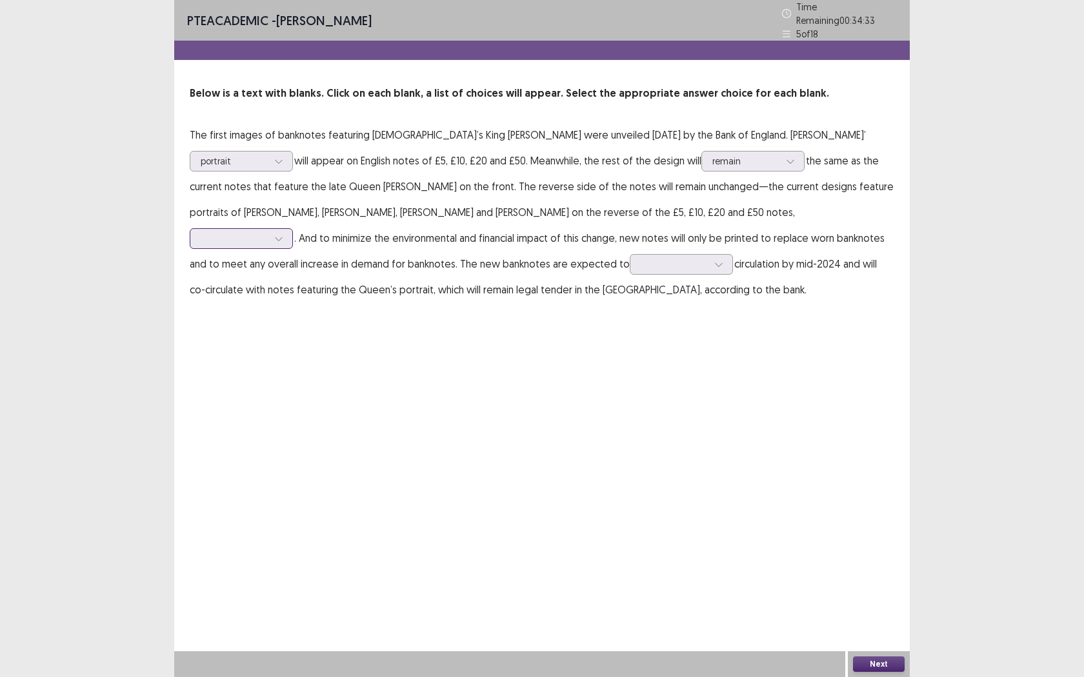
click at [268, 232] on div at bounding box center [234, 238] width 67 height 12
click at [293, 293] on div "respectively" at bounding box center [241, 311] width 103 height 36
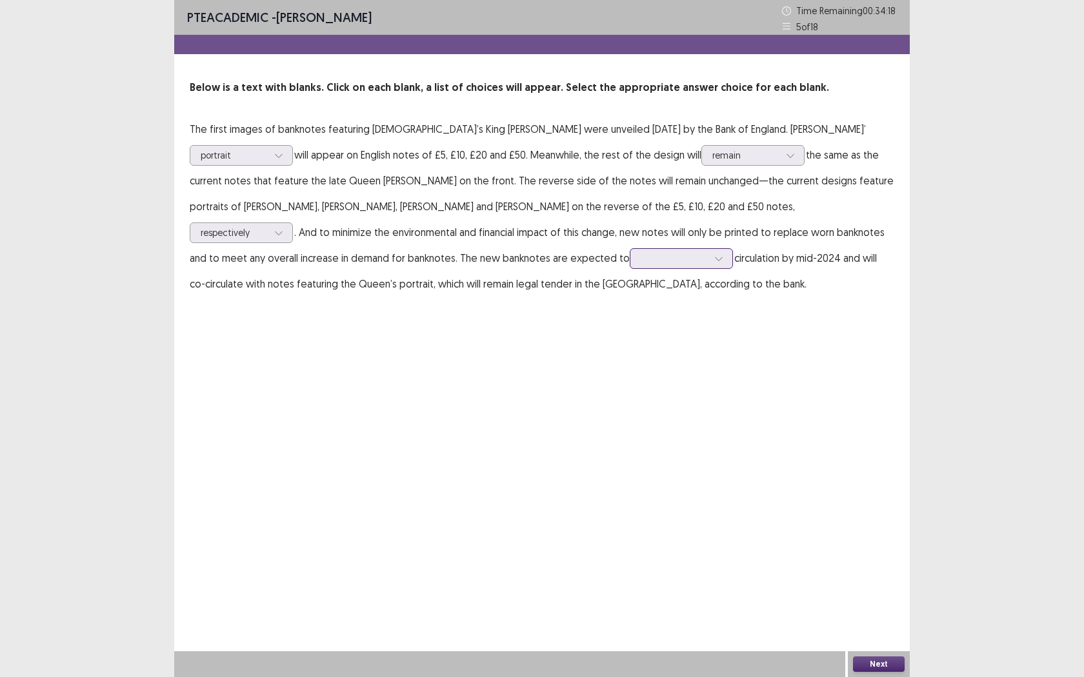
click at [709, 267] on div at bounding box center [718, 258] width 19 height 19
click at [630, 292] on div "enter" at bounding box center [681, 295] width 103 height 36
click at [641, 262] on div at bounding box center [674, 258] width 67 height 12
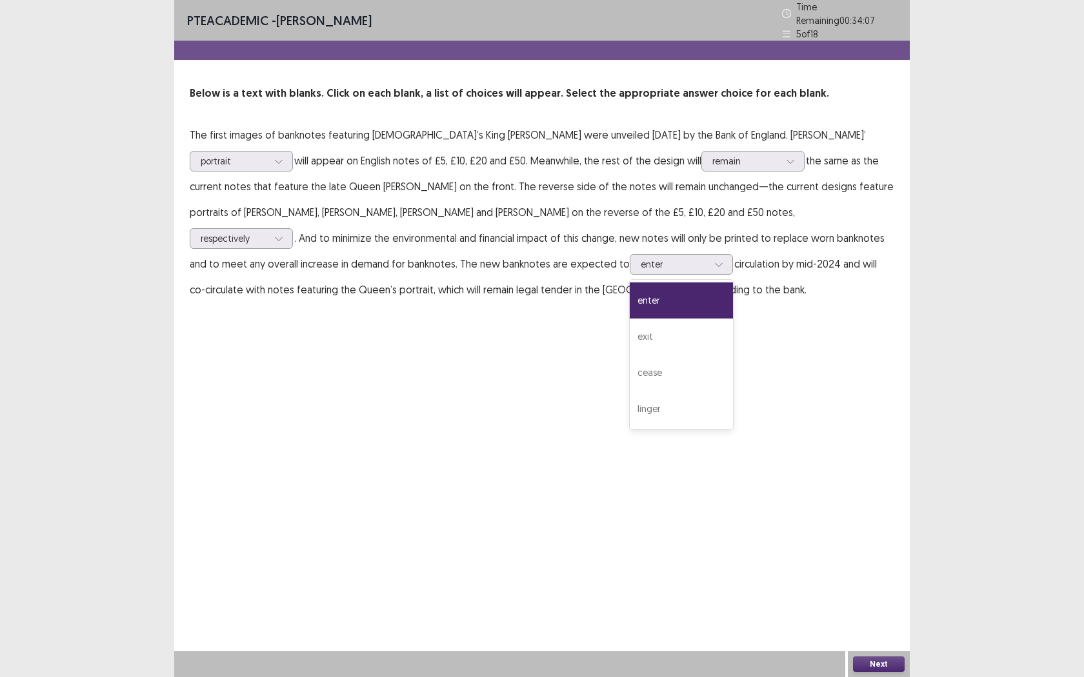
click at [478, 302] on div "PTE academic - [PERSON_NAME] Time Remaining 00 : 34 : 07 5 of 18 Below is a tex…" at bounding box center [541, 164] width 735 height 328
click at [872, 546] on button "Next" at bounding box center [879, 664] width 52 height 15
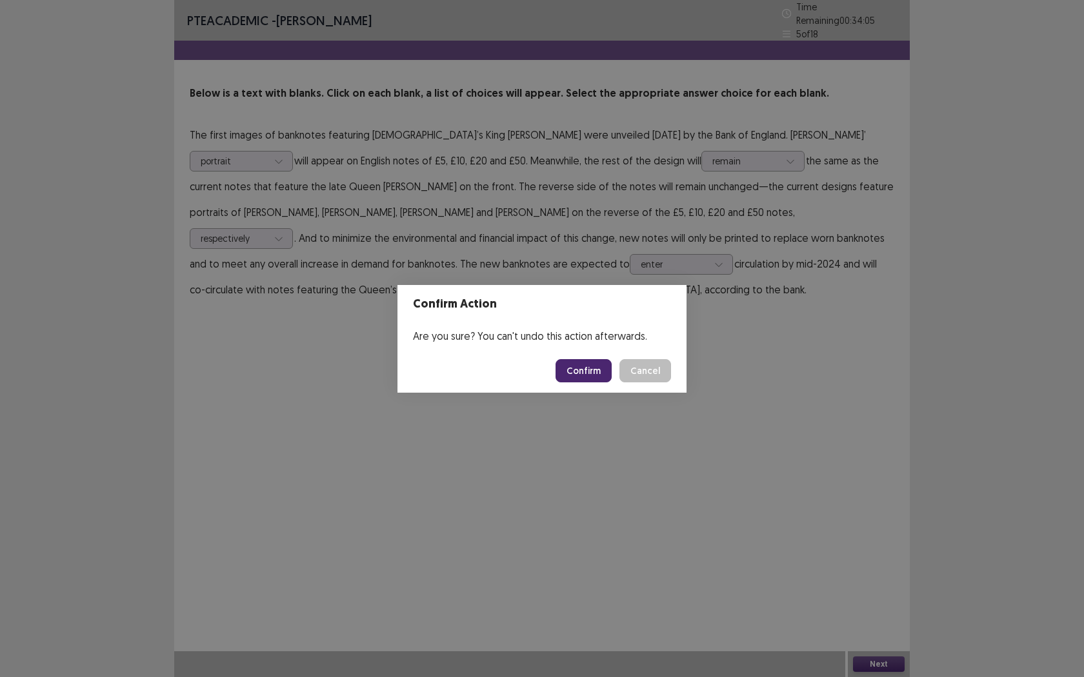
click at [598, 376] on button "Confirm" at bounding box center [583, 370] width 56 height 23
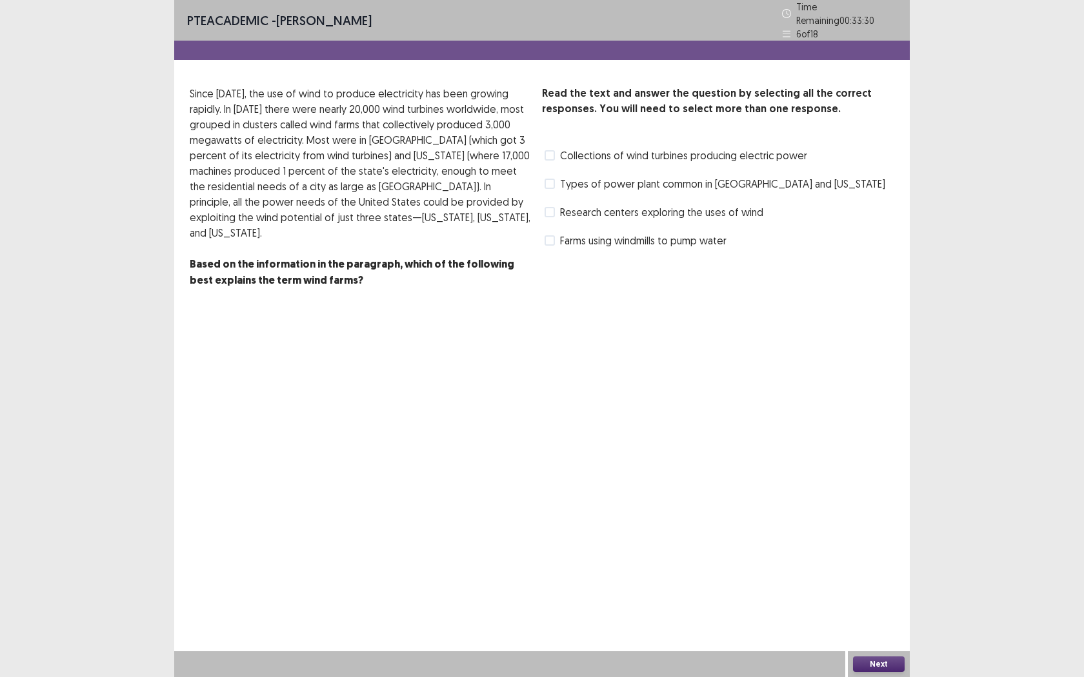
click at [630, 176] on span "Types of power plant common in [GEOGRAPHIC_DATA] and [US_STATE]" at bounding box center [722, 183] width 325 height 15
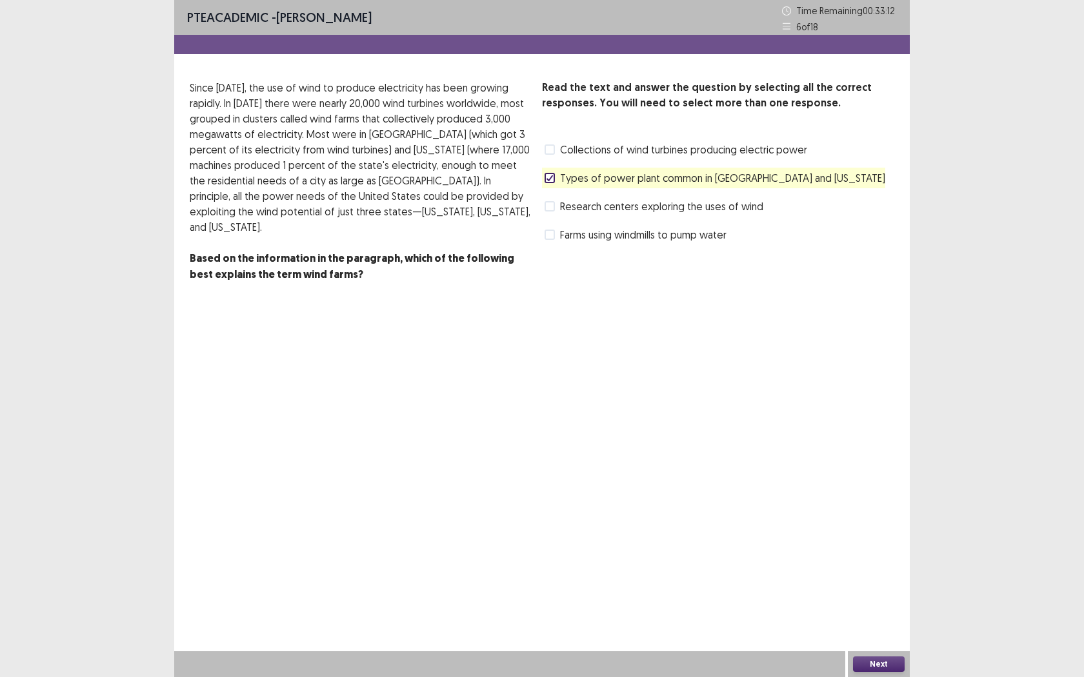
click at [593, 146] on span "Collections of wind turbines producing electric power" at bounding box center [683, 149] width 247 height 15
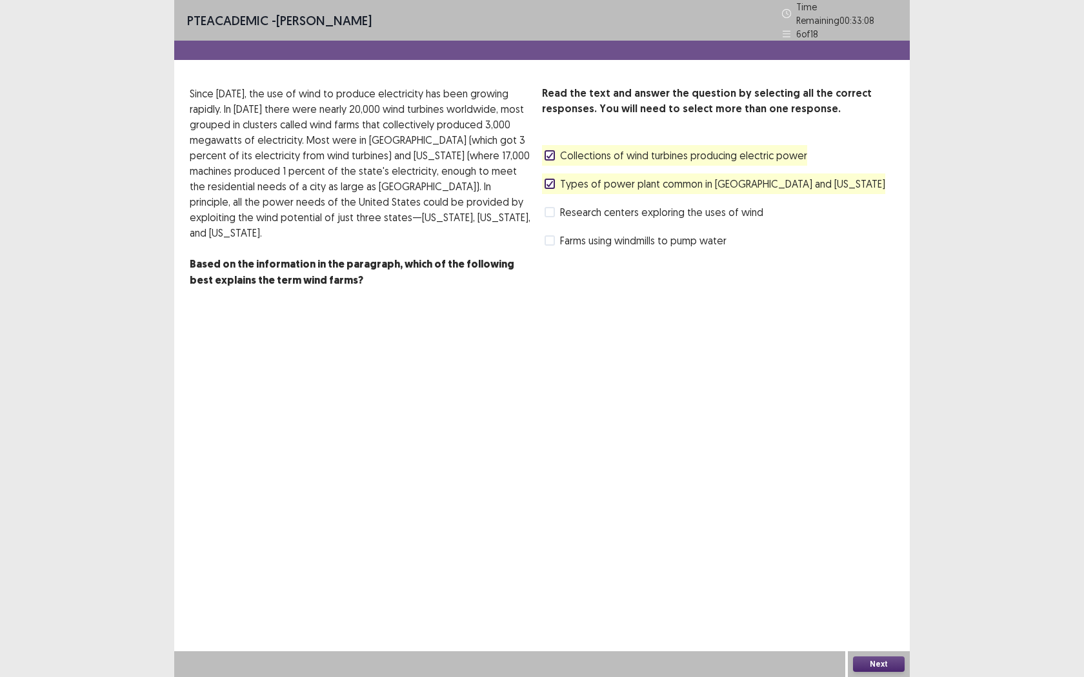
click at [866, 546] on button "Next" at bounding box center [879, 664] width 52 height 15
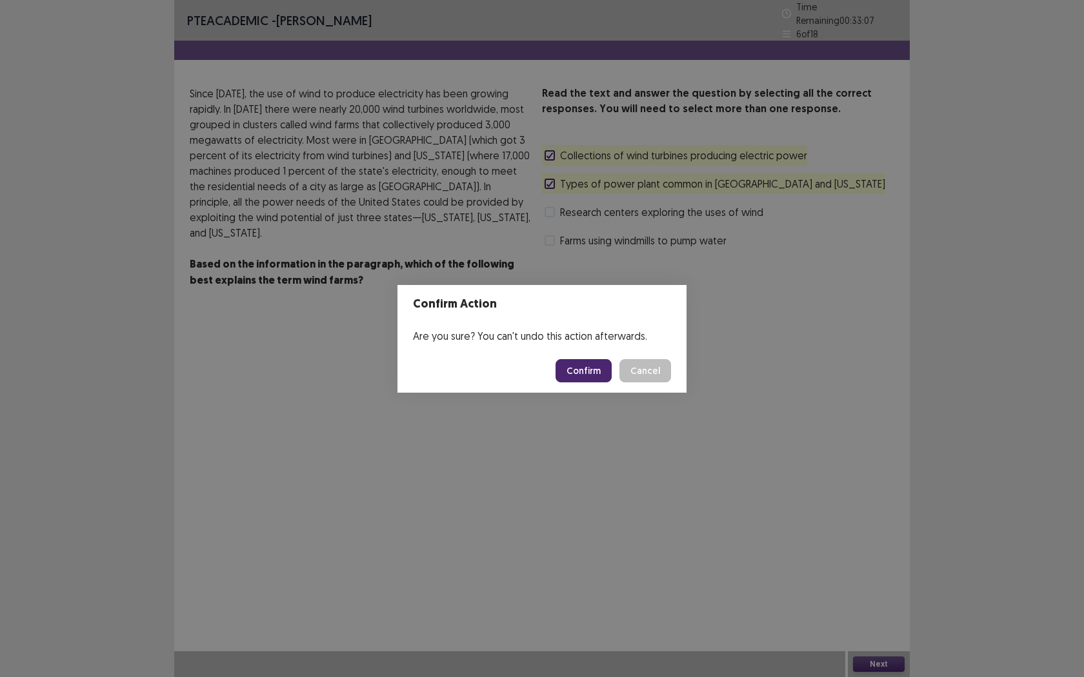
click at [580, 361] on button "Confirm" at bounding box center [583, 370] width 56 height 23
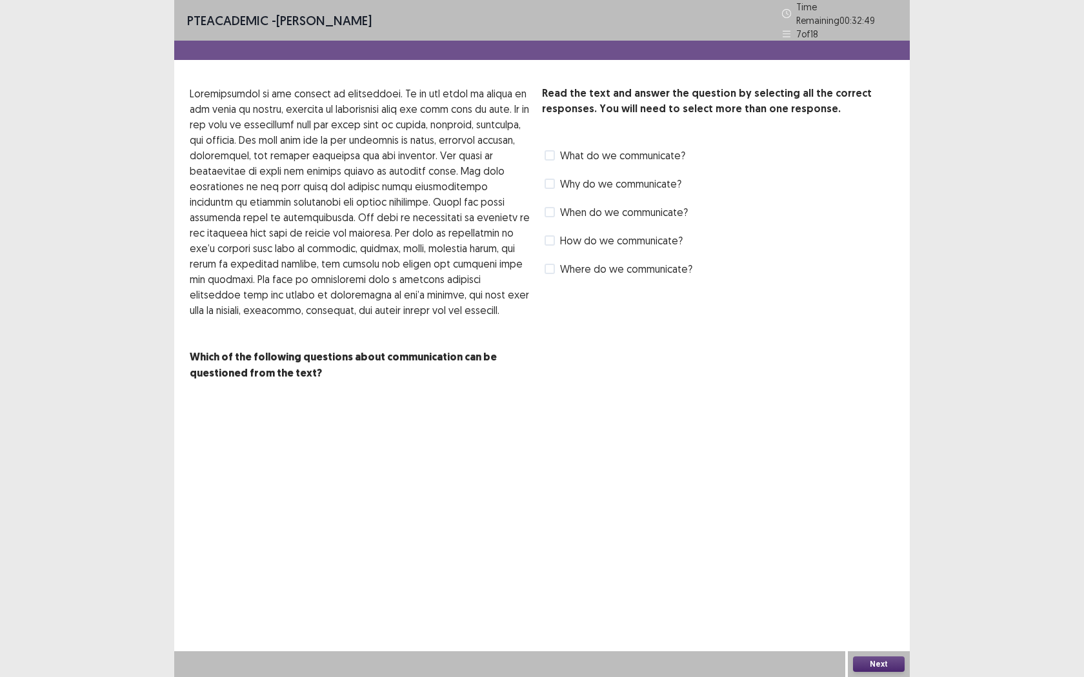
click at [641, 152] on span "What do we communicate?" at bounding box center [622, 155] width 125 height 15
click at [639, 177] on span "Why do we communicate?" at bounding box center [620, 183] width 121 height 15
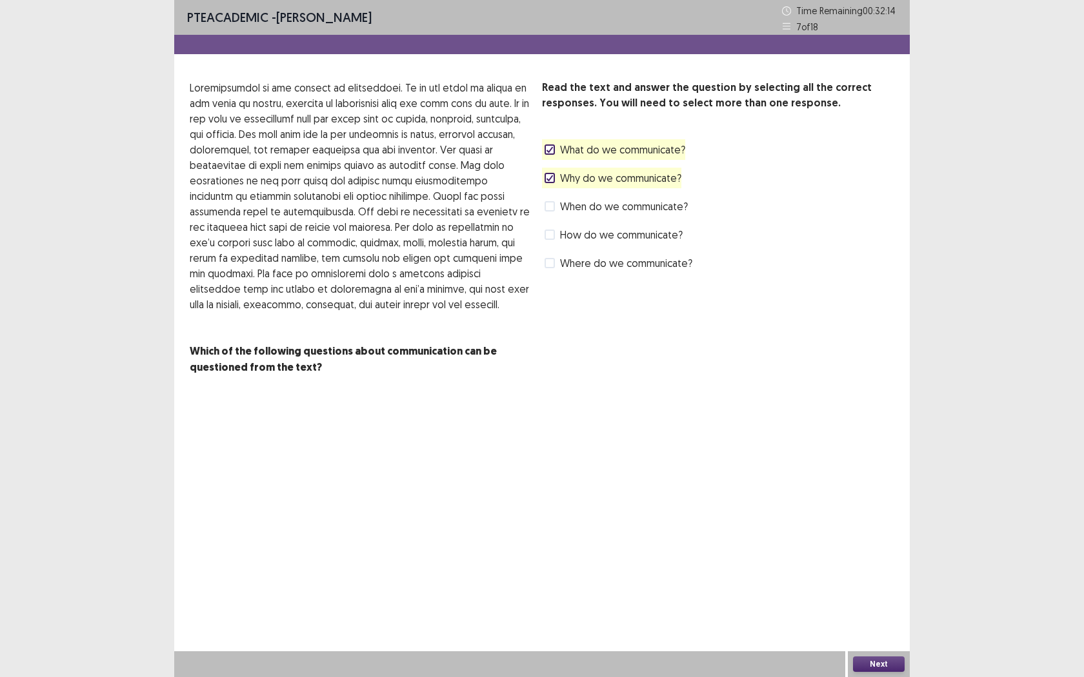
click at [628, 235] on span "How do we communicate?" at bounding box center [621, 234] width 123 height 15
click at [624, 179] on span "Why do we communicate?" at bounding box center [620, 177] width 121 height 15
click at [866, 546] on button "Next" at bounding box center [879, 664] width 52 height 15
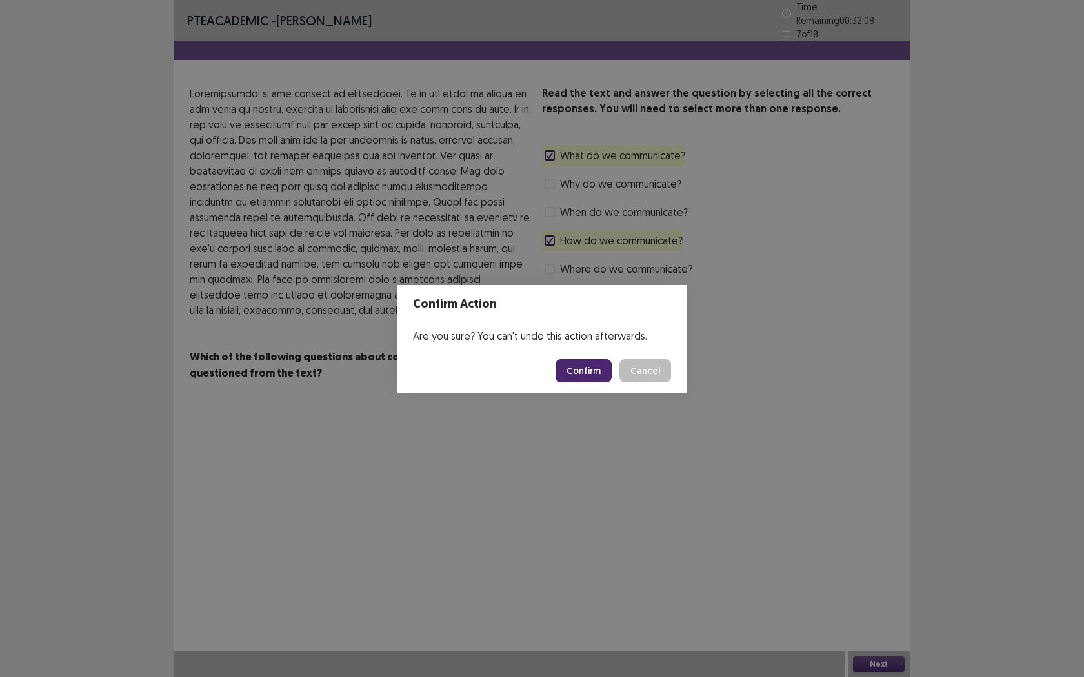
click at [602, 366] on button "Confirm" at bounding box center [583, 370] width 56 height 23
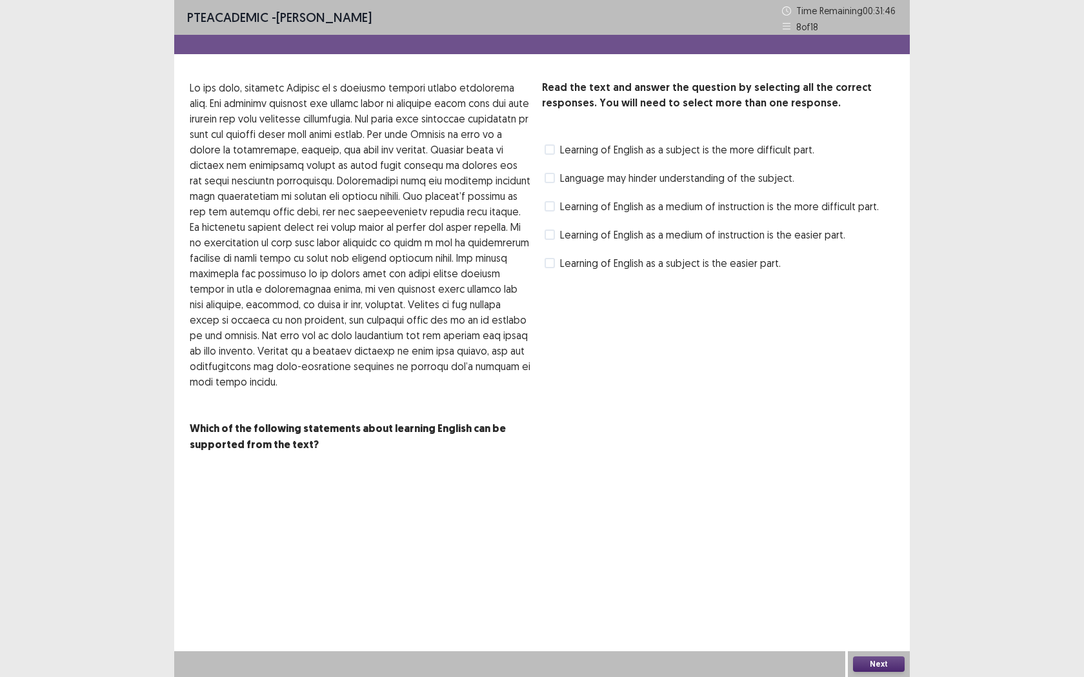
click at [649, 228] on span "Learning of English as a medium of instruction is the easier part." at bounding box center [702, 234] width 285 height 15
click at [657, 263] on span "Learning of English as a subject is the easier part." at bounding box center [670, 262] width 221 height 15
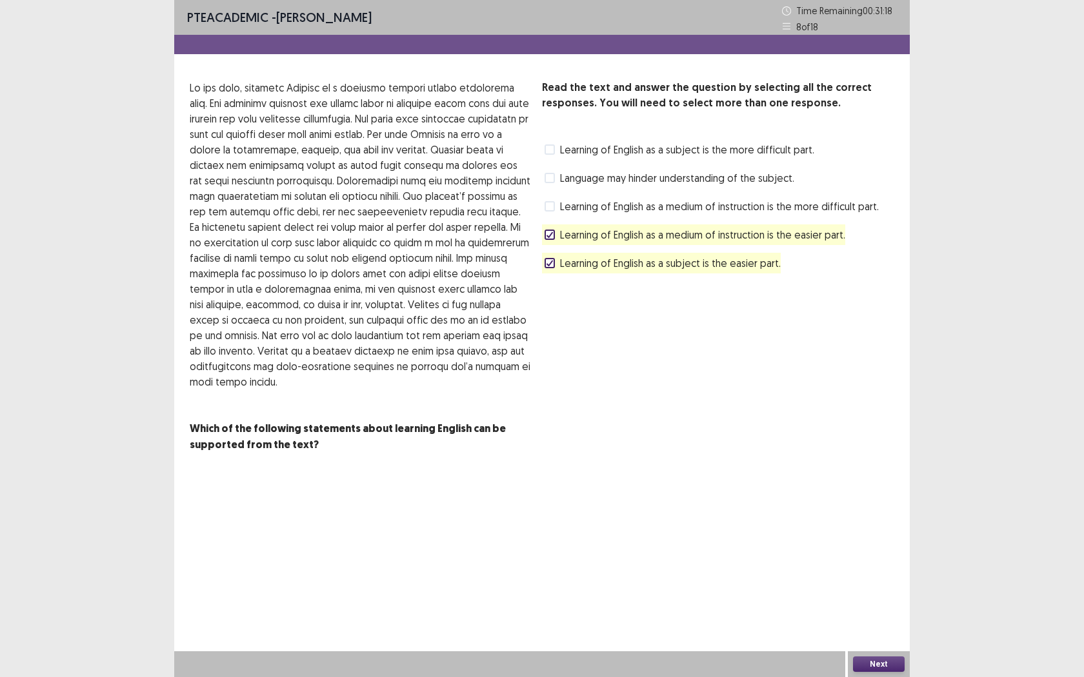
click at [702, 153] on span "Learning of English as a subject is the more difficult part." at bounding box center [687, 149] width 254 height 15
click at [666, 264] on span "Learning of English as a subject is the easier part." at bounding box center [670, 262] width 221 height 15
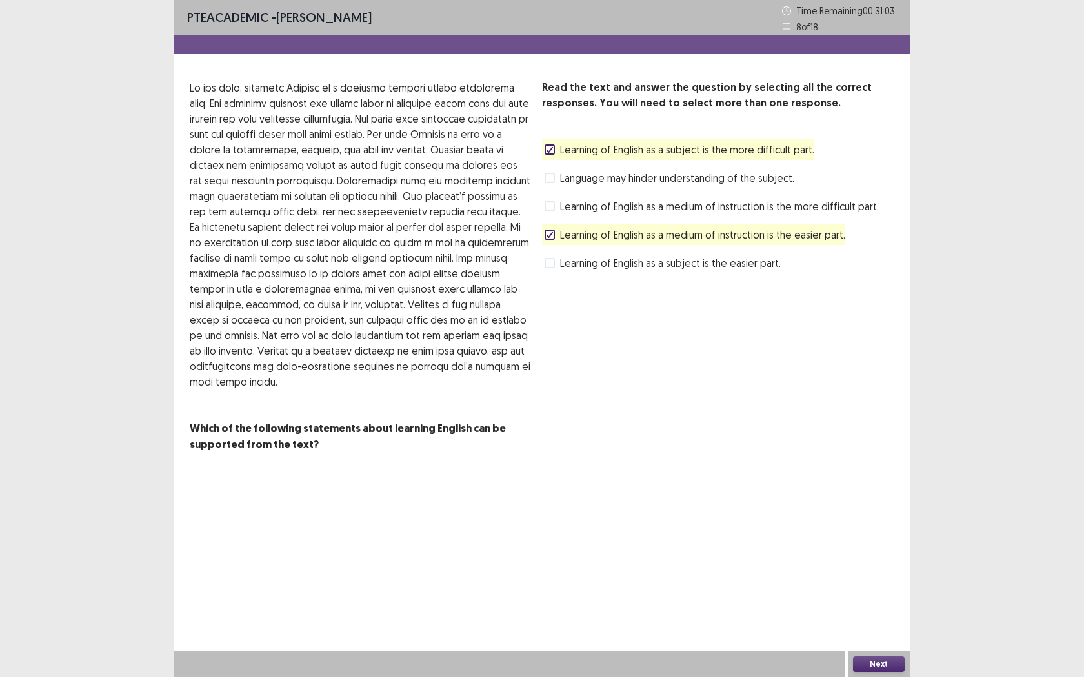
click at [868, 546] on button "Next" at bounding box center [879, 664] width 52 height 15
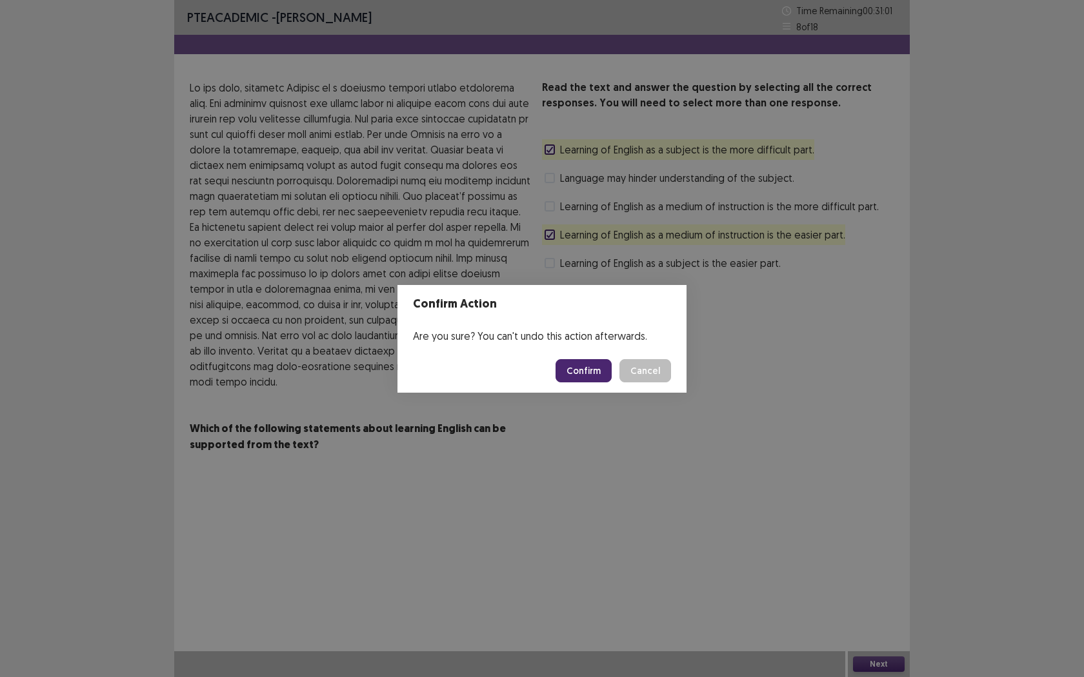
click at [589, 359] on button "Confirm" at bounding box center [583, 370] width 56 height 23
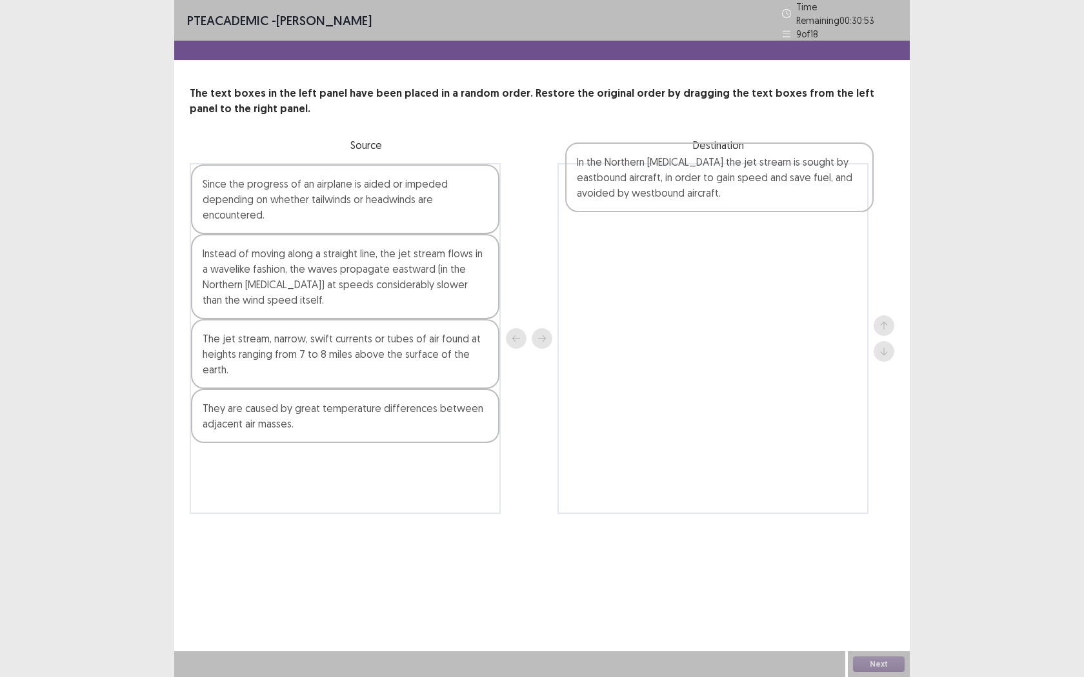
drag, startPoint x: 414, startPoint y: 415, endPoint x: 772, endPoint y: 179, distance: 429.2
click at [772, 179] on div "Since the progress of an airplane is aided or impeded depending on whether tail…" at bounding box center [542, 338] width 704 height 351
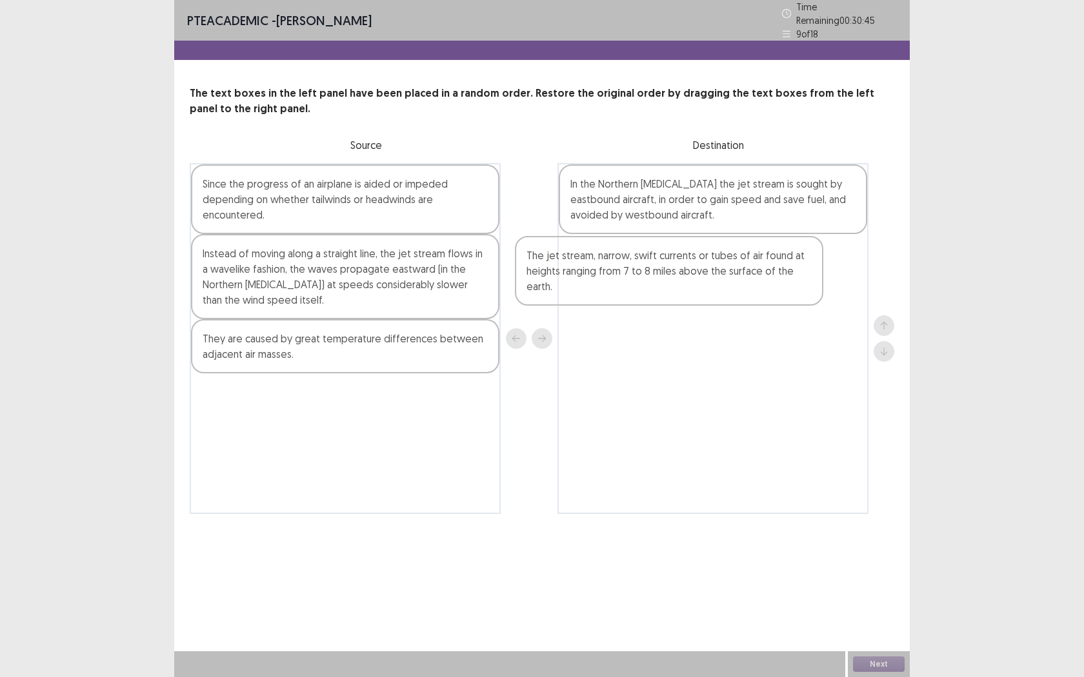
drag, startPoint x: 379, startPoint y: 347, endPoint x: 718, endPoint y: 270, distance: 347.3
click at [718, 270] on div "Since the progress of an airplane is aided or impeded depending on whether tail…" at bounding box center [542, 338] width 704 height 351
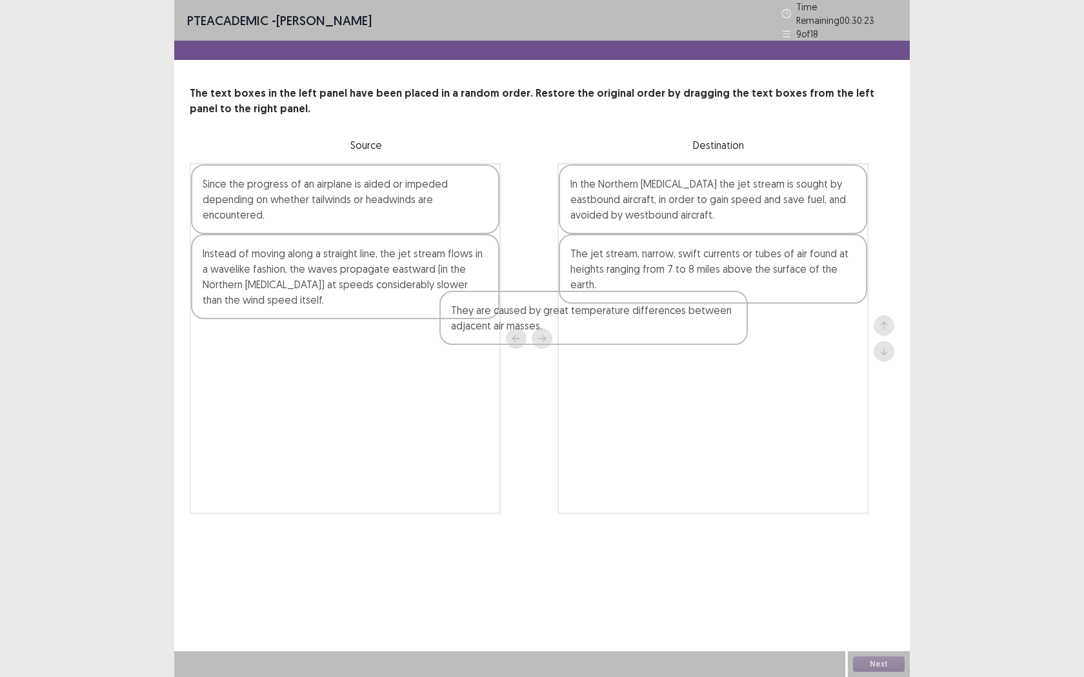
drag, startPoint x: 417, startPoint y: 343, endPoint x: 497, endPoint y: 290, distance: 96.1
click at [671, 319] on div "Since the progress of an airplane is aided or impeded depending on whether tail…" at bounding box center [542, 338] width 704 height 351
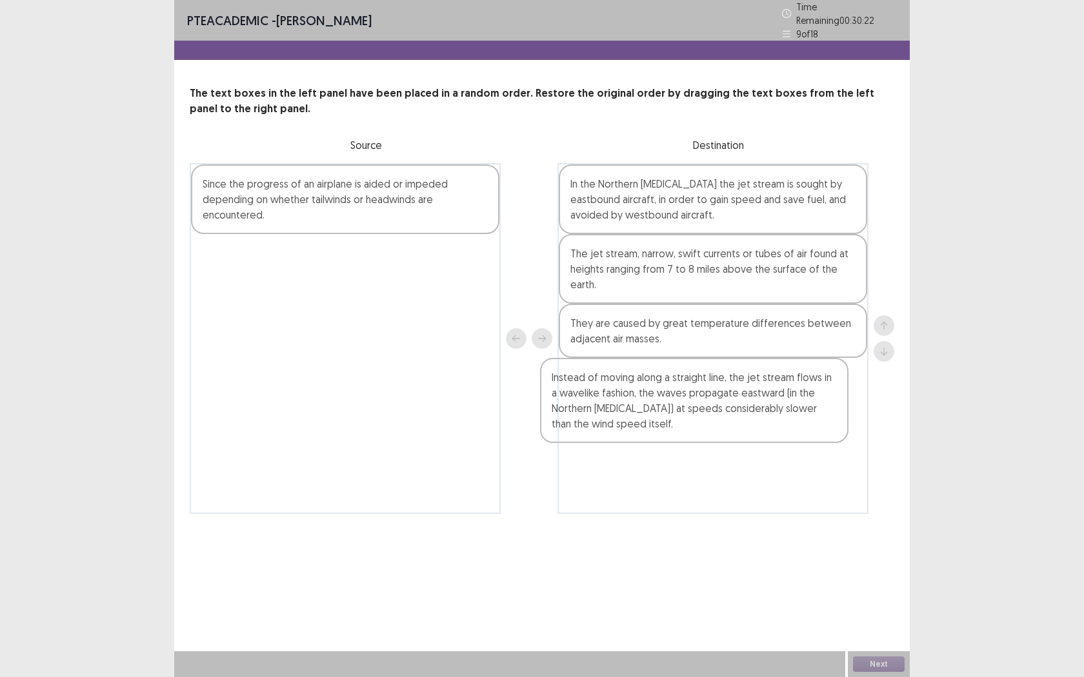
drag, startPoint x: 401, startPoint y: 292, endPoint x: 766, endPoint y: 423, distance: 387.3
click at [767, 423] on div "Since the progress of an airplane is aided or impeded depending on whether tail…" at bounding box center [542, 338] width 704 height 351
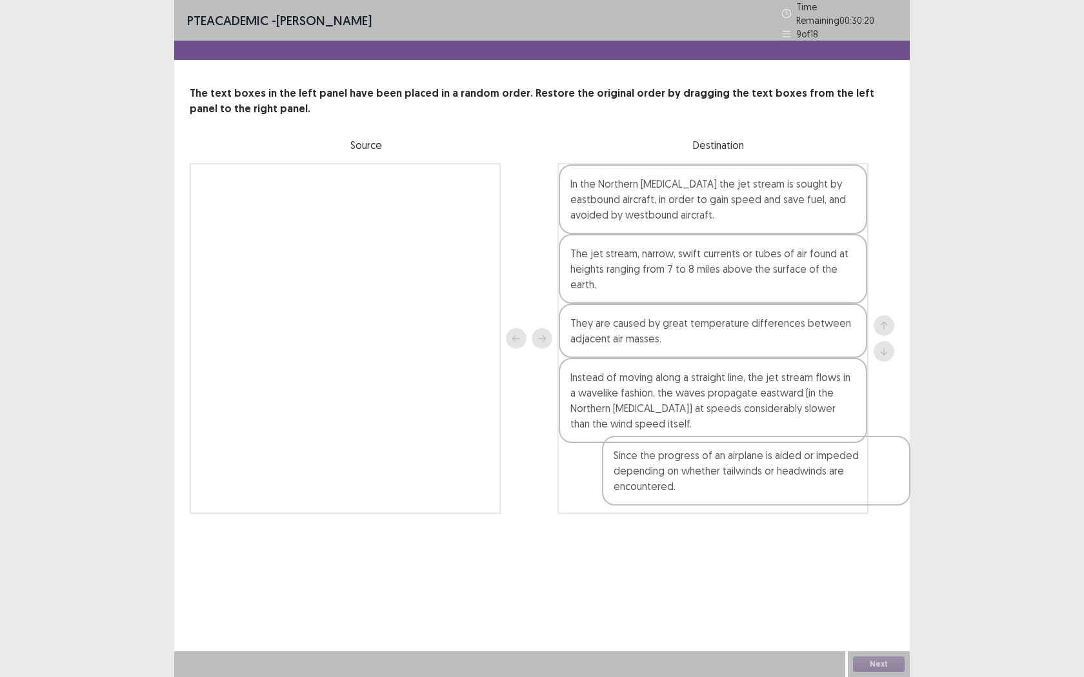
drag, startPoint x: 292, startPoint y: 188, endPoint x: 692, endPoint y: 462, distance: 484.5
click at [699, 464] on div "Since the progress of an airplane is aided or impeded depending on whether tail…" at bounding box center [542, 338] width 704 height 351
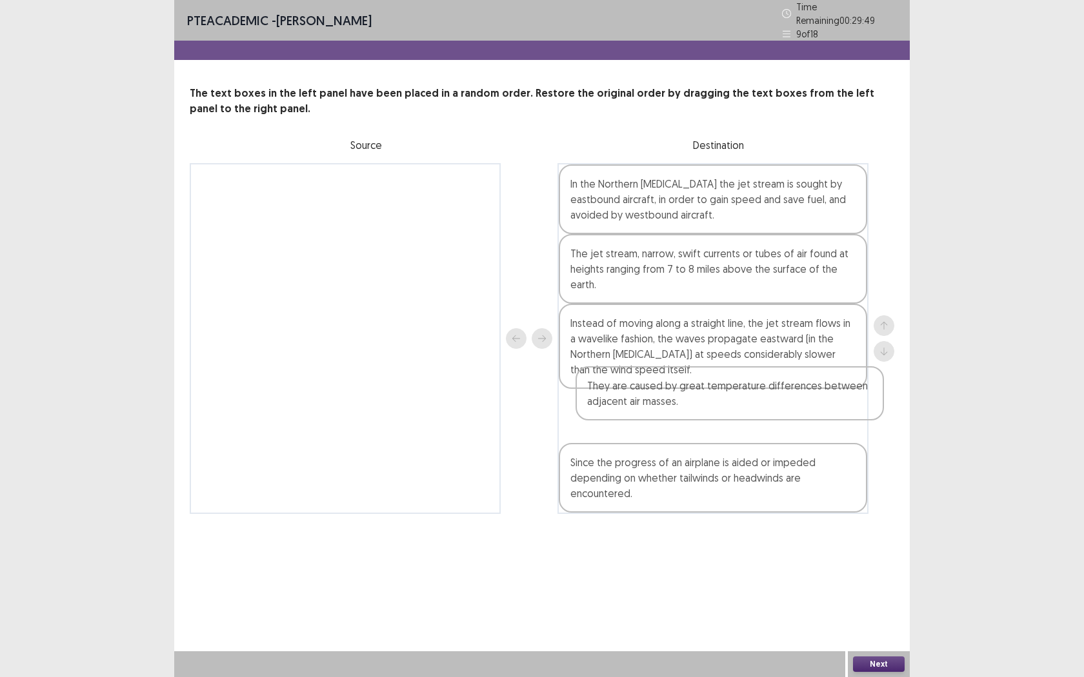
drag, startPoint x: 747, startPoint y: 319, endPoint x: 763, endPoint y: 392, distance: 75.3
click at [763, 392] on div "In the Northern [MEDICAL_DATA] the jet stream is sought by eastbound aircraft, …" at bounding box center [712, 338] width 311 height 351
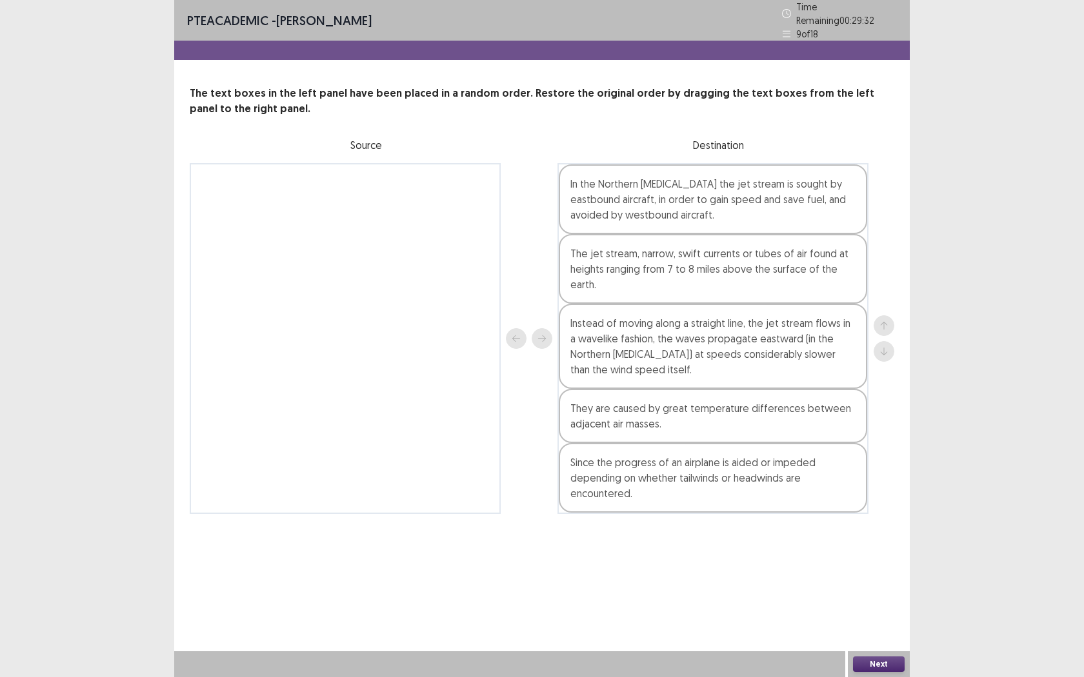
click at [892, 546] on button "Next" at bounding box center [879, 664] width 52 height 15
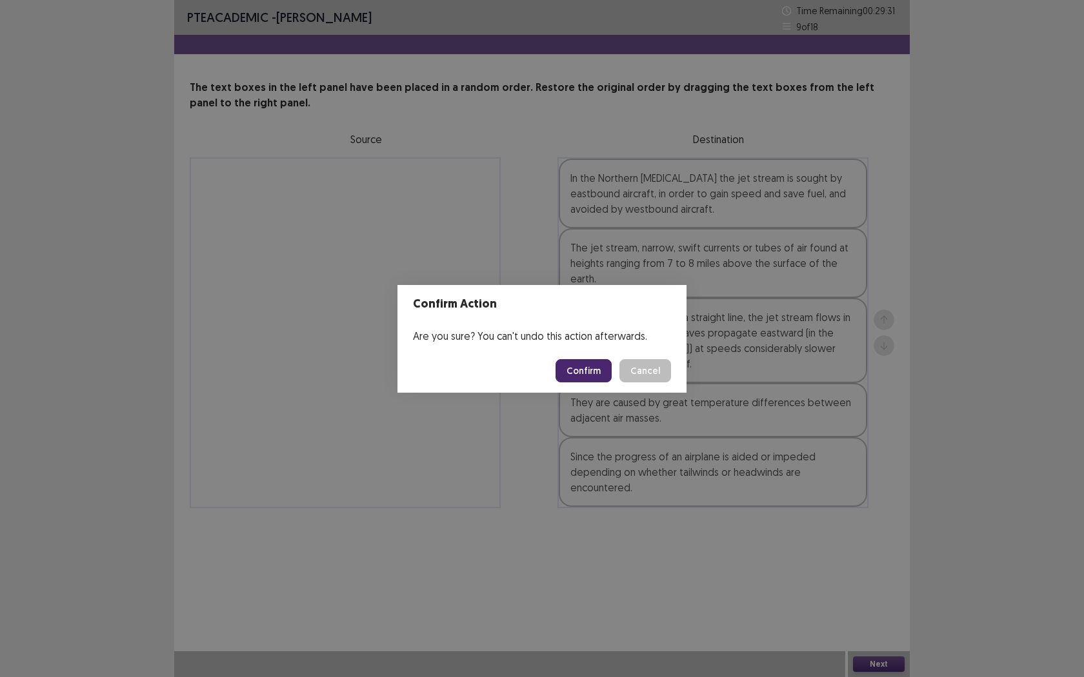
click at [573, 370] on button "Confirm" at bounding box center [583, 370] width 56 height 23
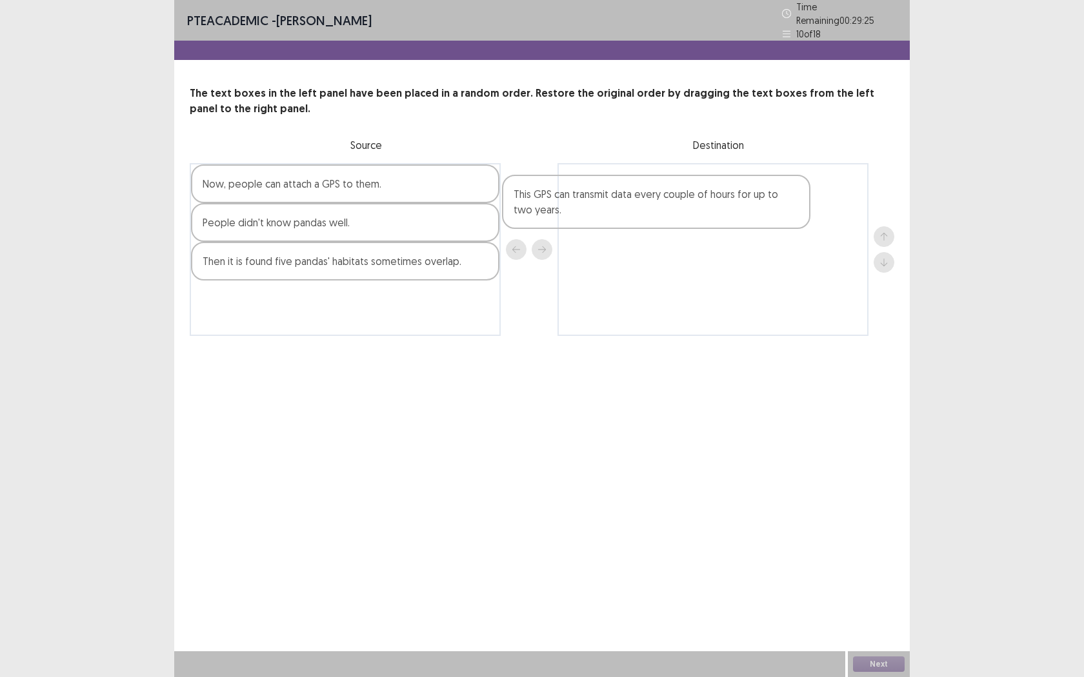
drag, startPoint x: 415, startPoint y: 300, endPoint x: 735, endPoint y: 199, distance: 336.2
click at [735, 199] on div "Now, people can attach a GPS to them. People didn't know pandas well. Then it i…" at bounding box center [542, 249] width 704 height 173
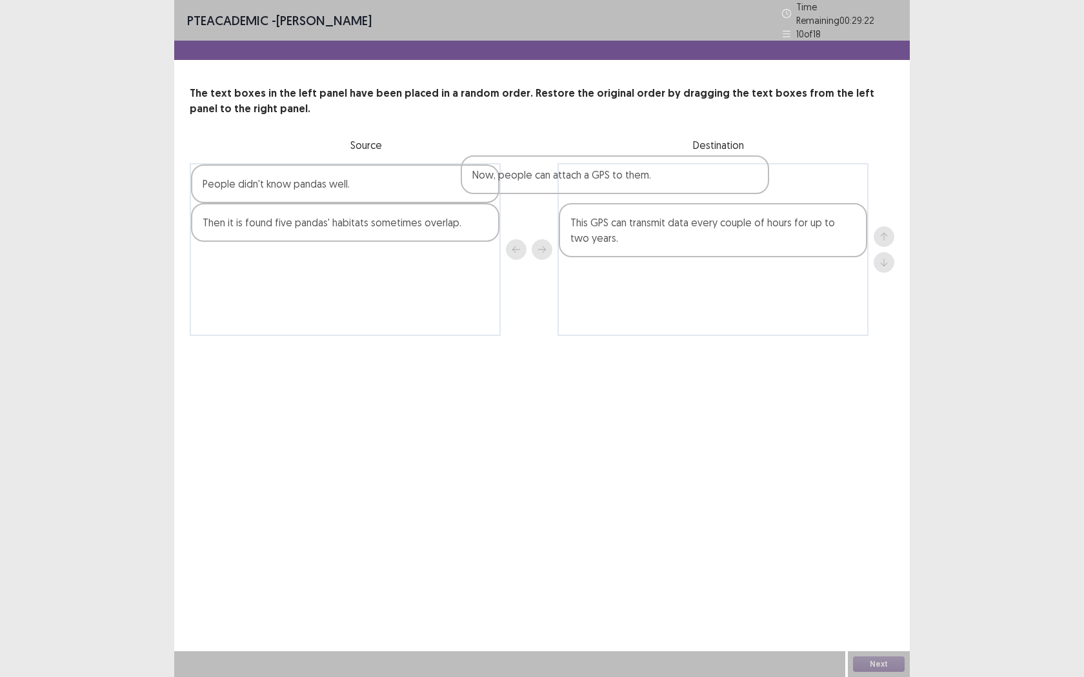
drag, startPoint x: 489, startPoint y: 182, endPoint x: 741, endPoint y: 177, distance: 252.3
click at [741, 177] on div "Now, people can attach a GPS to them. People didn't know pandas well. Then it i…" at bounding box center [542, 249] width 704 height 173
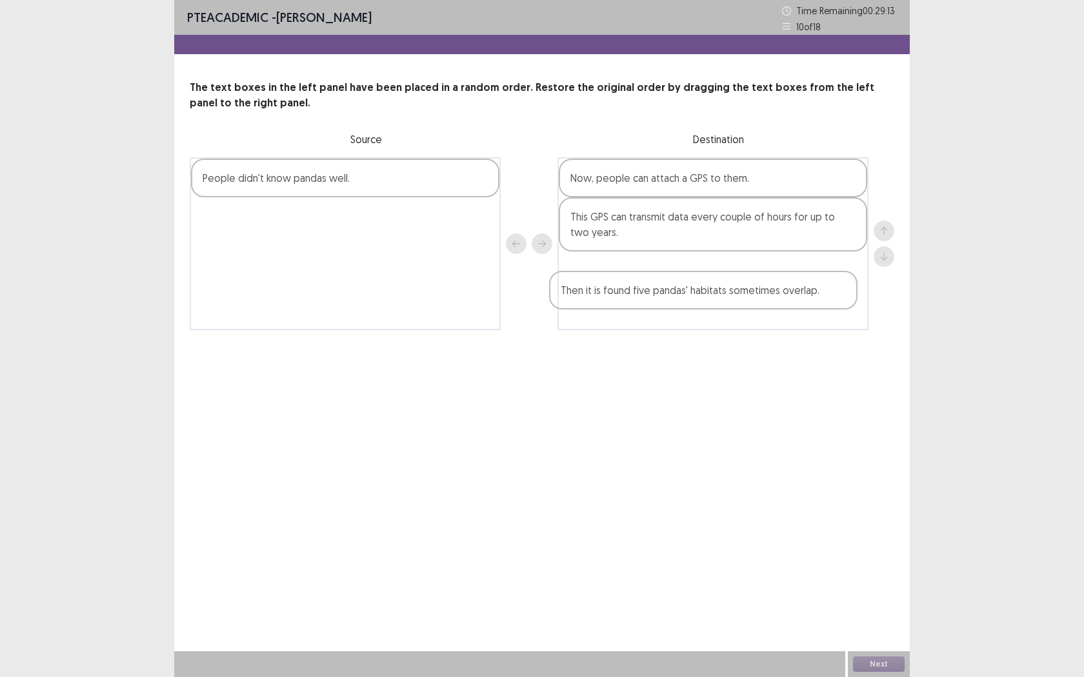
drag, startPoint x: 435, startPoint y: 221, endPoint x: 733, endPoint y: 259, distance: 301.1
click at [737, 268] on div "People didn't know pandas well. Then it is found five pandas' habitats sometime…" at bounding box center [542, 243] width 704 height 173
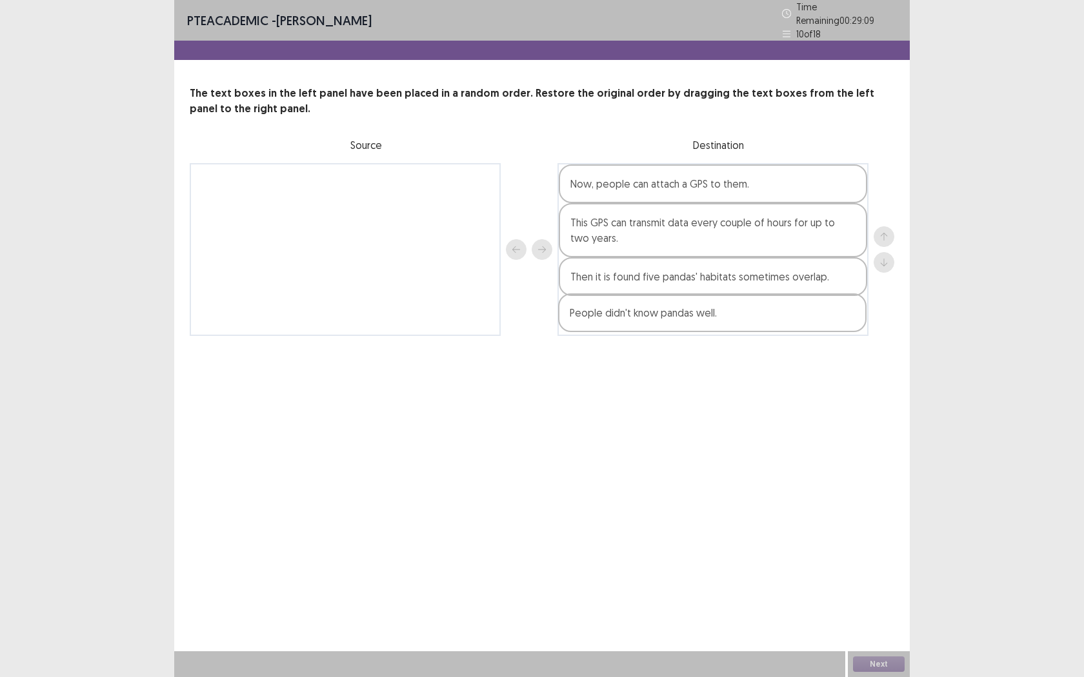
drag, startPoint x: 435, startPoint y: 183, endPoint x: 818, endPoint y: 327, distance: 409.3
click at [818, 327] on div "People didn't know pandas well. Now, people can attach a GPS to them. This GPS …" at bounding box center [542, 249] width 704 height 173
click at [896, 546] on button "Next" at bounding box center [879, 664] width 52 height 15
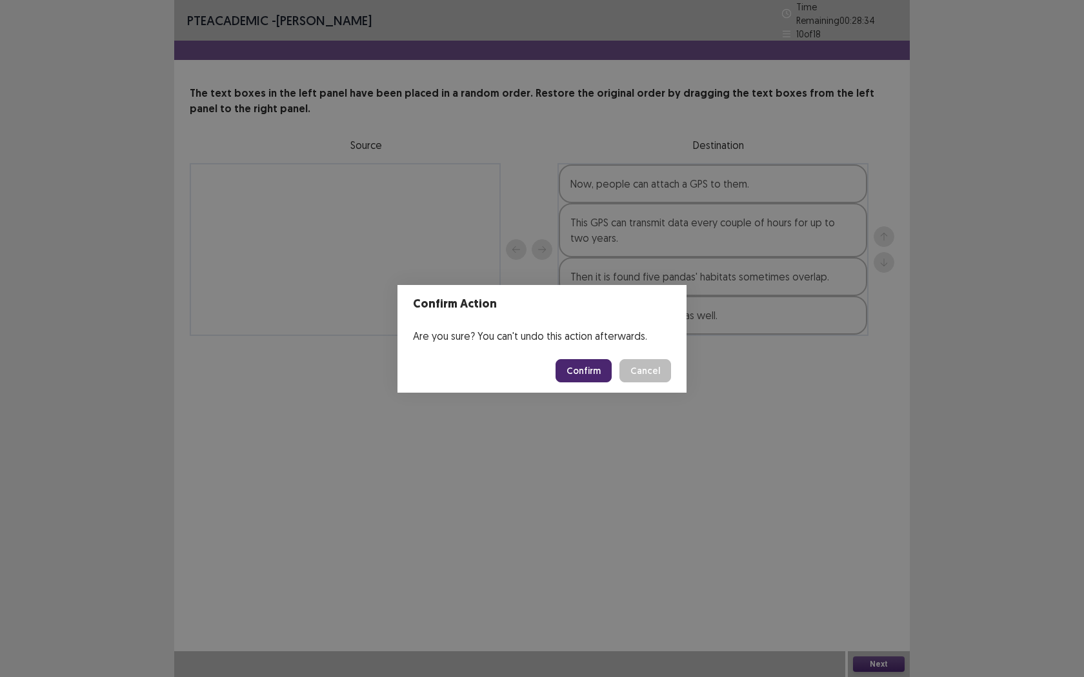
click at [584, 372] on button "Confirm" at bounding box center [583, 370] width 56 height 23
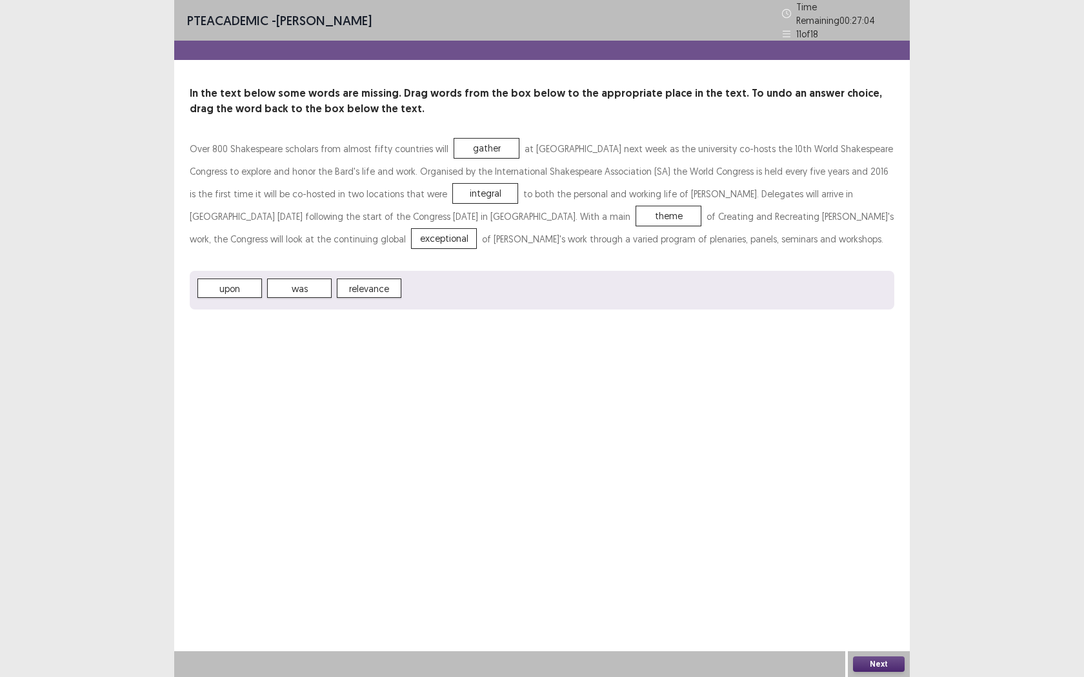
click at [880, 546] on button "Next" at bounding box center [879, 664] width 52 height 15
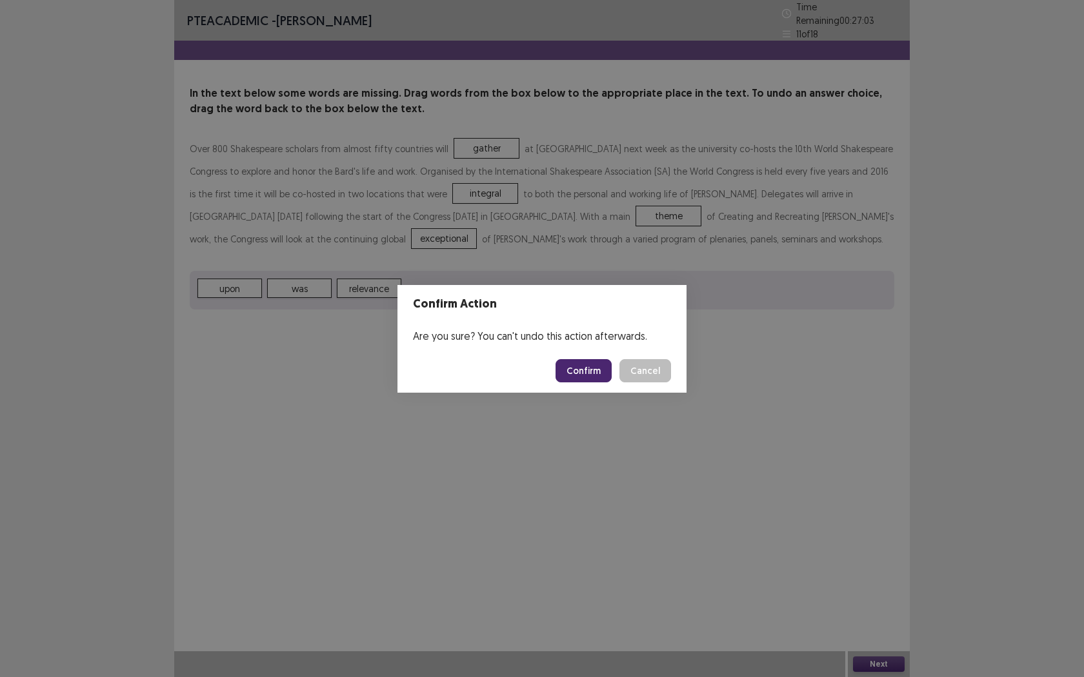
click at [575, 372] on button "Confirm" at bounding box center [583, 370] width 56 height 23
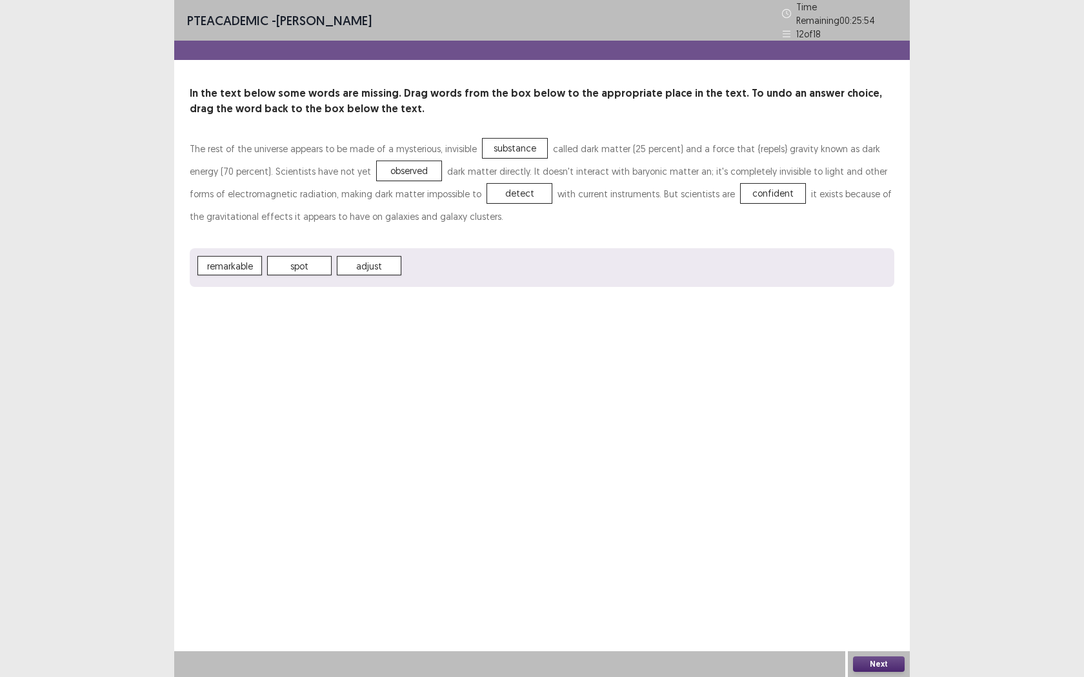
click at [875, 546] on button "Next" at bounding box center [879, 664] width 52 height 15
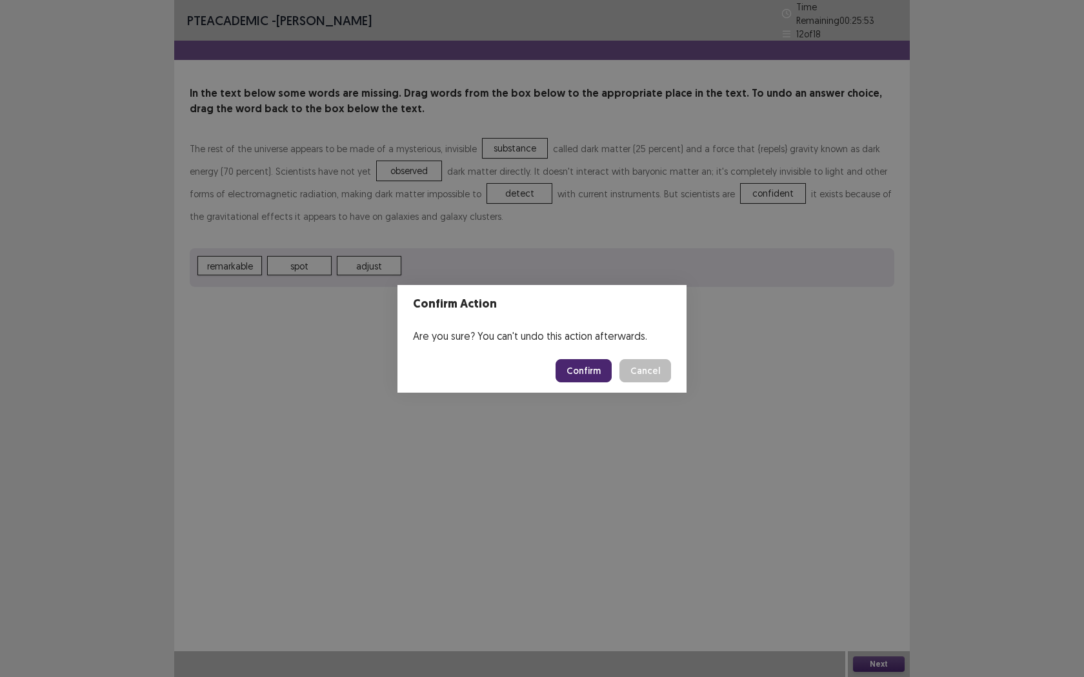
click at [583, 376] on button "Confirm" at bounding box center [583, 370] width 56 height 23
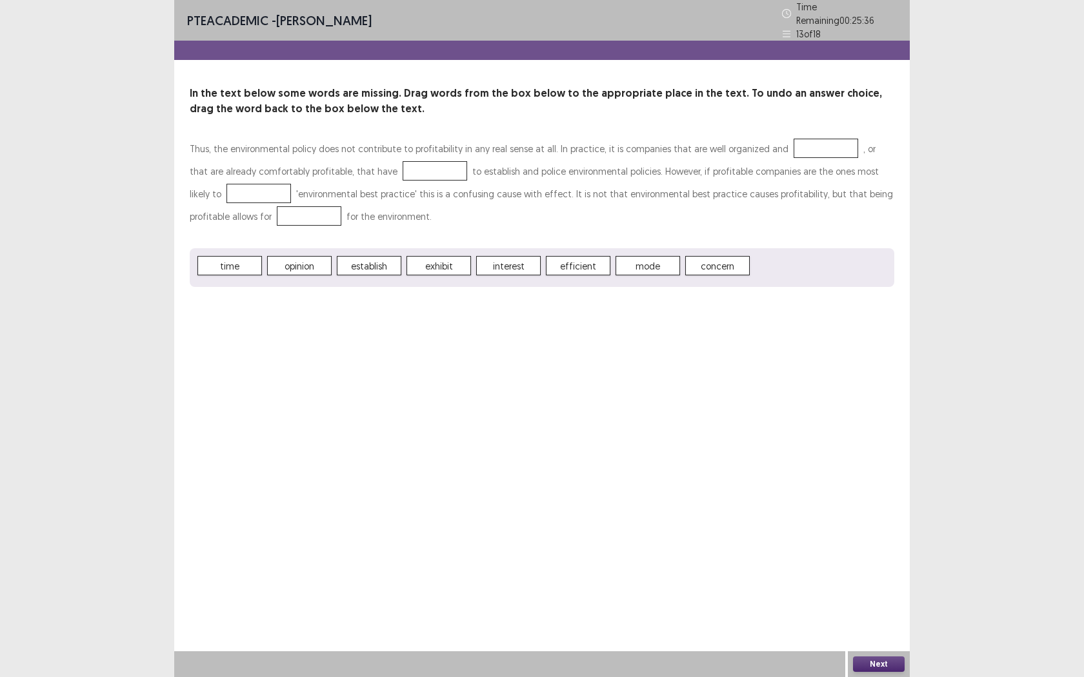
click at [374, 260] on span "establish" at bounding box center [369, 265] width 65 height 19
click at [858, 546] on button "Next" at bounding box center [879, 664] width 52 height 15
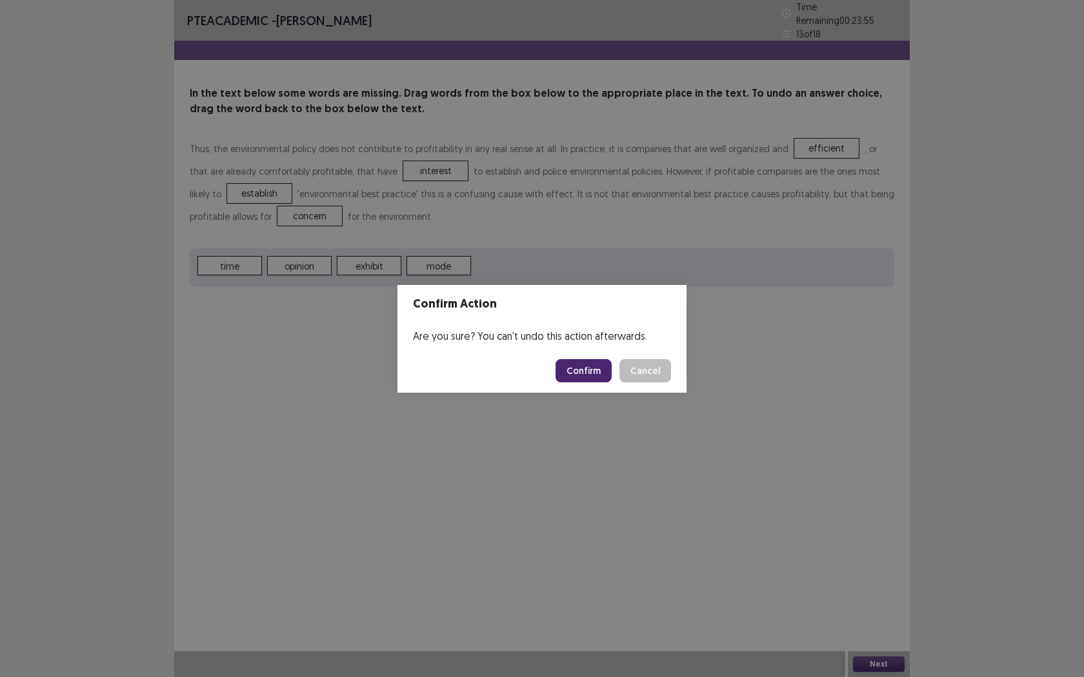
click at [590, 368] on button "Confirm" at bounding box center [583, 370] width 56 height 23
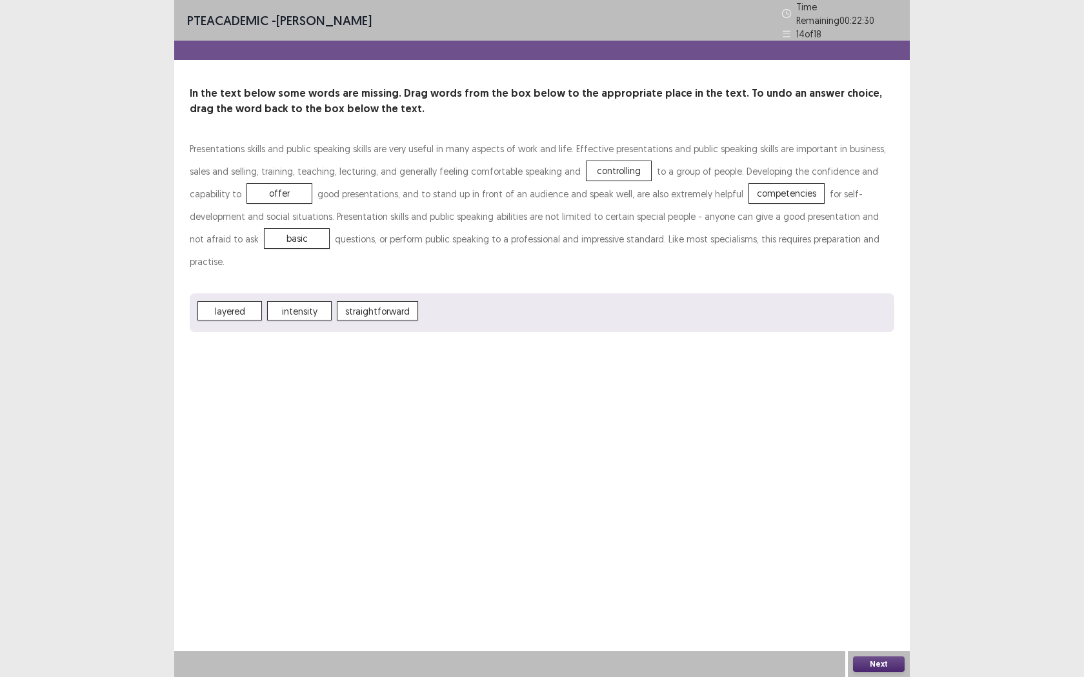
click at [872, 546] on button "Next" at bounding box center [879, 664] width 52 height 15
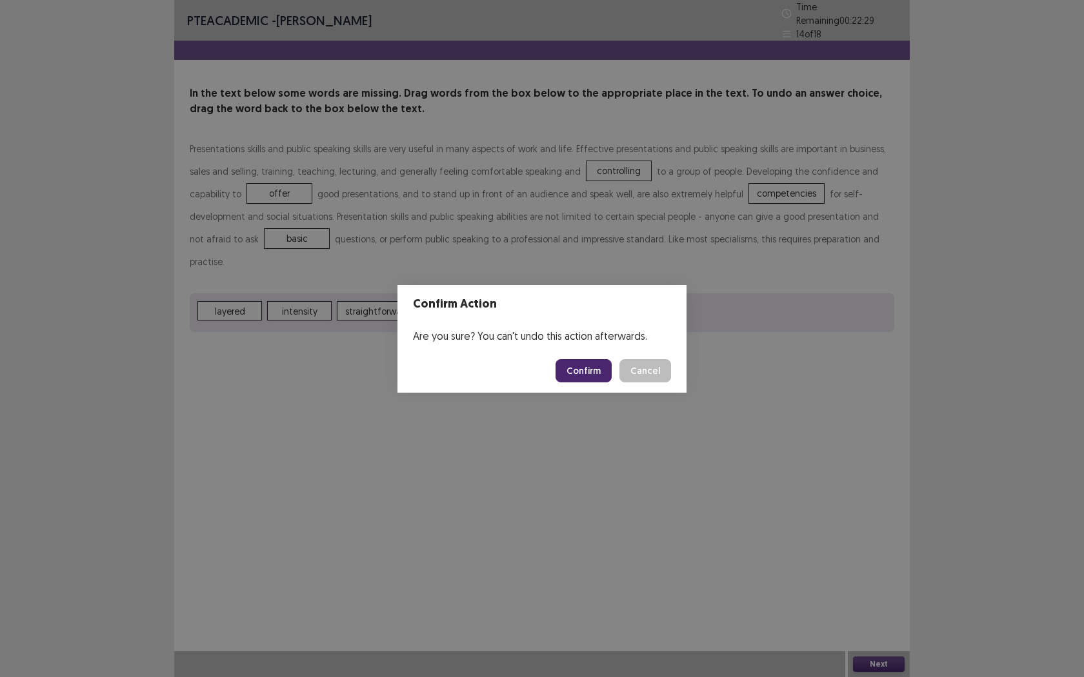
click at [592, 370] on button "Confirm" at bounding box center [583, 370] width 56 height 23
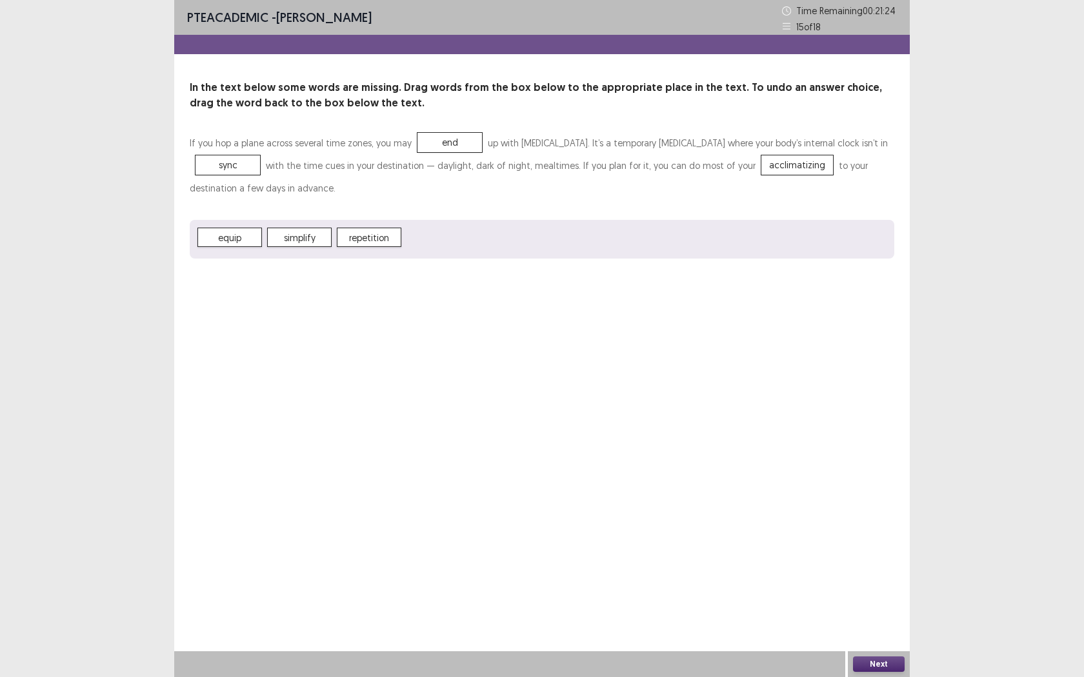
click at [883, 546] on button "Next" at bounding box center [879, 664] width 52 height 15
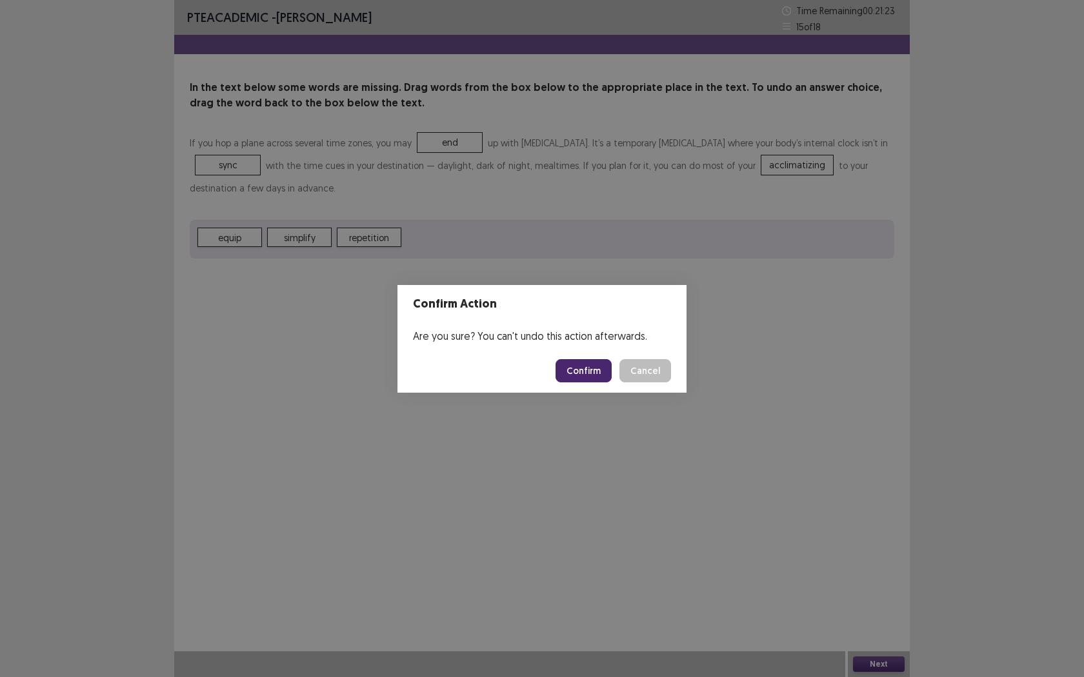
click at [595, 374] on button "Confirm" at bounding box center [583, 370] width 56 height 23
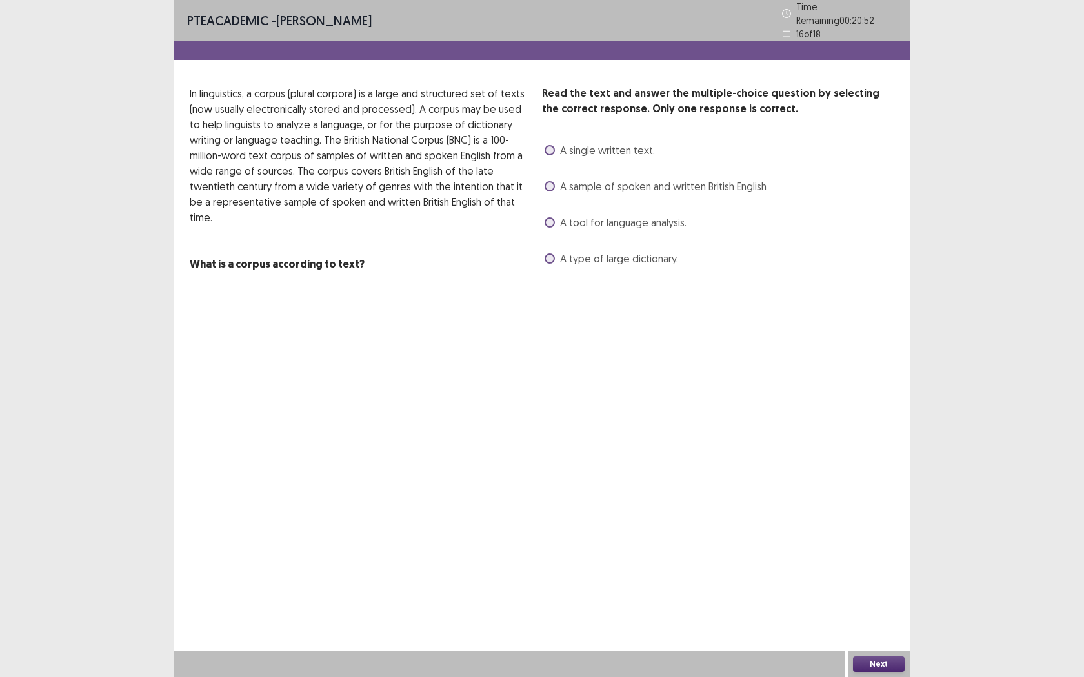
click at [606, 254] on span "A type of large dictionary." at bounding box center [619, 258] width 118 height 15
click at [872, 546] on button "Next" at bounding box center [879, 664] width 52 height 15
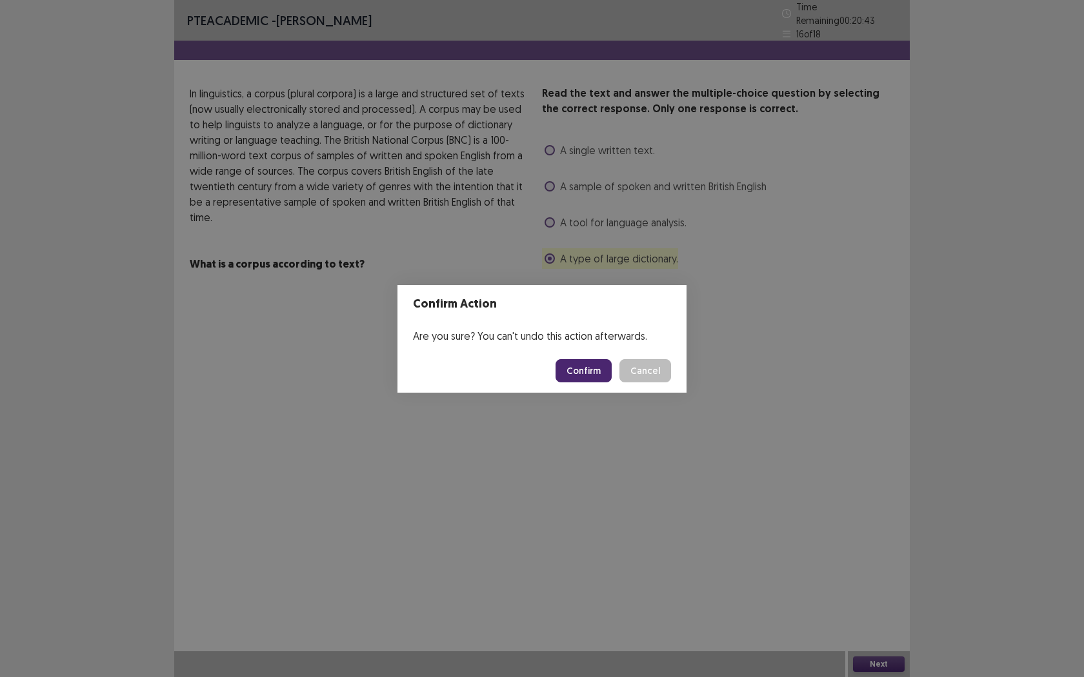
click at [579, 375] on button "Confirm" at bounding box center [583, 370] width 56 height 23
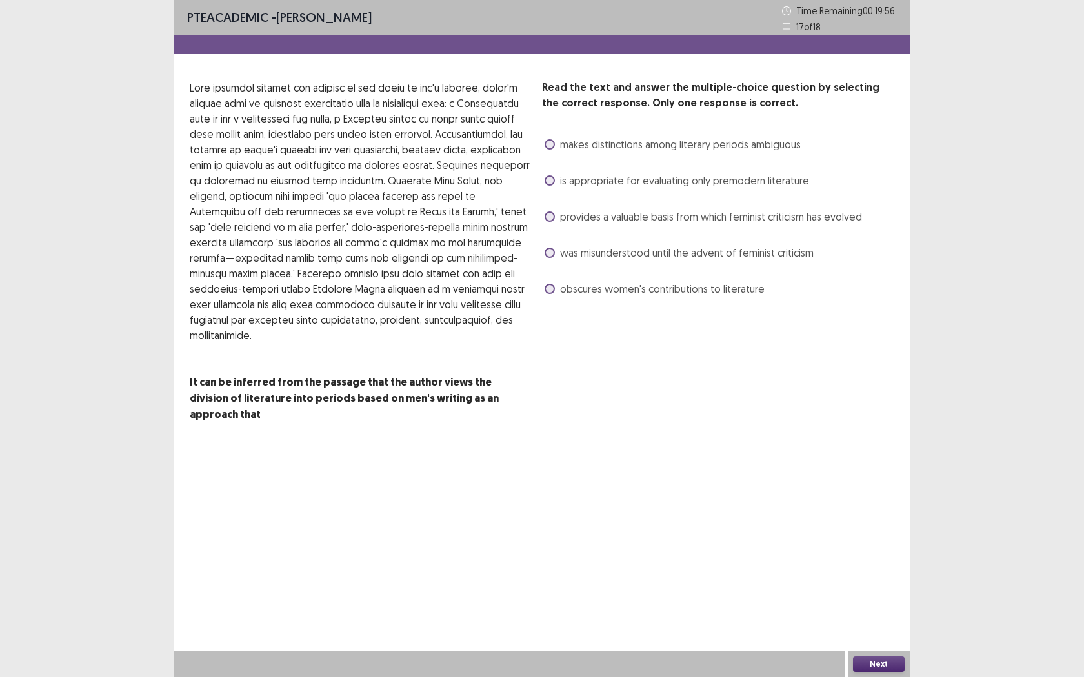
click at [679, 254] on span "was misunderstood until the advent of feminist criticism" at bounding box center [687, 252] width 254 height 15
click at [781, 181] on span "is appropriate for evaluating only premodern literature" at bounding box center [684, 180] width 249 height 15
click at [863, 546] on div "Next" at bounding box center [879, 665] width 62 height 26
click at [864, 546] on button "Next" at bounding box center [879, 664] width 52 height 15
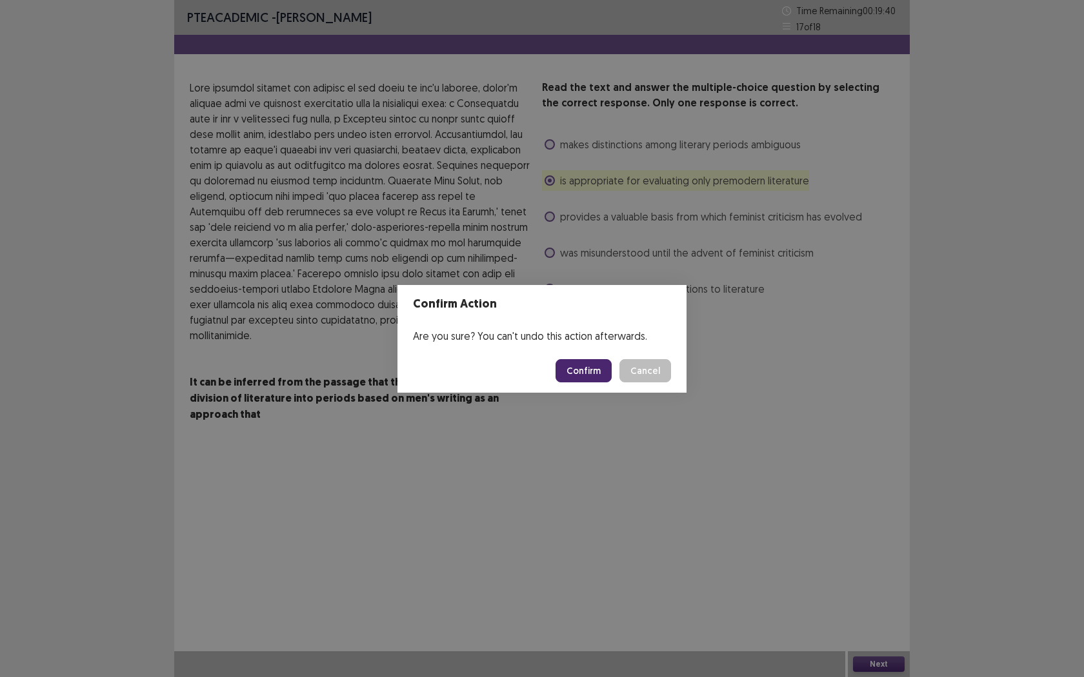
click at [573, 369] on button "Confirm" at bounding box center [583, 370] width 56 height 23
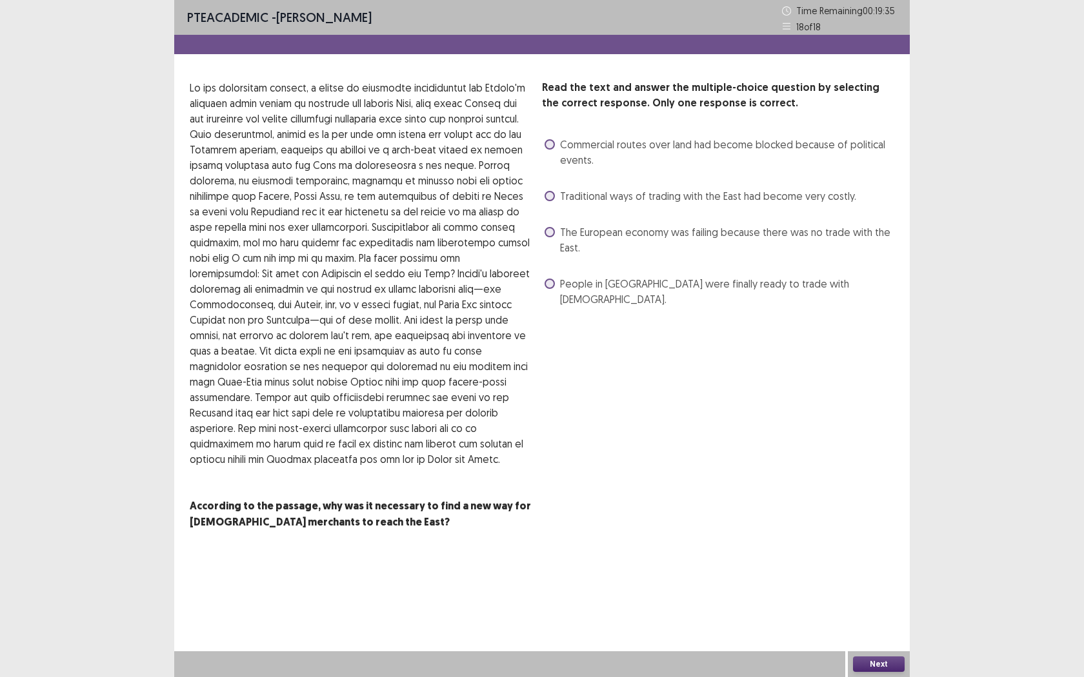
click at [606, 232] on span "The European economy was failing because there was no trade with the East." at bounding box center [727, 239] width 334 height 31
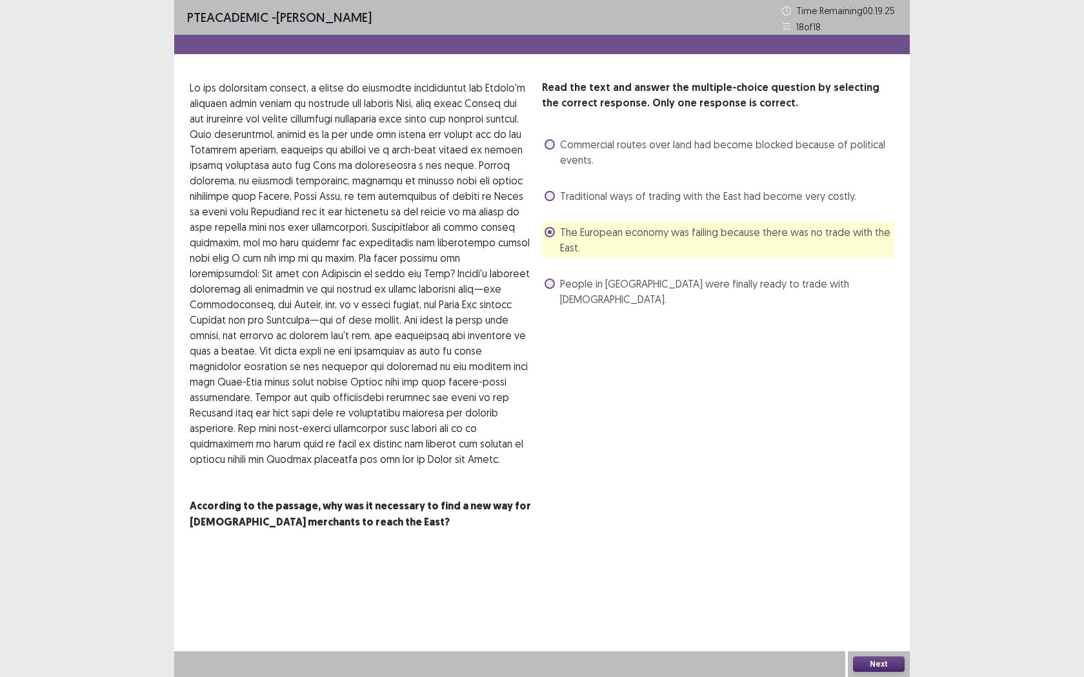
click at [872, 546] on button "Next" at bounding box center [879, 664] width 52 height 15
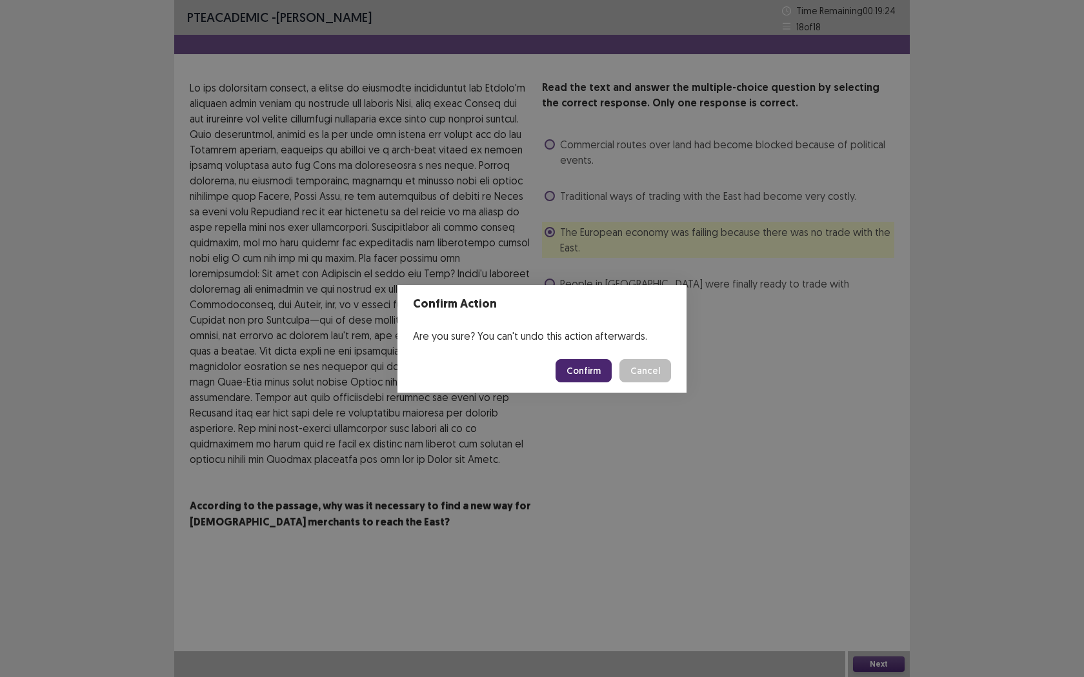
click at [583, 372] on button "Confirm" at bounding box center [583, 370] width 56 height 23
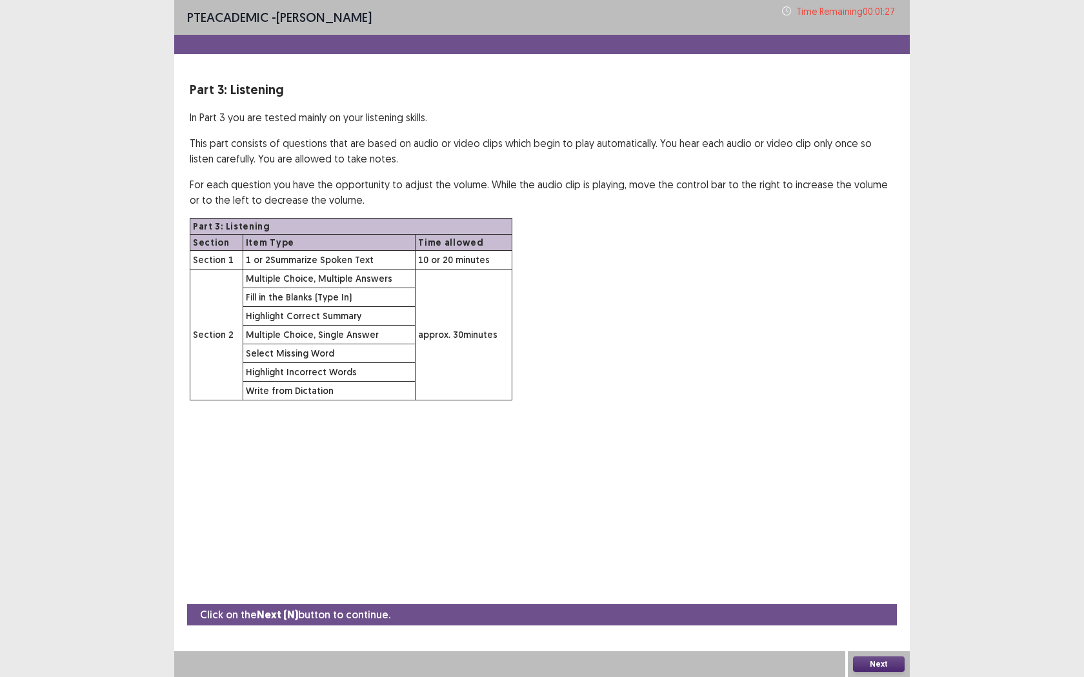
click at [873, 546] on button "Next" at bounding box center [879, 664] width 52 height 15
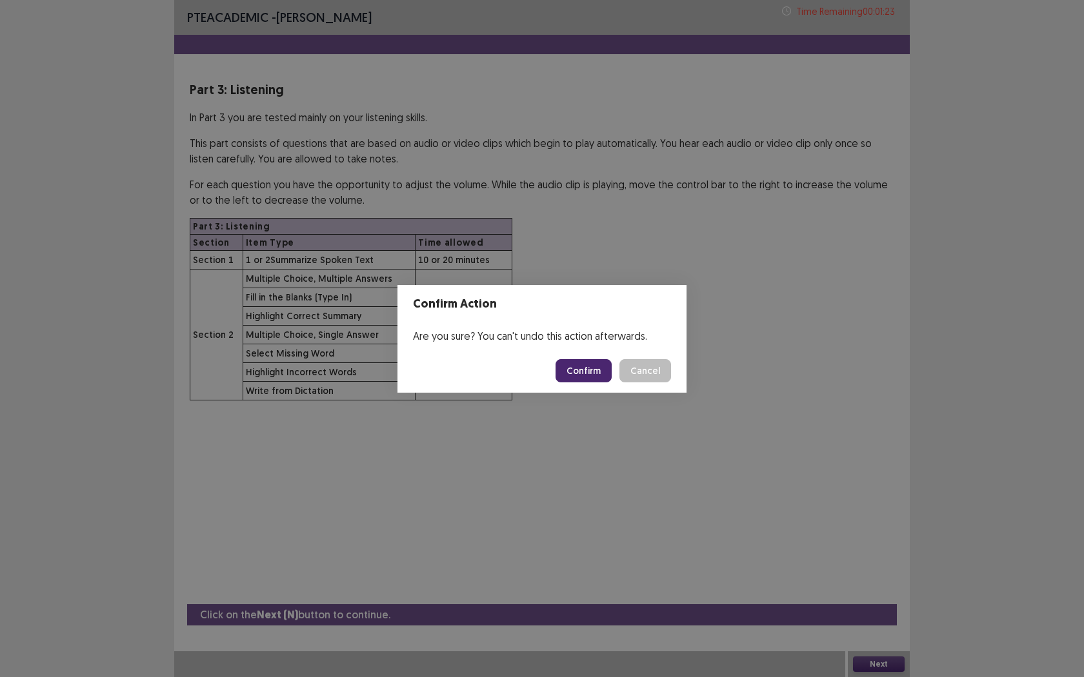
click at [603, 369] on button "Confirm" at bounding box center [583, 370] width 56 height 23
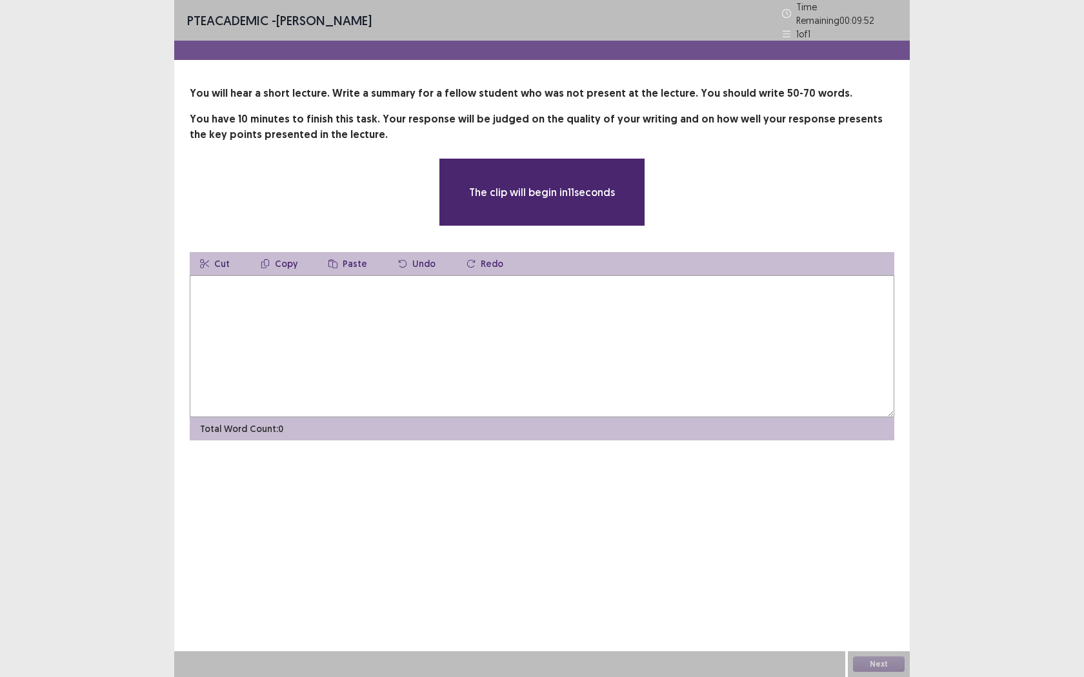
click at [527, 343] on textarea at bounding box center [542, 346] width 704 height 142
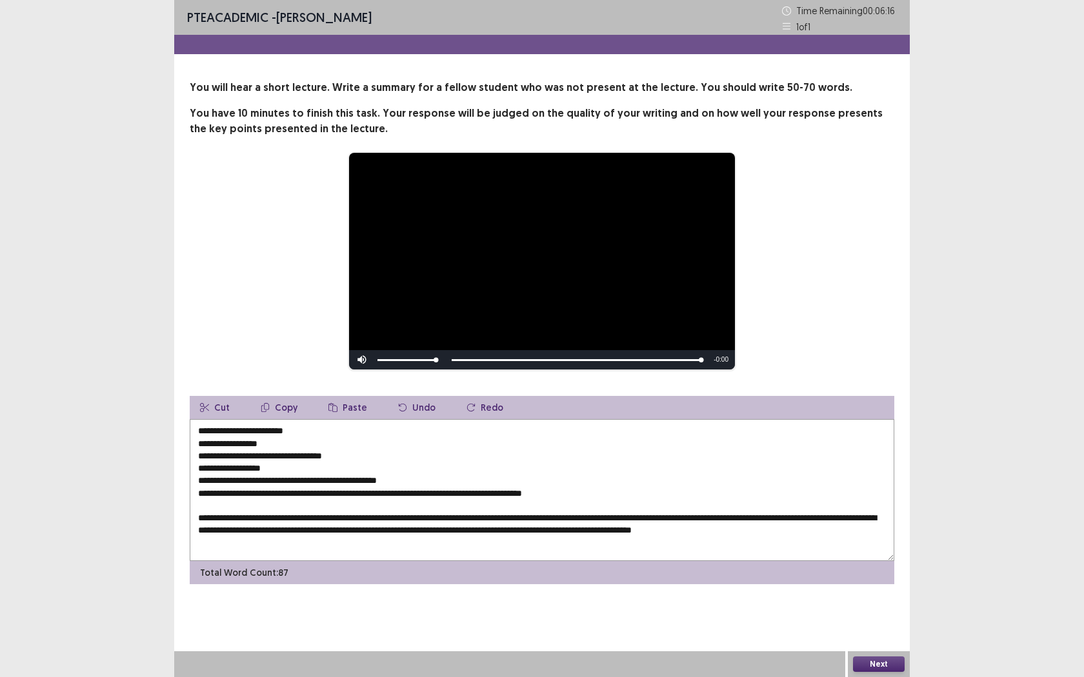
drag, startPoint x: 406, startPoint y: 476, endPoint x: 194, endPoint y: 428, distance: 217.7
click at [194, 428] on textarea "**********" at bounding box center [542, 490] width 704 height 142
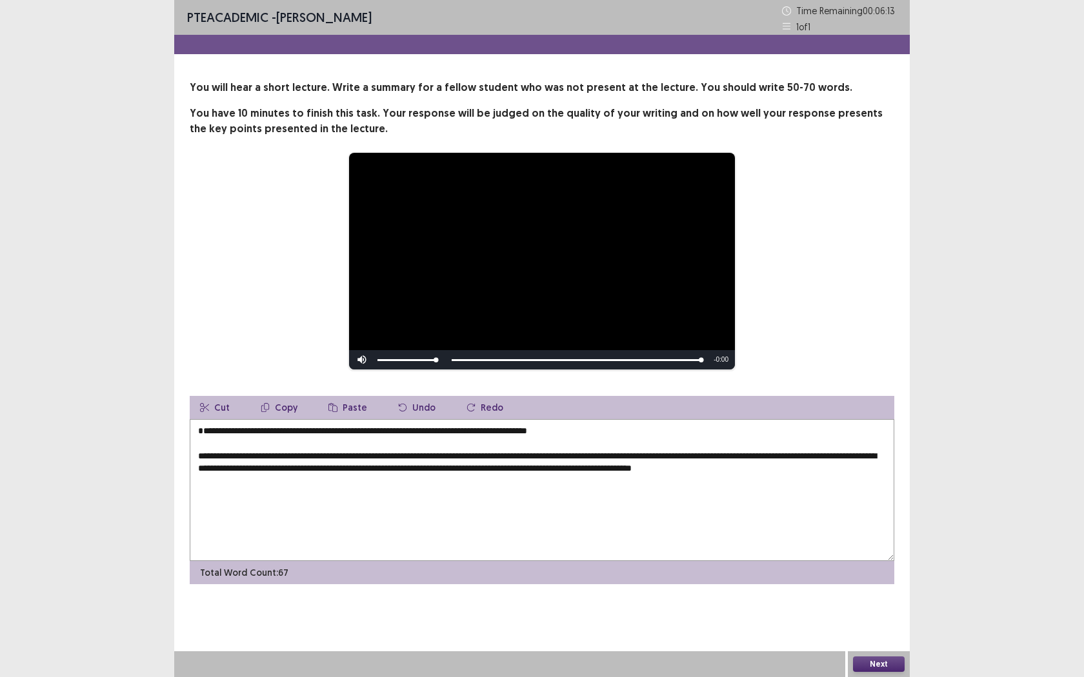
click at [854, 481] on textarea "**********" at bounding box center [542, 490] width 704 height 142
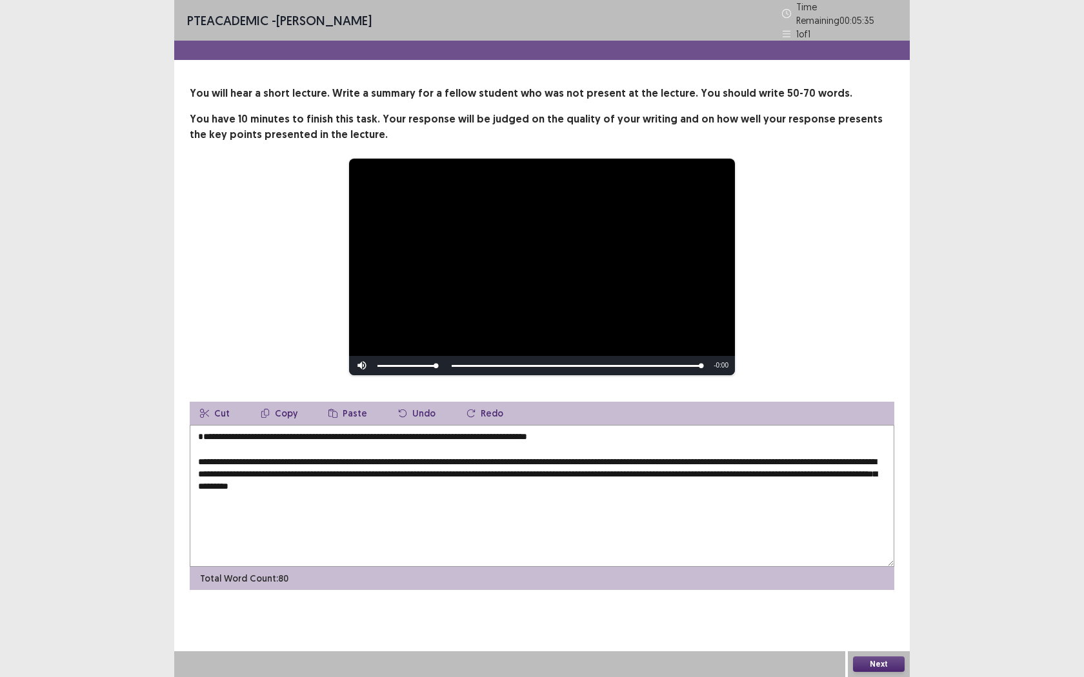
click at [200, 468] on textarea "**********" at bounding box center [542, 496] width 704 height 142
drag, startPoint x: 200, startPoint y: 468, endPoint x: 199, endPoint y: 434, distance: 33.6
click at [199, 434] on textarea "**********" at bounding box center [542, 496] width 704 height 142
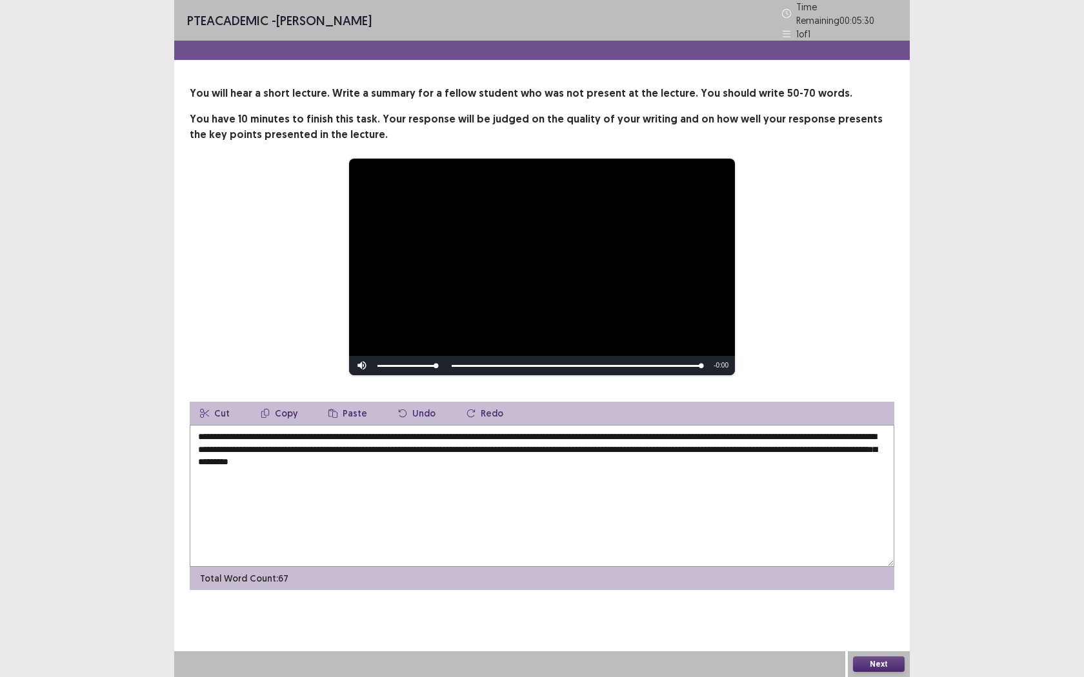
click at [528, 461] on textarea "**********" at bounding box center [542, 496] width 704 height 142
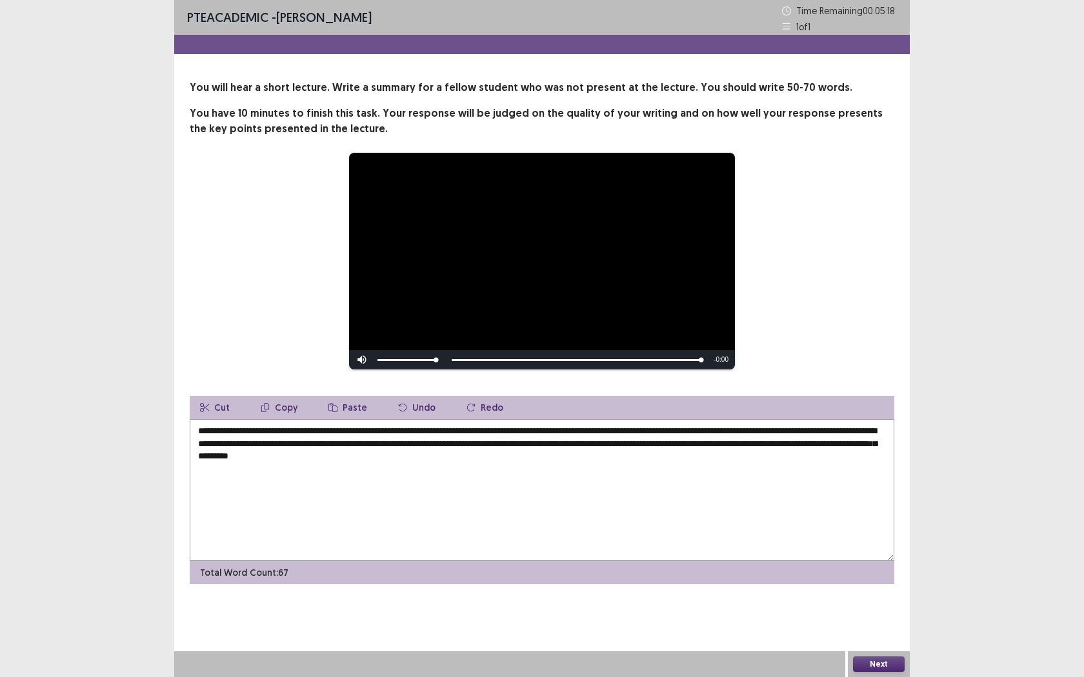
type textarea "**********"
click at [896, 546] on button "Next" at bounding box center [879, 664] width 52 height 15
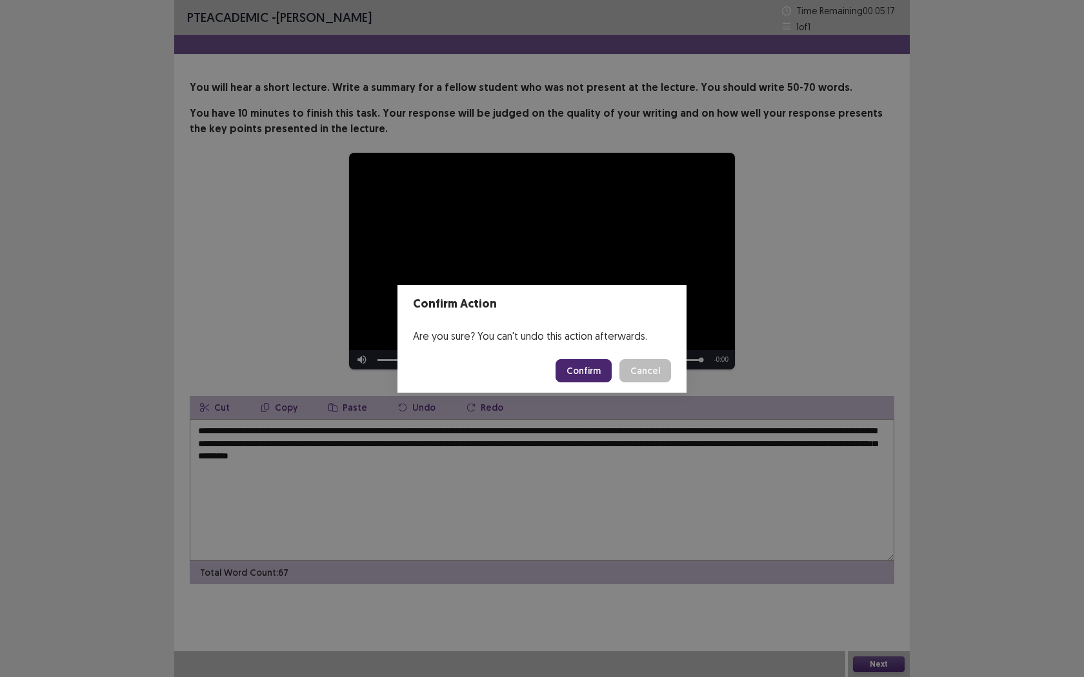
click at [580, 372] on button "Confirm" at bounding box center [583, 370] width 56 height 23
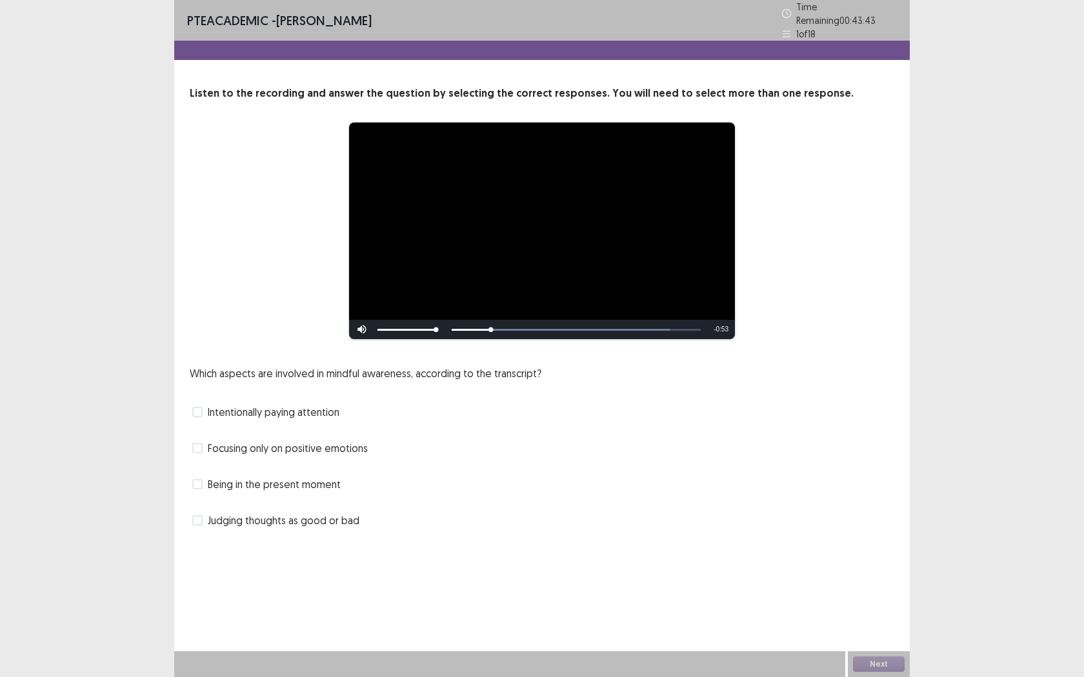
click at [326, 412] on span "Intentionally paying attention" at bounding box center [274, 411] width 132 height 15
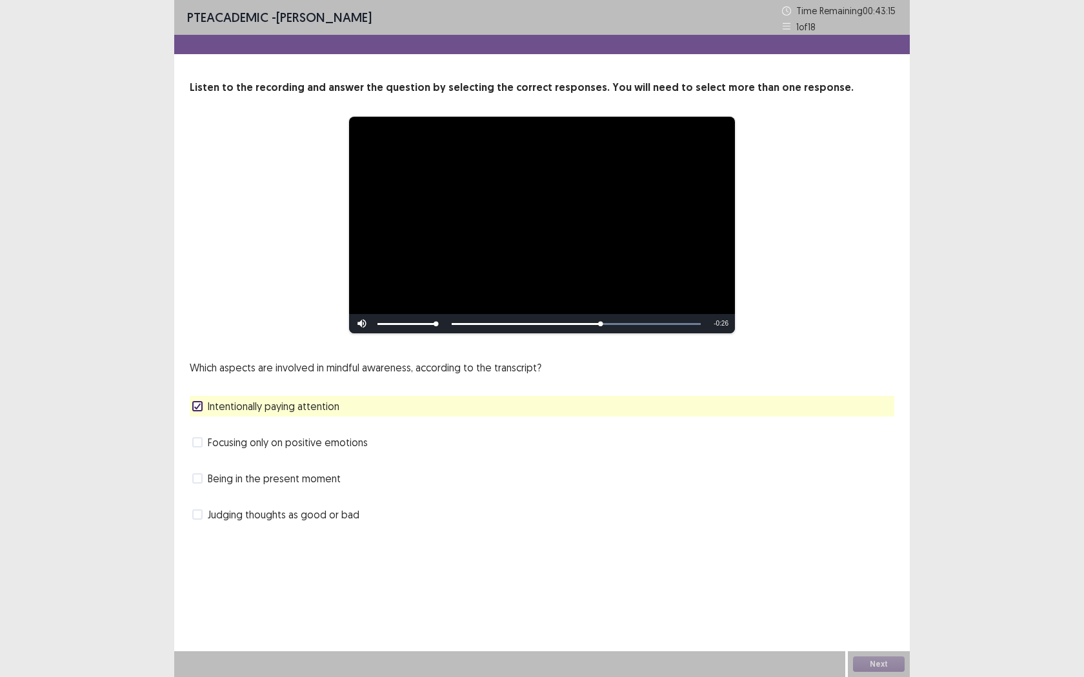
click at [330, 480] on span "Being in the present moment" at bounding box center [274, 478] width 133 height 15
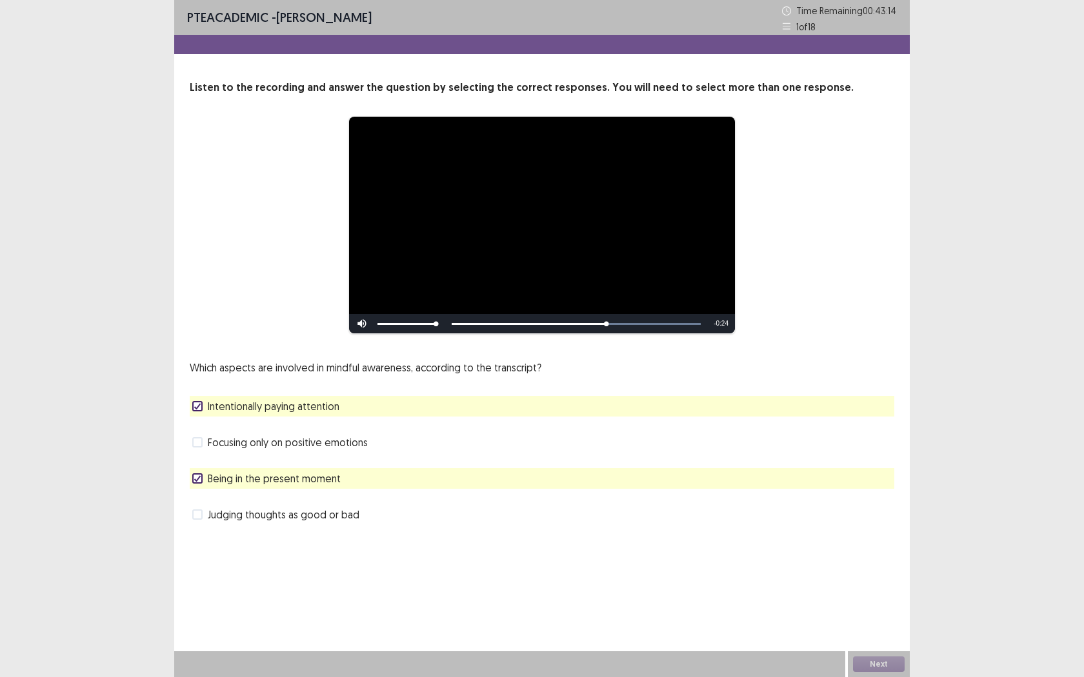
click at [278, 546] on div "**********" at bounding box center [541, 338] width 735 height 677
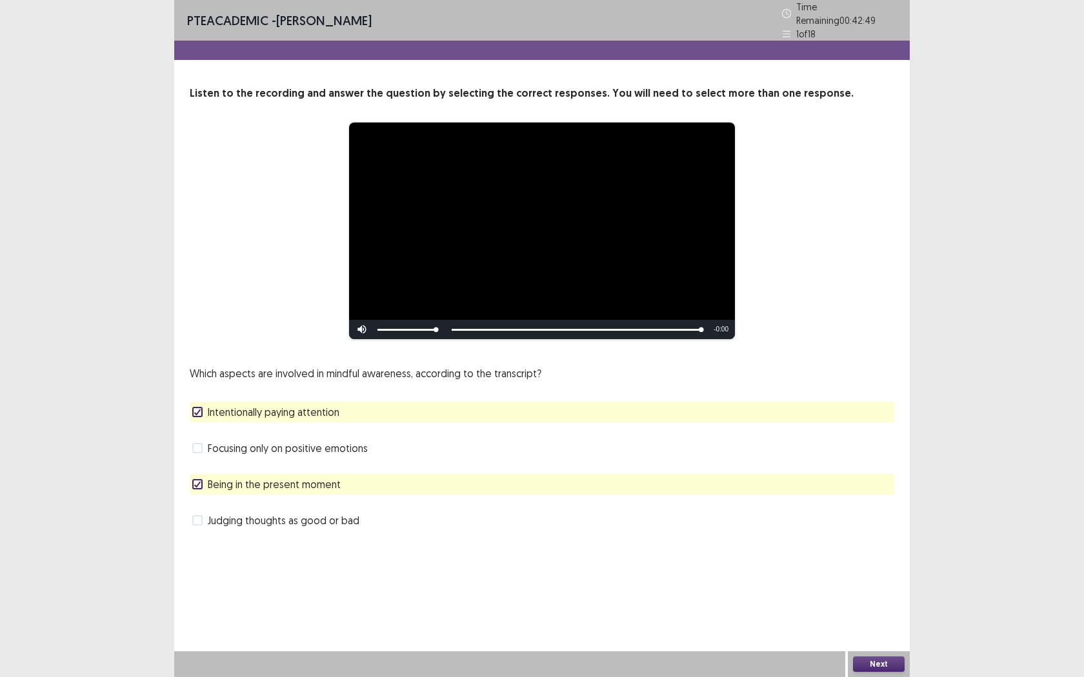
click at [875, 546] on button "Next" at bounding box center [879, 664] width 52 height 15
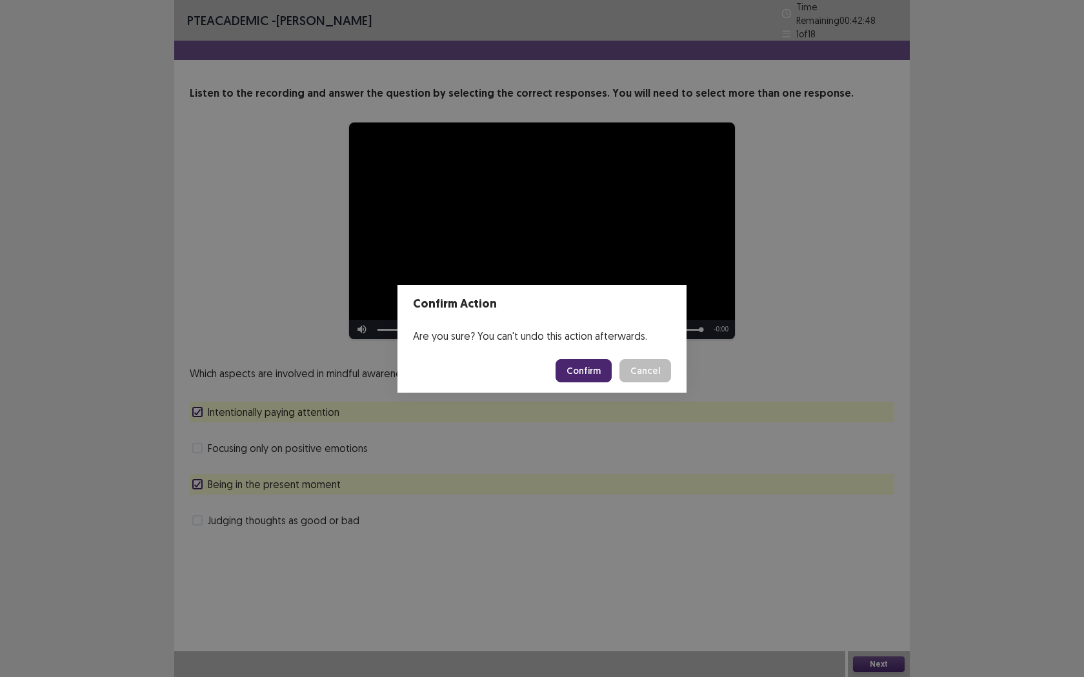
click at [577, 366] on button "Confirm" at bounding box center [583, 370] width 56 height 23
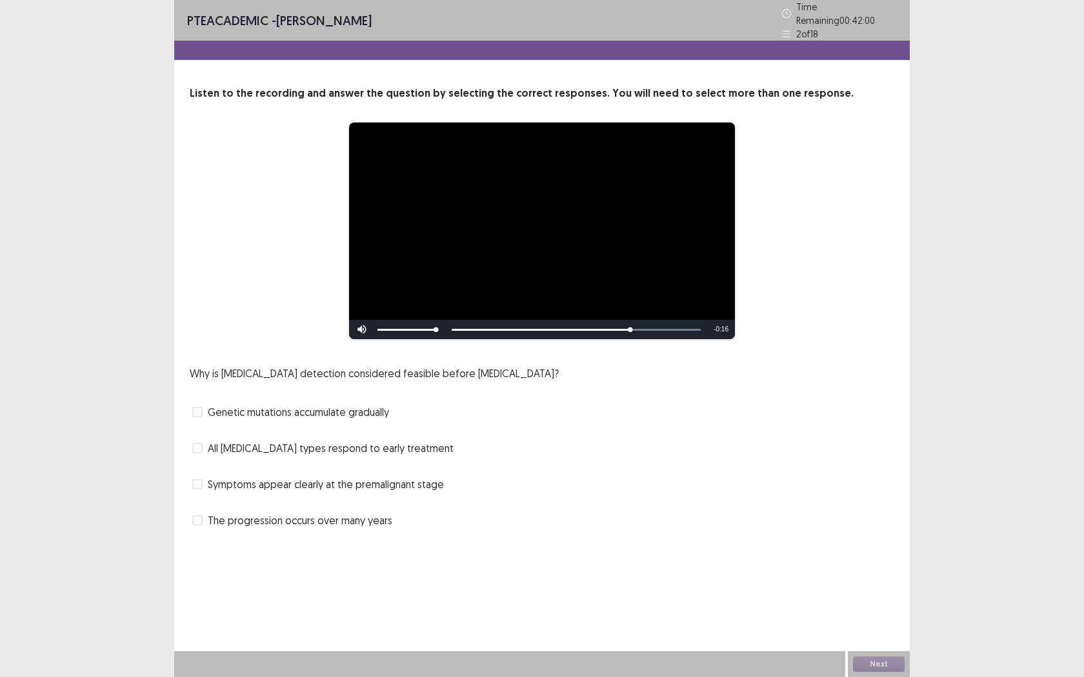
click at [352, 412] on span "Genetic mutations accumulate gradually" at bounding box center [298, 411] width 181 height 15
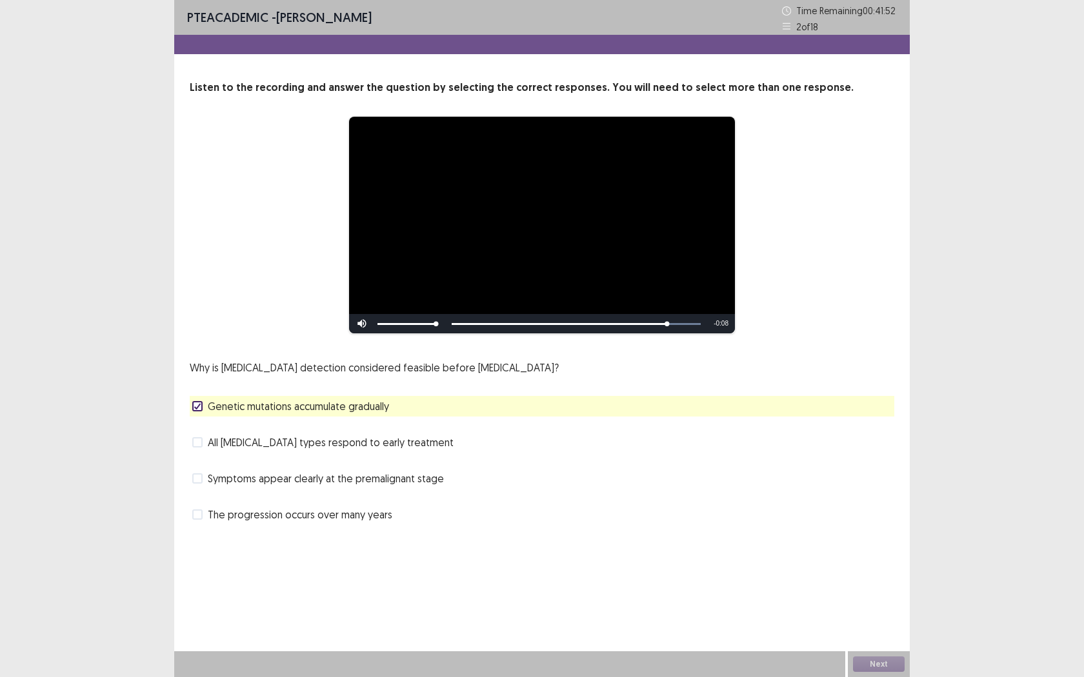
click at [344, 510] on span "The progression occurs over many years" at bounding box center [300, 514] width 184 height 15
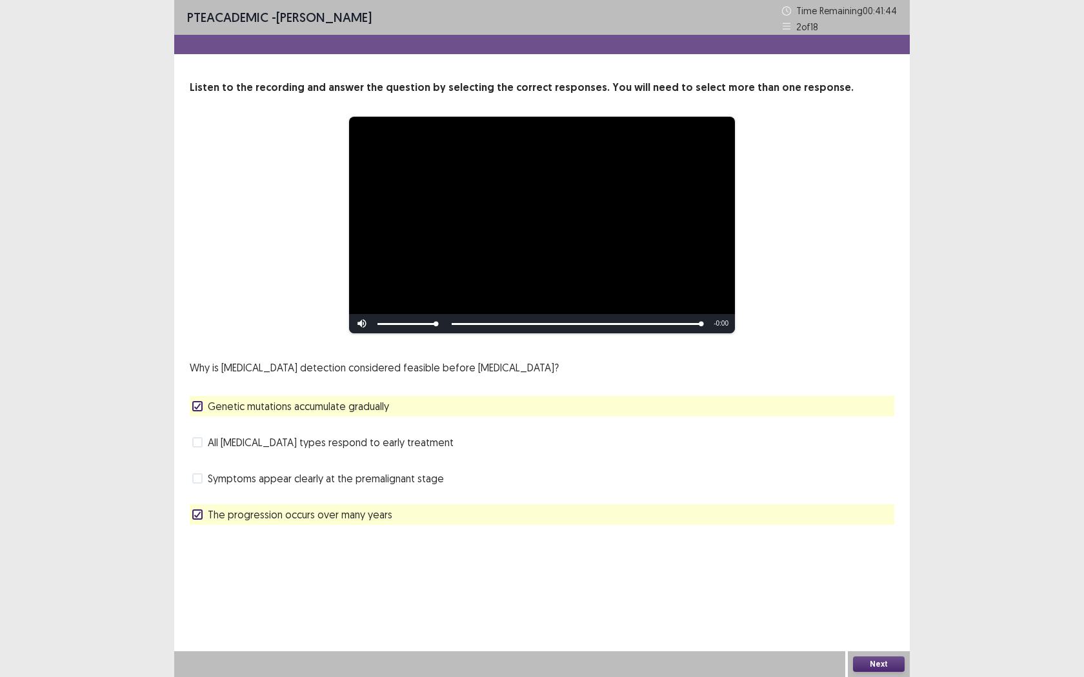
click at [866, 546] on button "Next" at bounding box center [879, 664] width 52 height 15
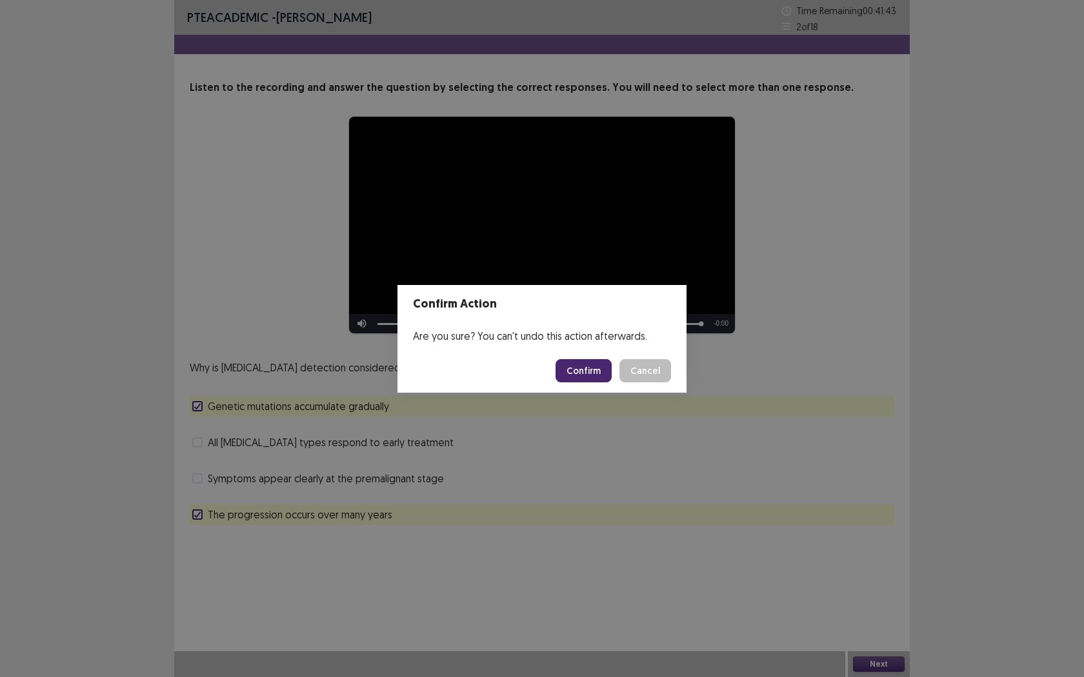
click at [595, 375] on button "Confirm" at bounding box center [583, 370] width 56 height 23
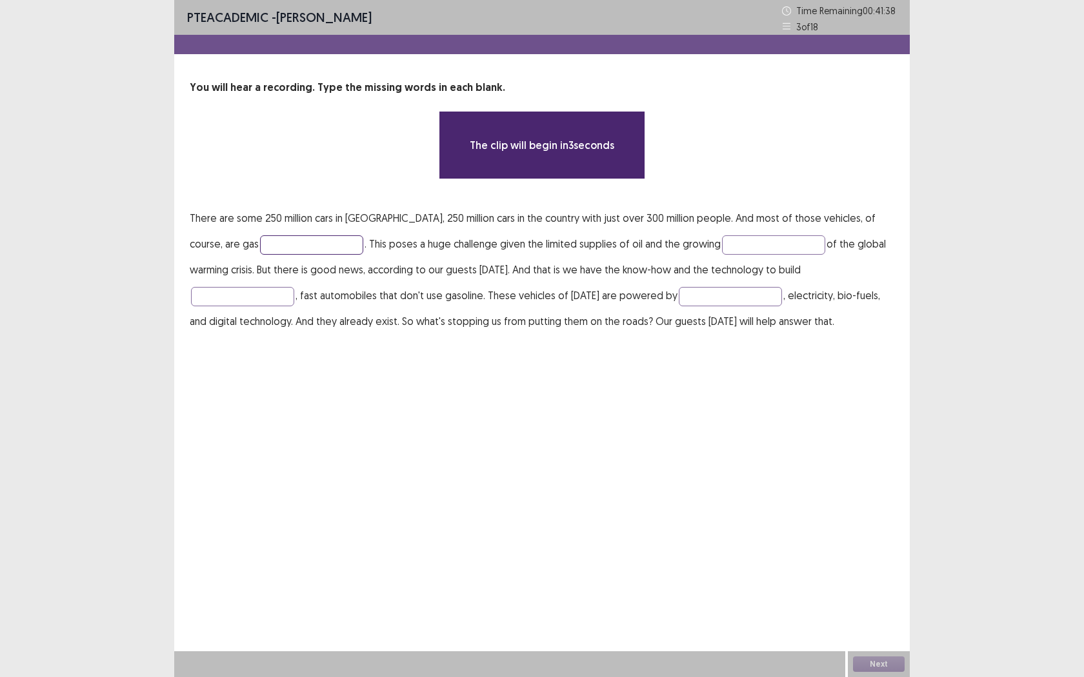
click at [260, 251] on input "text" at bounding box center [311, 244] width 103 height 19
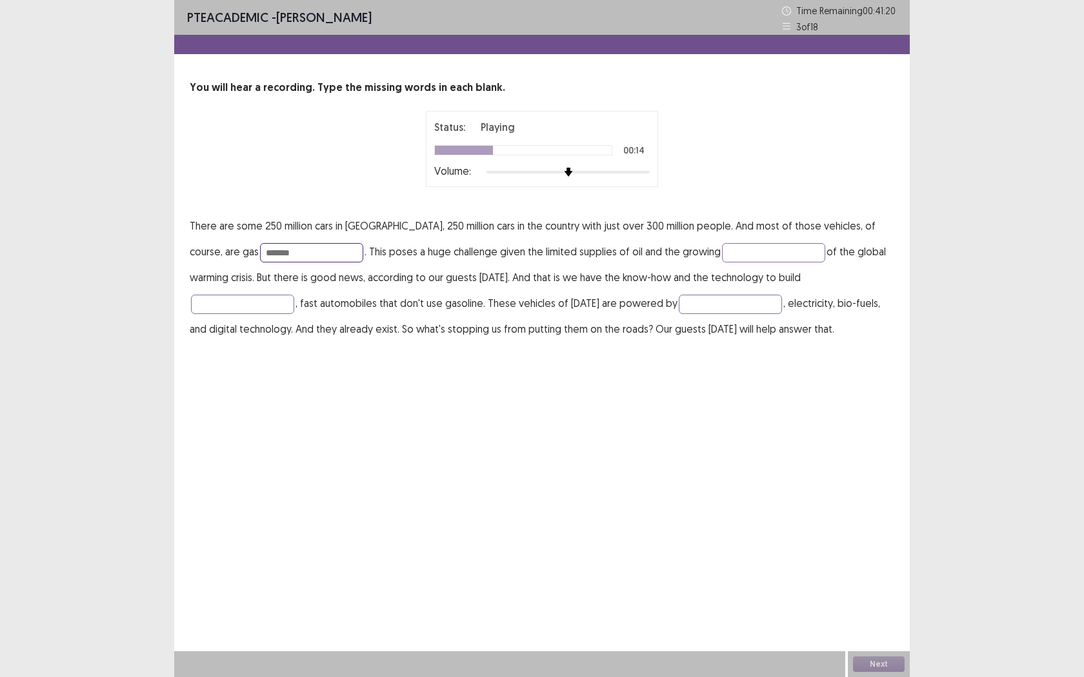
type input "*******"
type input "*****"
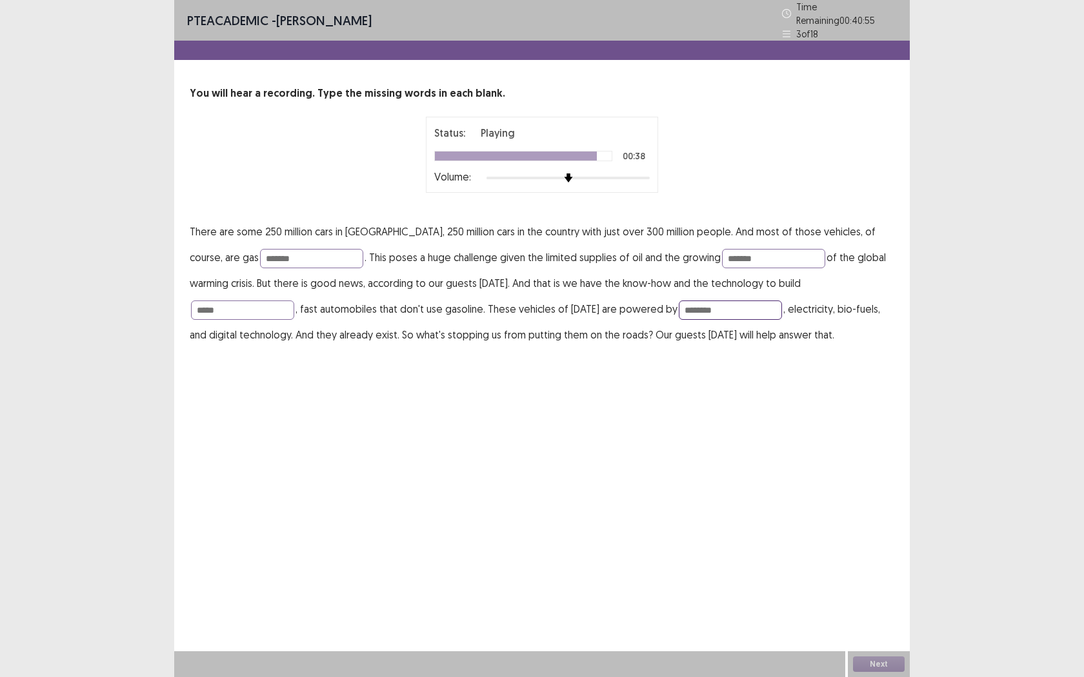
type input "********"
click at [693, 433] on div "PTE academic - [PERSON_NAME] Time Remaining 00 : 40 : 55 3 of 18 You will hear …" at bounding box center [541, 338] width 735 height 677
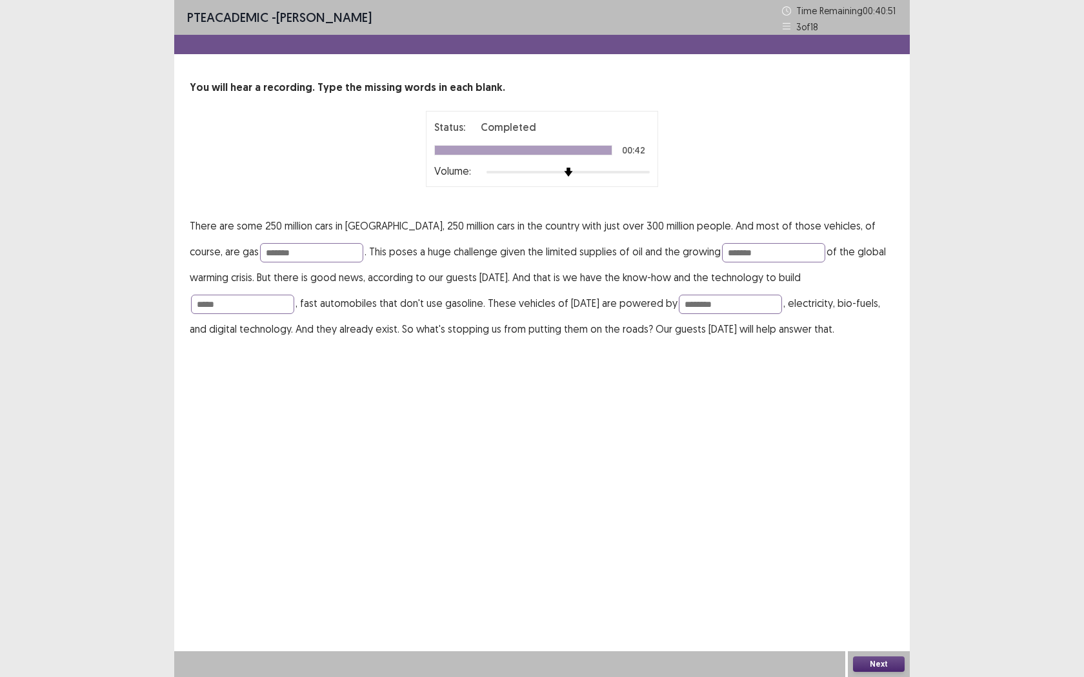
click at [861, 546] on button "Next" at bounding box center [879, 664] width 52 height 15
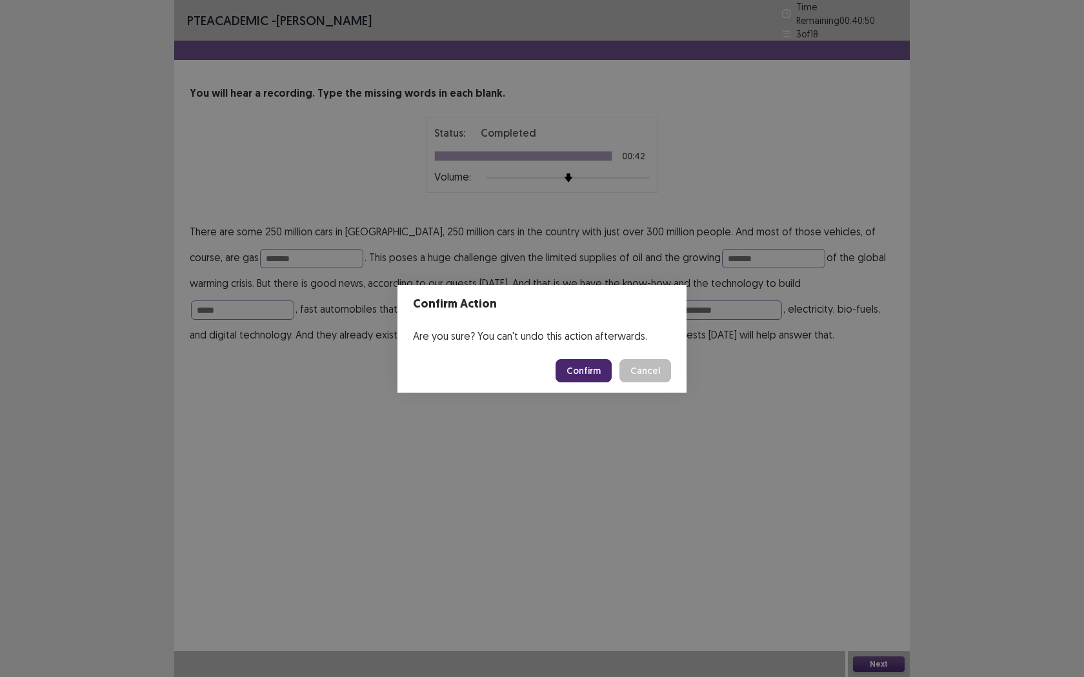
click at [586, 364] on button "Confirm" at bounding box center [583, 370] width 56 height 23
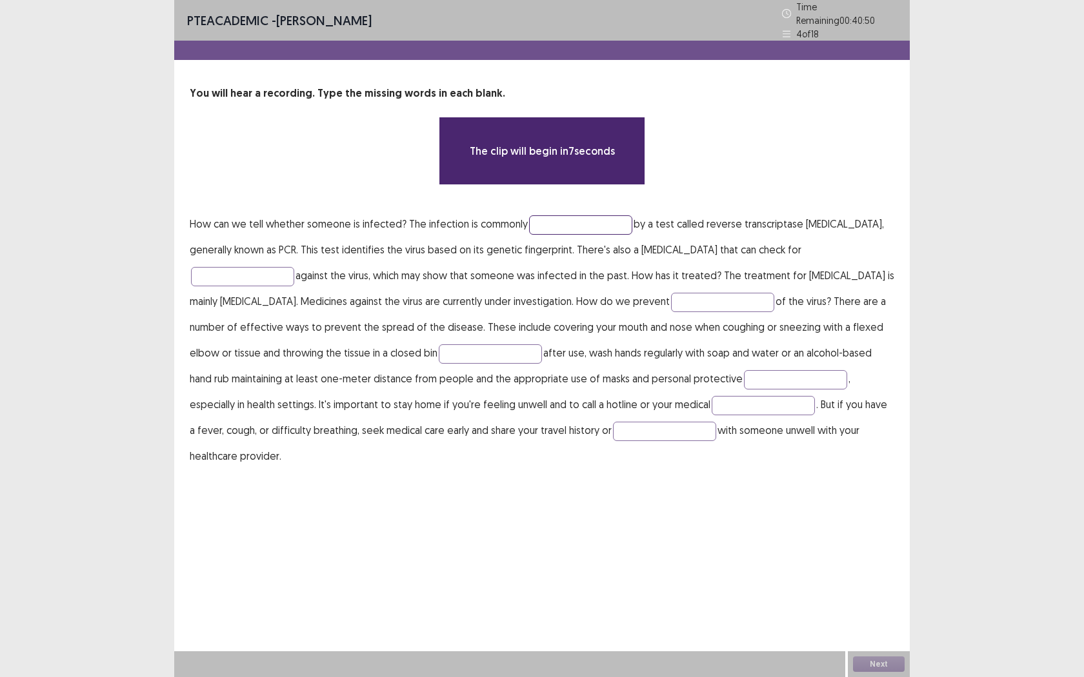
click at [590, 223] on input "text" at bounding box center [580, 224] width 103 height 19
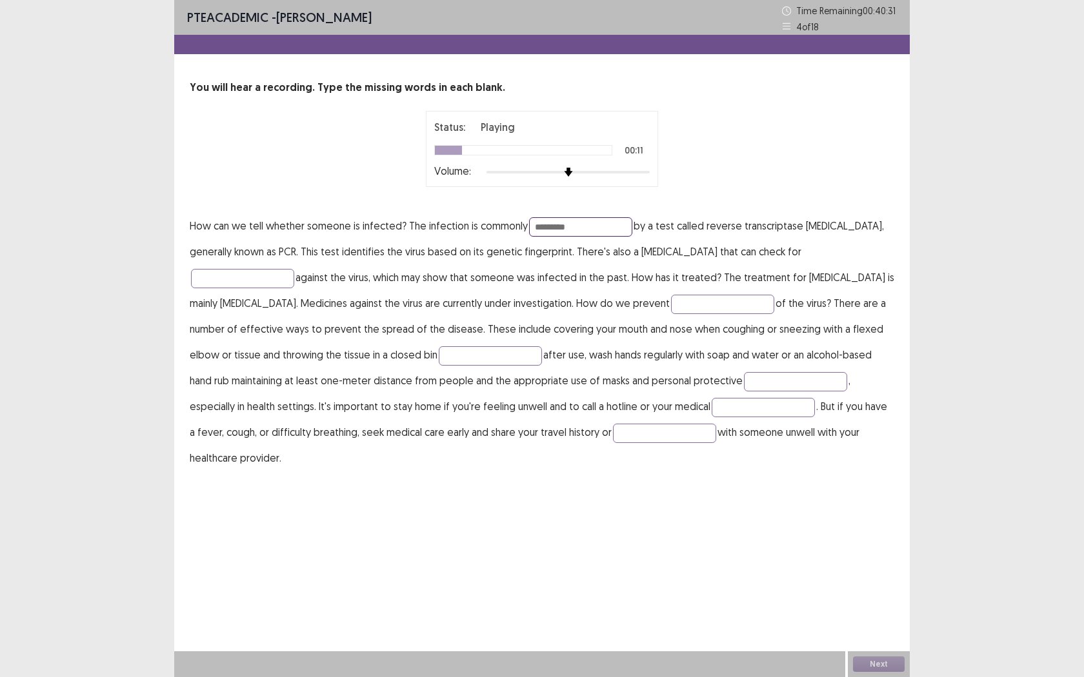
type input "*********"
type input "********"
click at [697, 298] on input "text" at bounding box center [722, 304] width 103 height 19
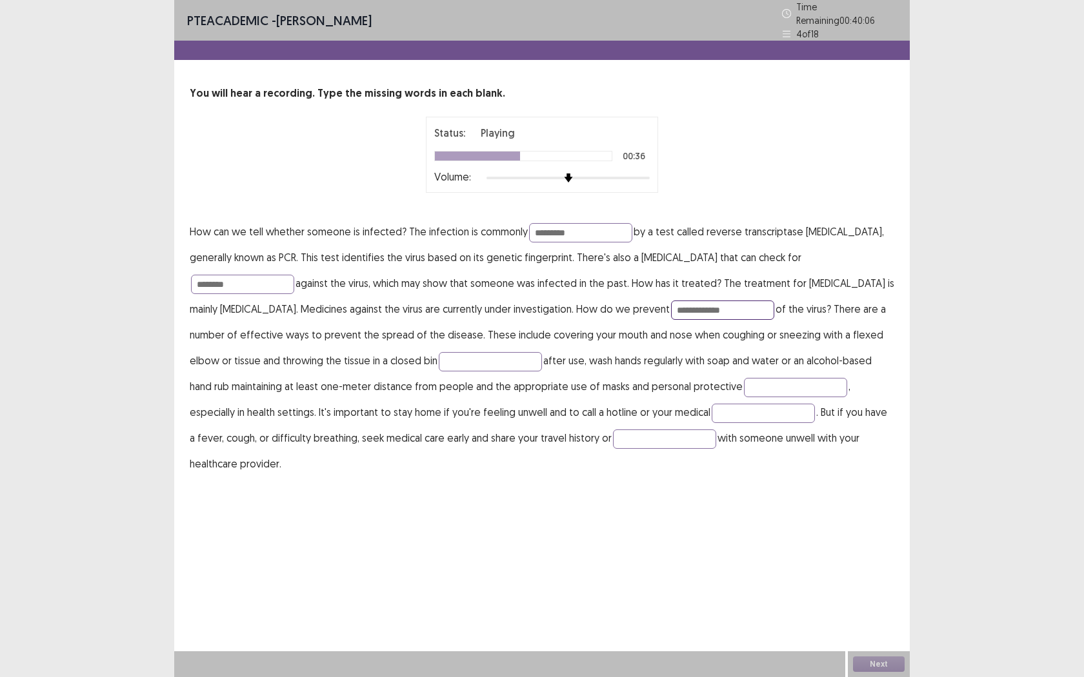
type input "**********"
click at [473, 344] on p "**********" at bounding box center [542, 348] width 704 height 258
click at [469, 357] on input "text" at bounding box center [490, 361] width 103 height 19
type input "**********"
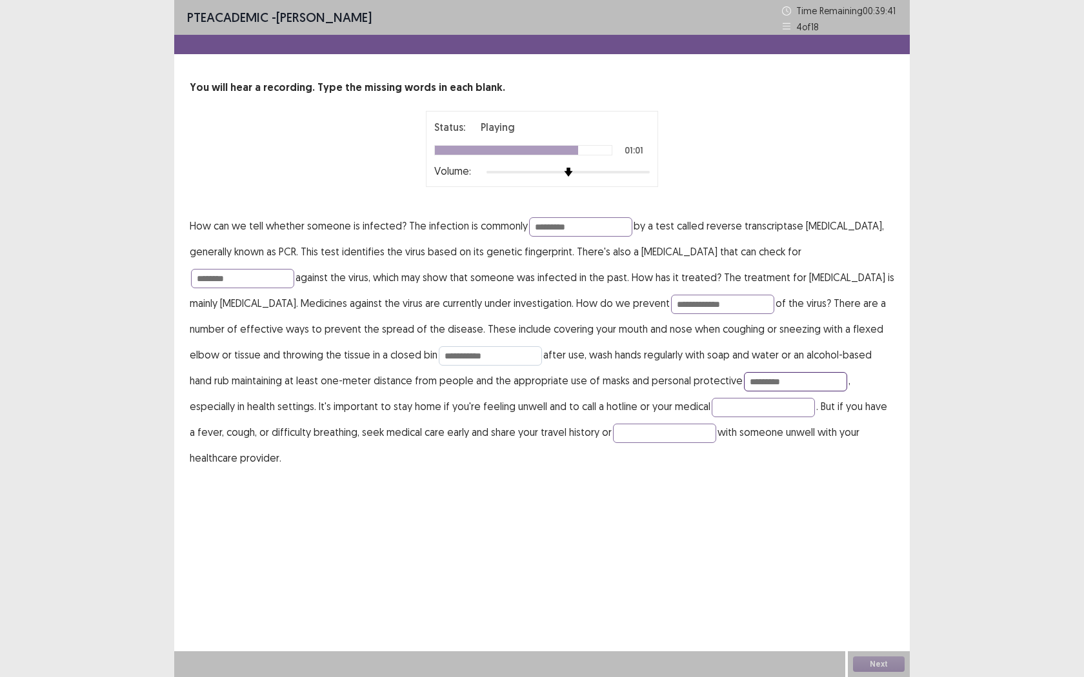
type input "*********"
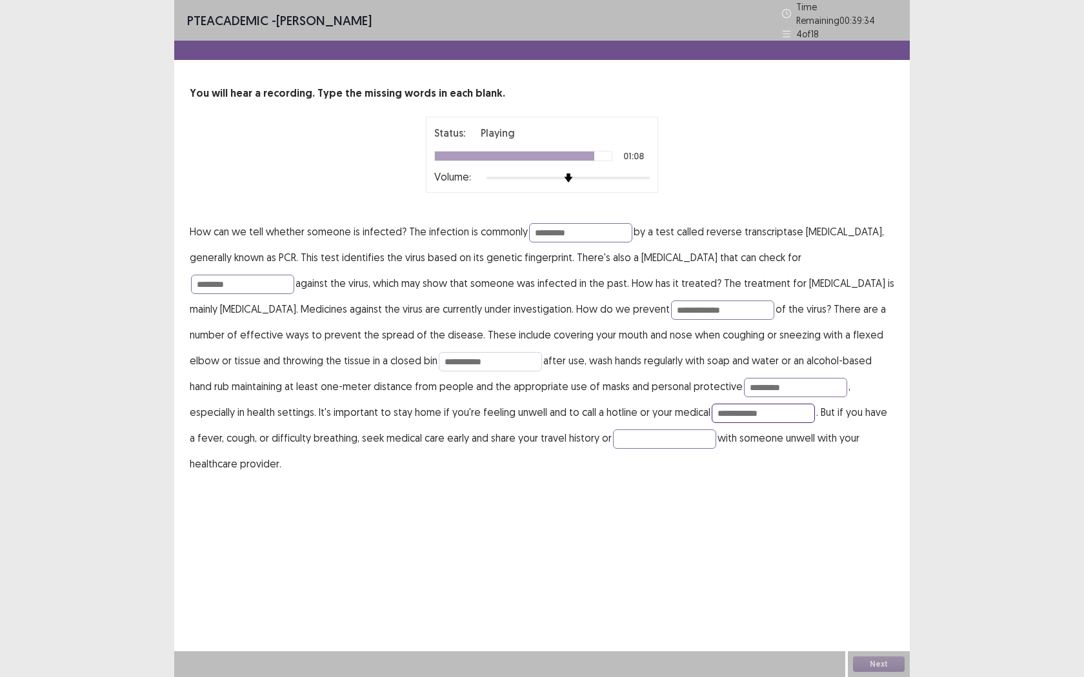
type input "**********"
type input "*******"
click at [872, 546] on button "Next" at bounding box center [879, 664] width 52 height 15
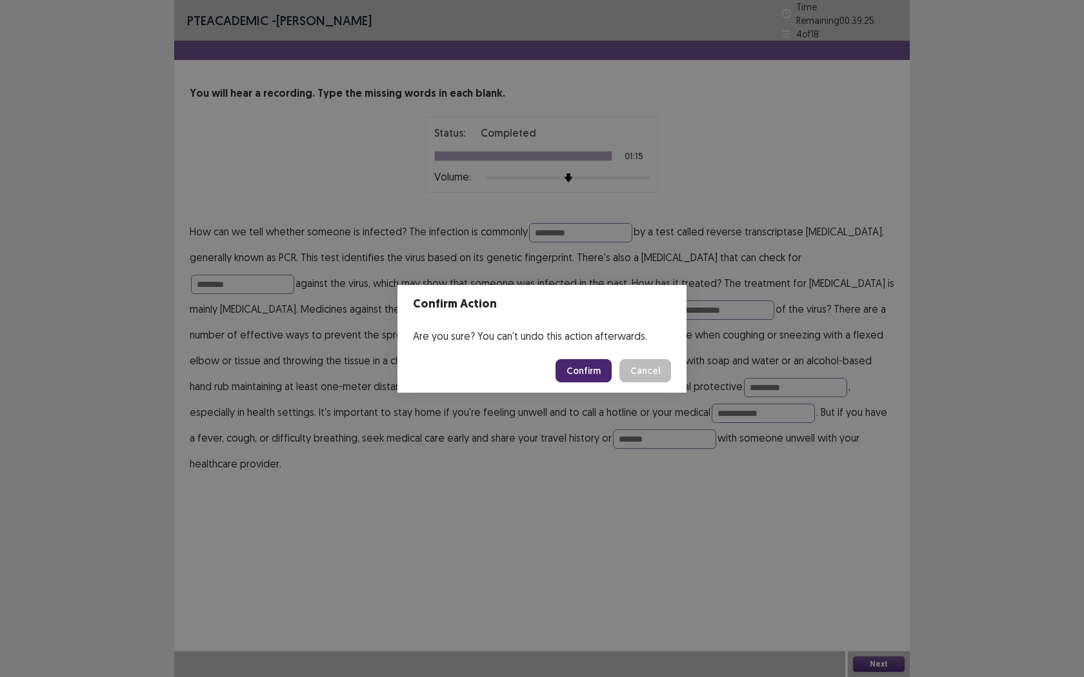
click at [586, 372] on button "Confirm" at bounding box center [583, 370] width 56 height 23
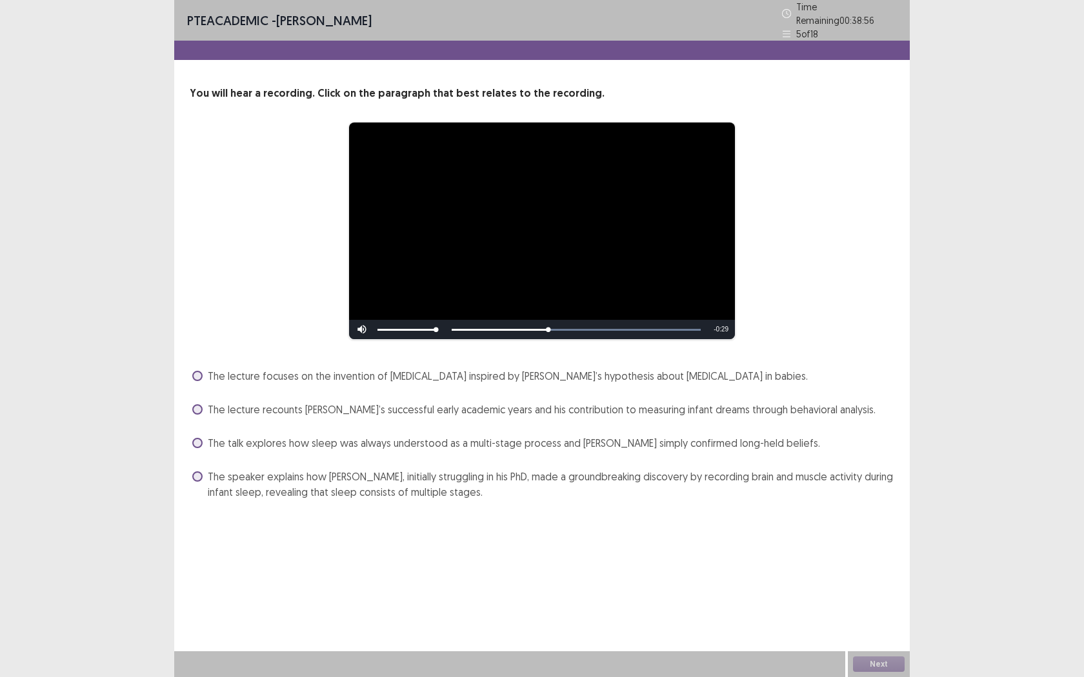
click at [380, 490] on span "The speaker explains how [PERSON_NAME], initially struggling in his PhD, made a…" at bounding box center [551, 484] width 686 height 31
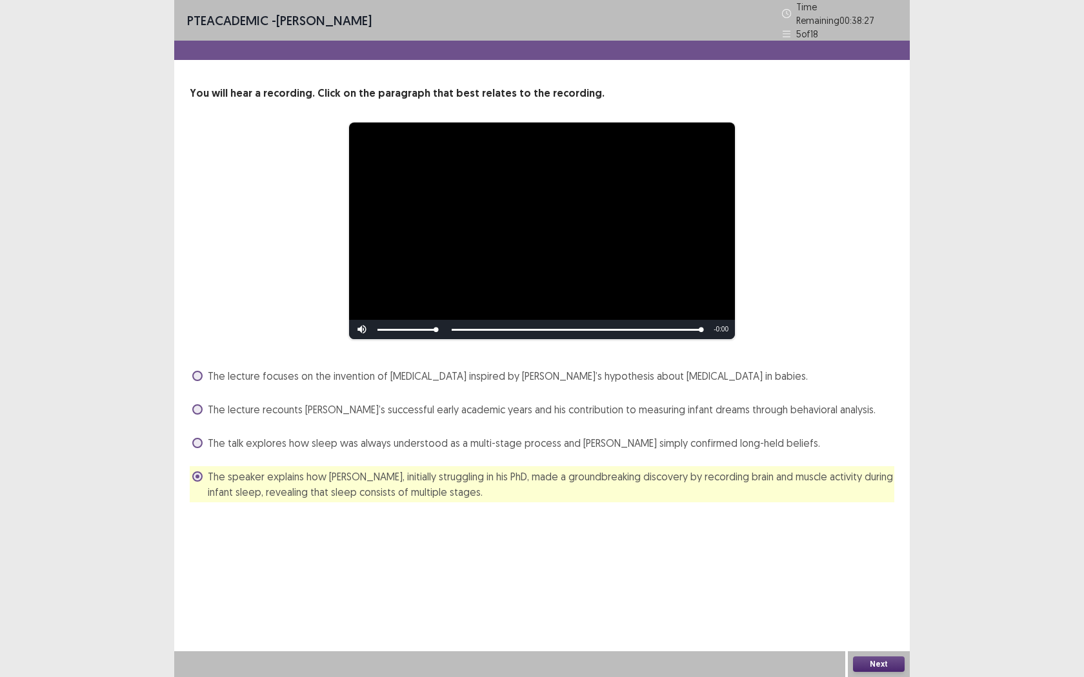
click at [878, 546] on button "Next" at bounding box center [879, 664] width 52 height 15
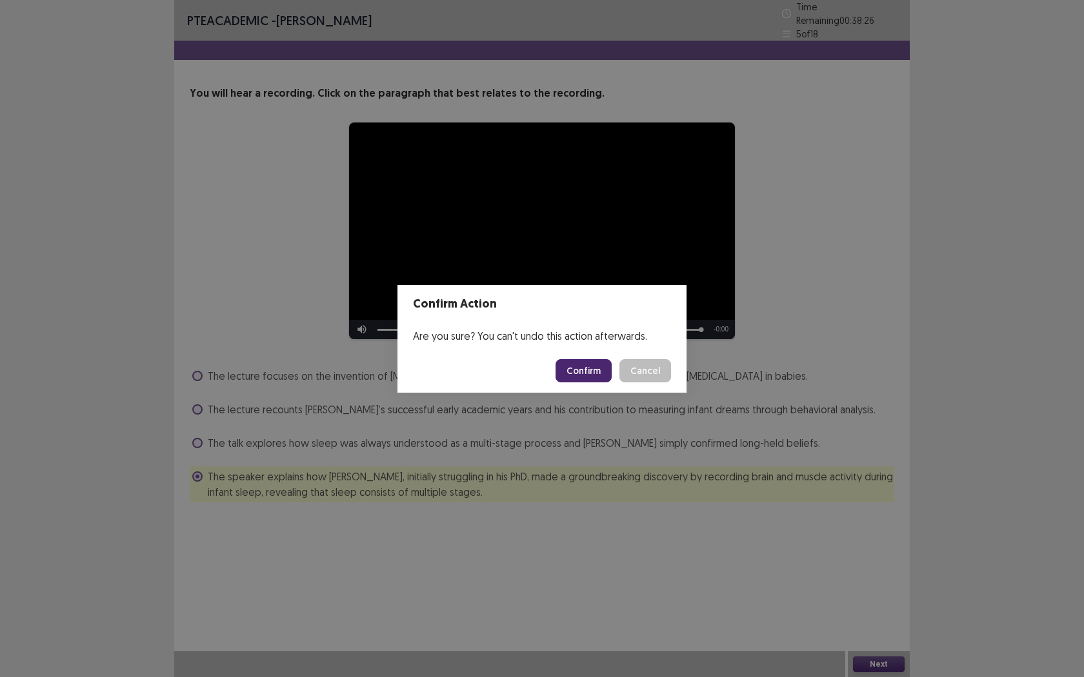
click at [597, 366] on button "Confirm" at bounding box center [583, 370] width 56 height 23
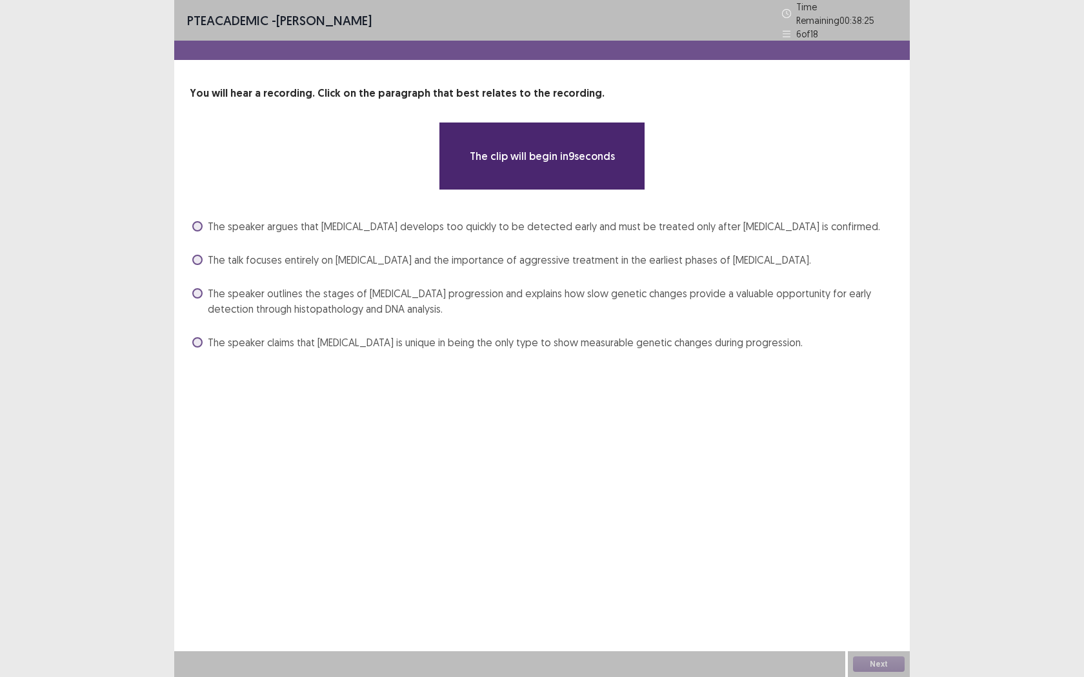
click at [299, 185] on div "**********" at bounding box center [541, 219] width 735 height 267
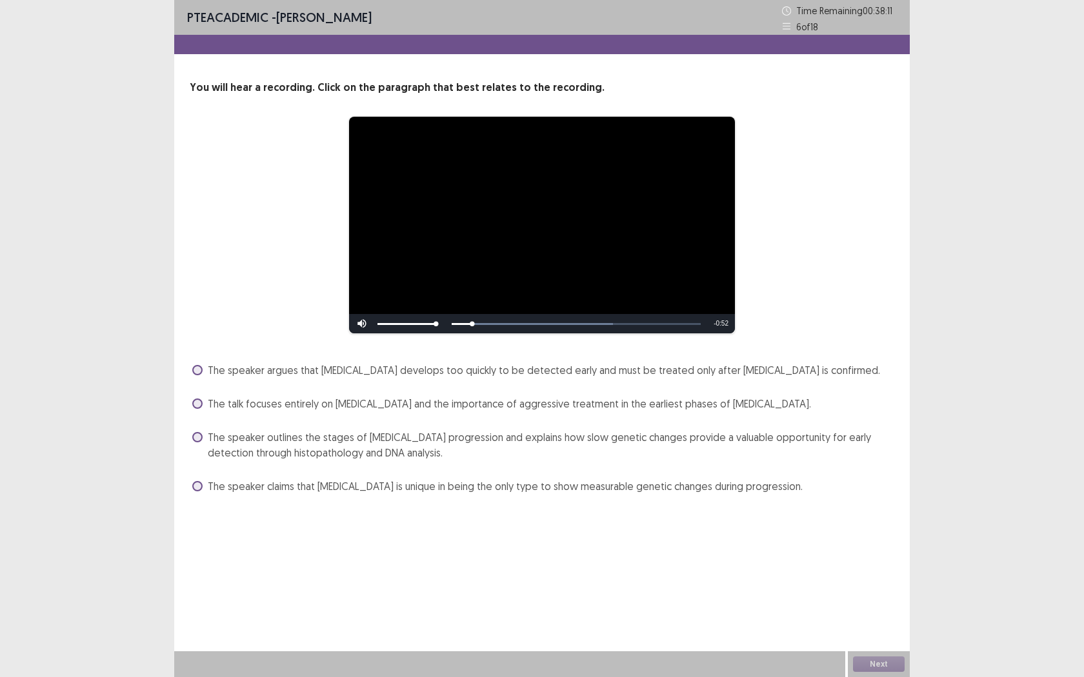
click at [332, 444] on span "The speaker outlines the stages of [MEDICAL_DATA] progression and explains how …" at bounding box center [551, 445] width 686 height 31
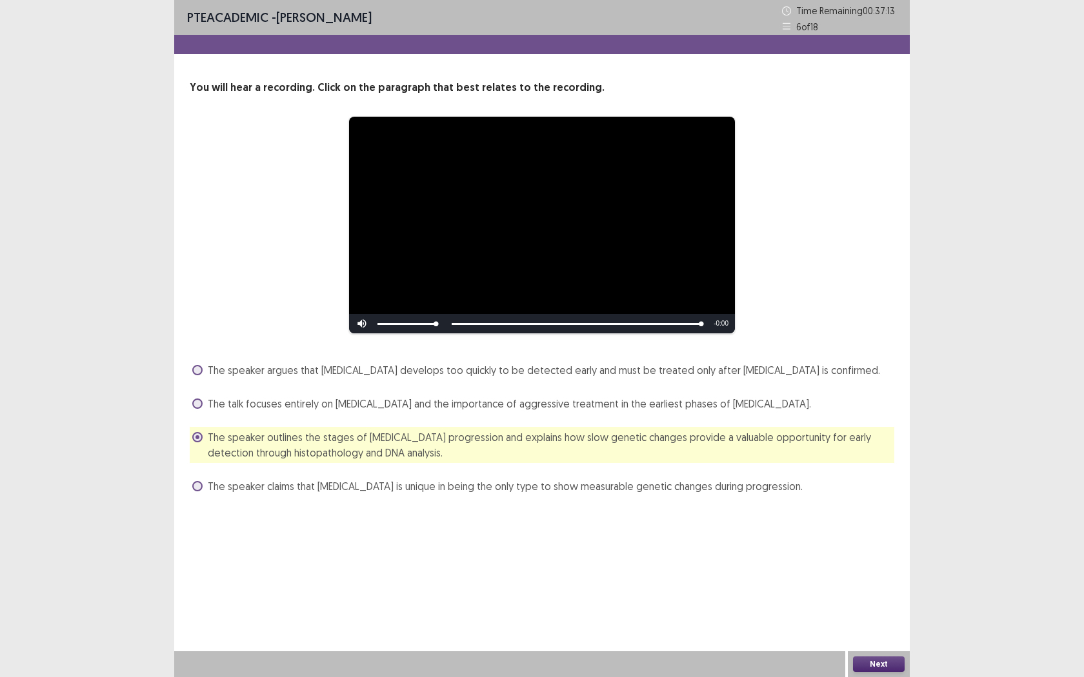
click at [865, 546] on button "Next" at bounding box center [879, 664] width 52 height 15
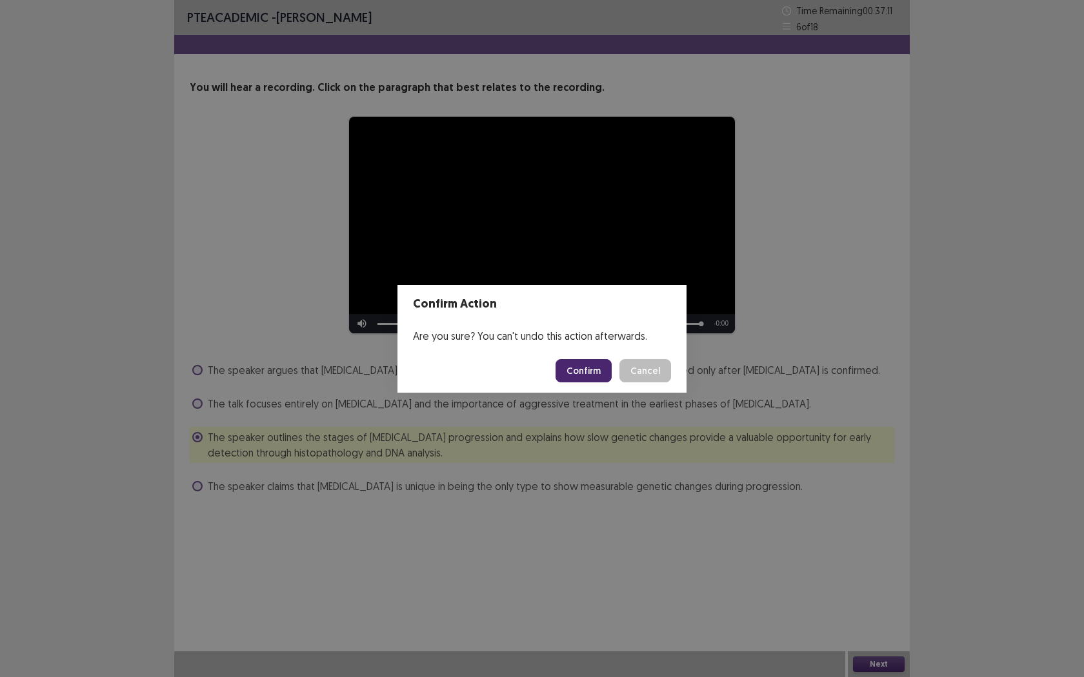
click at [584, 370] on button "Confirm" at bounding box center [583, 370] width 56 height 23
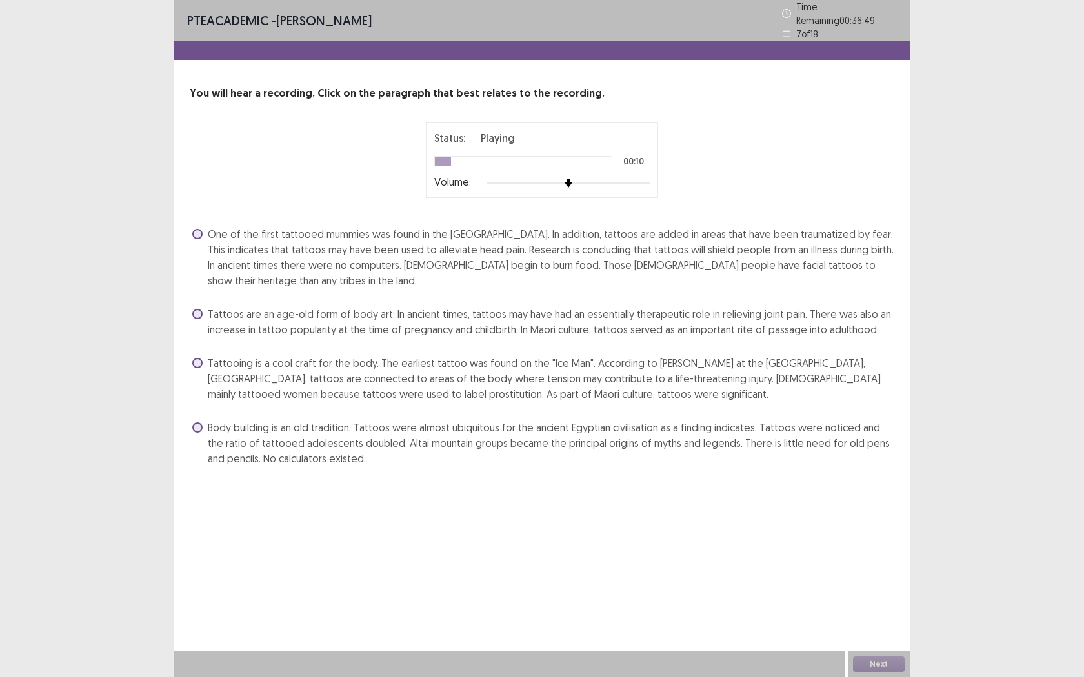
click at [381, 368] on span "Tattooing is a cool craft for the body. The earliest tattoo was found on the "I…" at bounding box center [551, 378] width 686 height 46
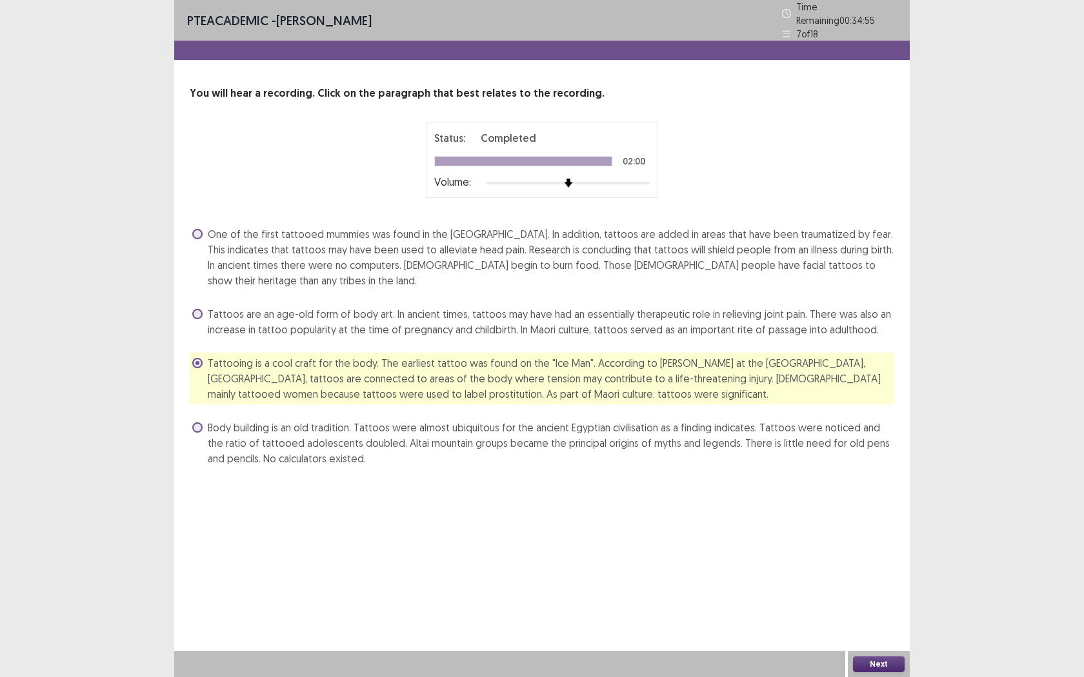
click at [888, 546] on button "Next" at bounding box center [879, 664] width 52 height 15
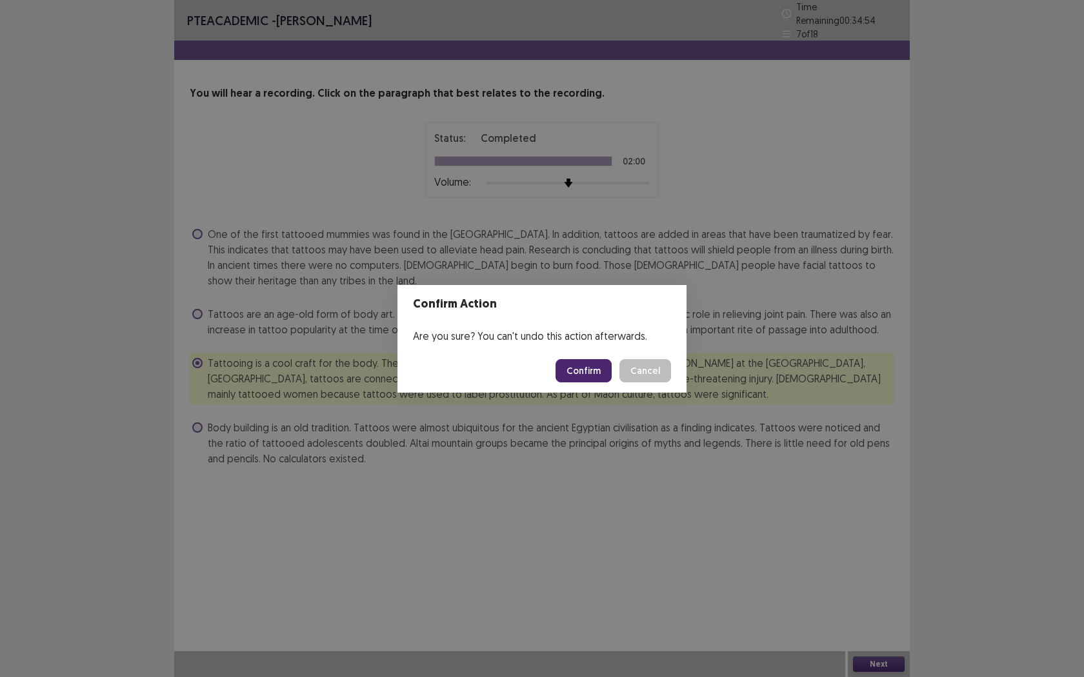
click at [575, 367] on button "Confirm" at bounding box center [583, 370] width 56 height 23
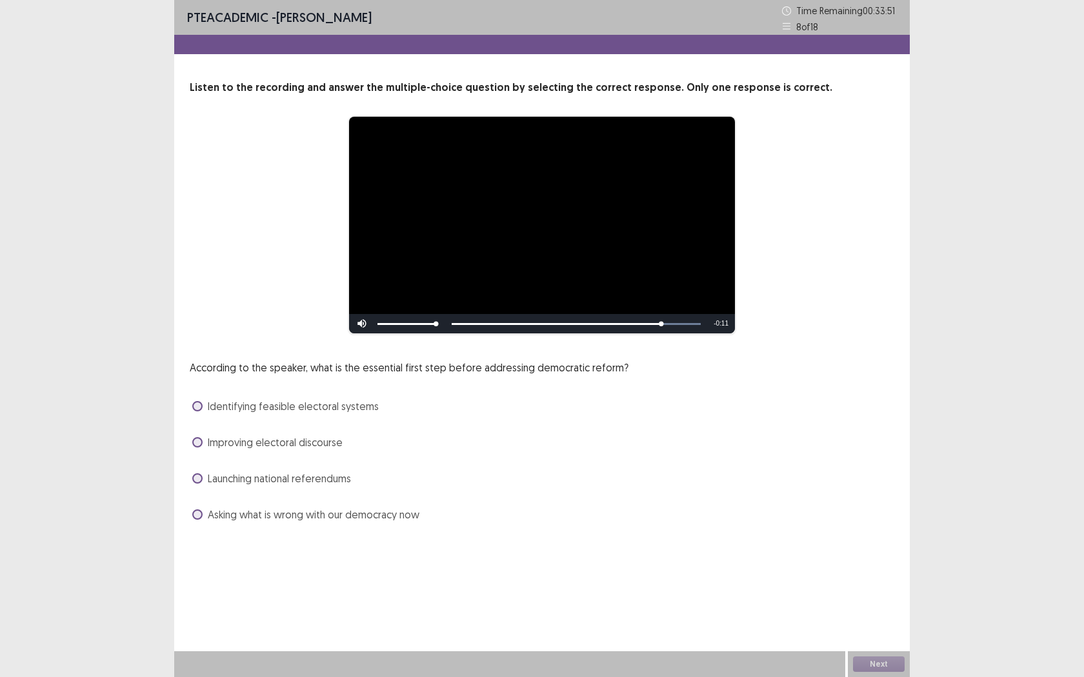
click at [303, 404] on span "Identifying feasible electoral systems" at bounding box center [293, 406] width 171 height 15
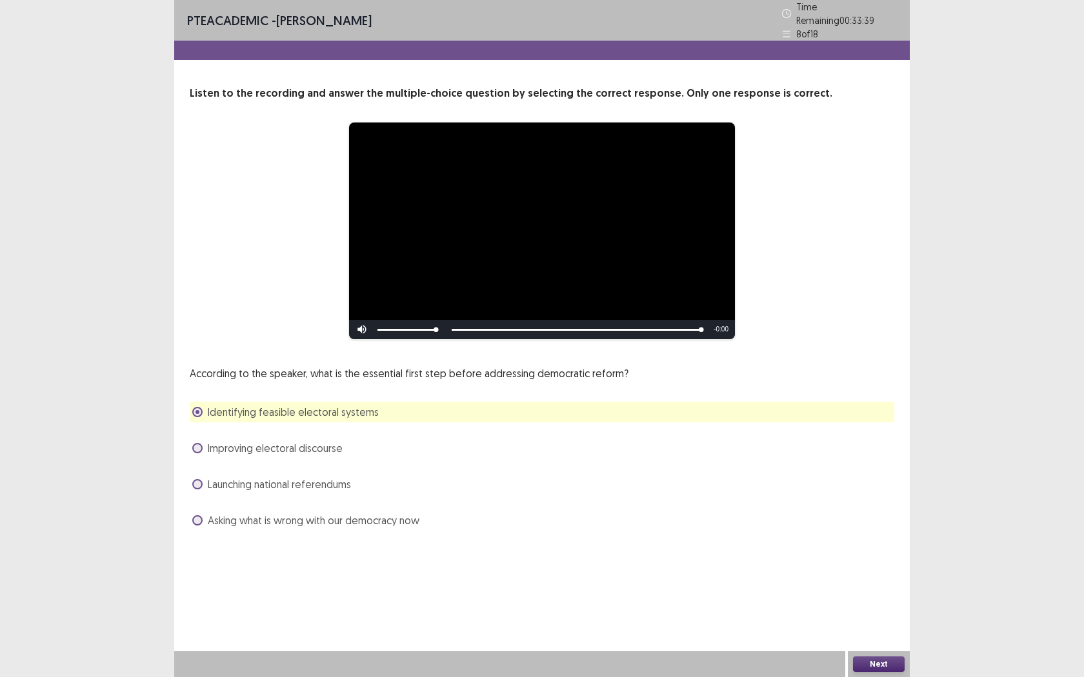
click at [864, 546] on button "Next" at bounding box center [879, 664] width 52 height 15
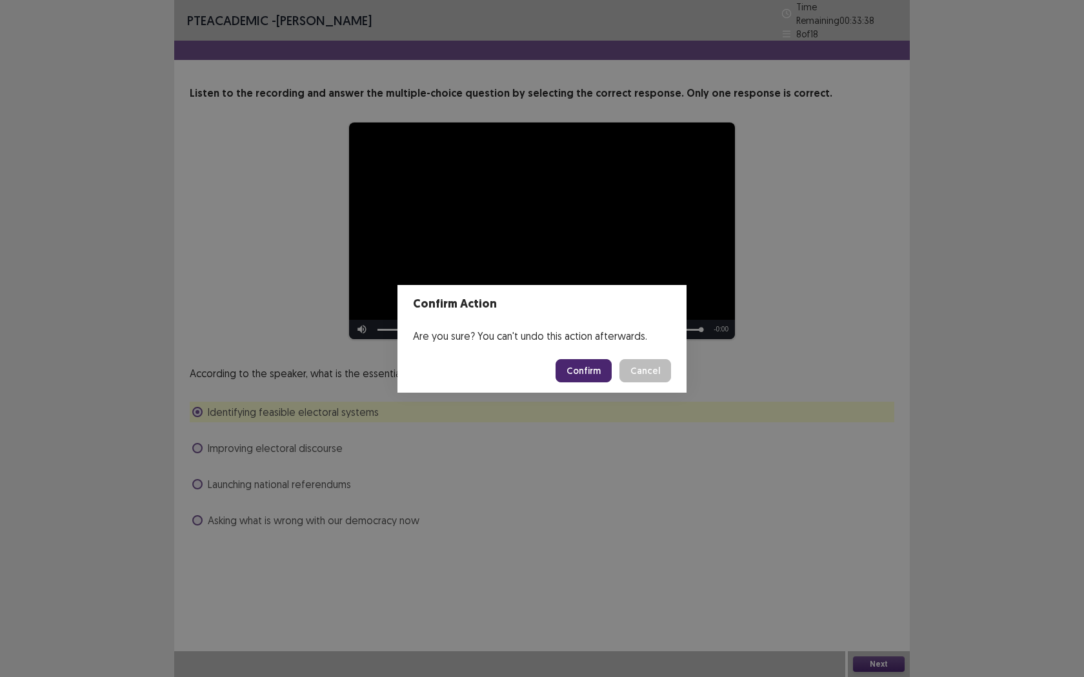
click at [581, 374] on button "Confirm" at bounding box center [583, 370] width 56 height 23
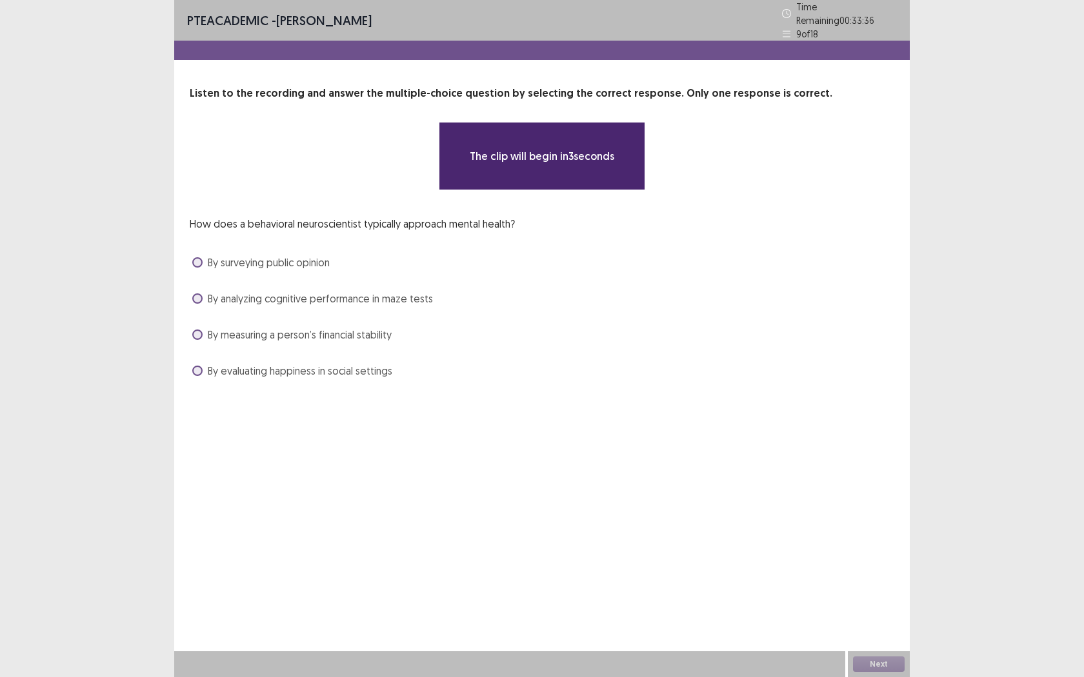
click at [295, 301] on div "By analyzing cognitive performance in maze tests" at bounding box center [542, 298] width 704 height 21
click at [287, 294] on span "By analyzing cognitive performance in maze tests" at bounding box center [320, 298] width 225 height 15
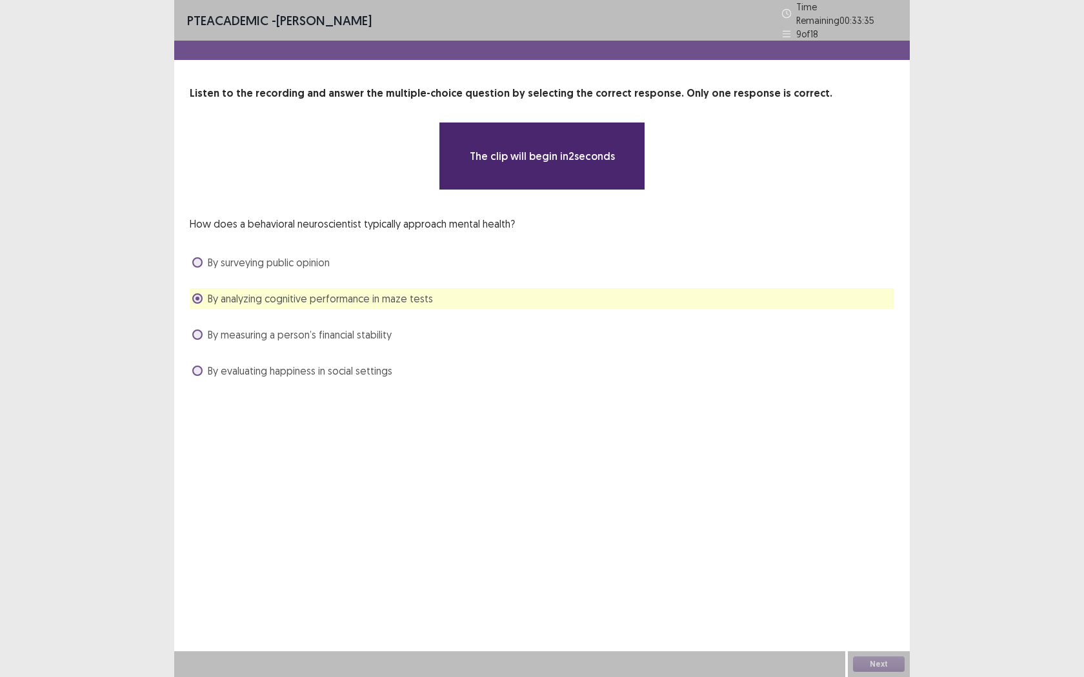
click at [272, 255] on span "By surveying public opinion" at bounding box center [269, 262] width 122 height 15
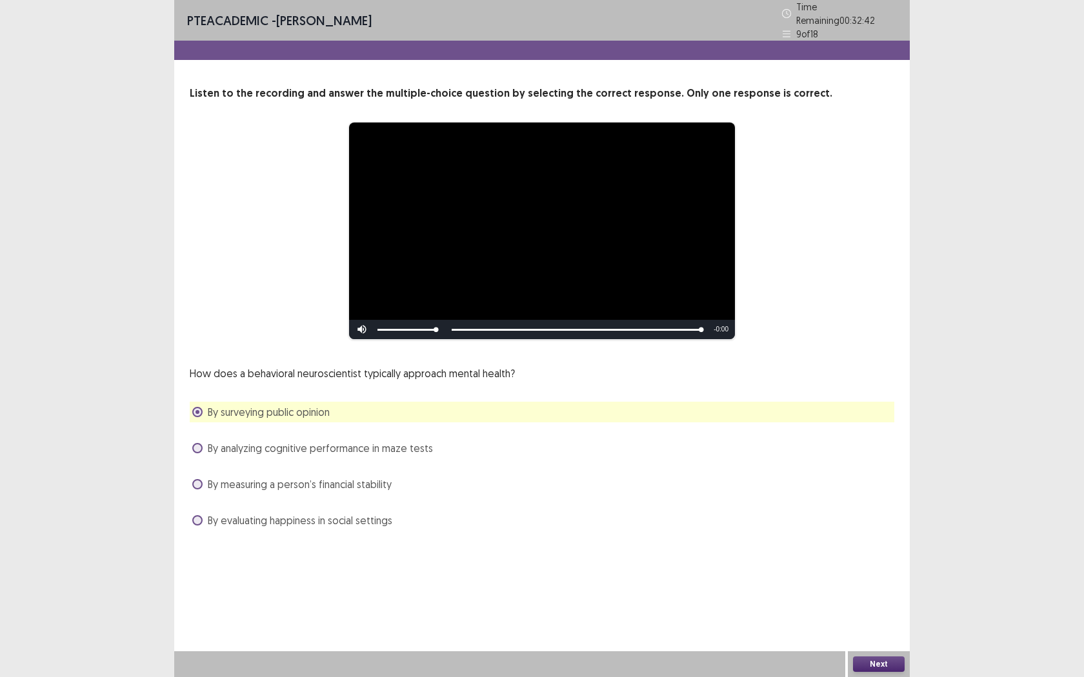
click at [884, 546] on button "Next" at bounding box center [879, 664] width 52 height 15
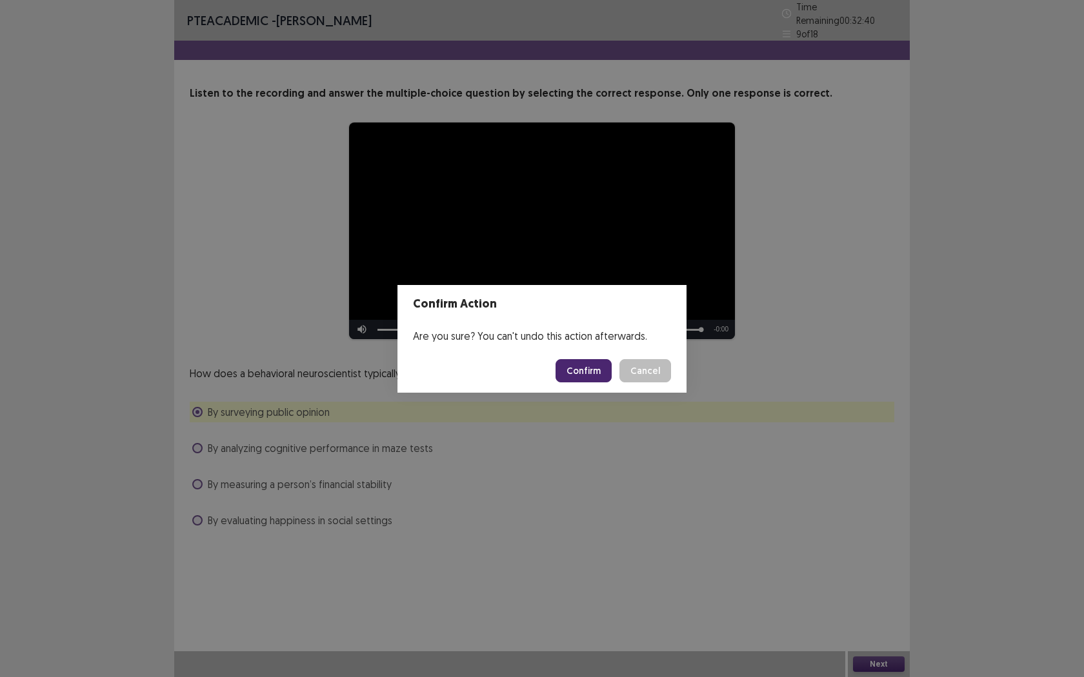
click at [635, 375] on button "Cancel" at bounding box center [645, 370] width 52 height 23
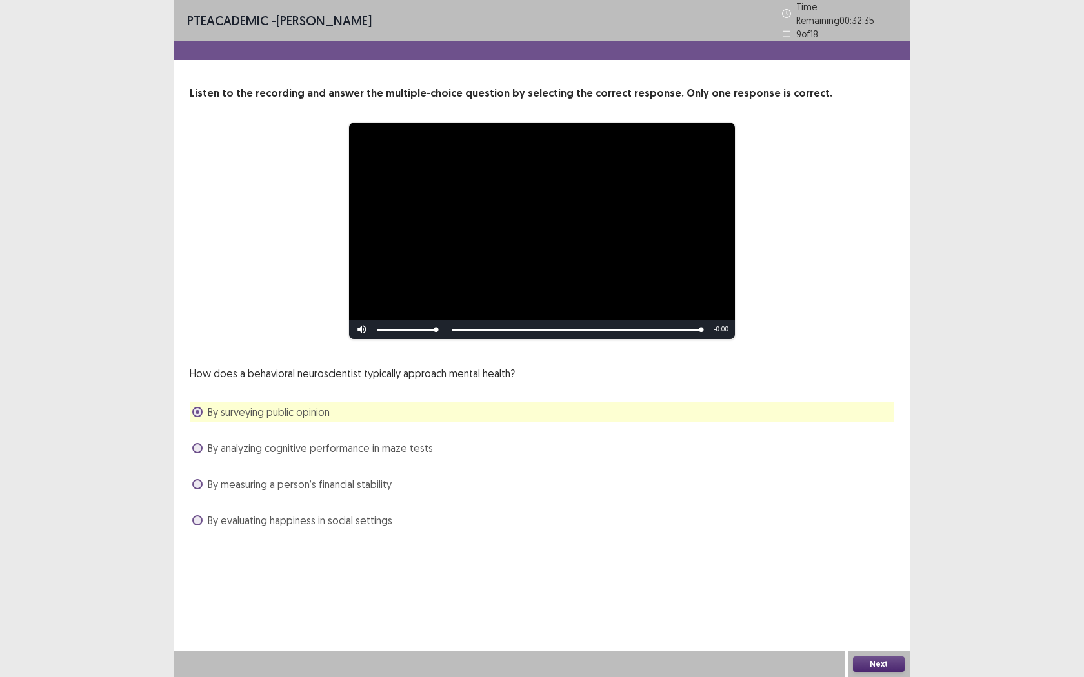
click at [371, 441] on span "By analyzing cognitive performance in maze tests" at bounding box center [320, 448] width 225 height 15
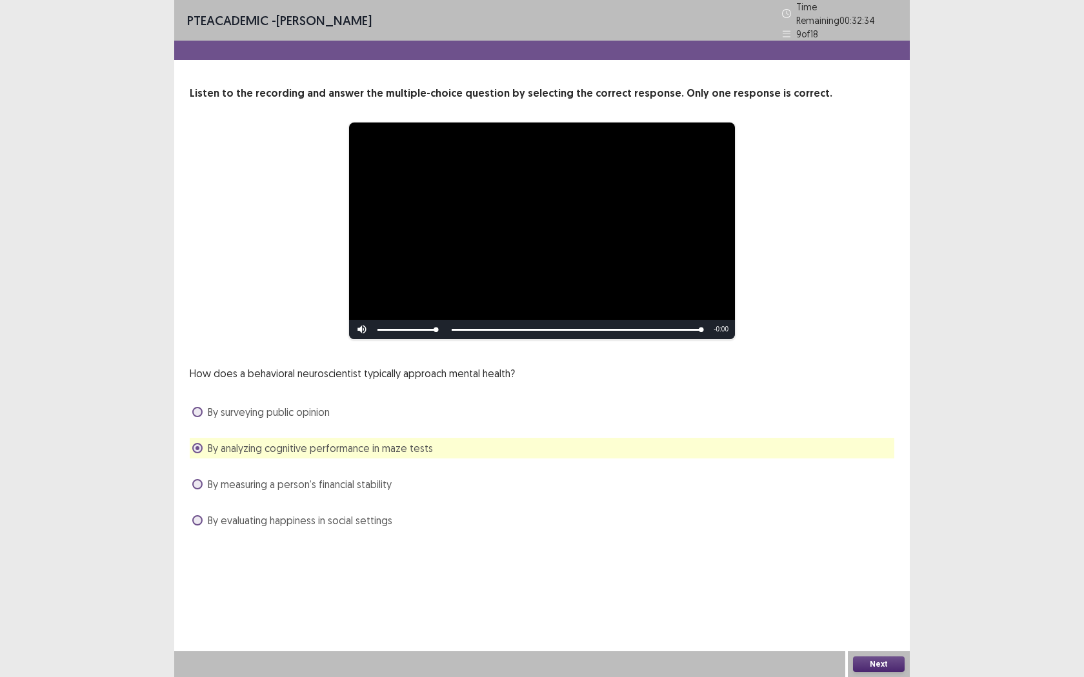
click at [871, 546] on button "Next" at bounding box center [879, 664] width 52 height 15
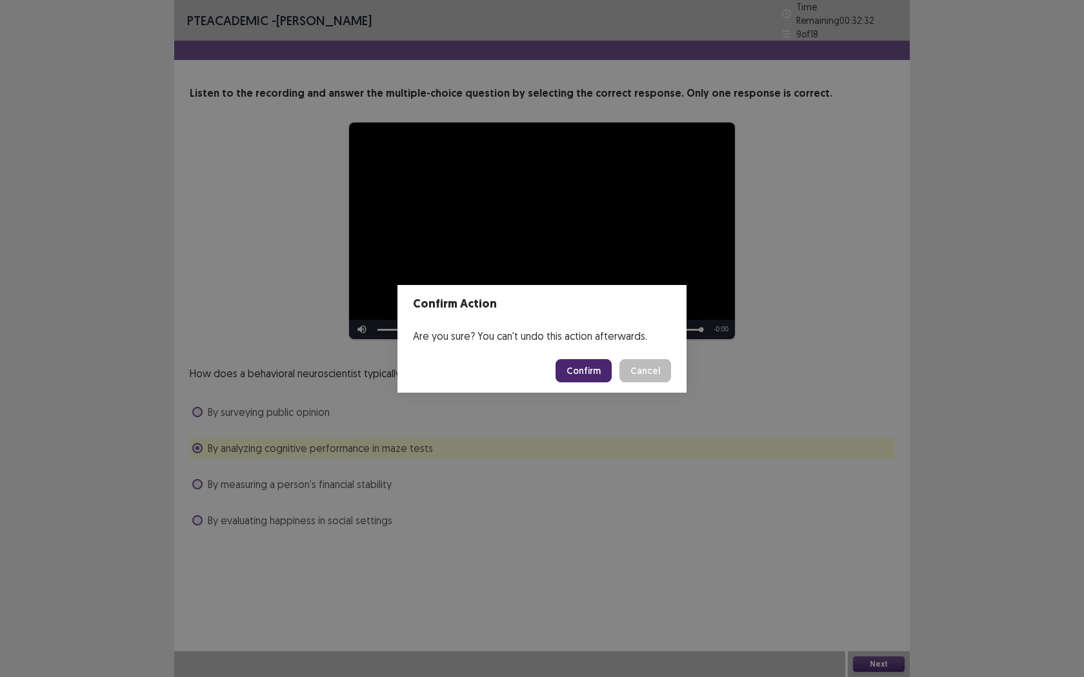
click at [573, 366] on button "Confirm" at bounding box center [583, 370] width 56 height 23
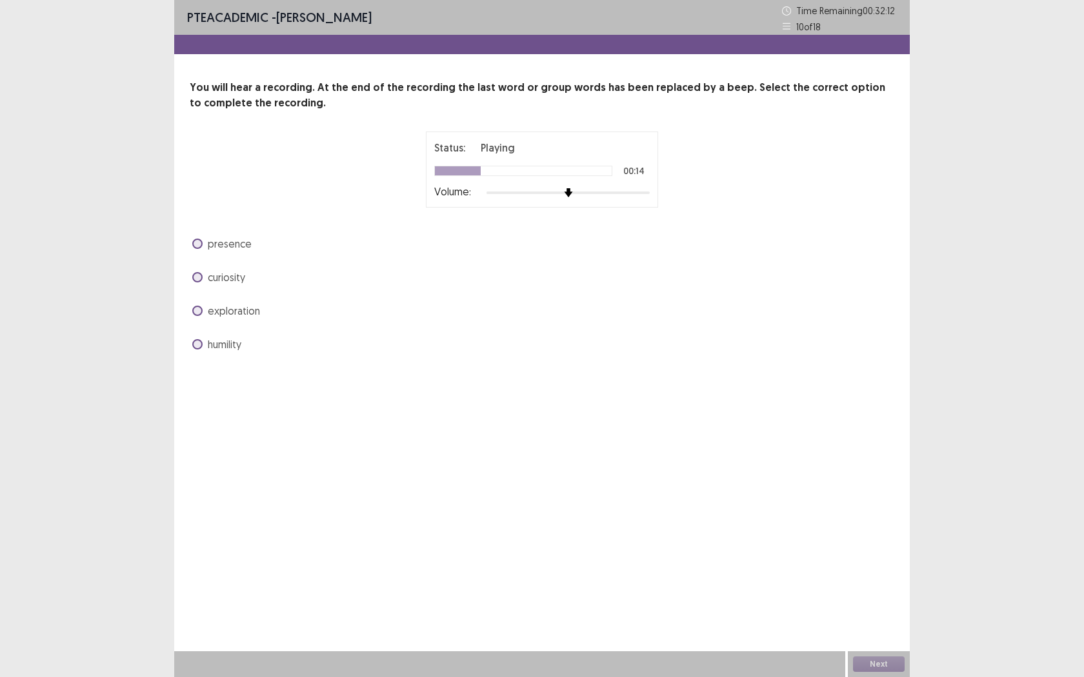
click at [226, 348] on span "humility" at bounding box center [225, 344] width 34 height 15
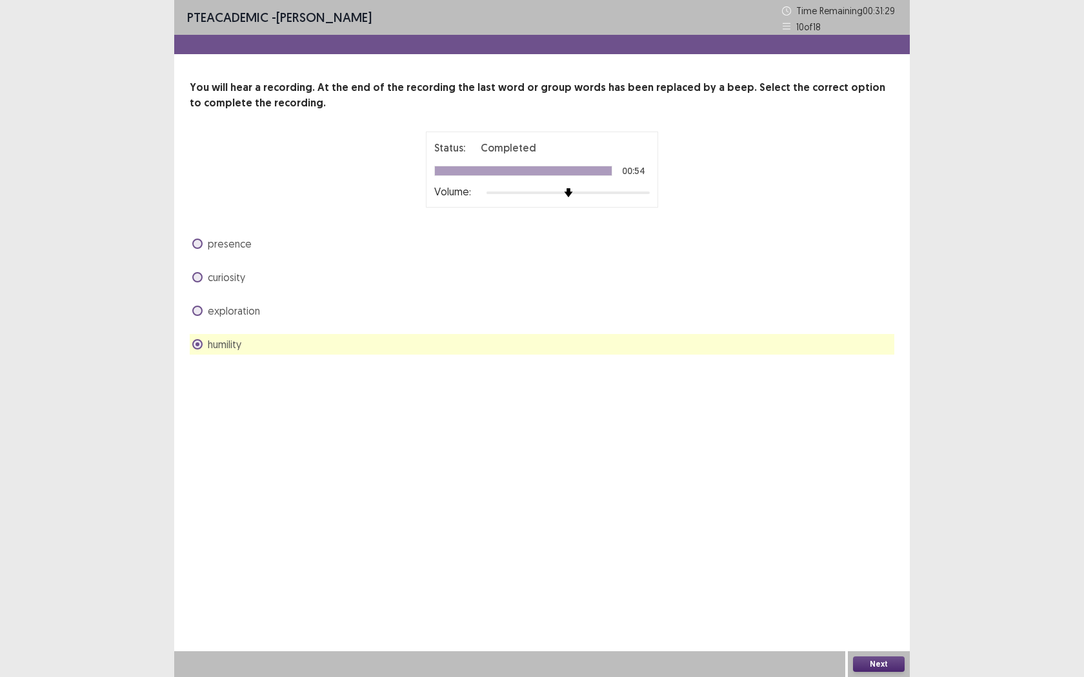
click at [235, 239] on span "presence" at bounding box center [230, 243] width 44 height 15
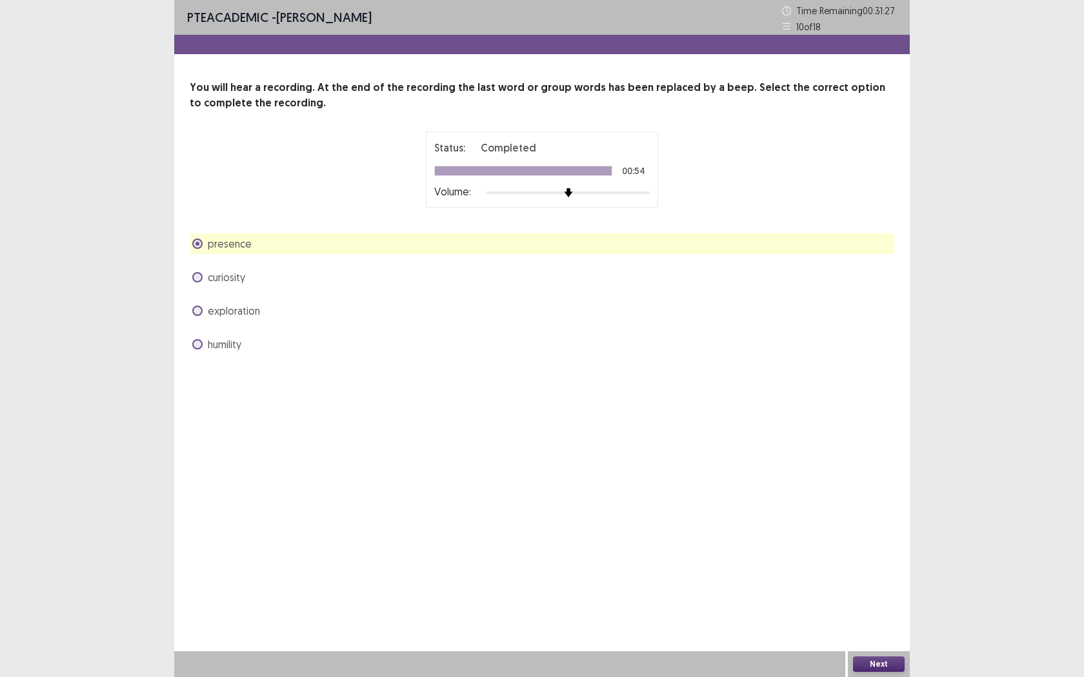
click at [899, 546] on button "Next" at bounding box center [879, 664] width 52 height 15
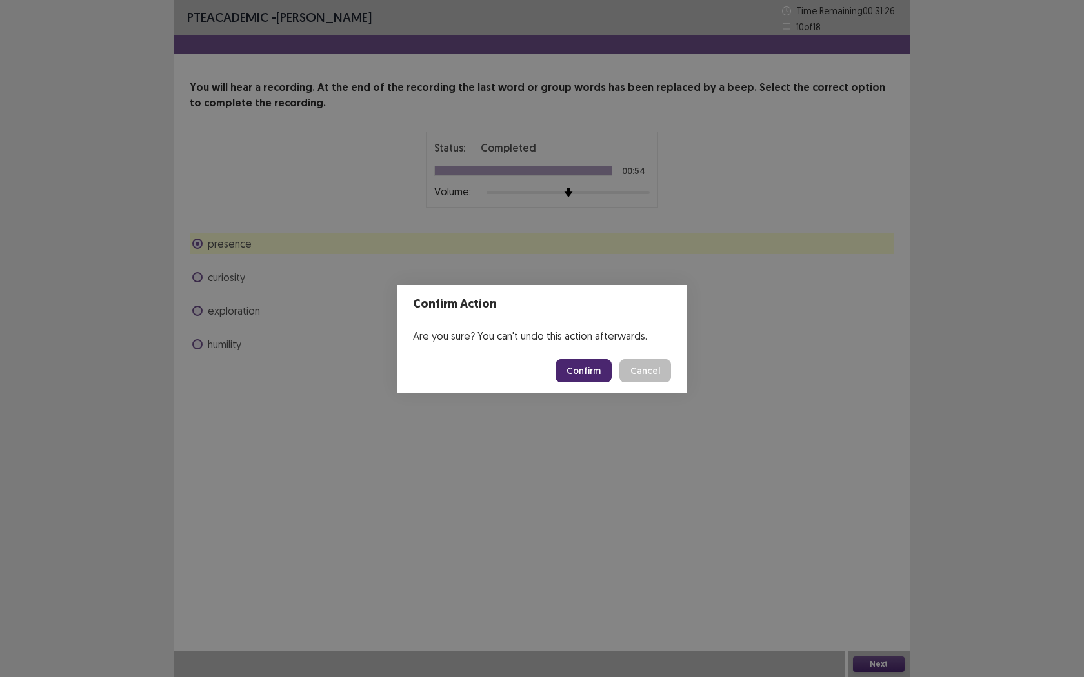
click at [595, 374] on button "Confirm" at bounding box center [583, 370] width 56 height 23
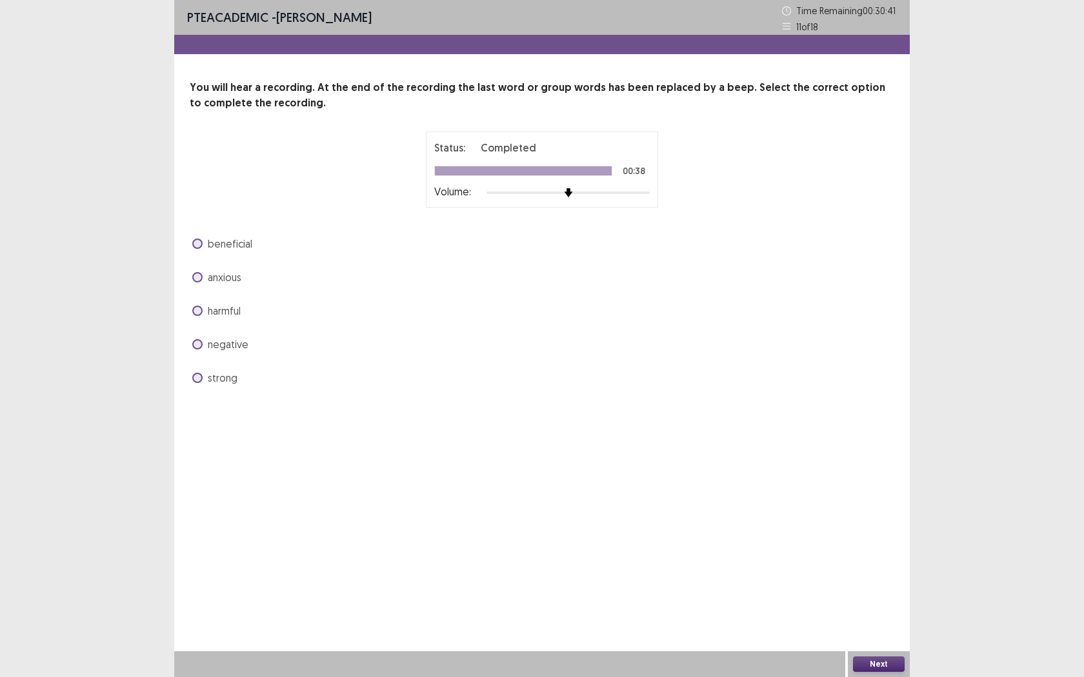
click at [235, 248] on span "beneficial" at bounding box center [230, 243] width 45 height 15
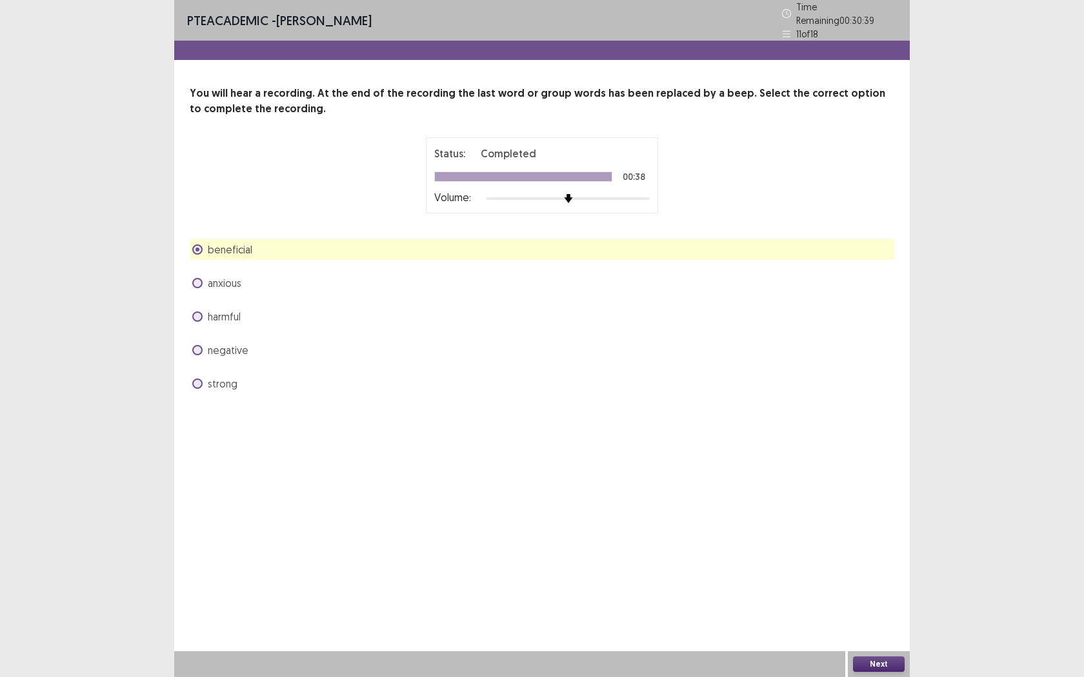
click at [885, 546] on button "Next" at bounding box center [879, 664] width 52 height 15
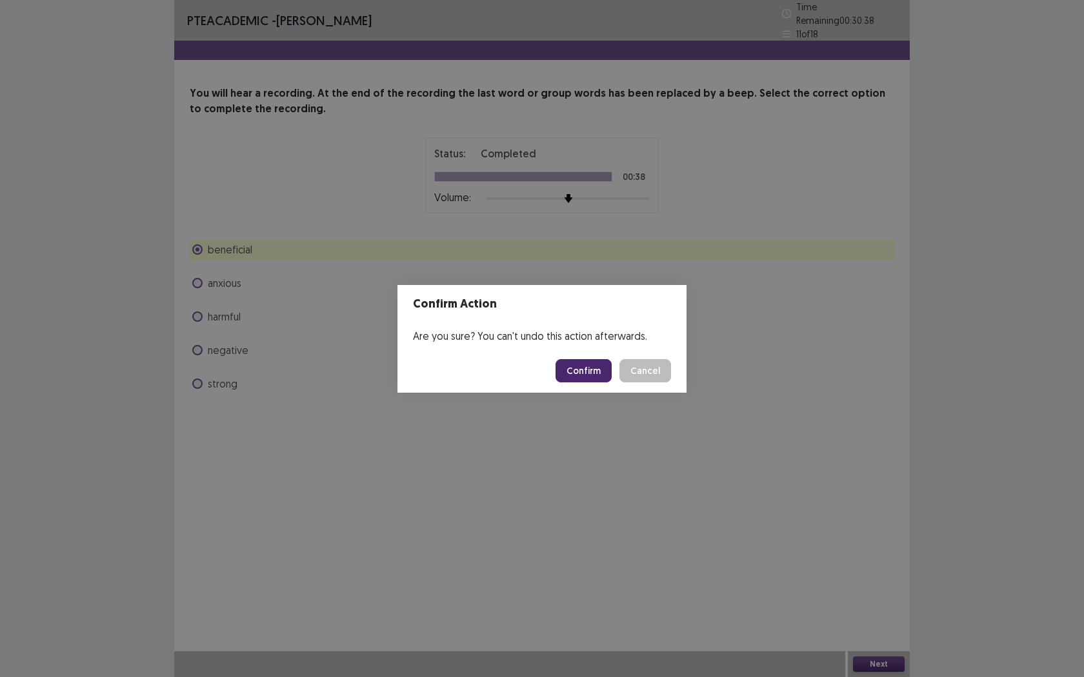
click at [572, 372] on button "Confirm" at bounding box center [583, 370] width 56 height 23
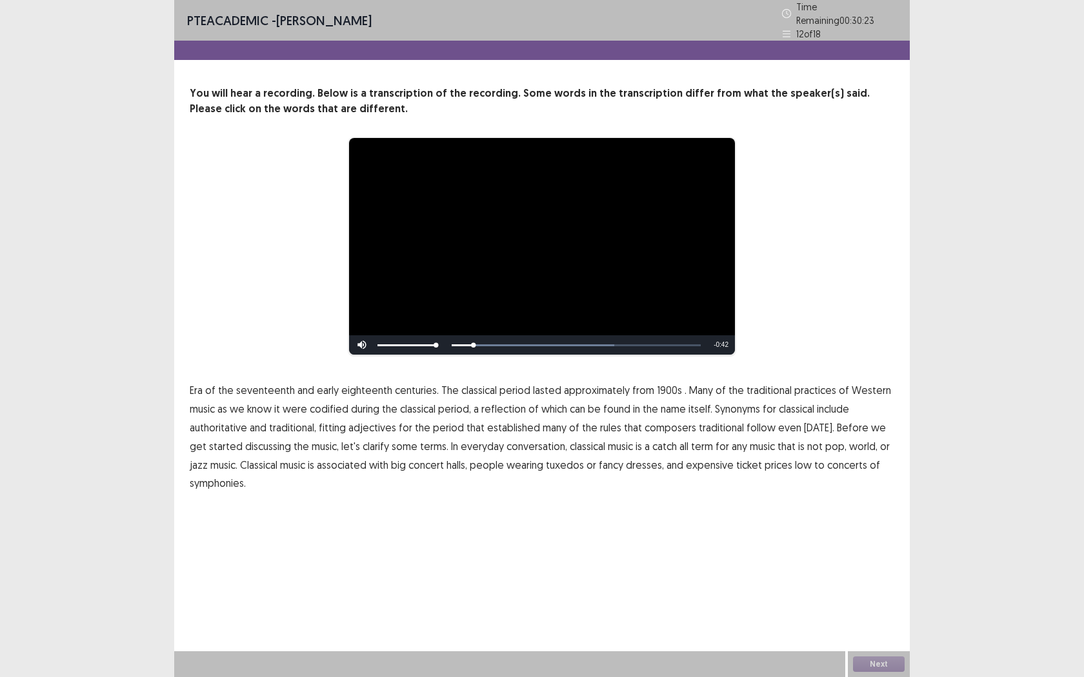
click at [197, 384] on span "Era" at bounding box center [196, 390] width 13 height 15
drag, startPoint x: 197, startPoint y: 384, endPoint x: 297, endPoint y: 395, distance: 100.6
click at [197, 384] on span "Era" at bounding box center [196, 390] width 13 height 15
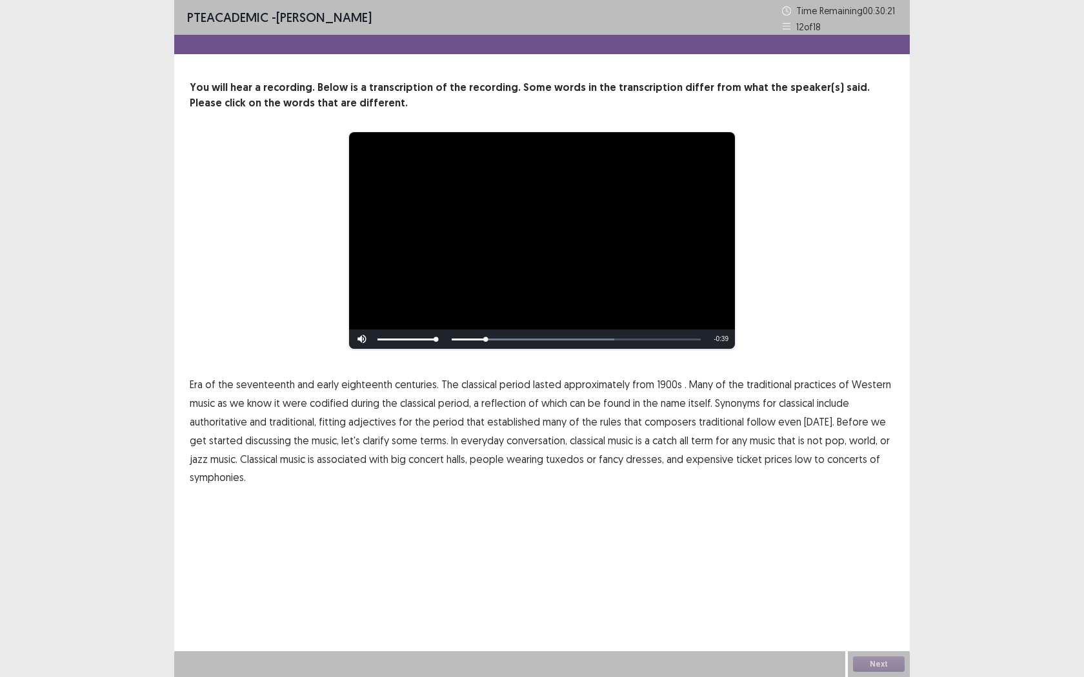
click at [657, 385] on span "1900s" at bounding box center [669, 384] width 25 height 15
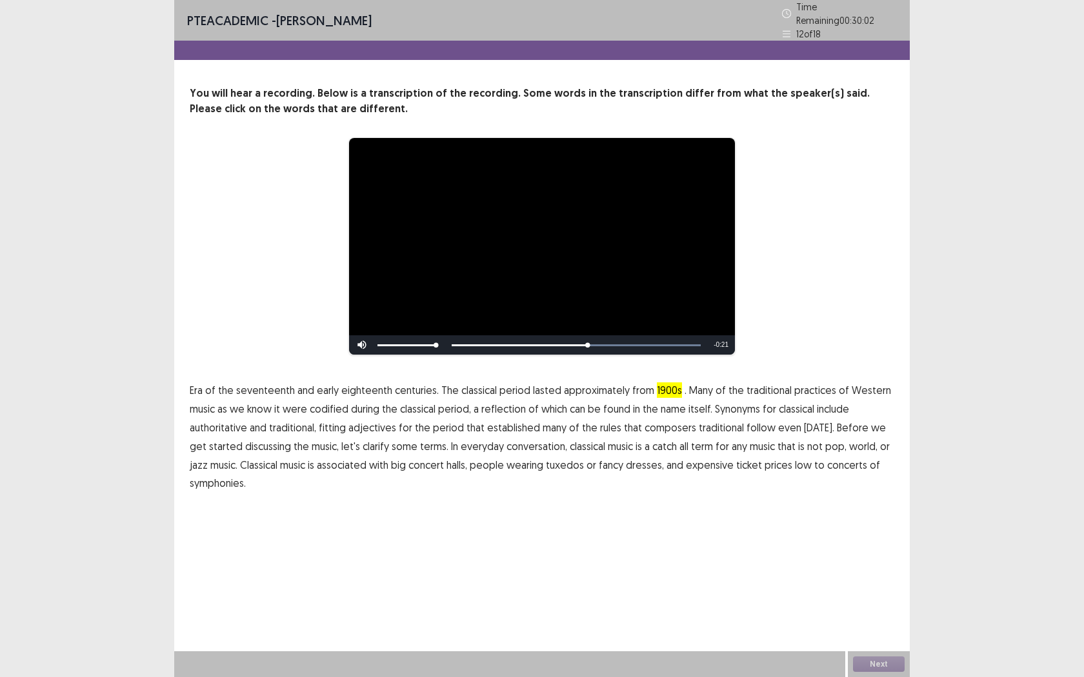
click at [726, 425] on span "traditional" at bounding box center [721, 427] width 45 height 15
click at [795, 461] on span "low" at bounding box center [803, 464] width 17 height 15
click at [863, 546] on button "Next" at bounding box center [879, 664] width 52 height 15
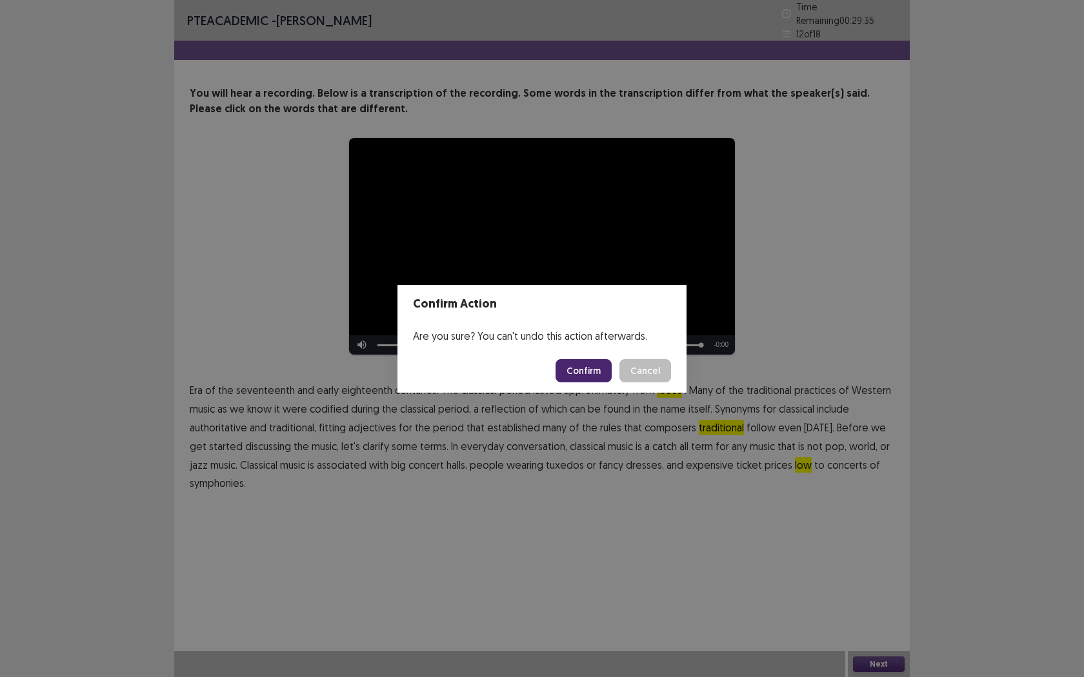
click at [575, 372] on button "Confirm" at bounding box center [583, 370] width 56 height 23
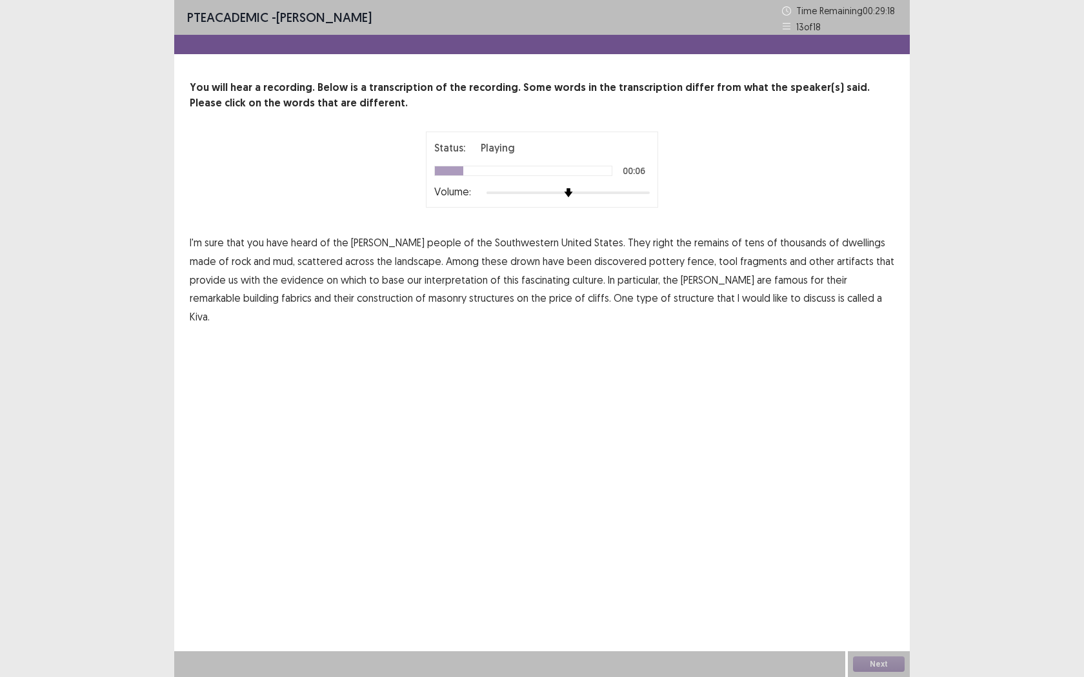
click at [653, 244] on span "right" at bounding box center [663, 242] width 21 height 15
click at [510, 264] on span "drown" at bounding box center [525, 261] width 30 height 15
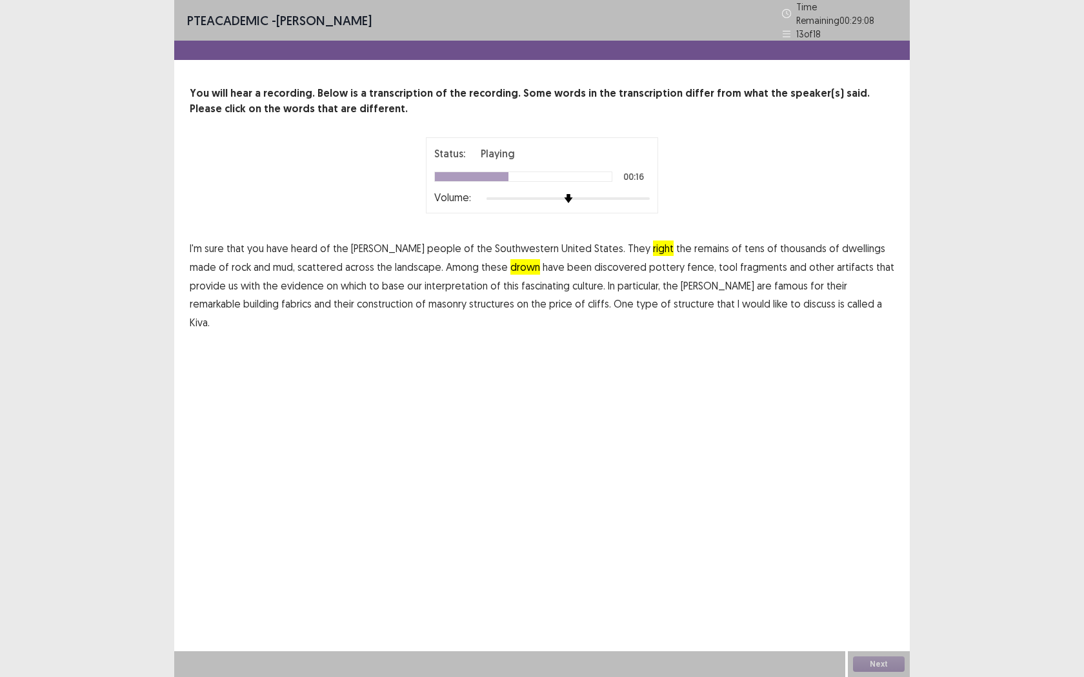
click at [687, 264] on span "fence," at bounding box center [701, 266] width 29 height 15
click at [890, 279] on p "I'm sure that you have heard of the [DEMOGRAPHIC_DATA] people of the Southweste…" at bounding box center [542, 285] width 704 height 93
click at [312, 296] on span "fabrics" at bounding box center [296, 303] width 30 height 15
click at [549, 303] on span "price" at bounding box center [560, 303] width 23 height 15
click at [867, 546] on button "Next" at bounding box center [879, 664] width 52 height 15
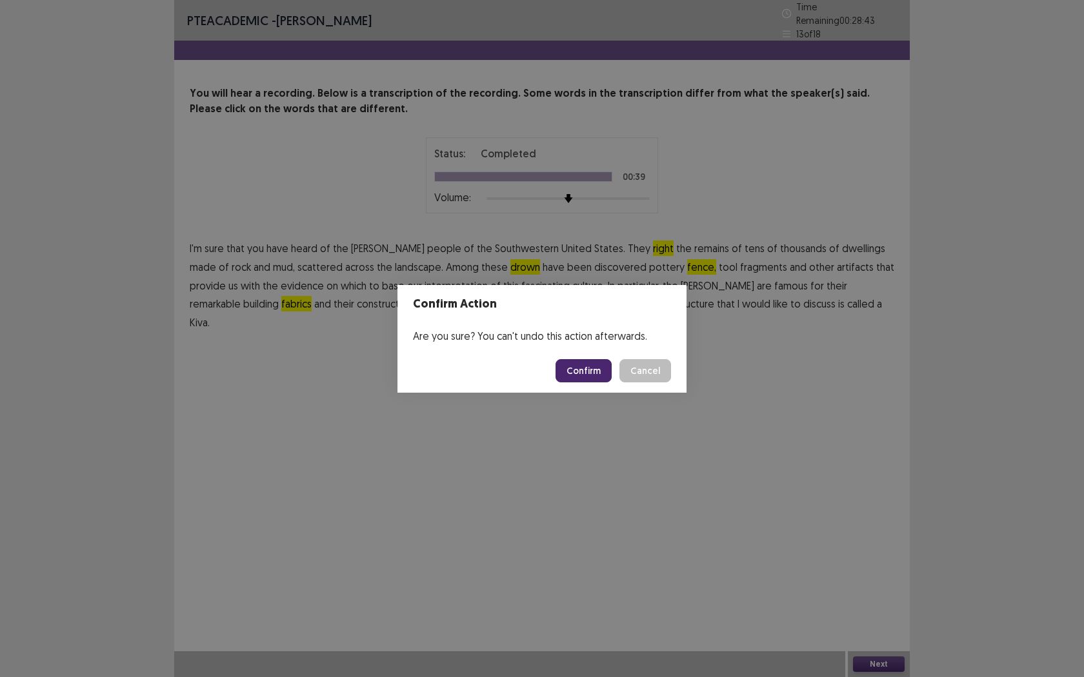
click at [587, 377] on button "Confirm" at bounding box center [583, 370] width 56 height 23
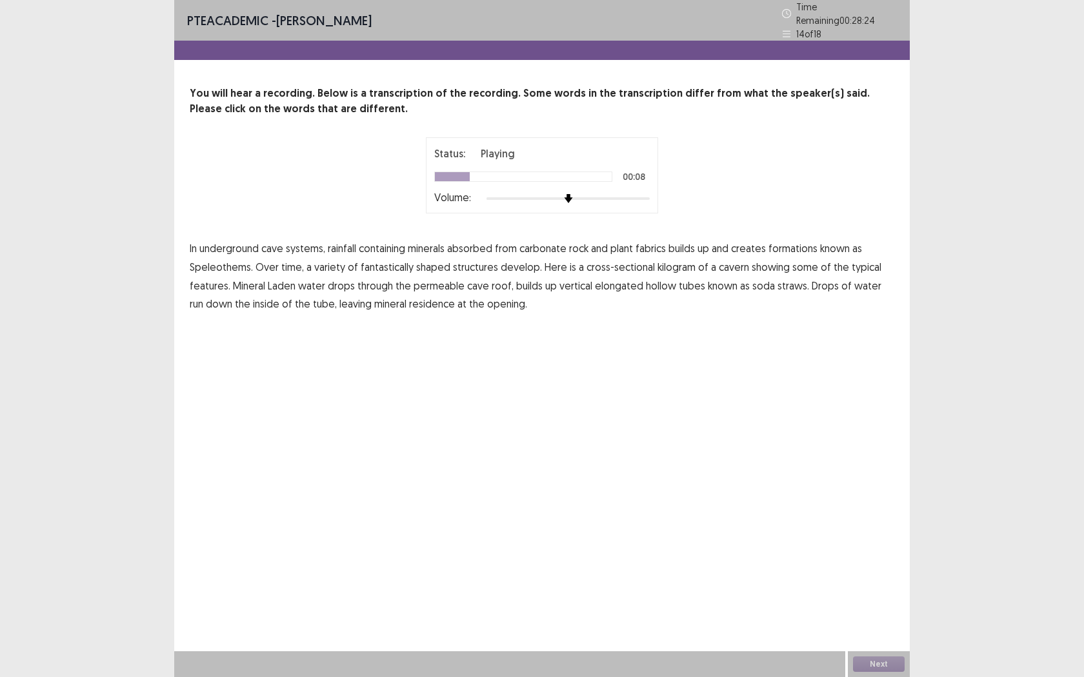
click at [655, 245] on span "fabrics" at bounding box center [650, 248] width 30 height 15
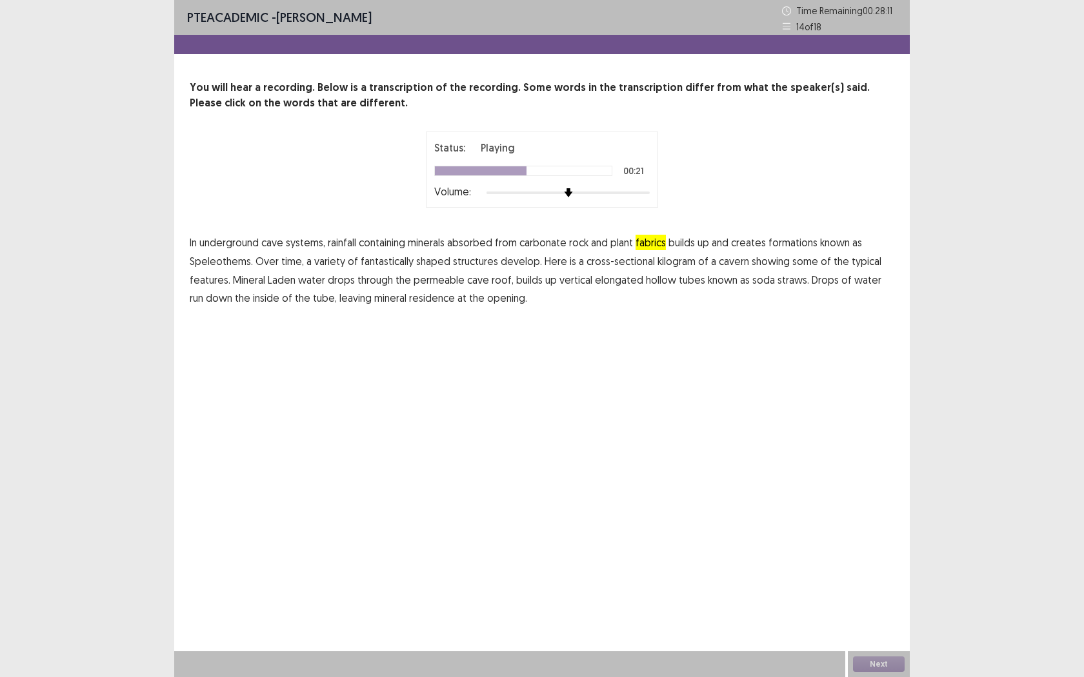
click at [673, 265] on span "kilogram" at bounding box center [676, 261] width 38 height 15
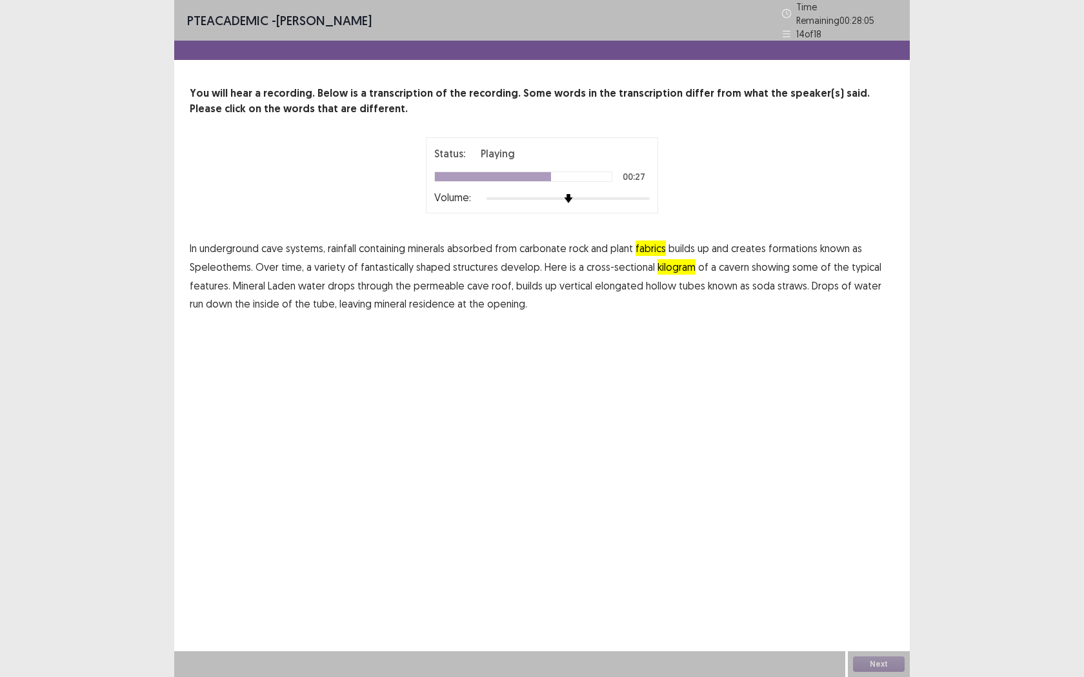
click at [338, 281] on span "drops" at bounding box center [341, 285] width 27 height 15
click at [415, 301] on span "residence" at bounding box center [432, 303] width 46 height 15
click at [891, 546] on button "Next" at bounding box center [879, 664] width 52 height 15
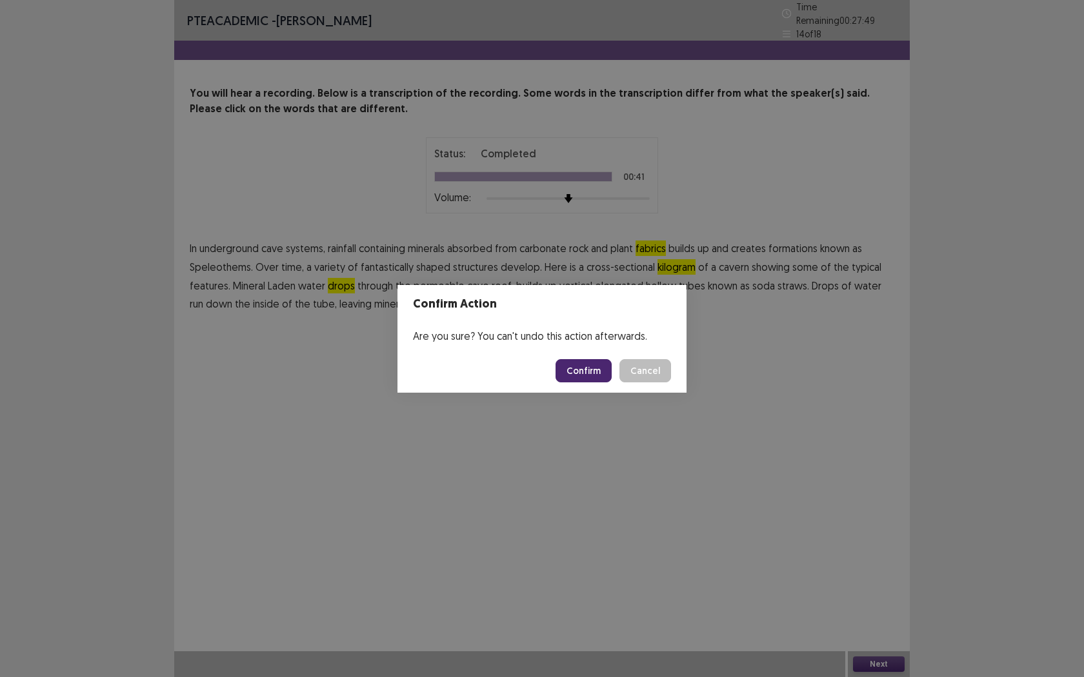
click at [561, 360] on button "Confirm" at bounding box center [583, 370] width 56 height 23
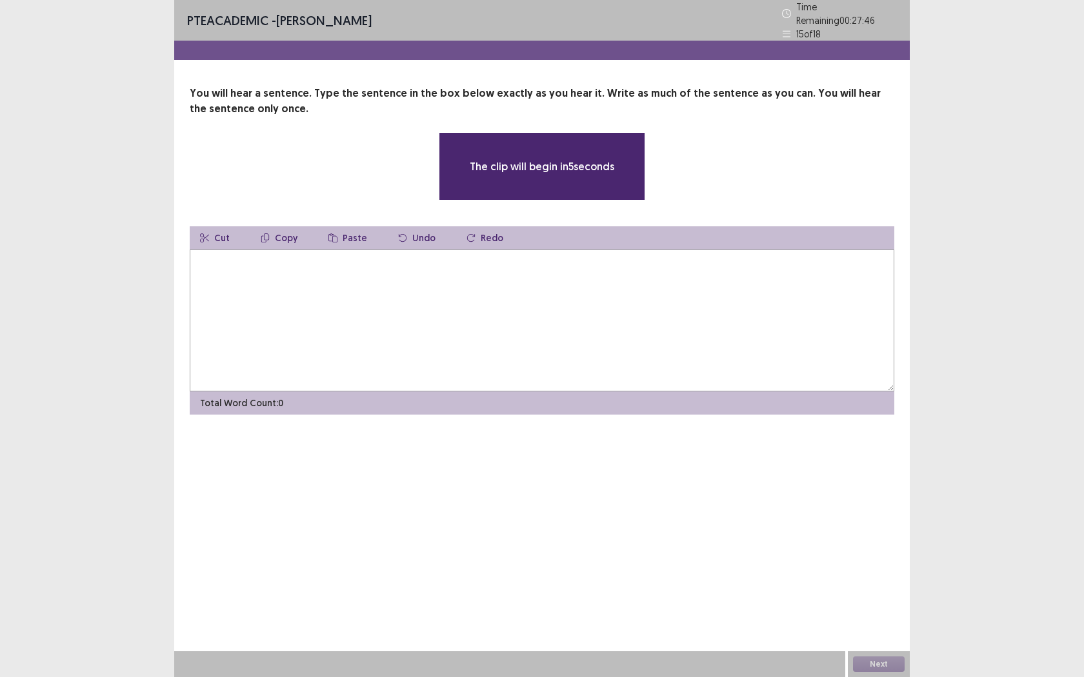
click at [440, 292] on textarea at bounding box center [542, 321] width 704 height 142
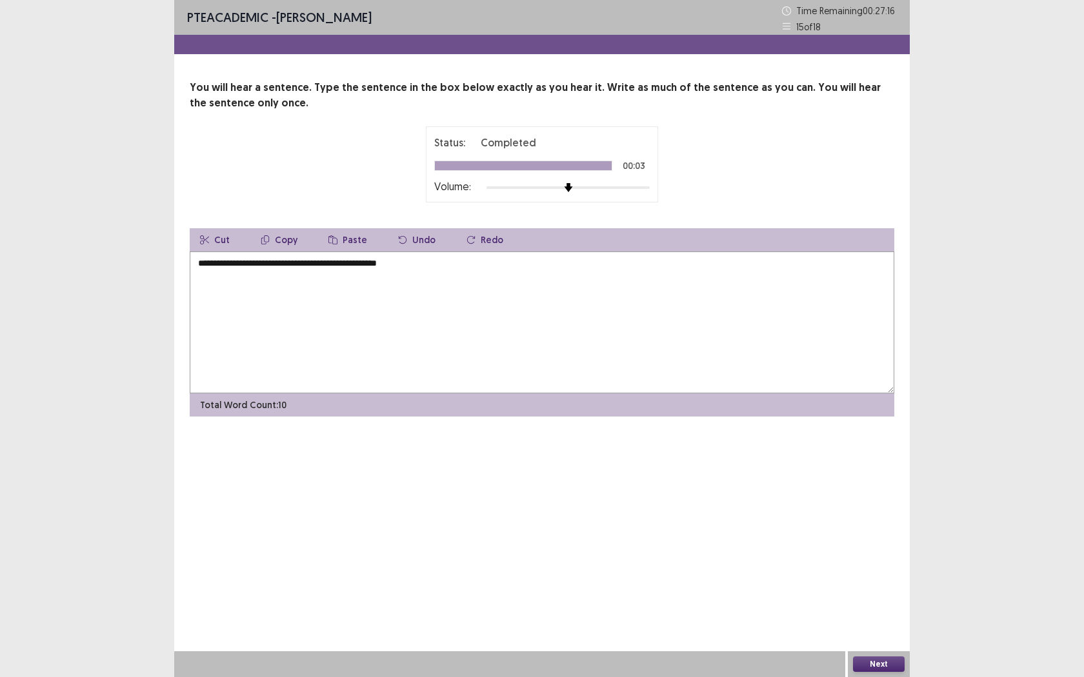
type textarea "**********"
click at [874, 546] on button "Next" at bounding box center [879, 664] width 52 height 15
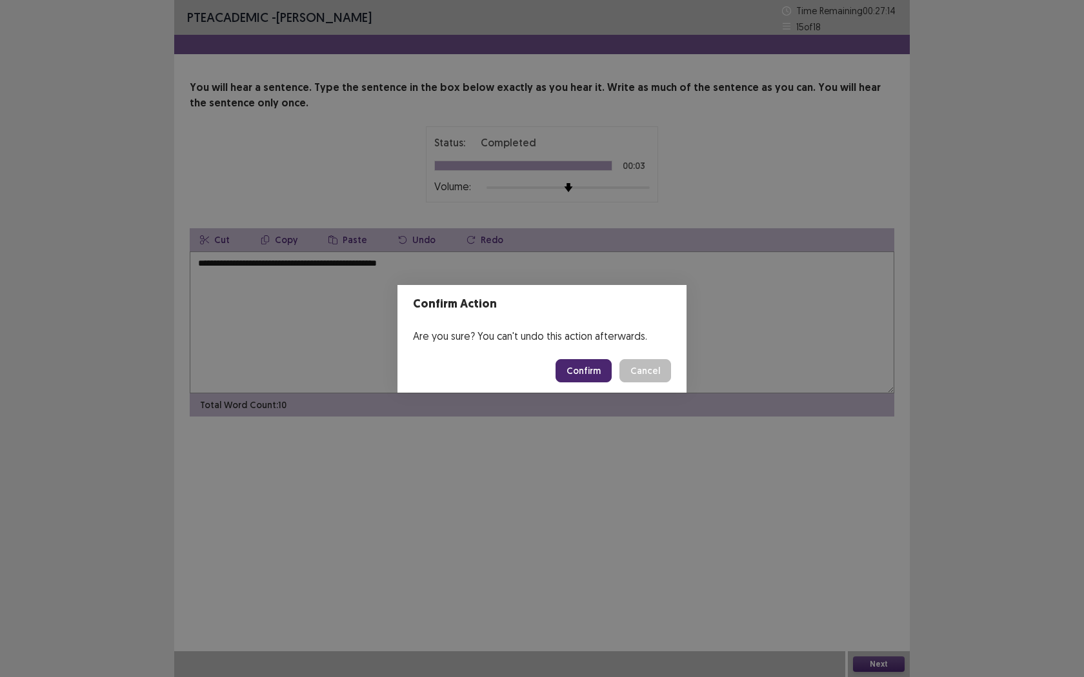
click at [573, 373] on button "Confirm" at bounding box center [583, 370] width 56 height 23
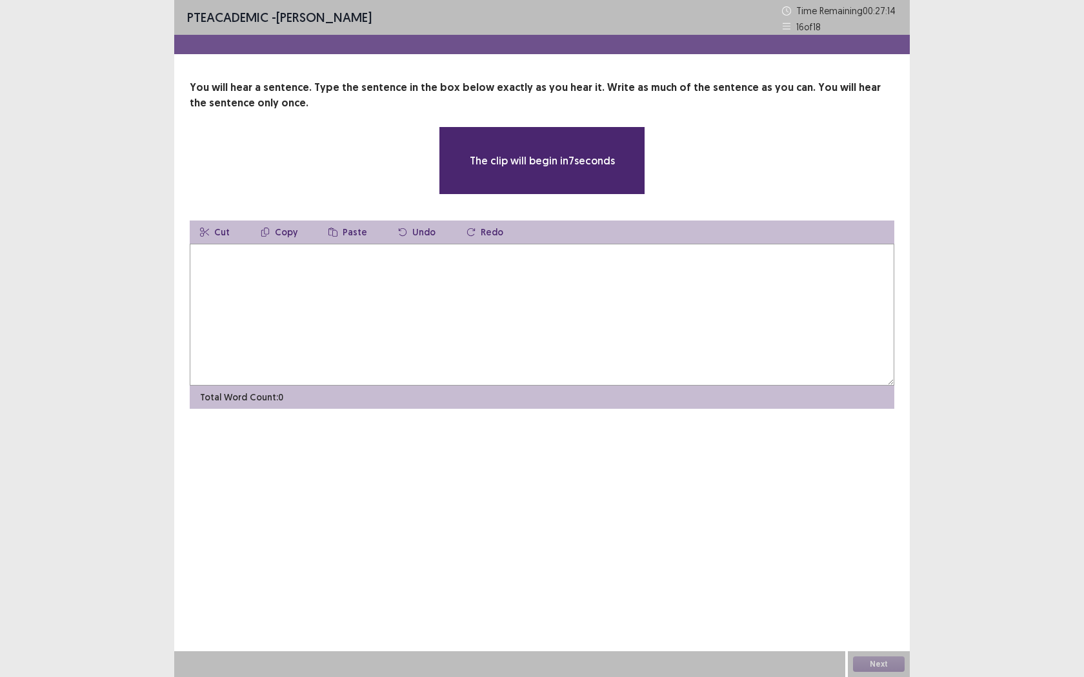
click at [443, 306] on textarea at bounding box center [542, 315] width 704 height 142
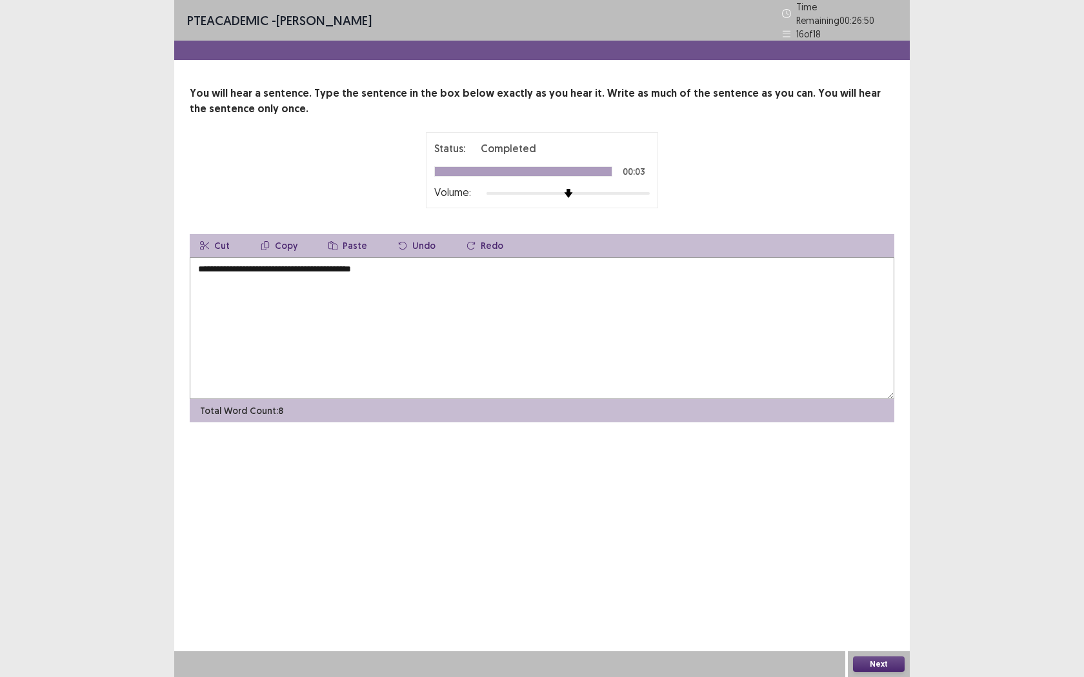
type textarea "**********"
click at [872, 546] on button "Next" at bounding box center [879, 664] width 52 height 15
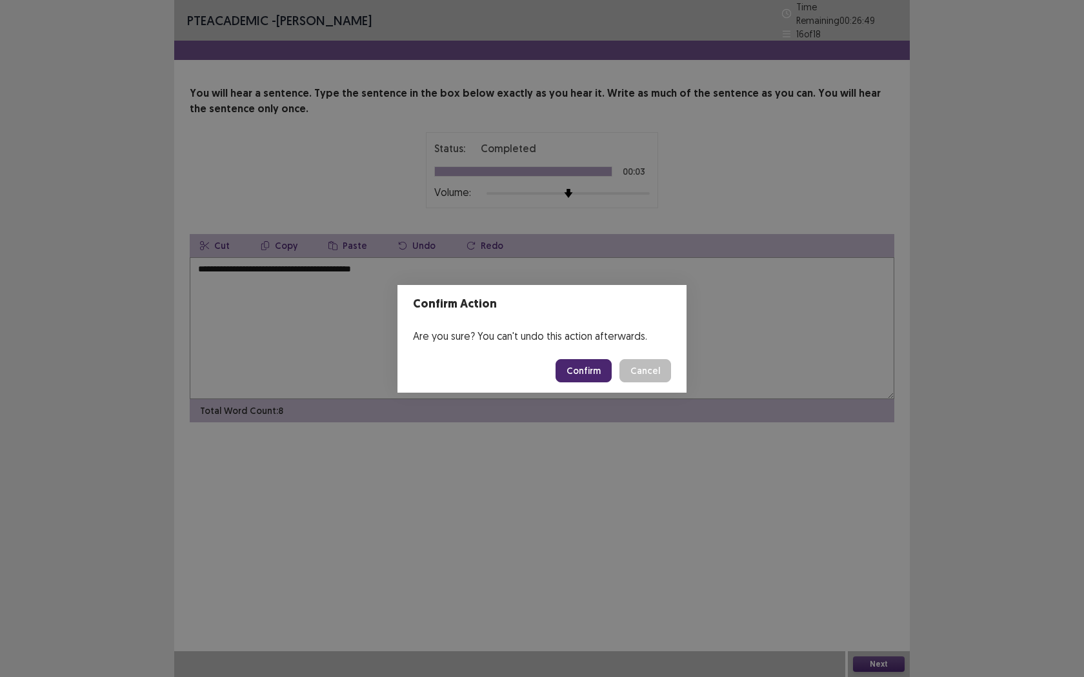
click at [590, 359] on button "Confirm" at bounding box center [583, 370] width 56 height 23
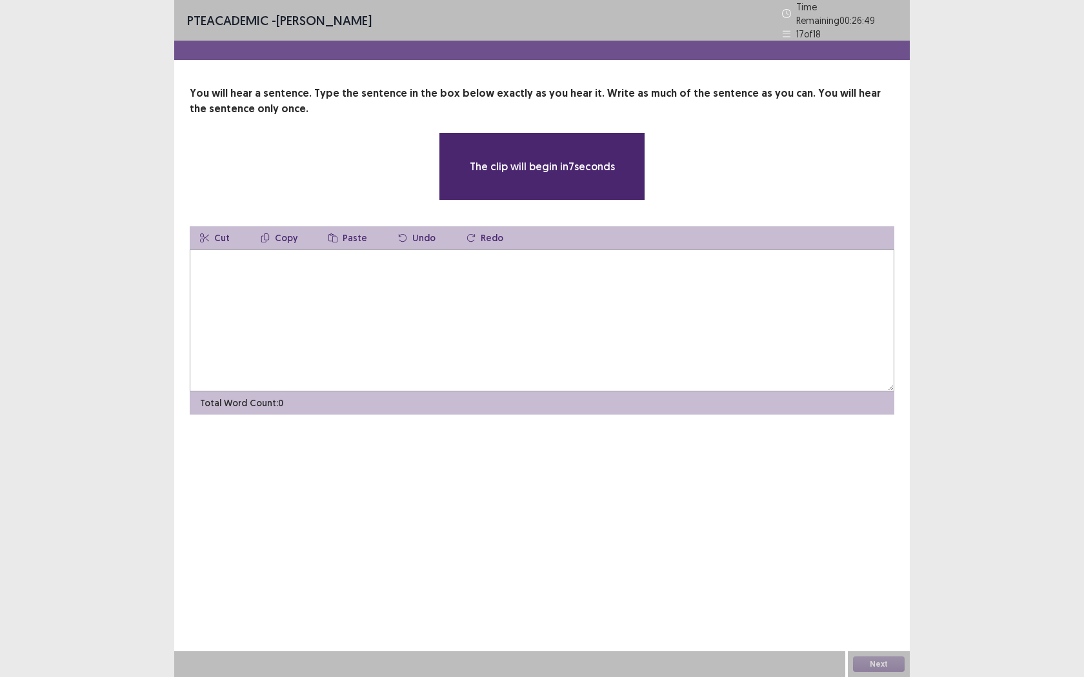
click at [518, 312] on textarea at bounding box center [542, 321] width 704 height 142
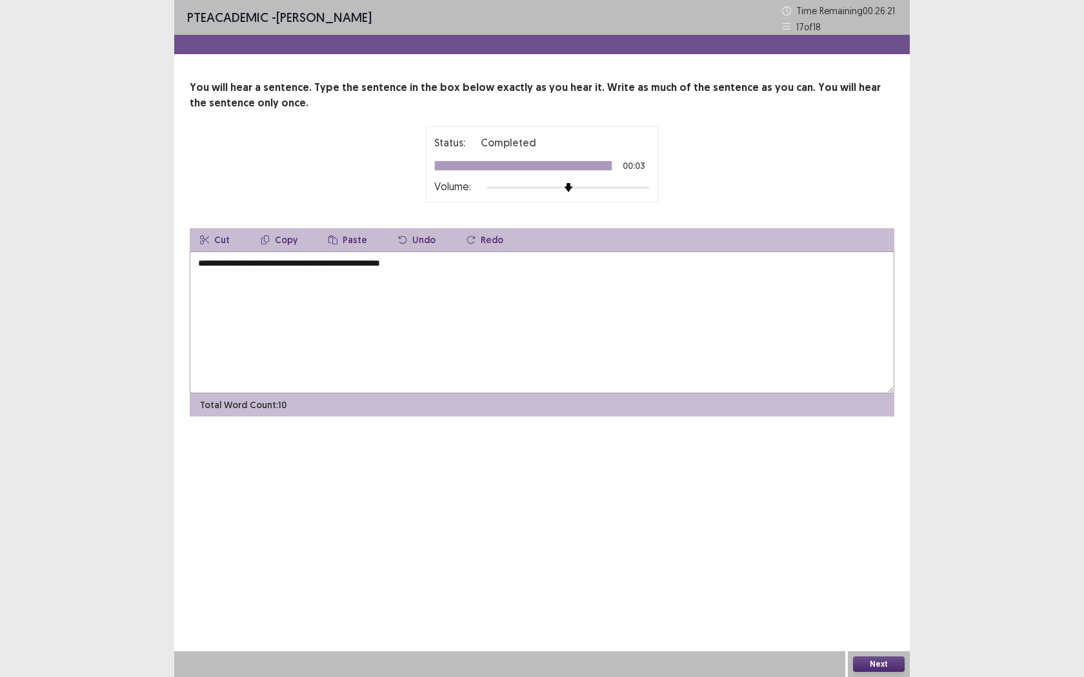
click at [254, 268] on textarea "**********" at bounding box center [542, 323] width 704 height 142
type textarea "**********"
click at [872, 546] on button "Next" at bounding box center [879, 664] width 52 height 15
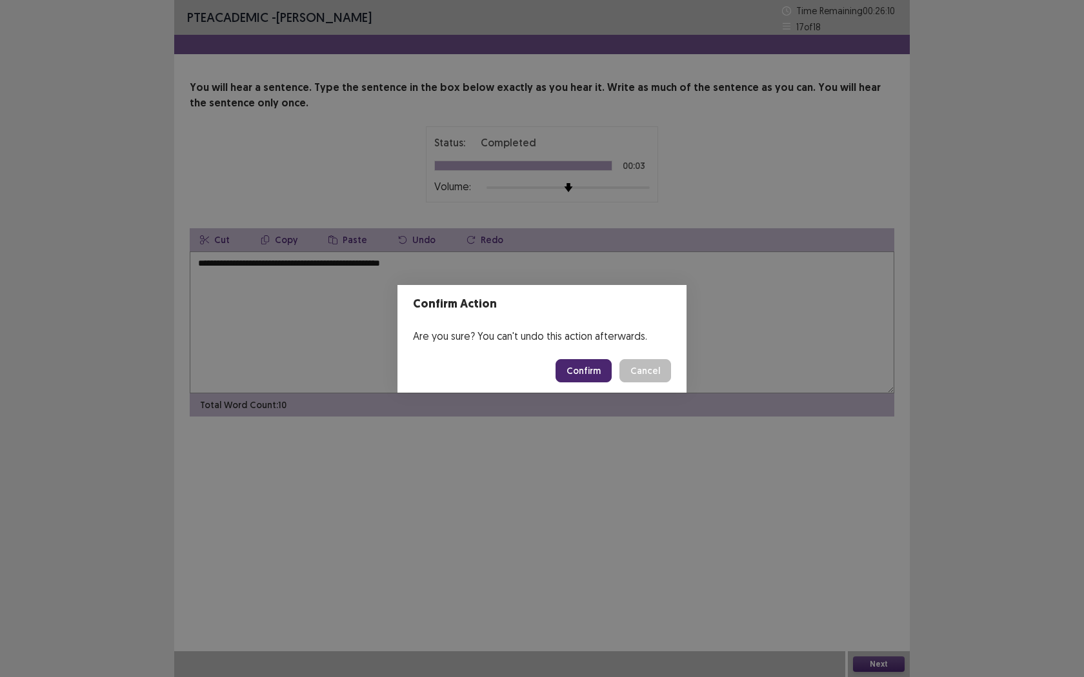
click at [595, 372] on button "Confirm" at bounding box center [583, 370] width 56 height 23
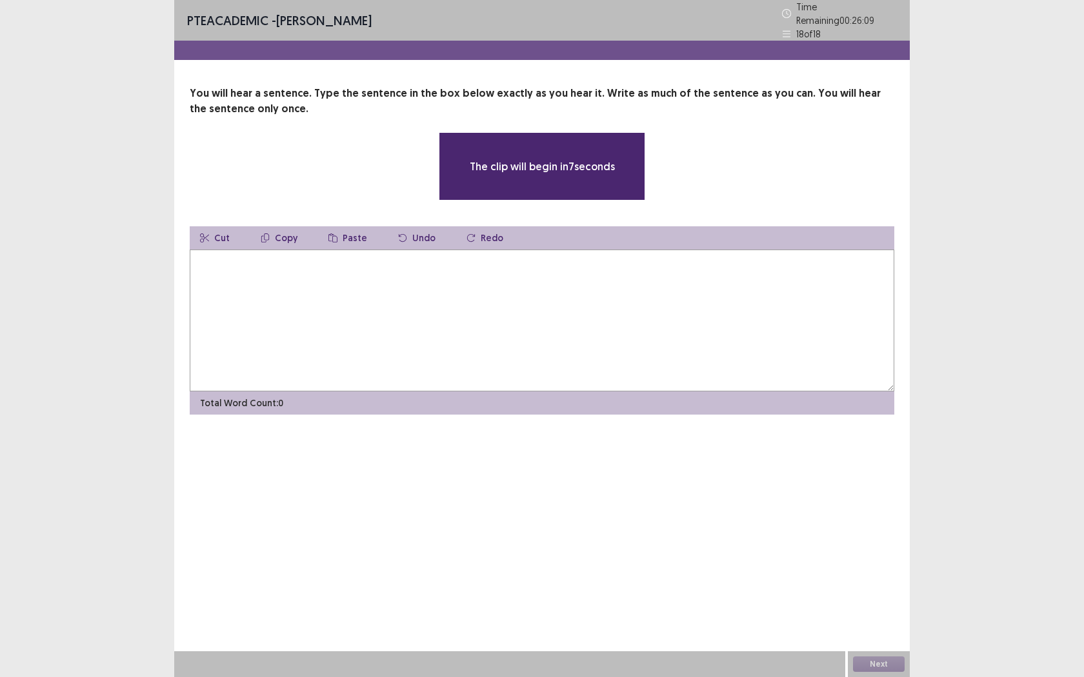
click at [595, 372] on textarea at bounding box center [542, 321] width 704 height 142
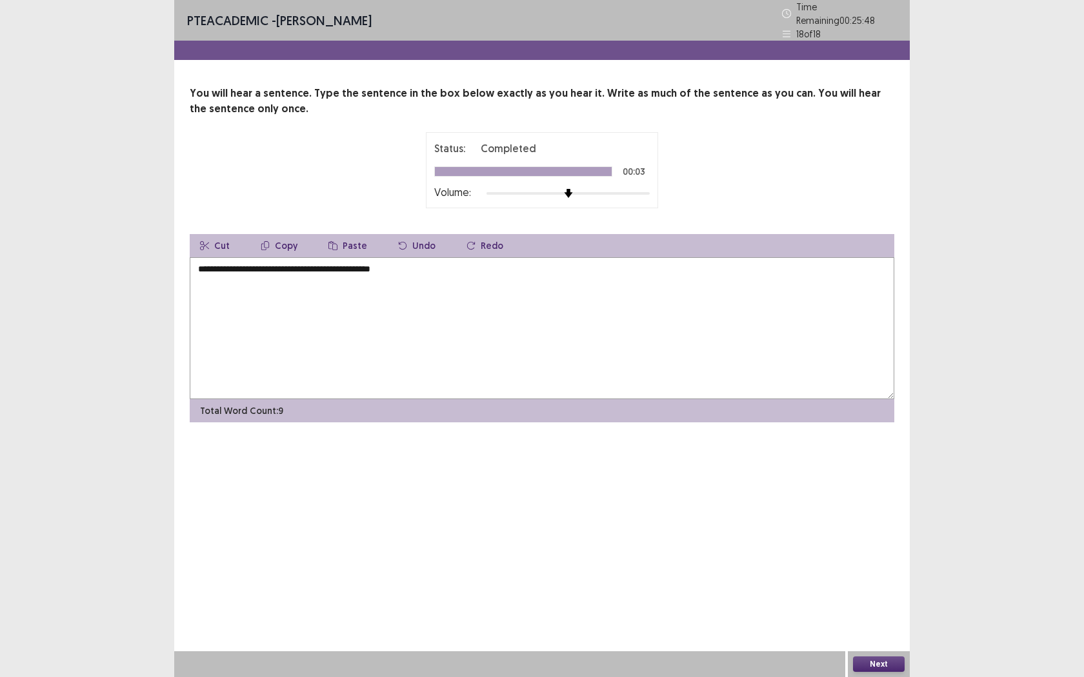
click at [205, 263] on textarea "**********" at bounding box center [542, 328] width 704 height 142
click at [426, 268] on textarea "**********" at bounding box center [542, 328] width 704 height 142
type textarea "**********"
click at [860, 546] on button "Next" at bounding box center [879, 664] width 52 height 15
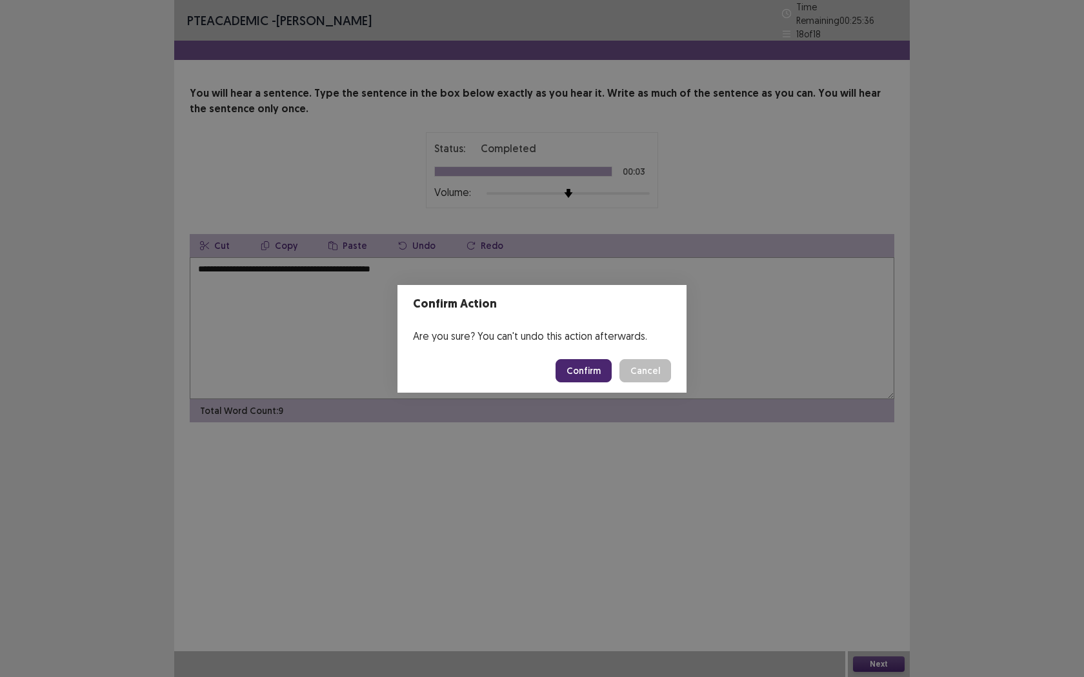
click at [595, 372] on button "Confirm" at bounding box center [583, 370] width 56 height 23
